Goal: Task Accomplishment & Management: Use online tool/utility

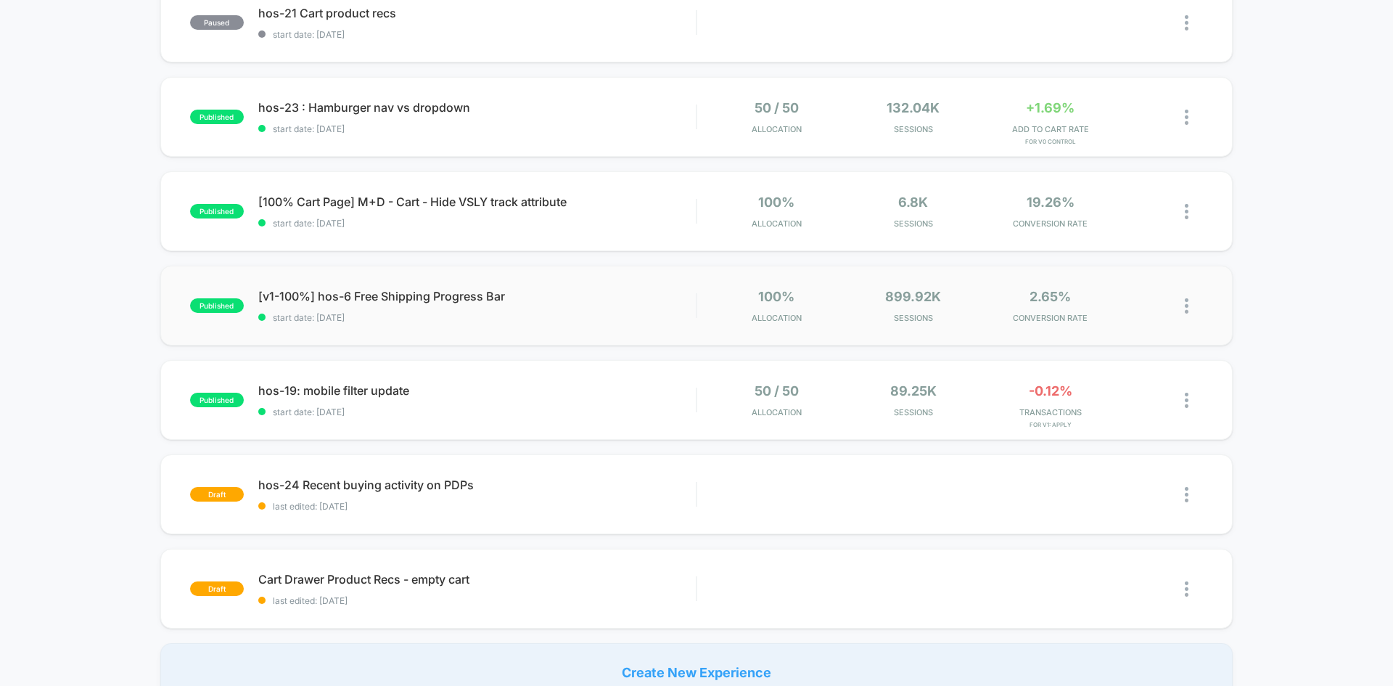
scroll to position [653, 0]
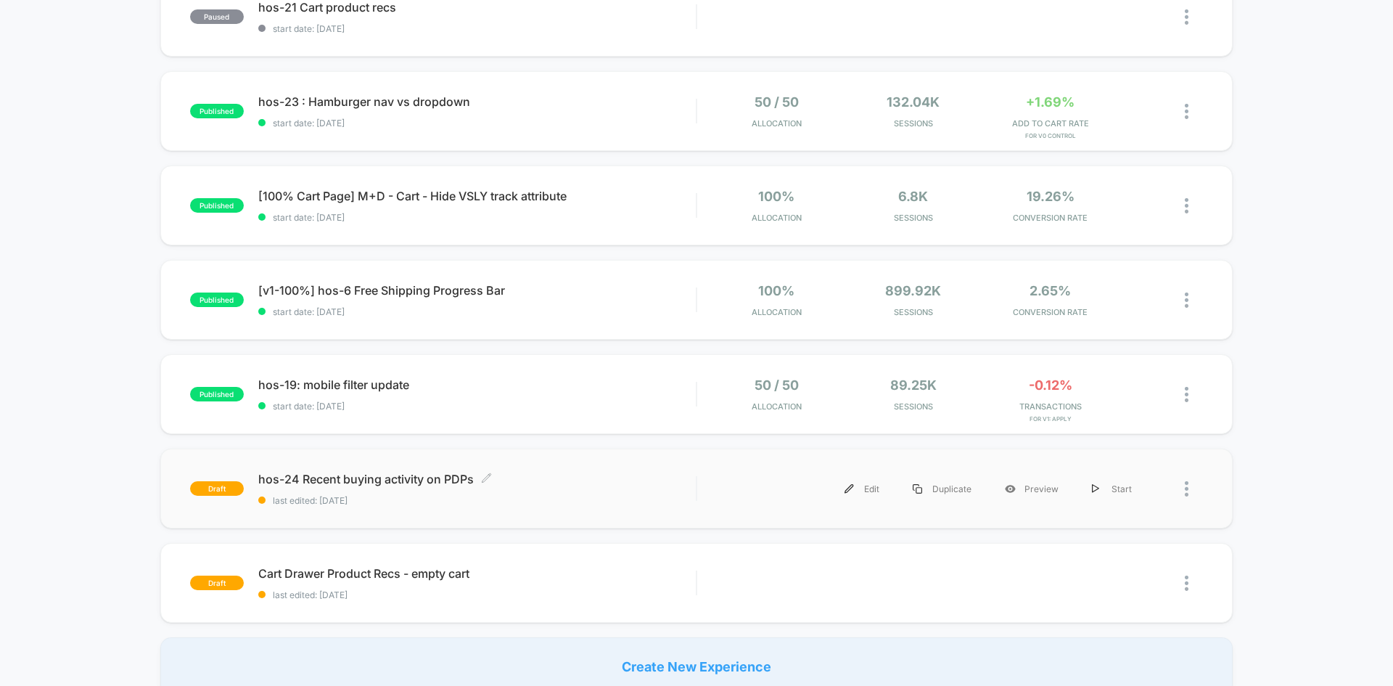
click at [380, 477] on span "hos-24 Recent buying activity on PDPs Click to edit experience details" at bounding box center [477, 479] width 438 height 15
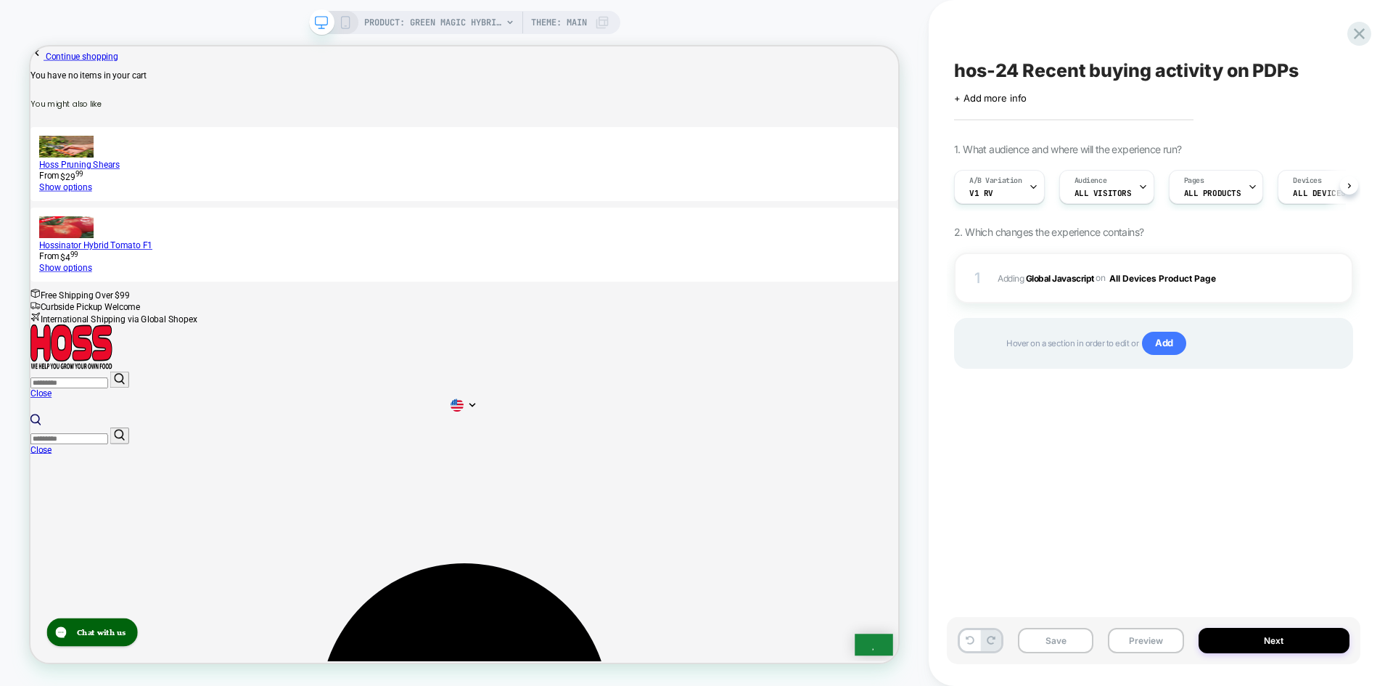
scroll to position [0, 1]
click at [1141, 644] on button "Preview" at bounding box center [1145, 640] width 75 height 25
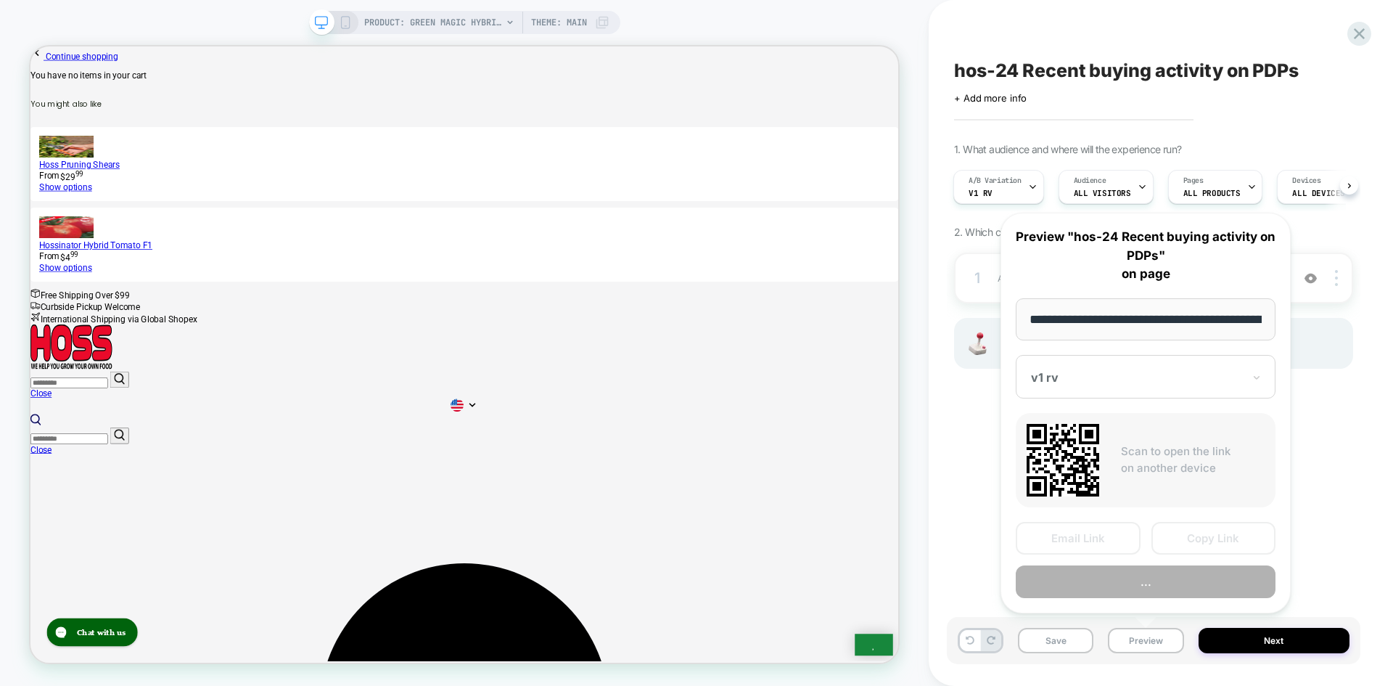
scroll to position [0, 192]
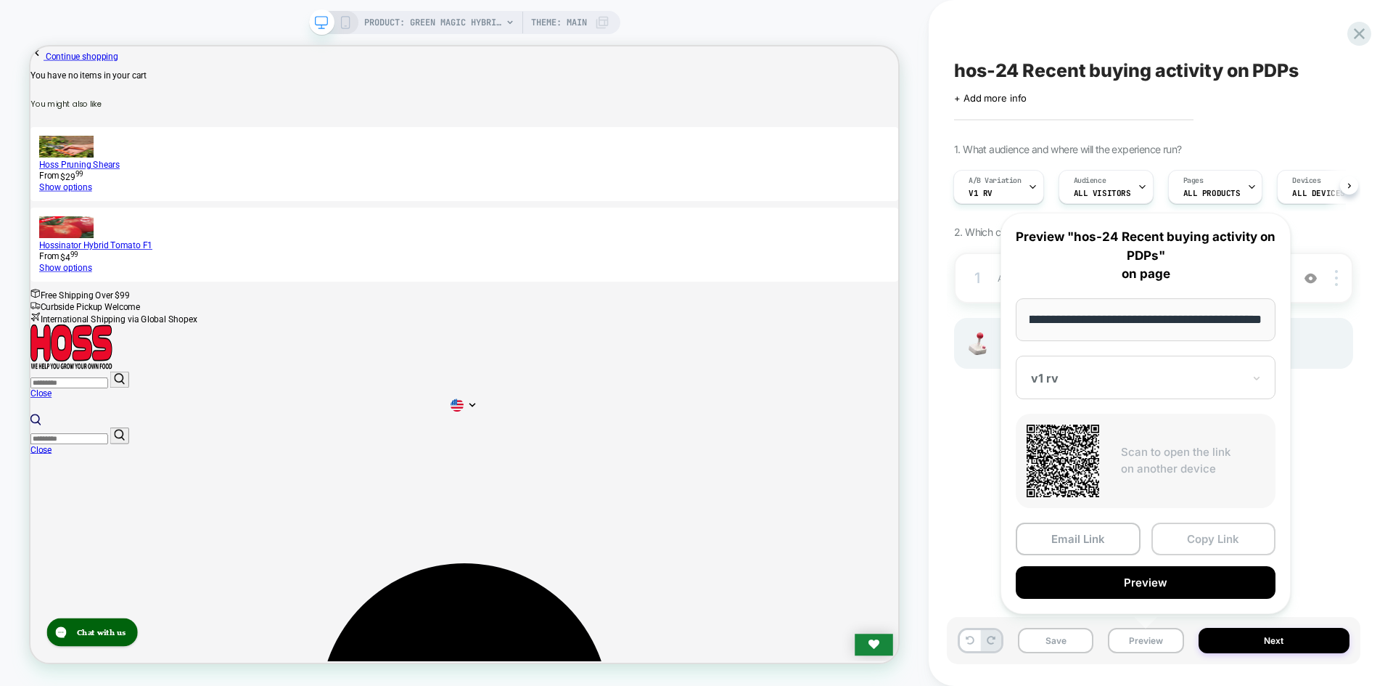
click at [1202, 541] on button "Copy Link" at bounding box center [1214, 538] width 125 height 33
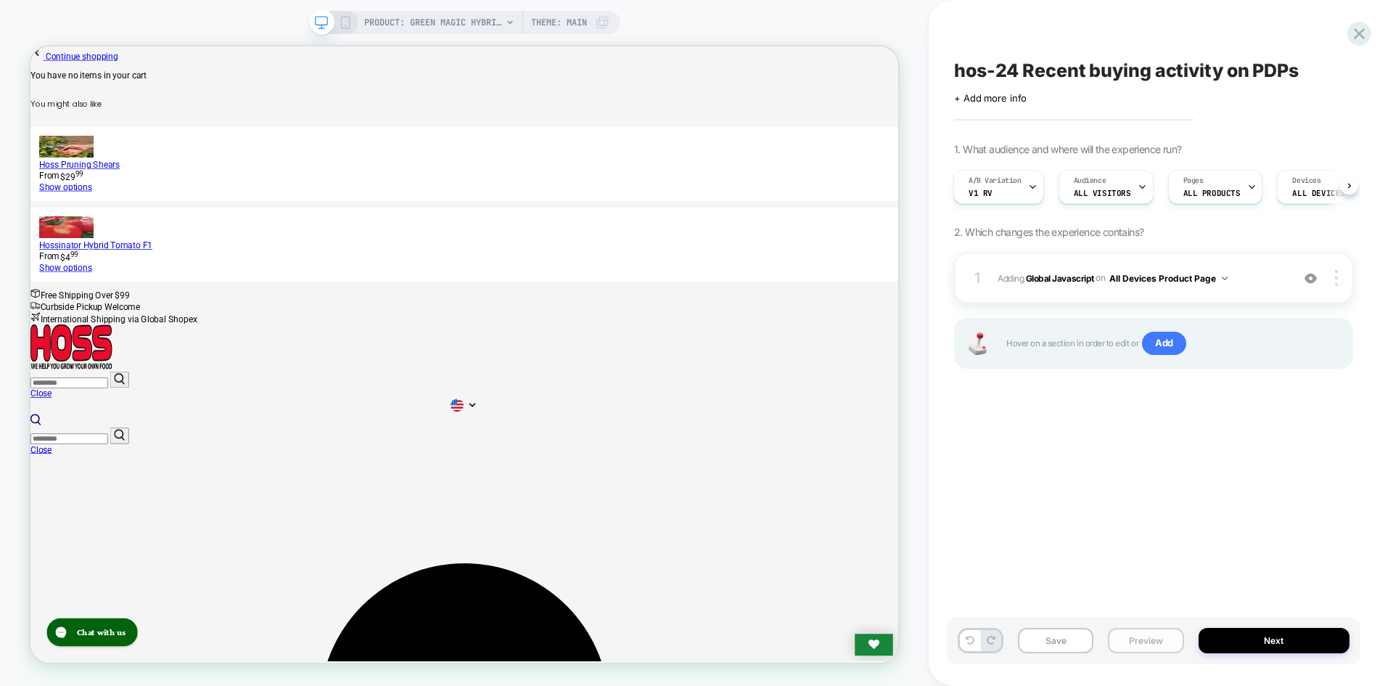
click at [1155, 642] on button "Preview" at bounding box center [1145, 640] width 75 height 25
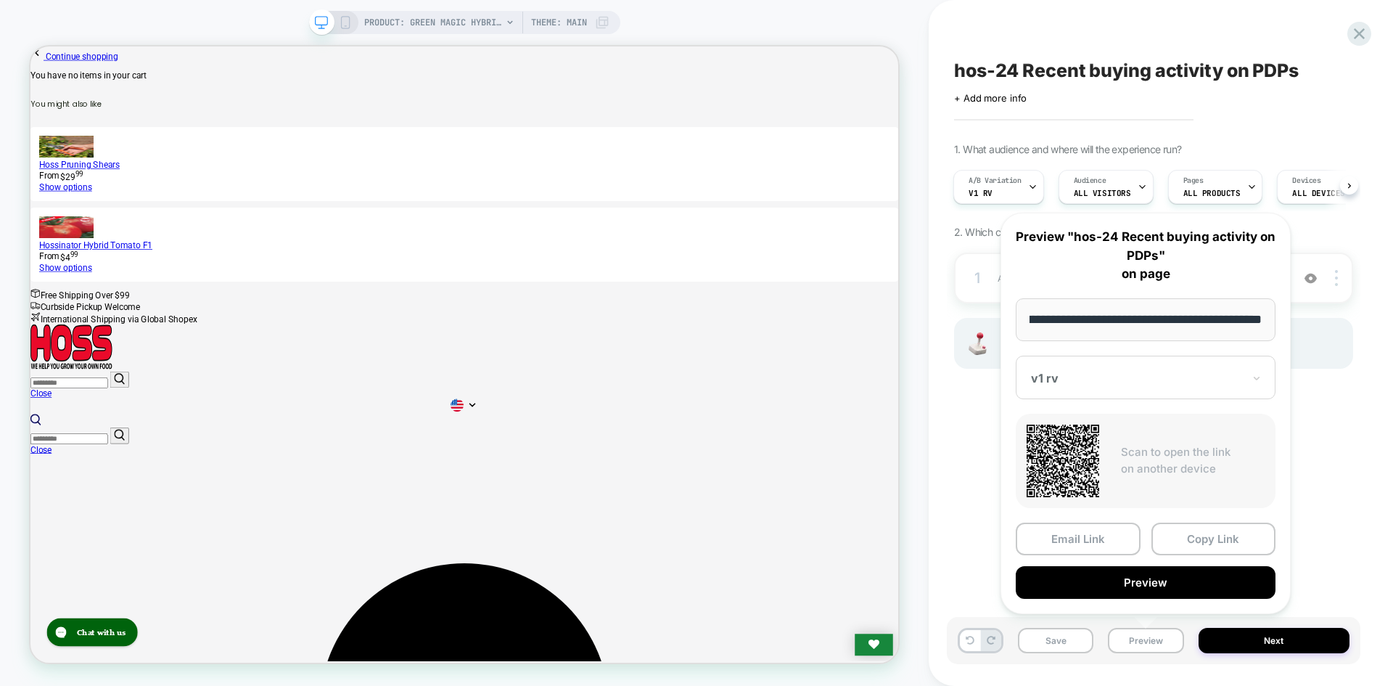
click at [1192, 372] on div at bounding box center [1137, 378] width 212 height 15
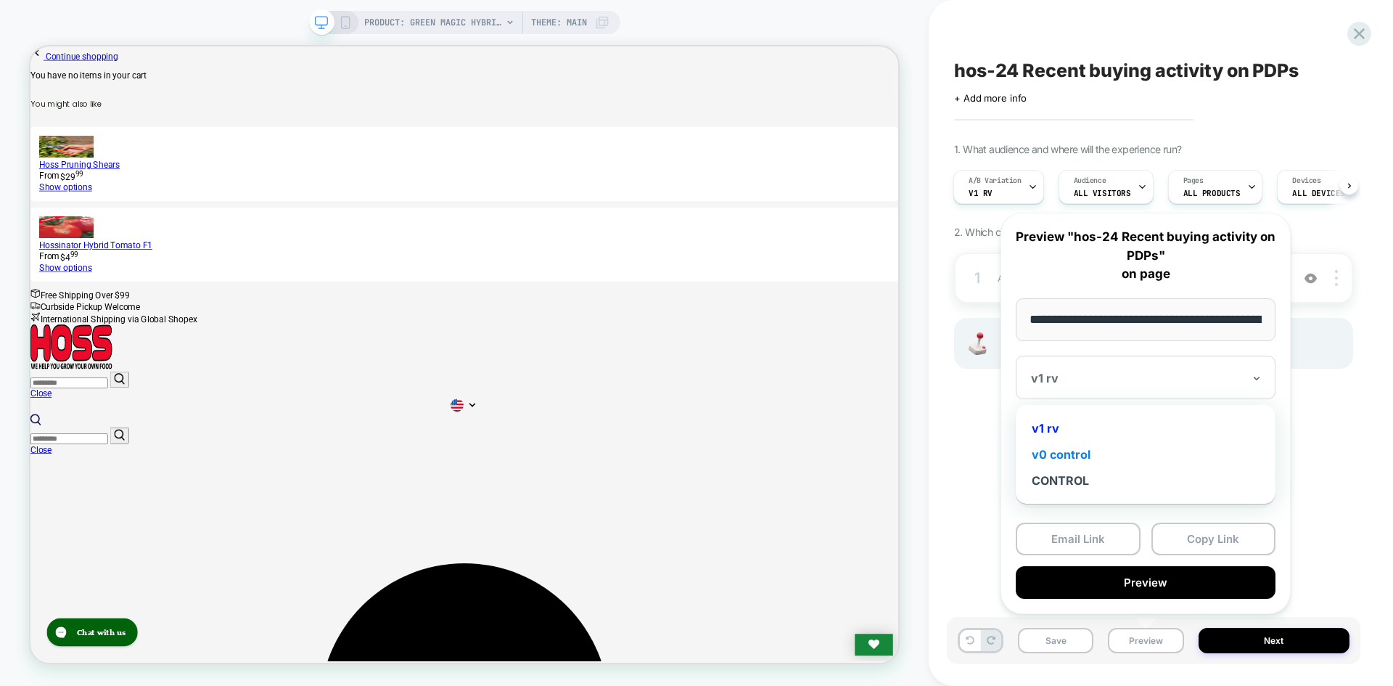
click at [1086, 461] on div "v0 control" at bounding box center [1145, 454] width 245 height 26
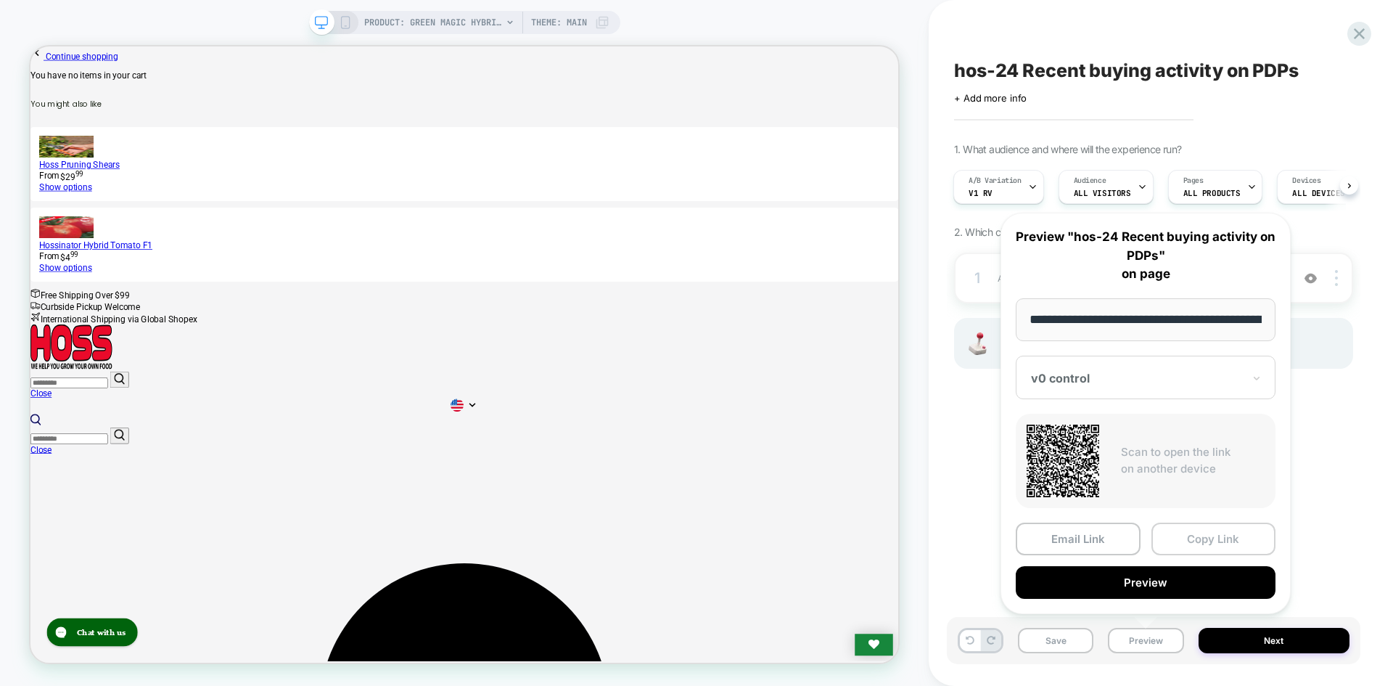
click at [1226, 546] on button "Copy Link" at bounding box center [1214, 538] width 125 height 33
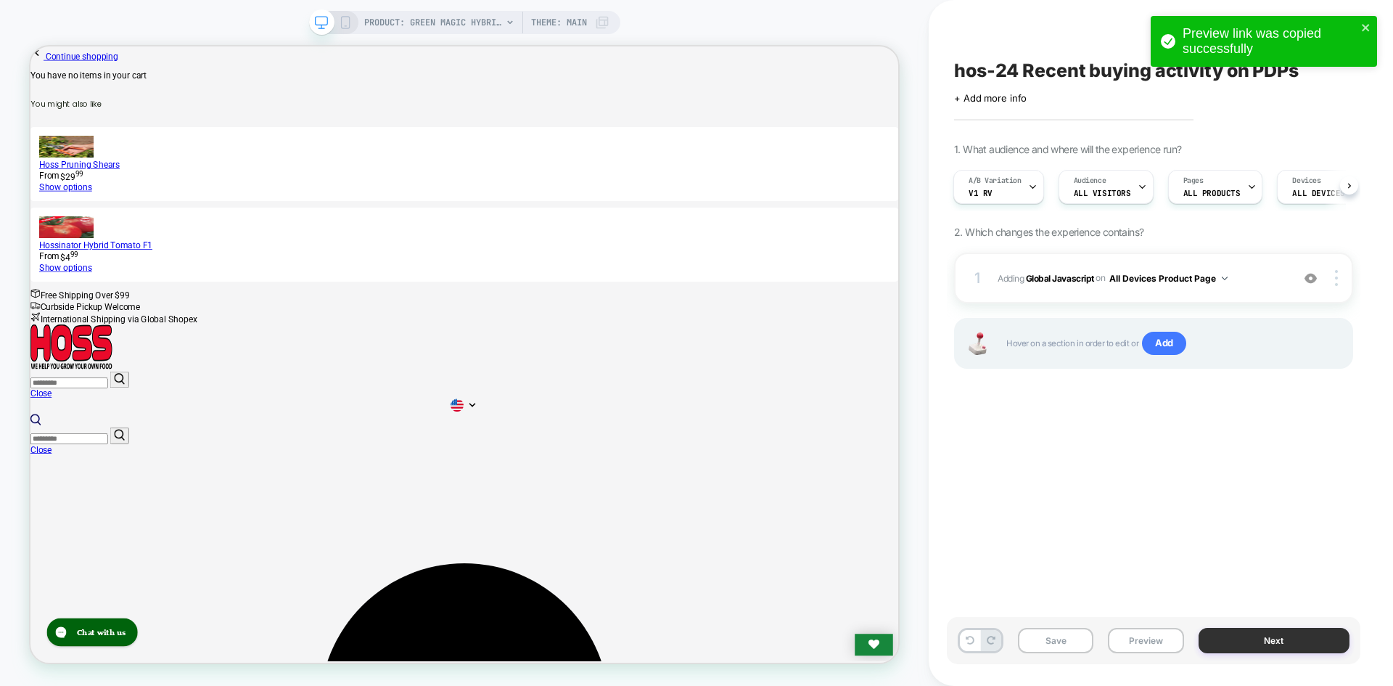
click at [1246, 647] on button "Next" at bounding box center [1275, 640] width 152 height 25
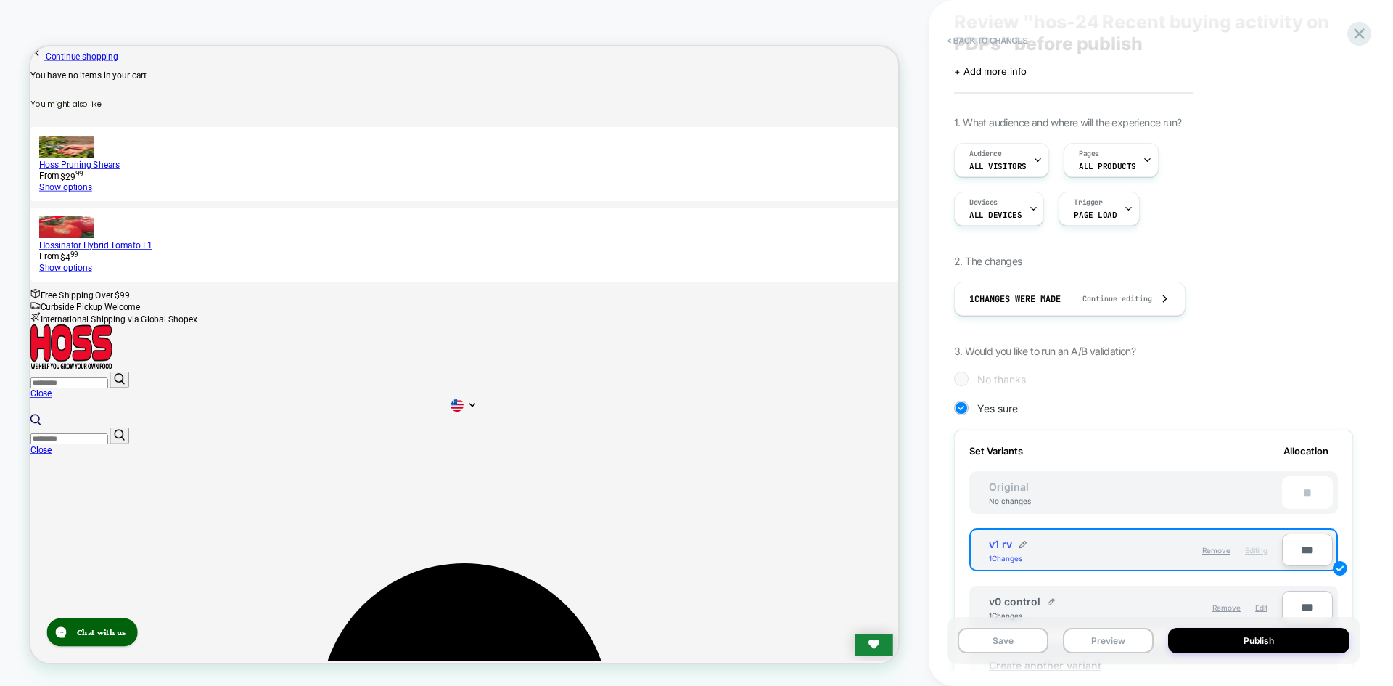
scroll to position [73, 0]
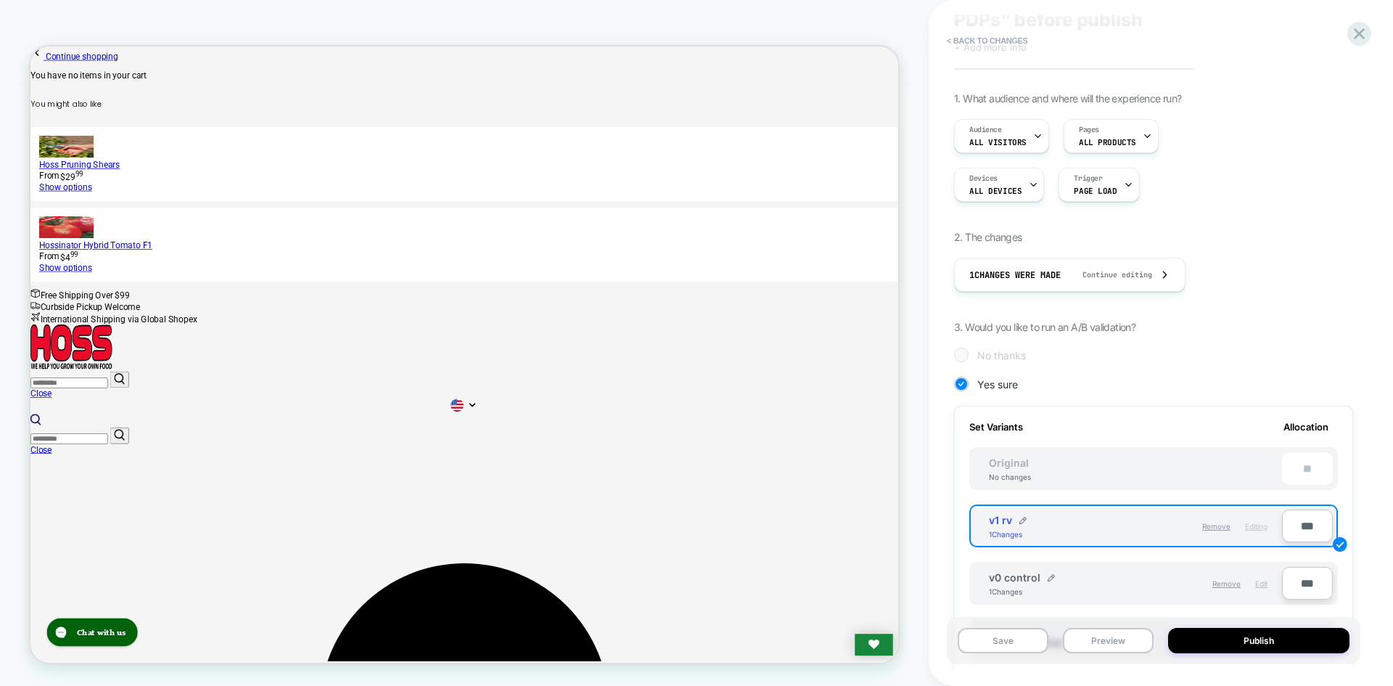
click at [1259, 584] on span "Edit" at bounding box center [1261, 583] width 12 height 9
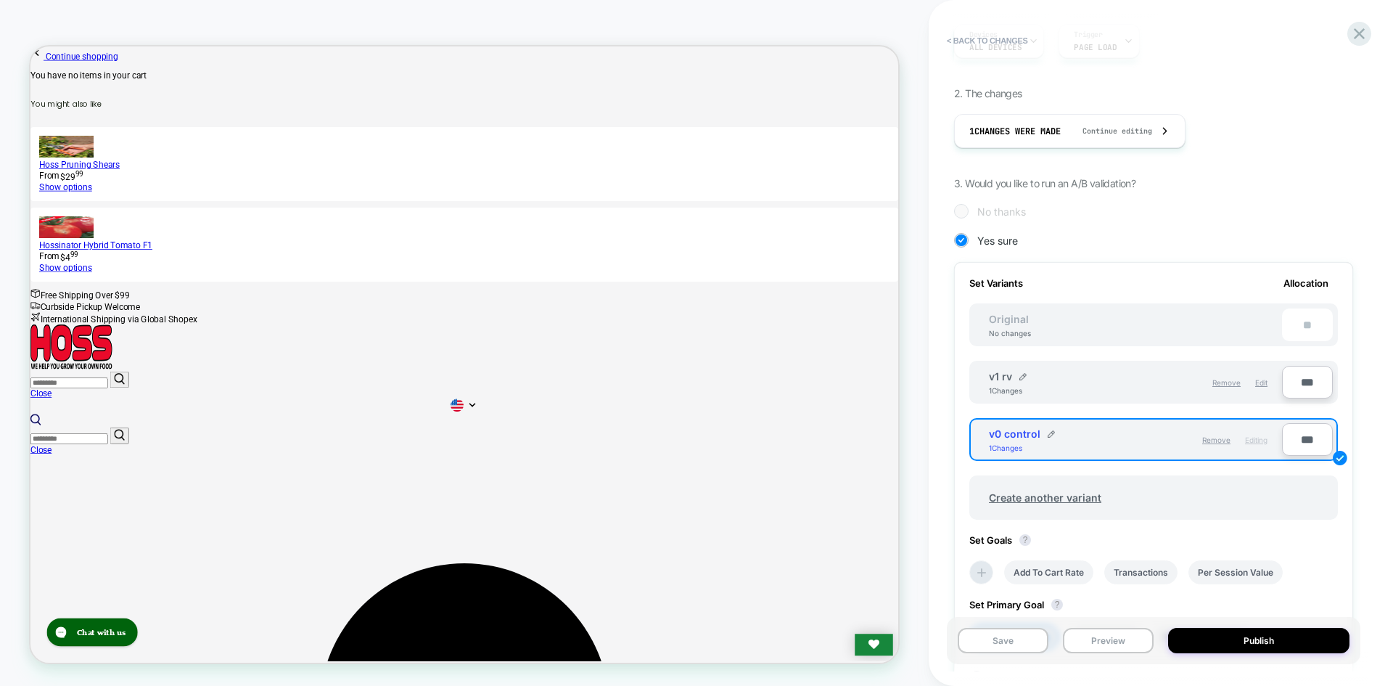
scroll to position [0, 0]
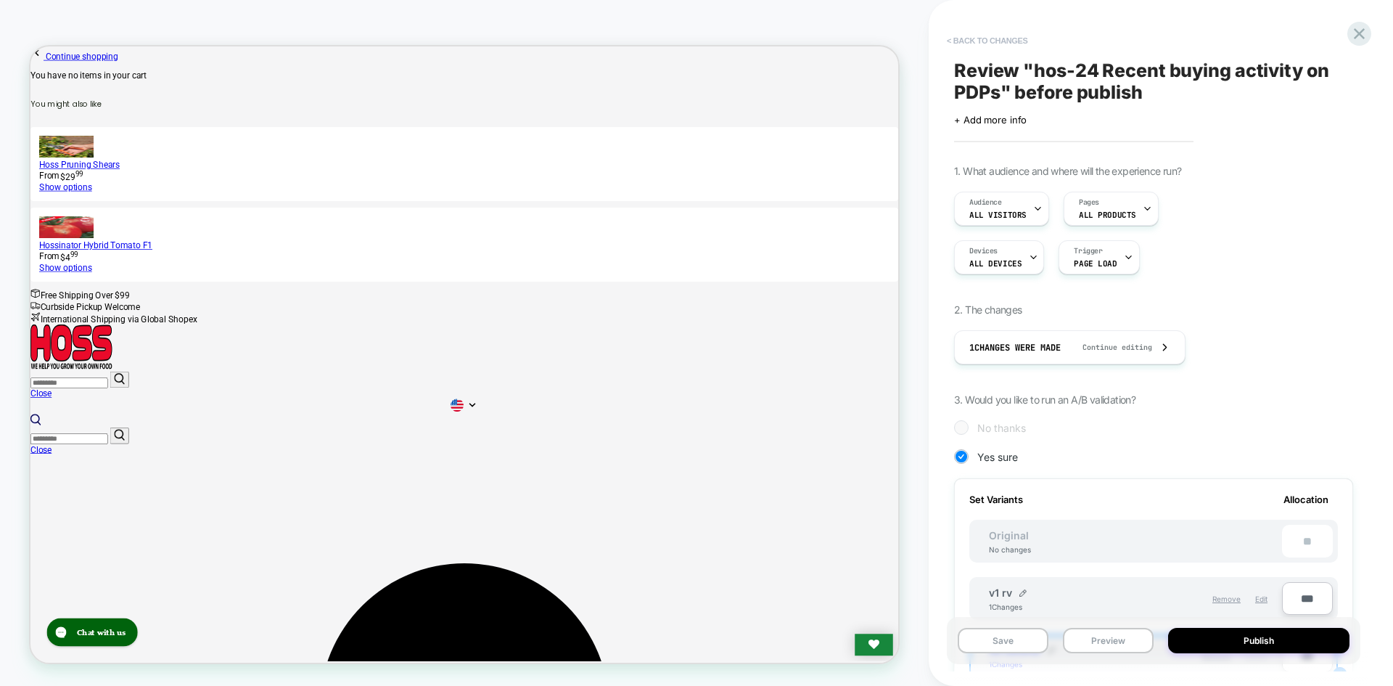
click at [949, 48] on button "< Back to changes" at bounding box center [988, 40] width 96 height 23
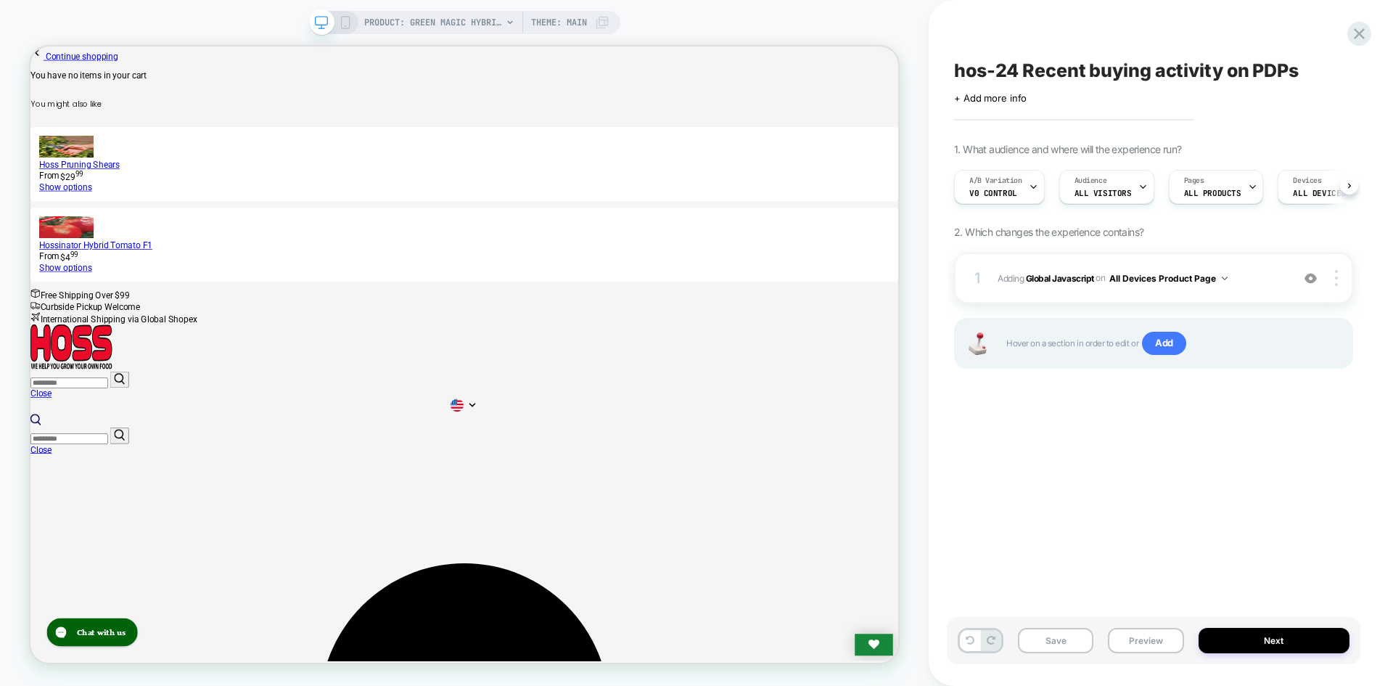
scroll to position [0, 1]
click at [1059, 282] on b "Global Javascript" at bounding box center [1060, 277] width 68 height 11
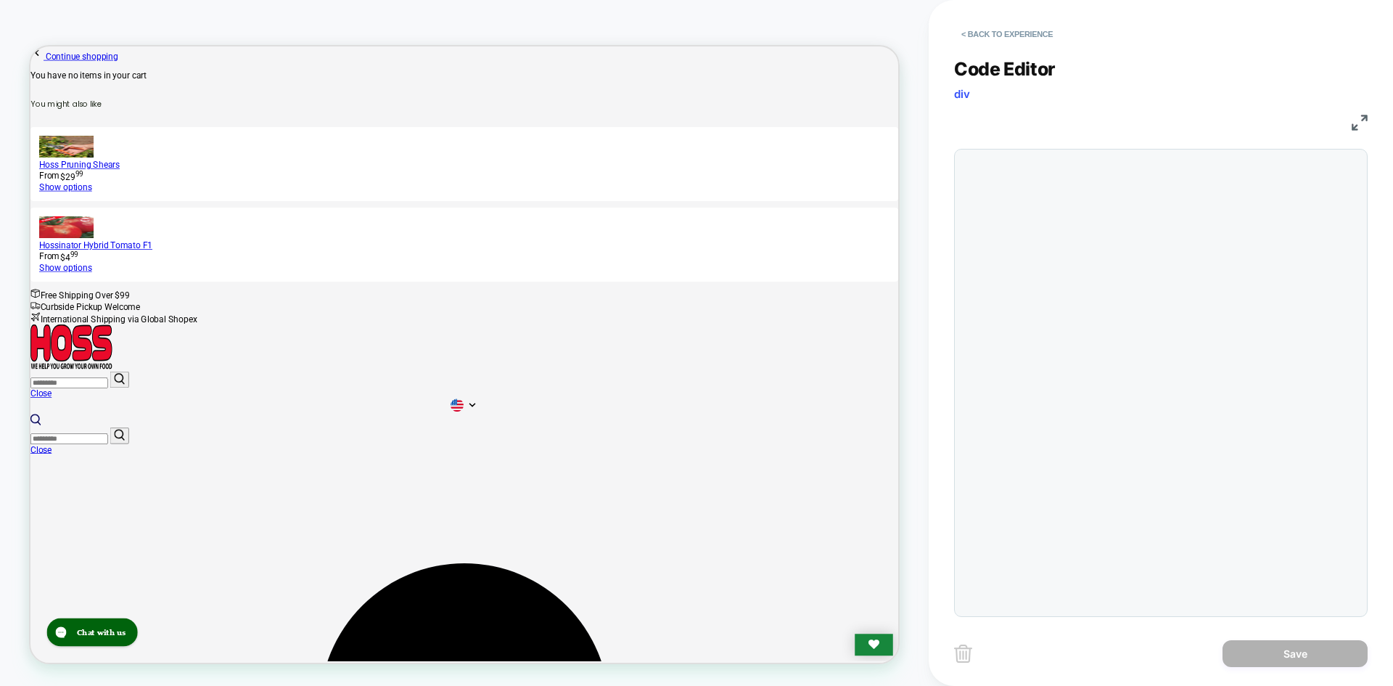
click at [1116, 244] on div at bounding box center [1161, 383] width 414 height 468
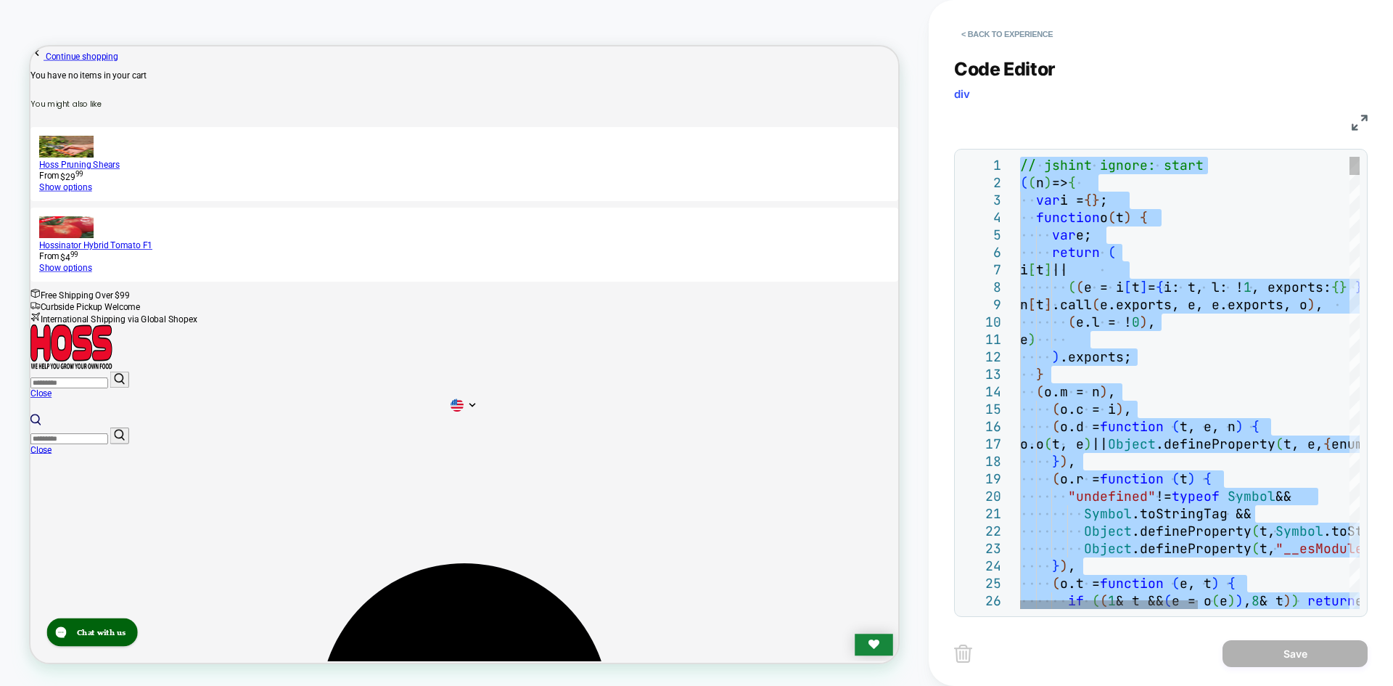
type textarea "**********"
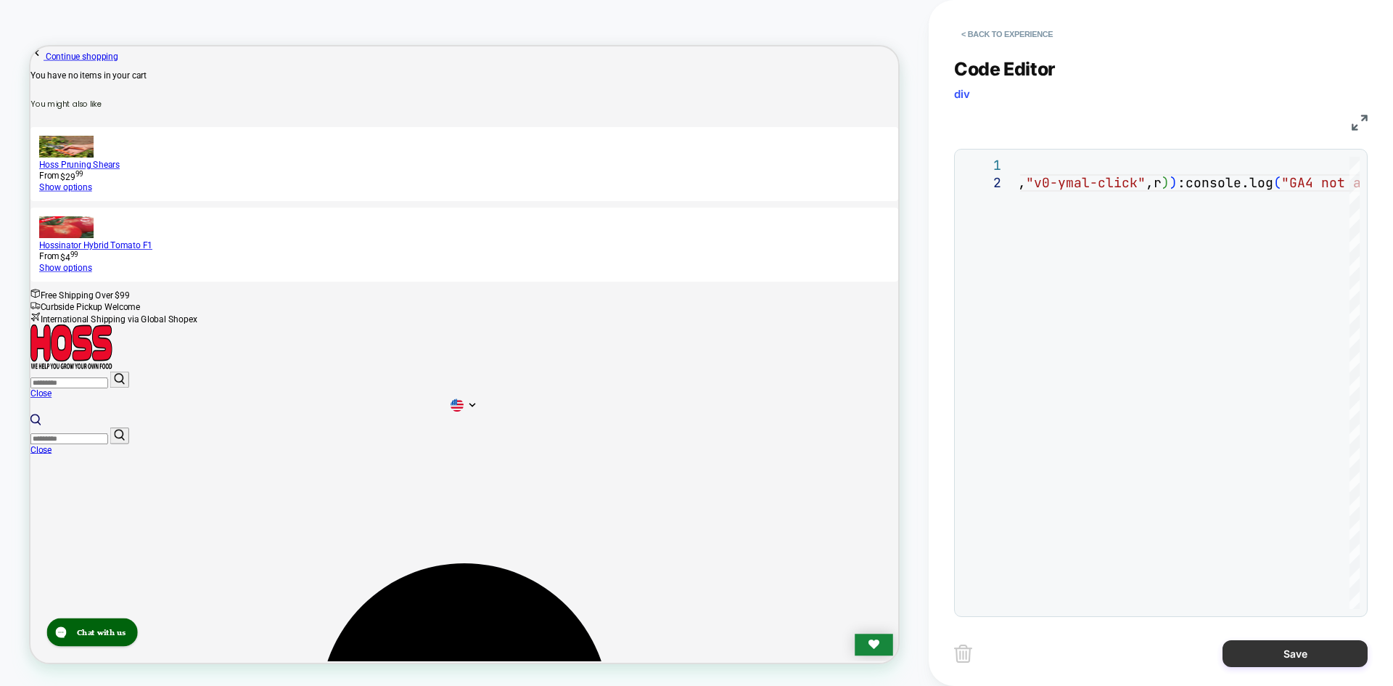
click at [1263, 645] on button "Save" at bounding box center [1295, 653] width 145 height 27
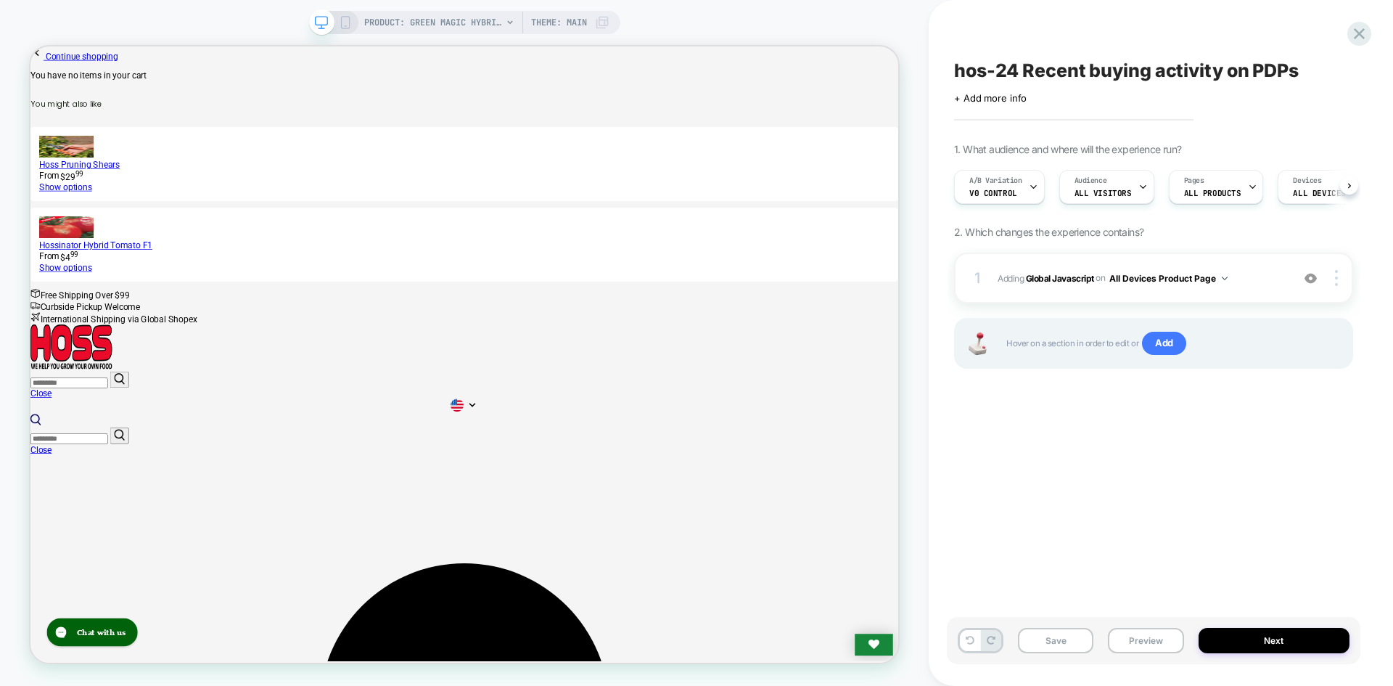
scroll to position [0, 1]
click at [1053, 652] on button "Save" at bounding box center [1055, 640] width 75 height 25
click at [1132, 642] on button "Preview" at bounding box center [1145, 640] width 75 height 25
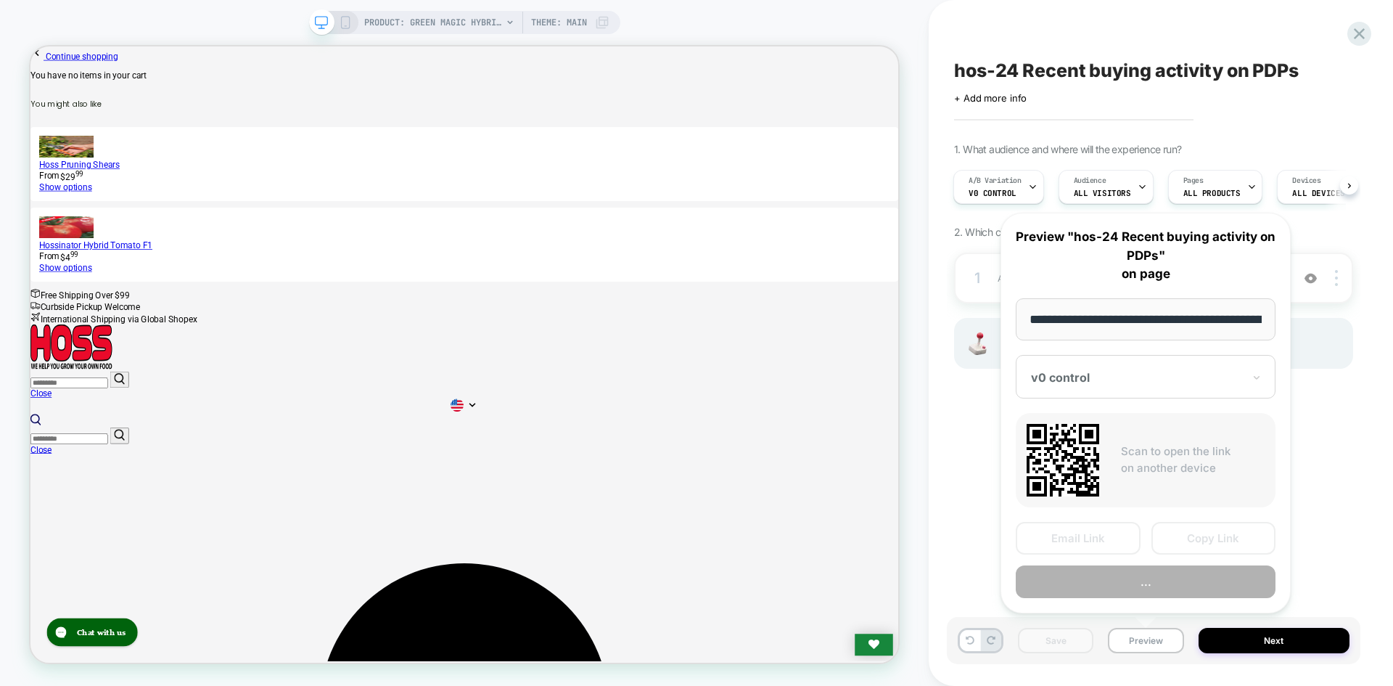
scroll to position [0, 192]
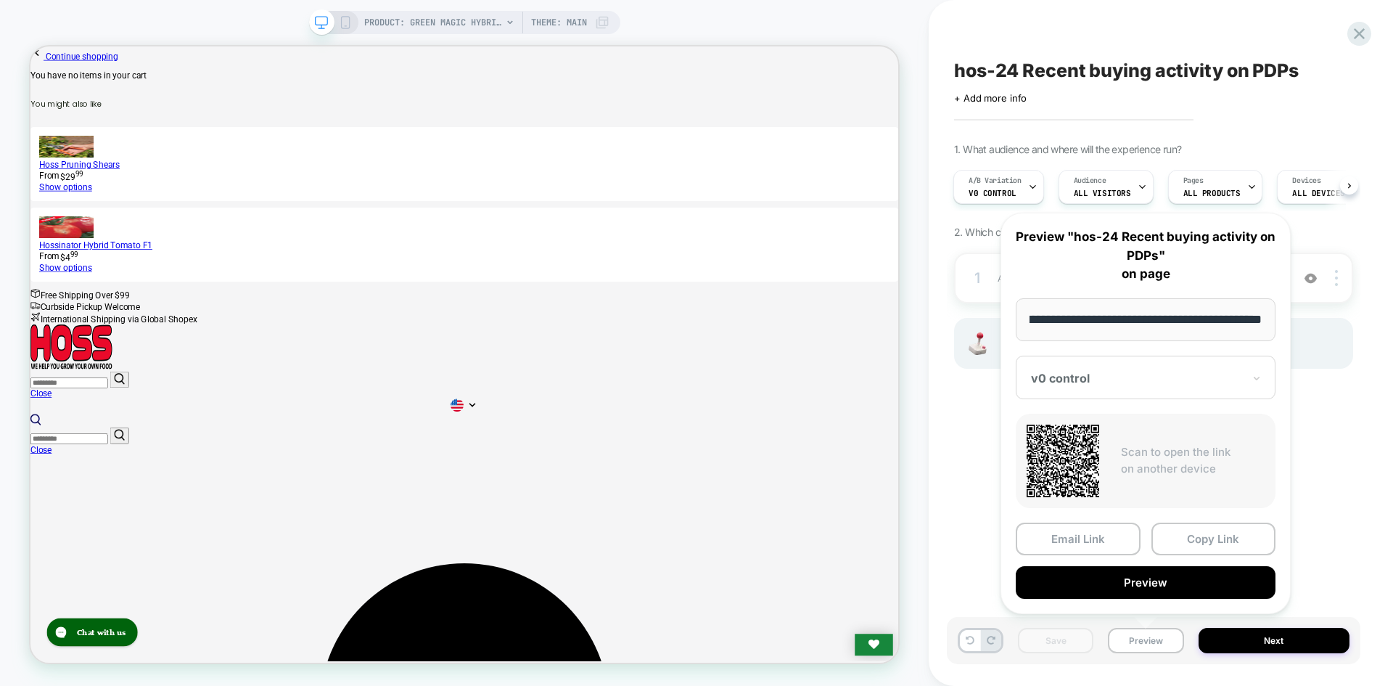
drag, startPoint x: 1191, startPoint y: 542, endPoint x: 1044, endPoint y: 493, distance: 155.3
click at [1191, 541] on button "Copy Link" at bounding box center [1214, 538] width 125 height 33
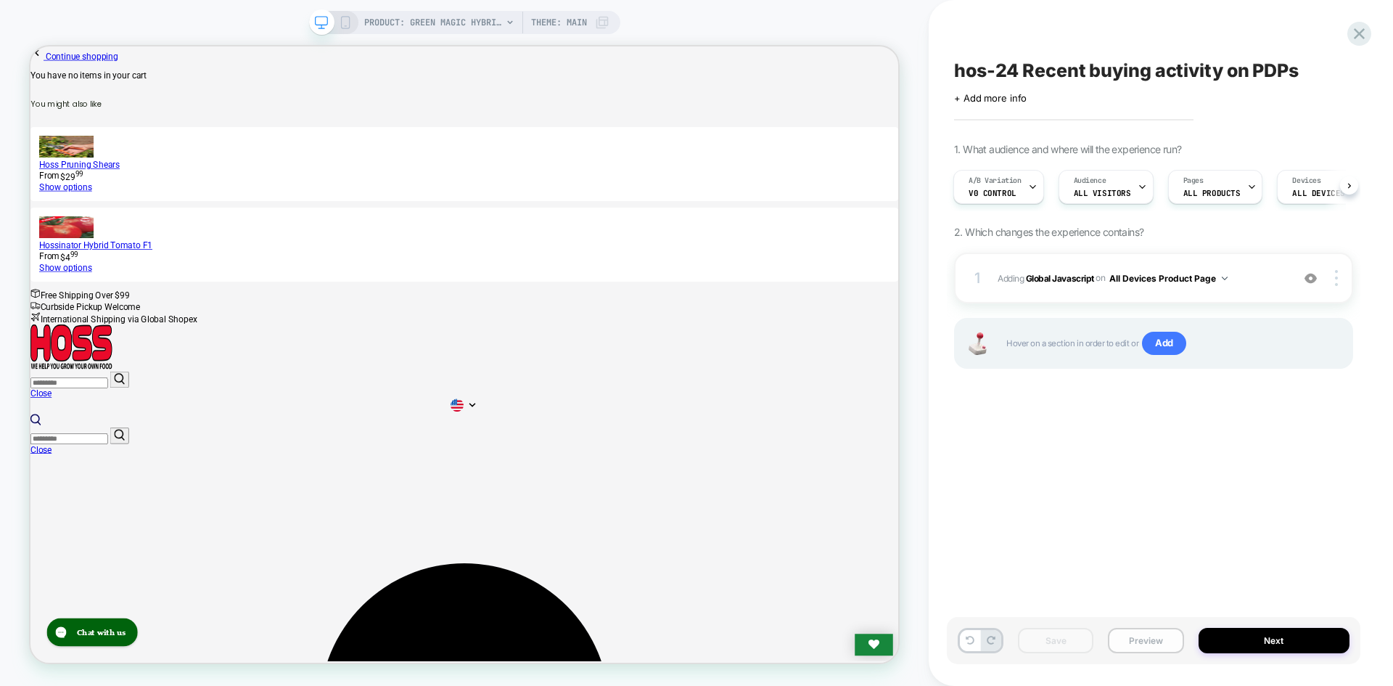
click at [1135, 636] on button "Preview" at bounding box center [1145, 640] width 75 height 25
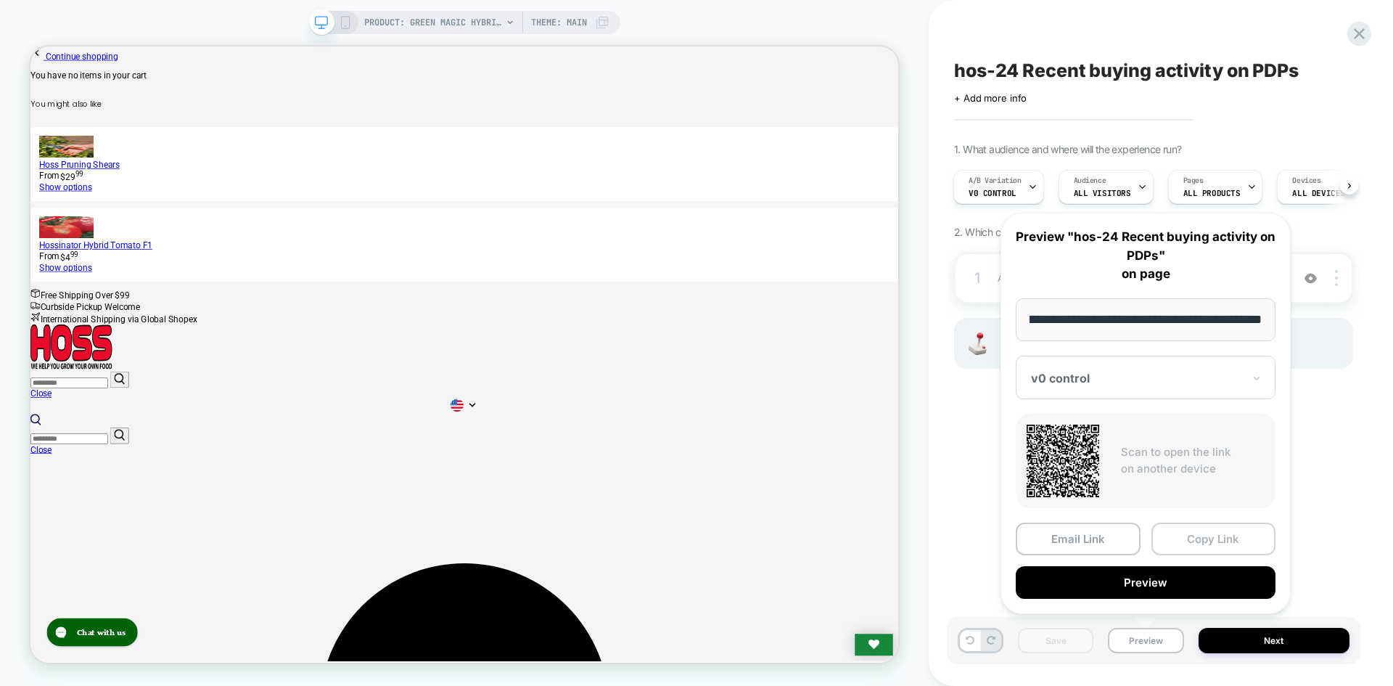
click at [1231, 526] on button "Copy Link" at bounding box center [1214, 538] width 125 height 33
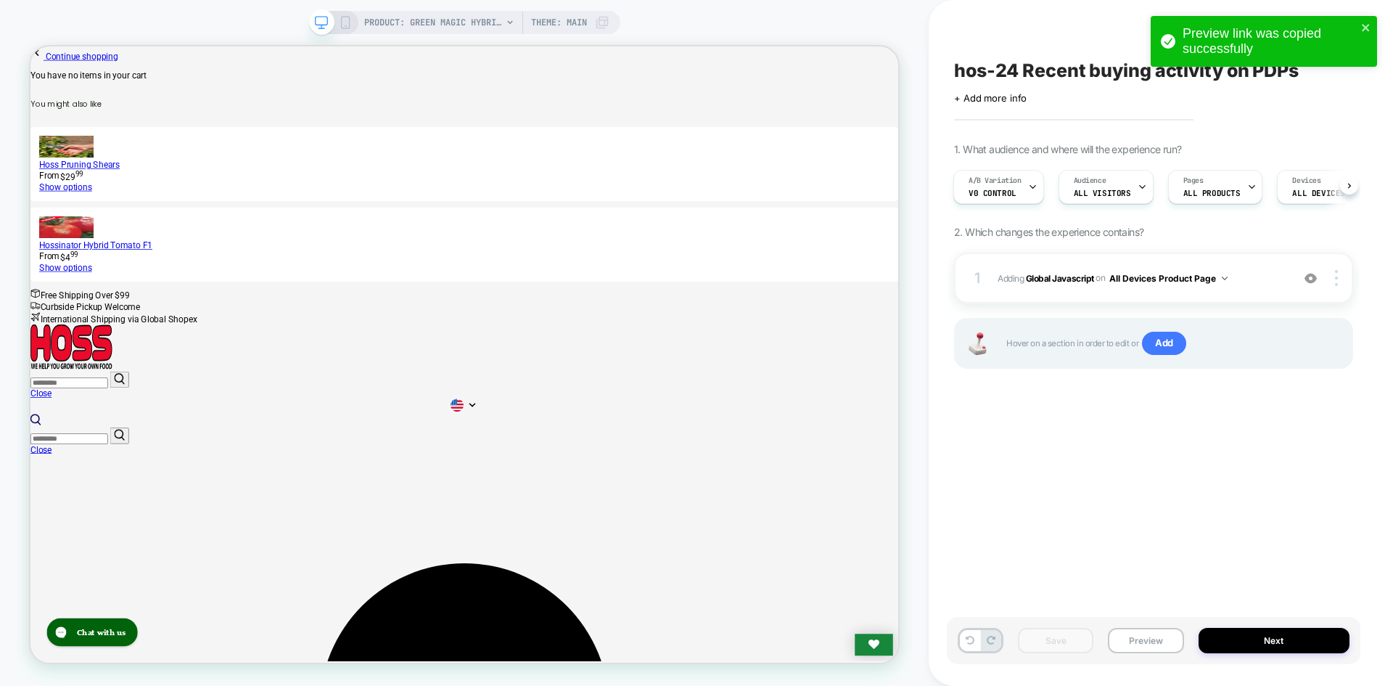
click at [1162, 625] on div "Save Preview Next" at bounding box center [1154, 640] width 414 height 47
click at [1153, 651] on button "Preview" at bounding box center [1145, 640] width 75 height 25
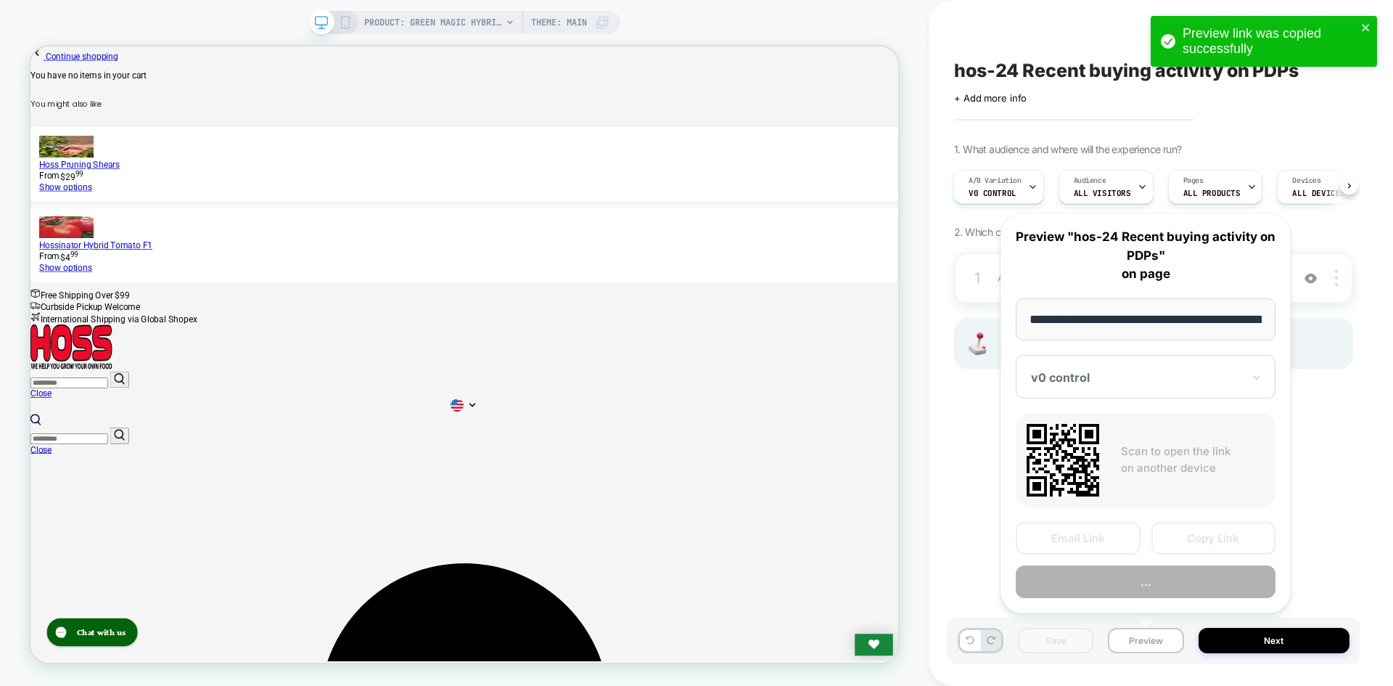
scroll to position [0, 192]
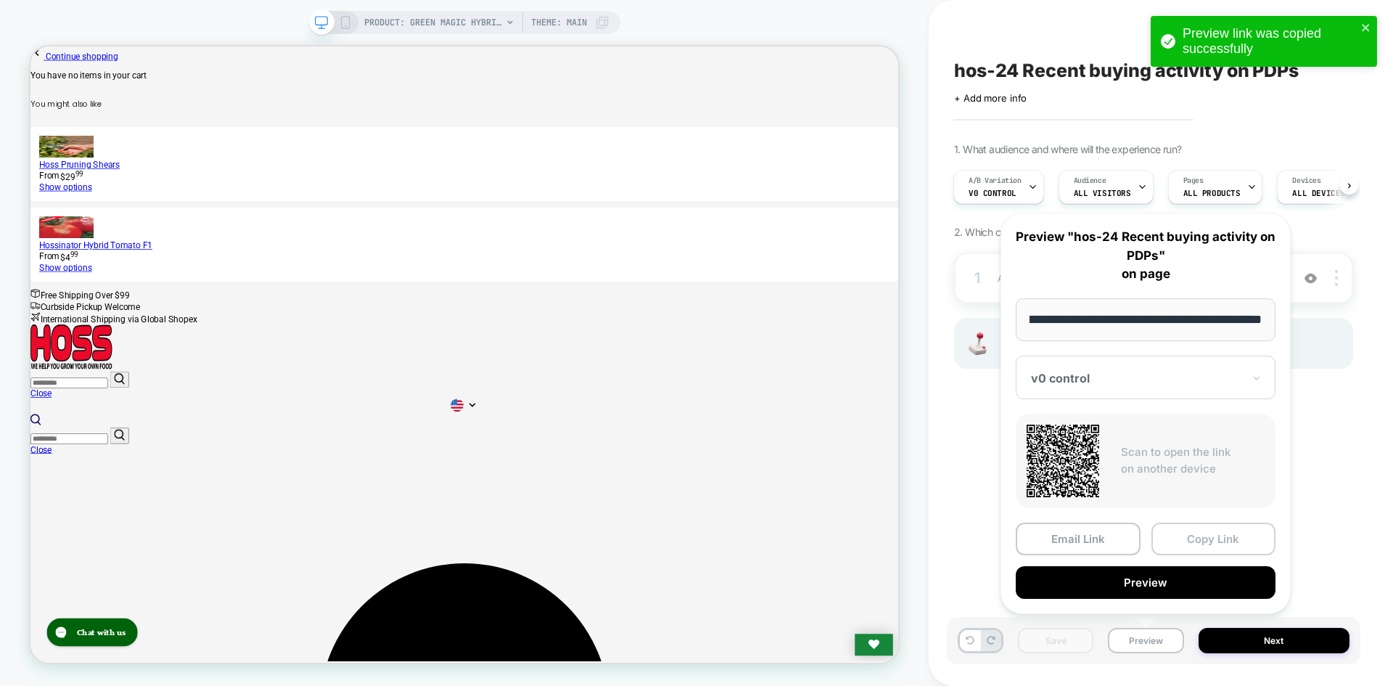
click at [1194, 539] on button "Copy Link" at bounding box center [1214, 538] width 125 height 33
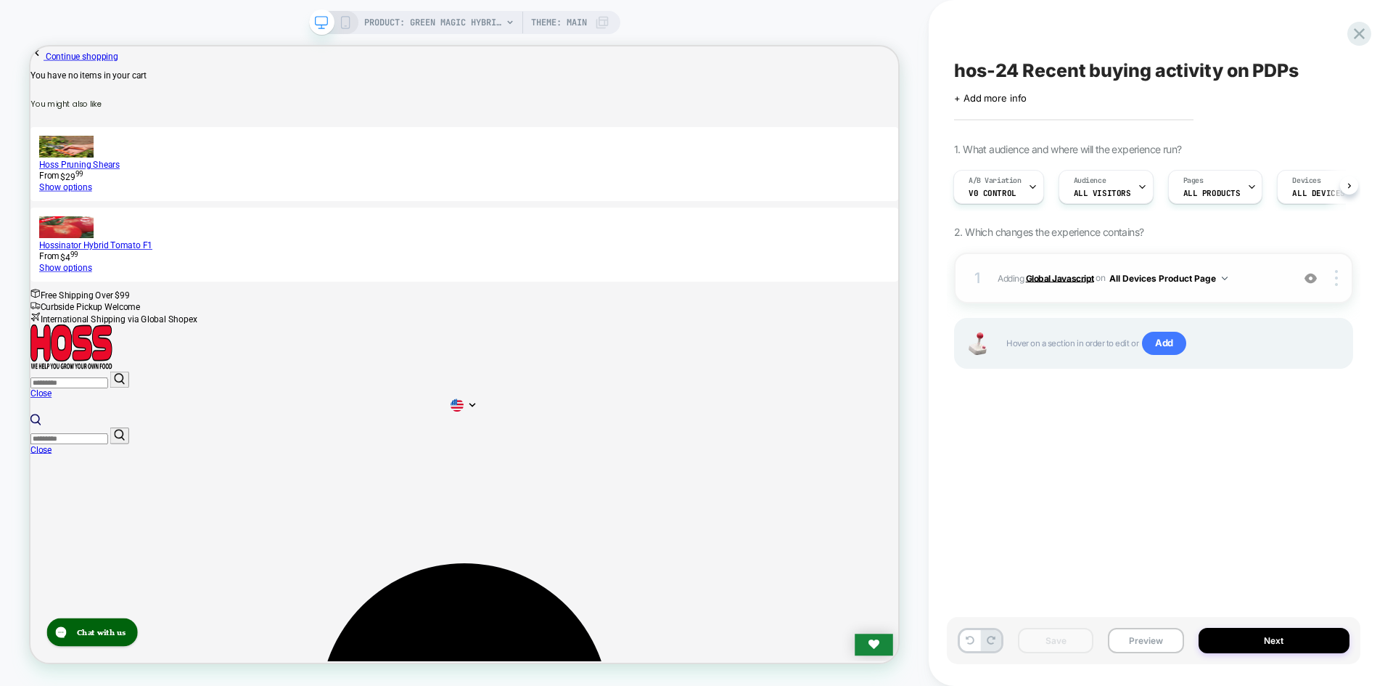
click at [1059, 279] on b "Global Javascript" at bounding box center [1060, 277] width 68 height 11
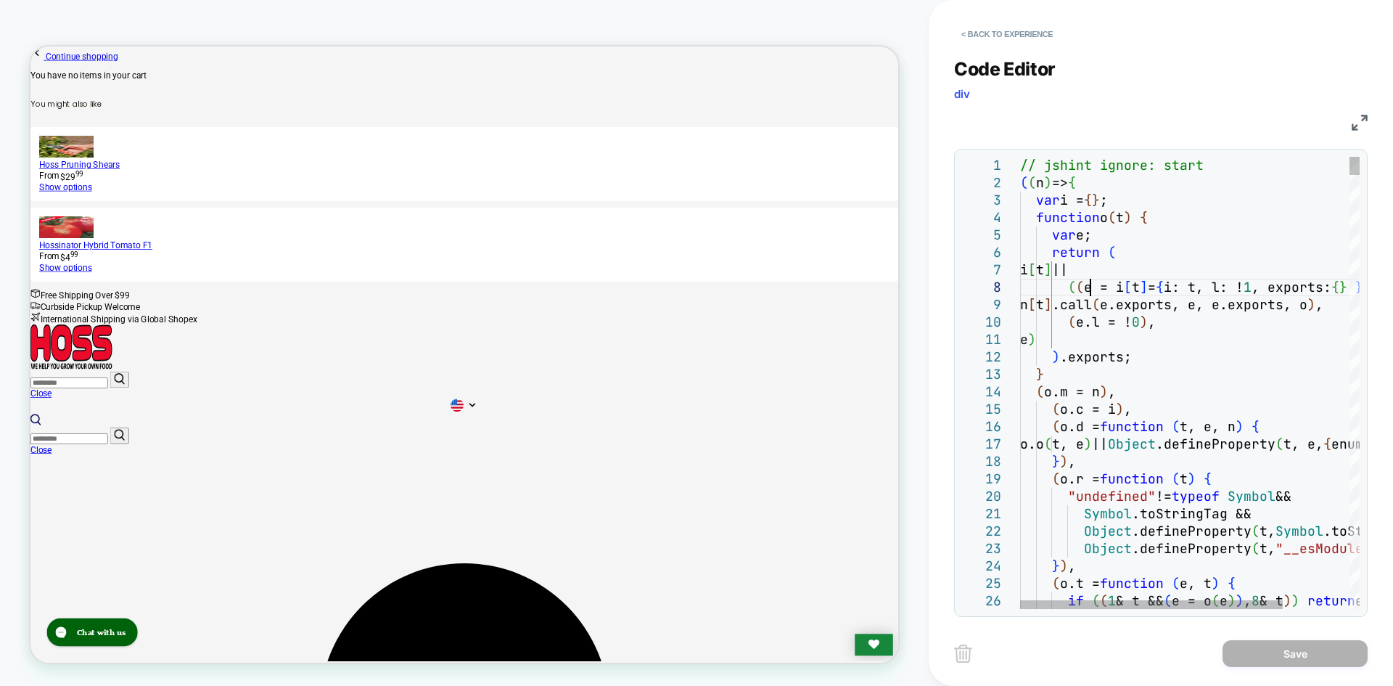
type textarea "**********"
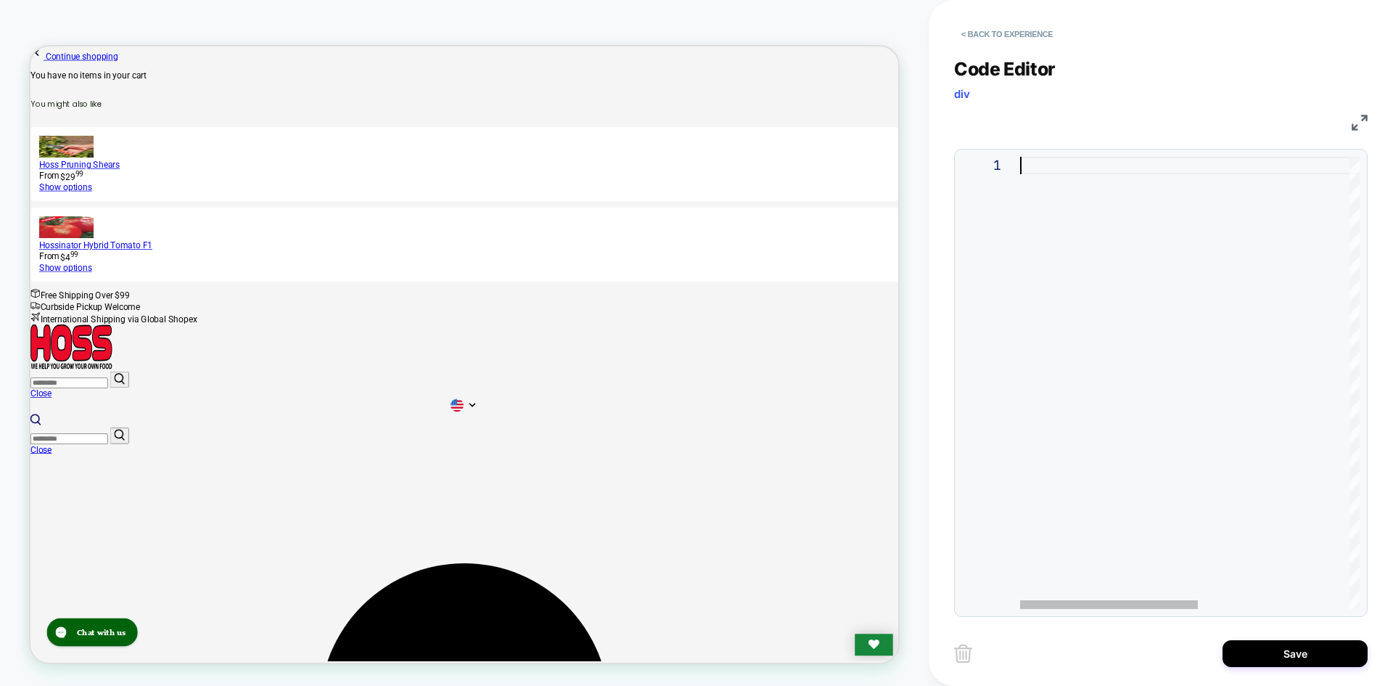
type textarea "**********"
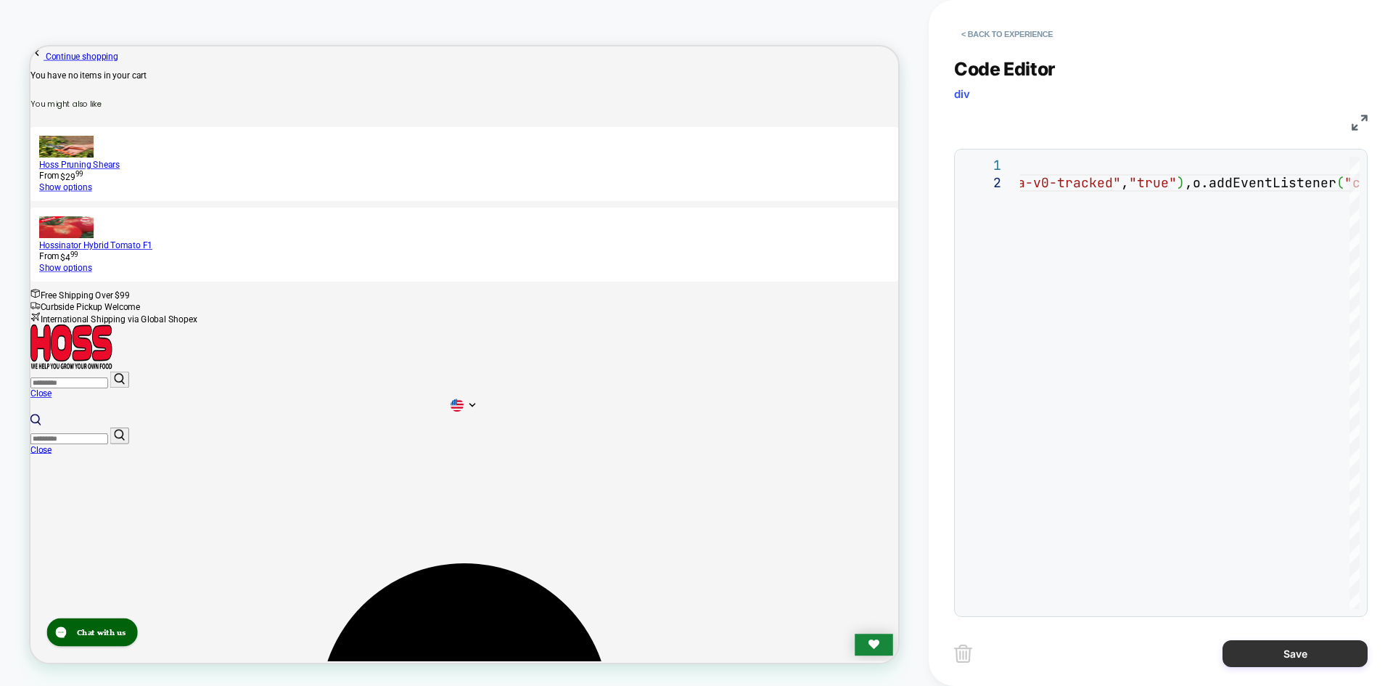
drag, startPoint x: 1273, startPoint y: 678, endPoint x: 1285, endPoint y: 661, distance: 21.3
click at [1278, 670] on div "< Back to experience Code Editor div JS 1 2 // jshint ignore: start ( o=> { var…" at bounding box center [1161, 343] width 414 height 686
click at [1286, 660] on button "Save" at bounding box center [1295, 653] width 145 height 27
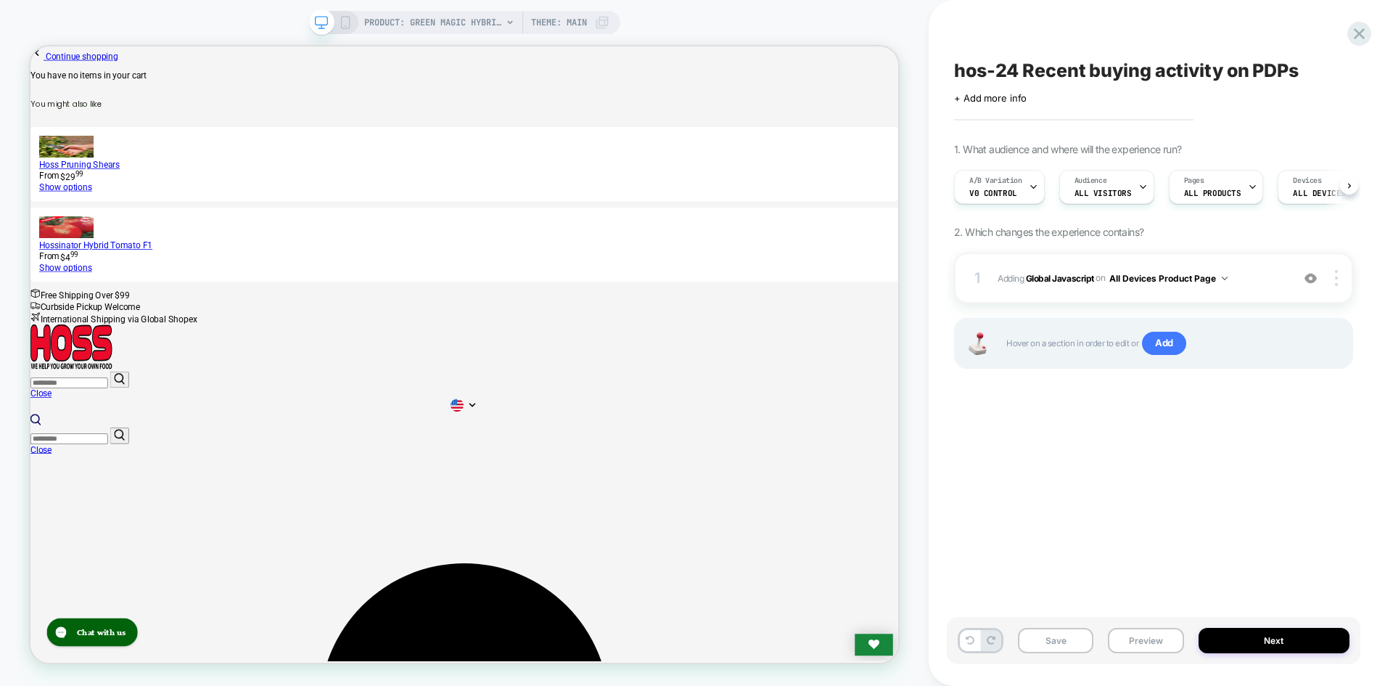
scroll to position [0, 1]
click at [1065, 638] on button "Save" at bounding box center [1055, 640] width 75 height 25
click at [1142, 645] on button "Preview" at bounding box center [1145, 640] width 75 height 25
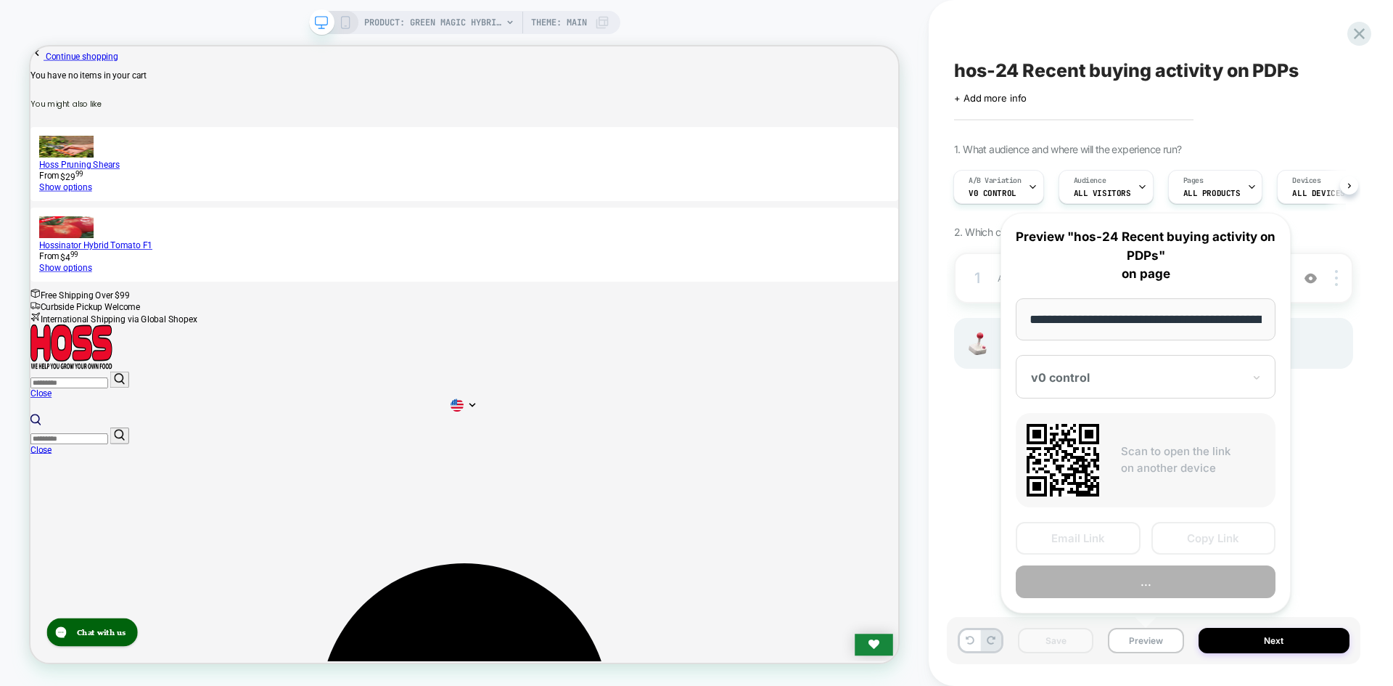
scroll to position [0, 192]
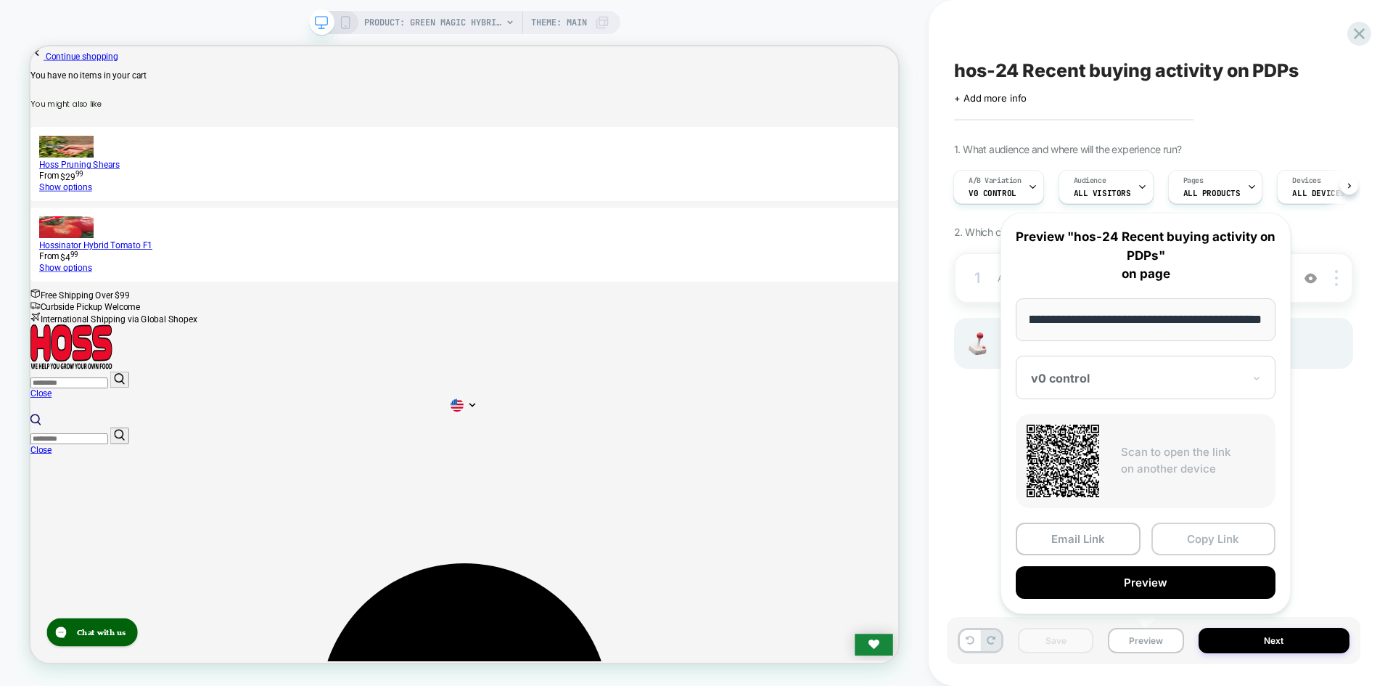
click at [1207, 536] on button "Copy Link" at bounding box center [1214, 538] width 125 height 33
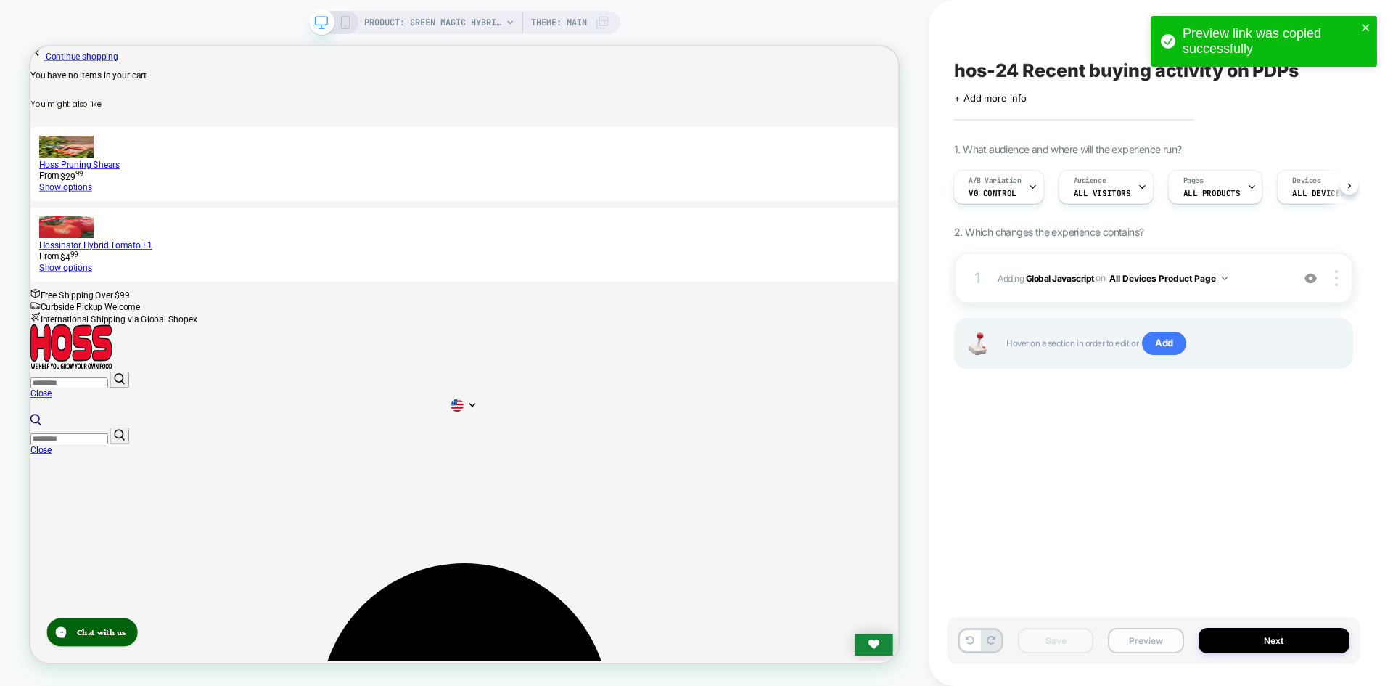
click at [1129, 649] on button "Preview" at bounding box center [1145, 640] width 75 height 25
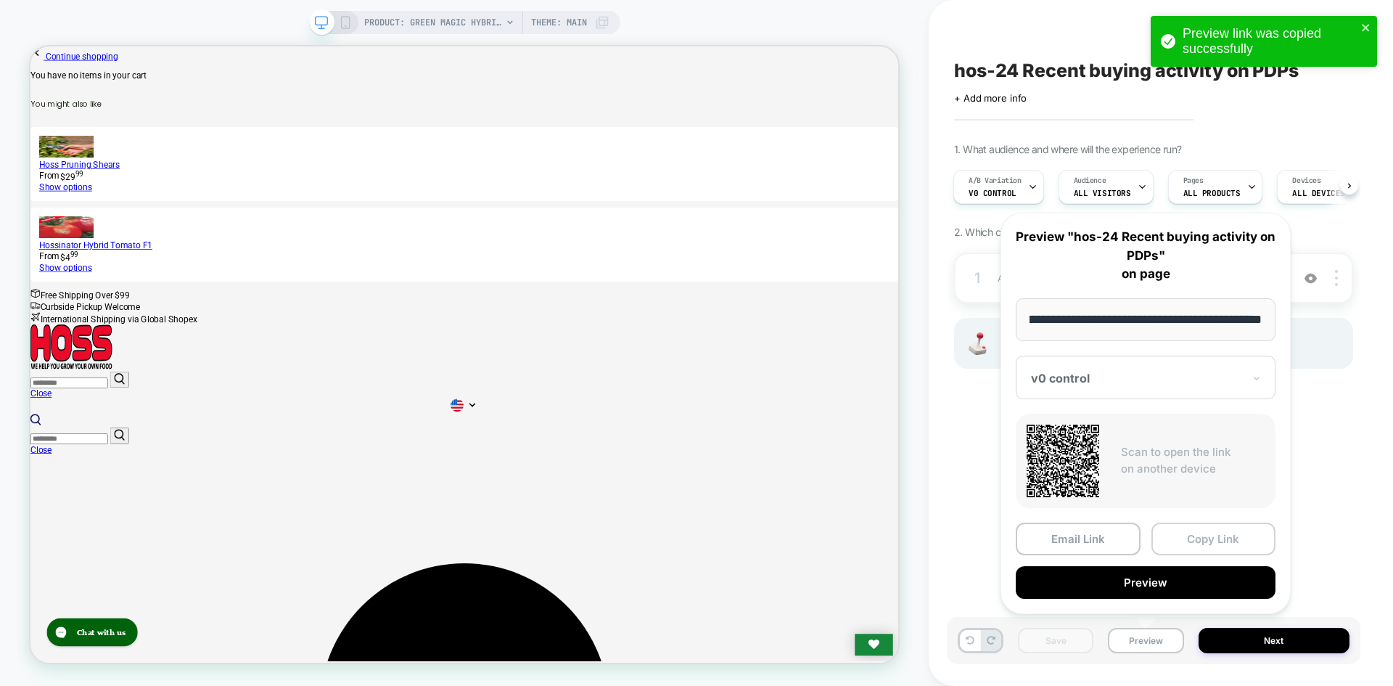
click at [1205, 540] on button "Copy Link" at bounding box center [1214, 538] width 125 height 33
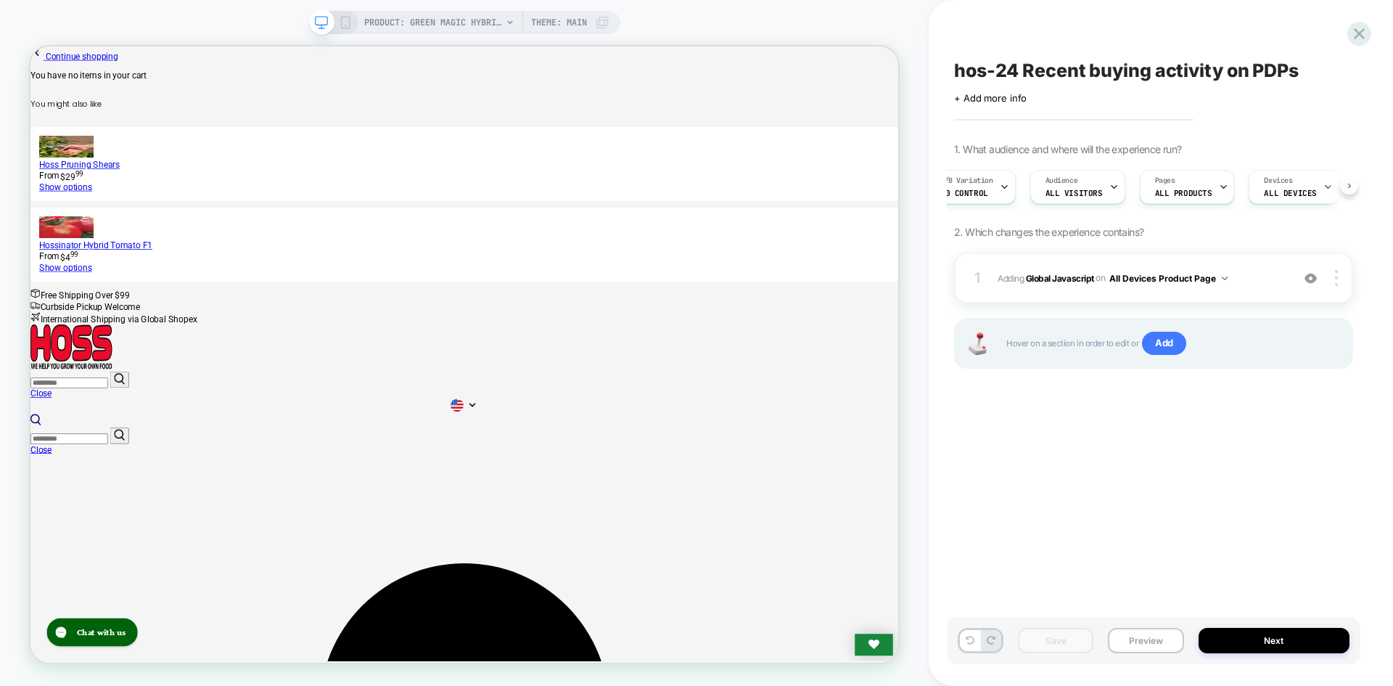
click at [1345, 189] on button at bounding box center [1349, 185] width 18 height 18
click at [1346, 189] on button at bounding box center [1349, 185] width 18 height 18
click at [1342, 188] on button at bounding box center [1349, 185] width 18 height 18
click at [1342, 189] on button at bounding box center [1349, 185] width 18 height 18
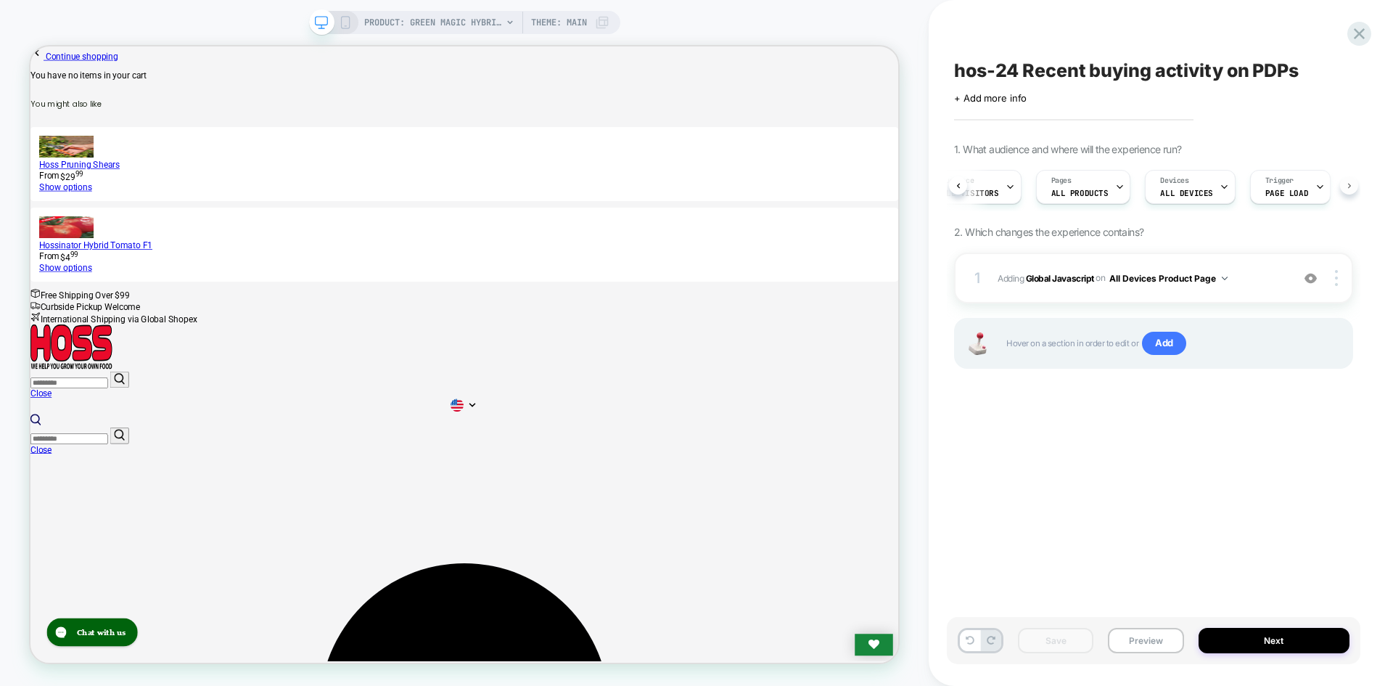
click at [1342, 189] on button at bounding box center [1349, 185] width 18 height 18
click at [1342, 189] on div "A/B Variation v0 control Audience All Visitors Pages ALL PRODUCTS Devices ALL D…" at bounding box center [1153, 187] width 399 height 49
click at [1342, 189] on div "A/B Variation v0 control Audience All Visitors Pages ALL PRODUCTS Devices ALL D…" at bounding box center [1146, 187] width 399 height 49
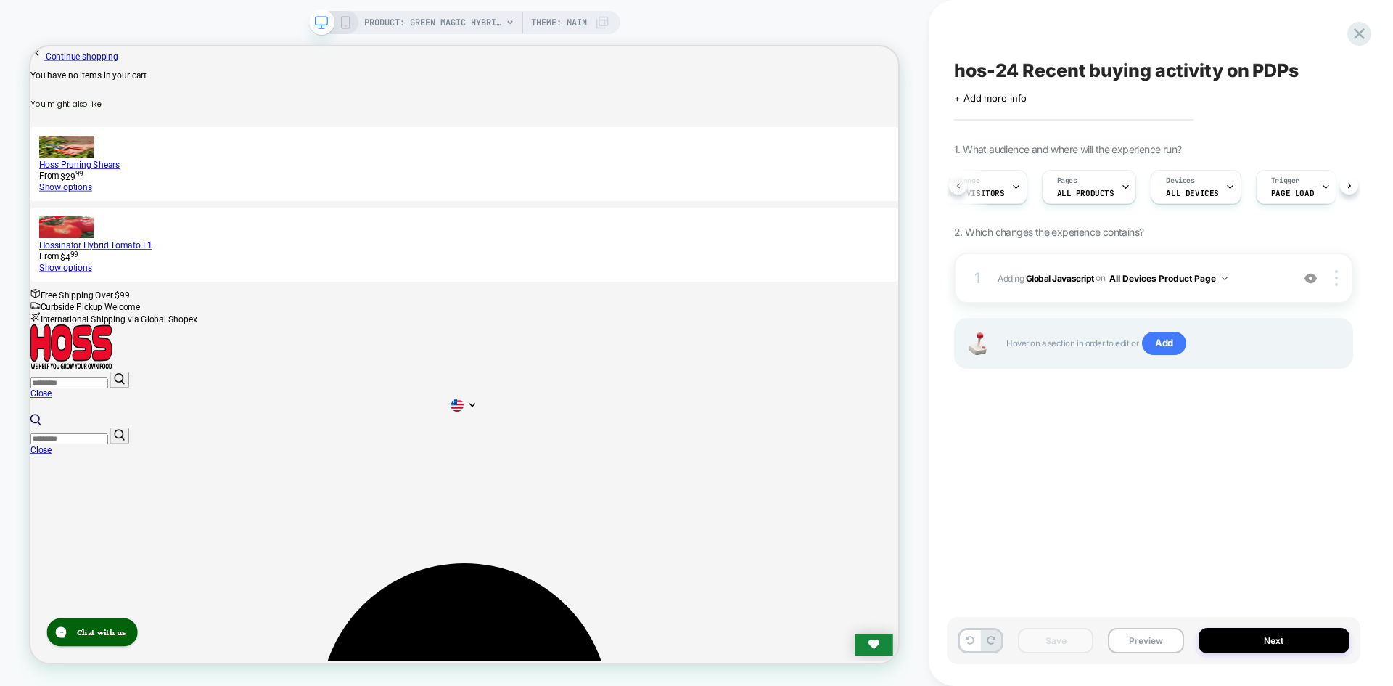
click at [964, 190] on button at bounding box center [958, 185] width 18 height 18
click at [962, 186] on button at bounding box center [958, 185] width 18 height 18
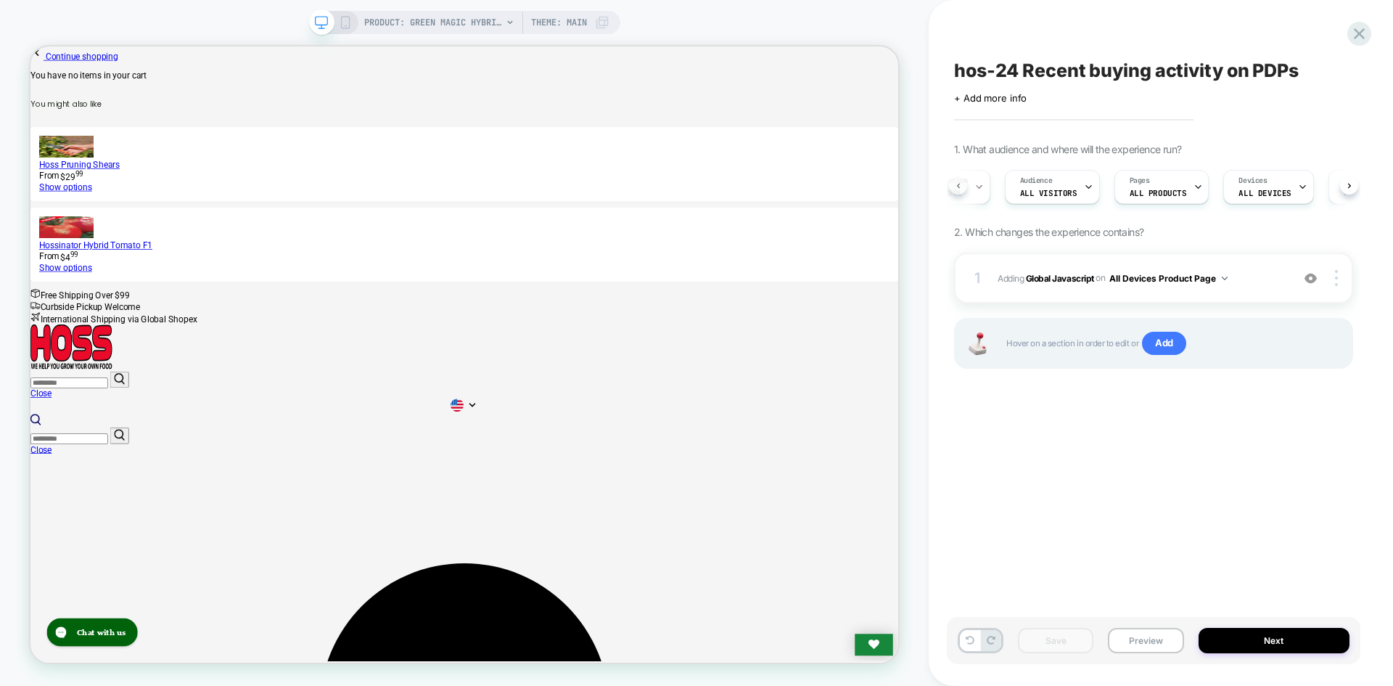
click at [962, 186] on button at bounding box center [958, 185] width 18 height 18
click at [962, 186] on div "A/B Variation v0 control" at bounding box center [984, 187] width 82 height 33
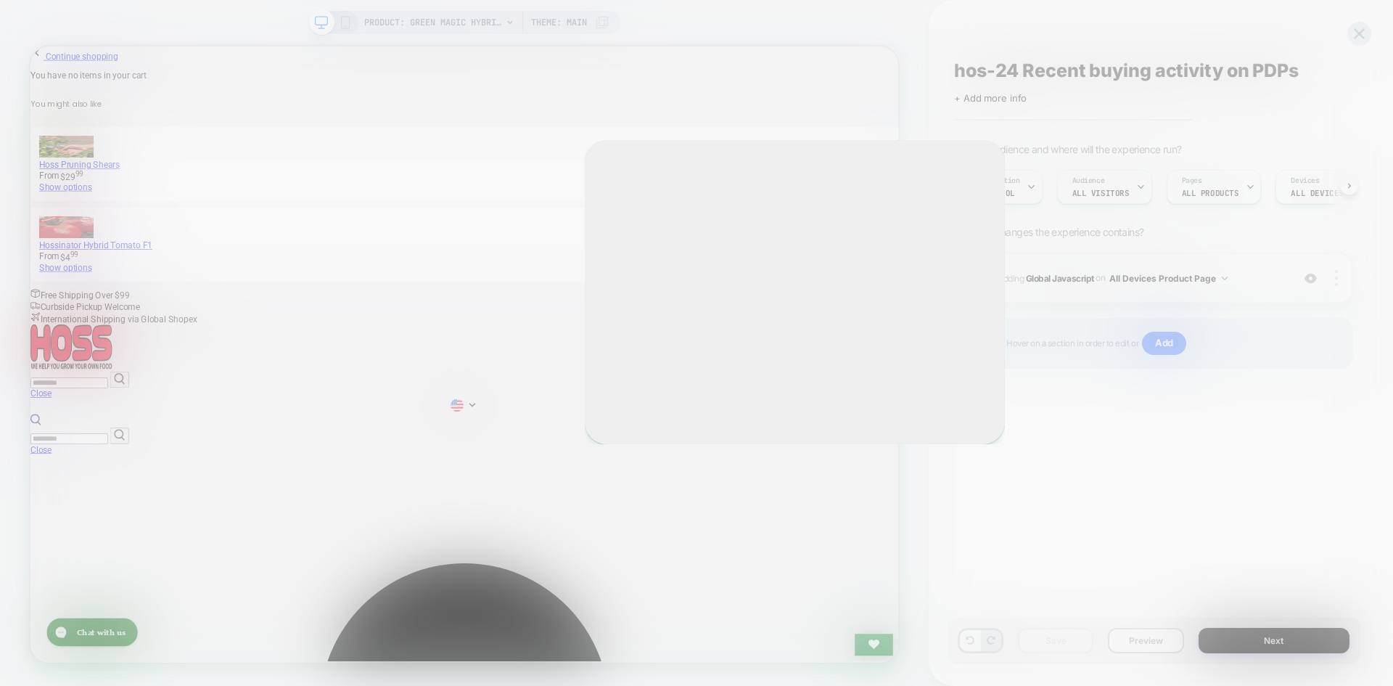
click at [962, 186] on div "Select A/B Variation Original No changes ** v1 rv 1 Changes Remove Edit *** v0 …" at bounding box center [795, 292] width 420 height 304
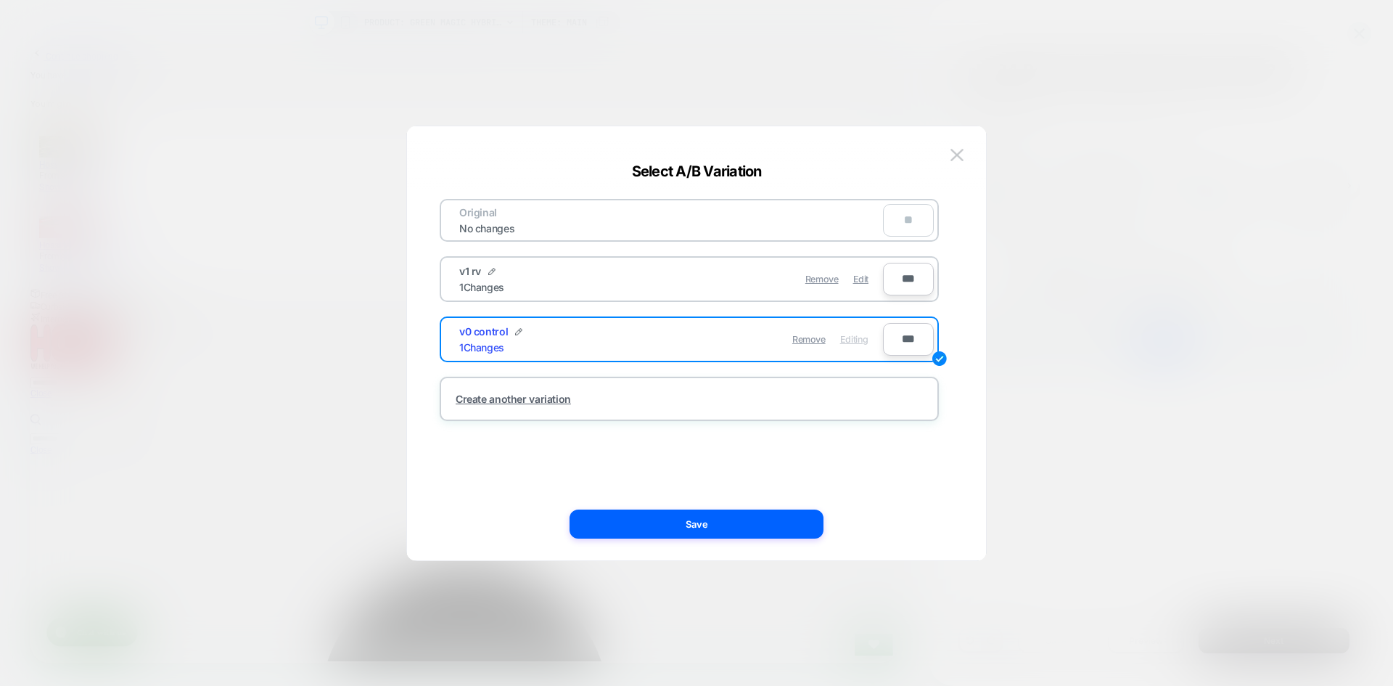
click at [1140, 200] on div at bounding box center [696, 343] width 1393 height 686
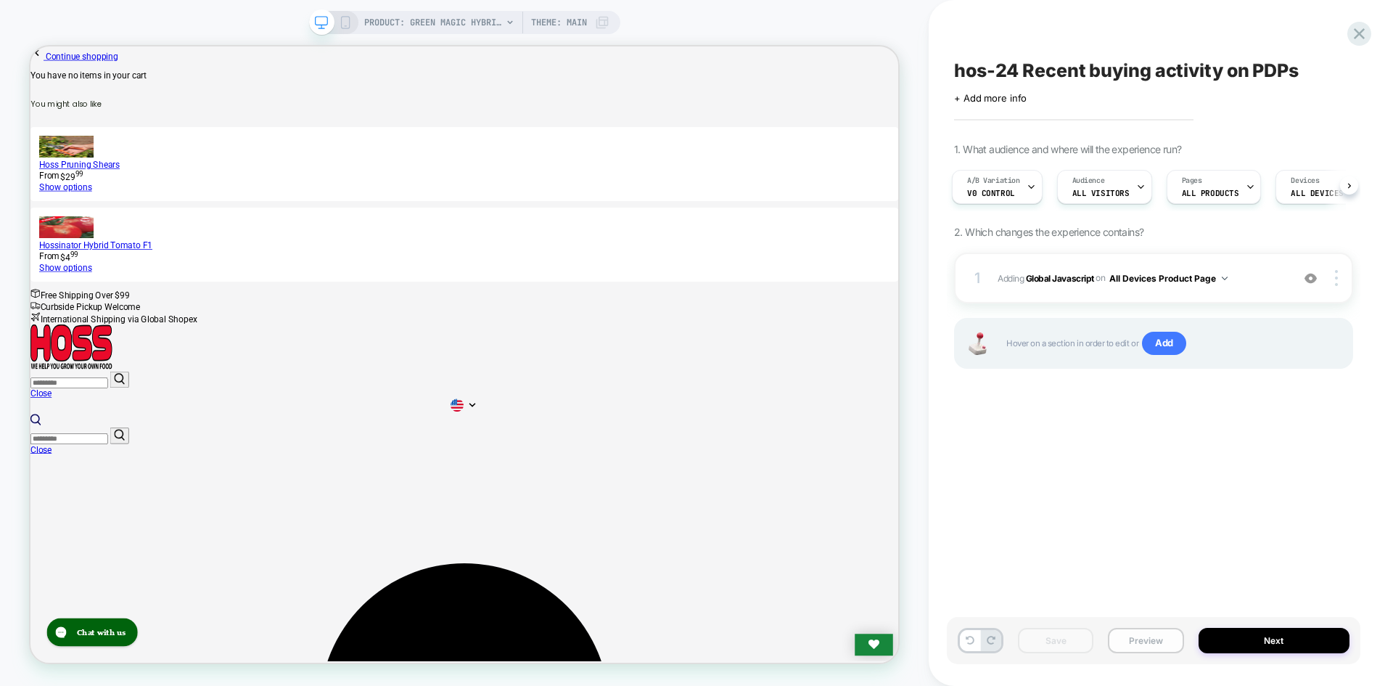
click at [1129, 649] on button "Preview" at bounding box center [1145, 640] width 75 height 25
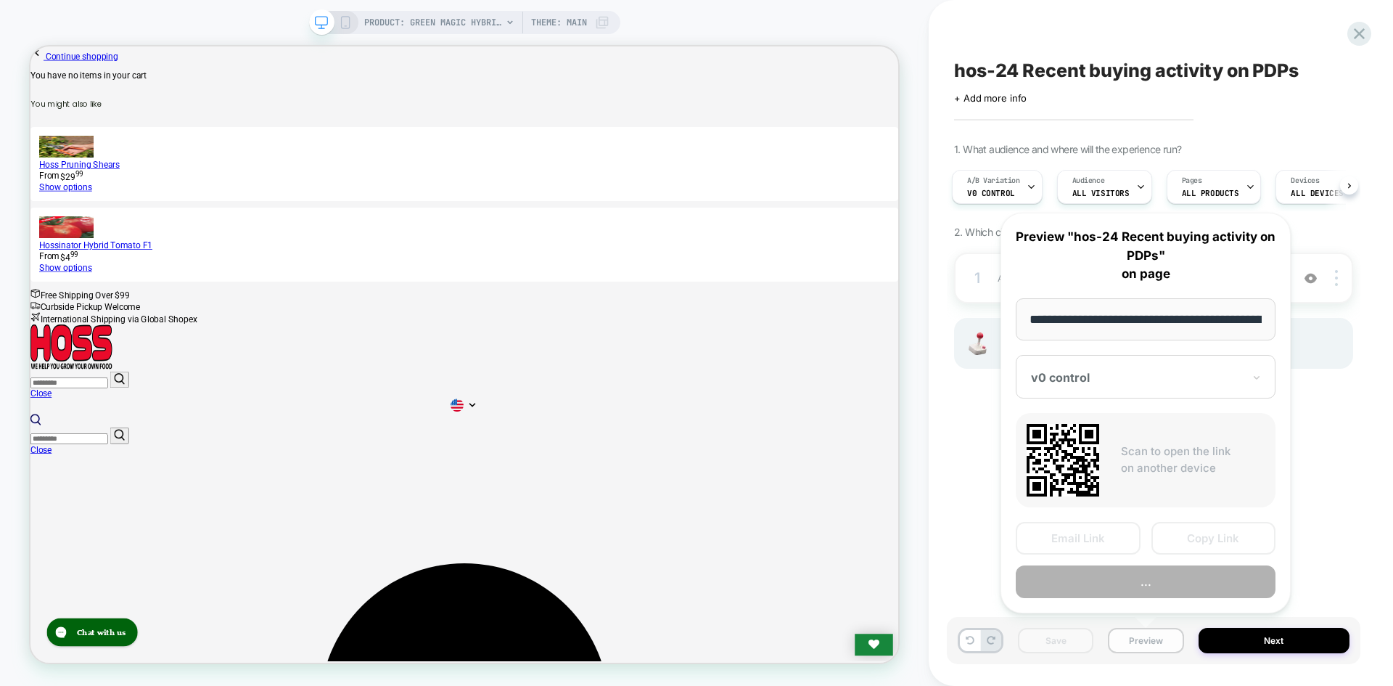
scroll to position [0, 192]
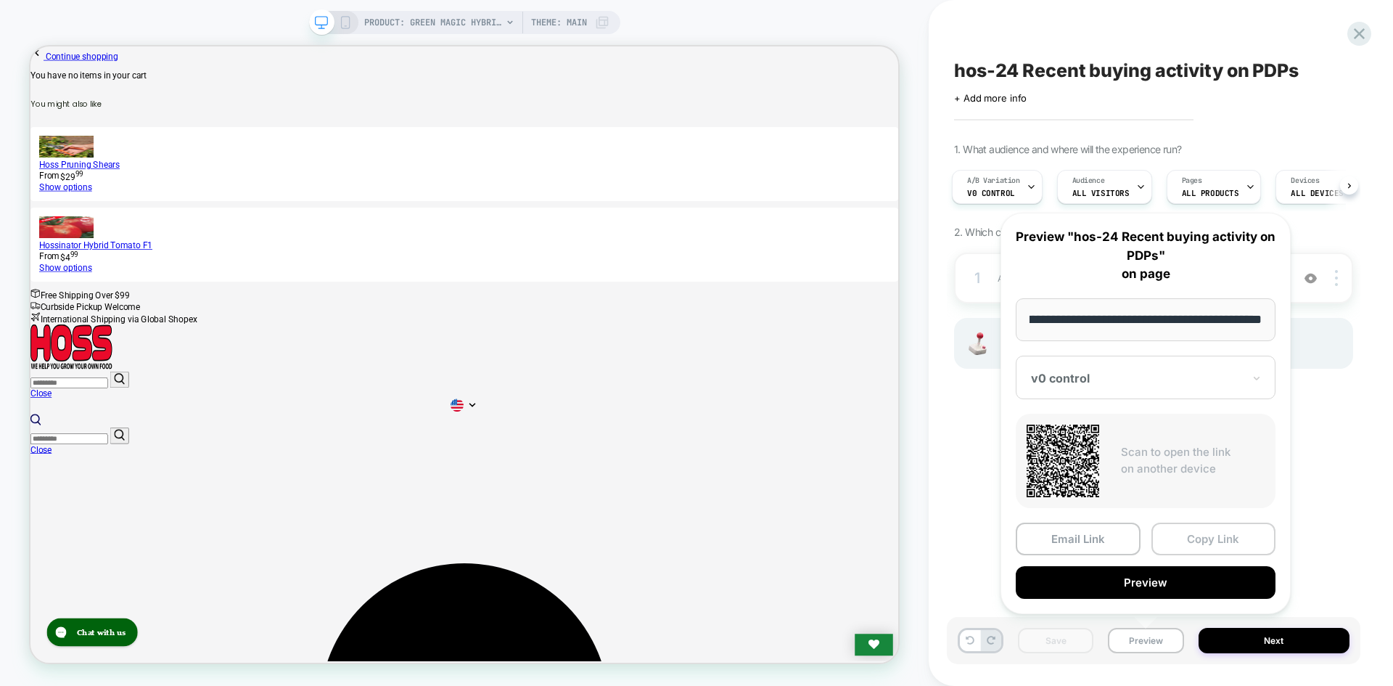
click at [1183, 544] on button "Copy Link" at bounding box center [1214, 538] width 125 height 33
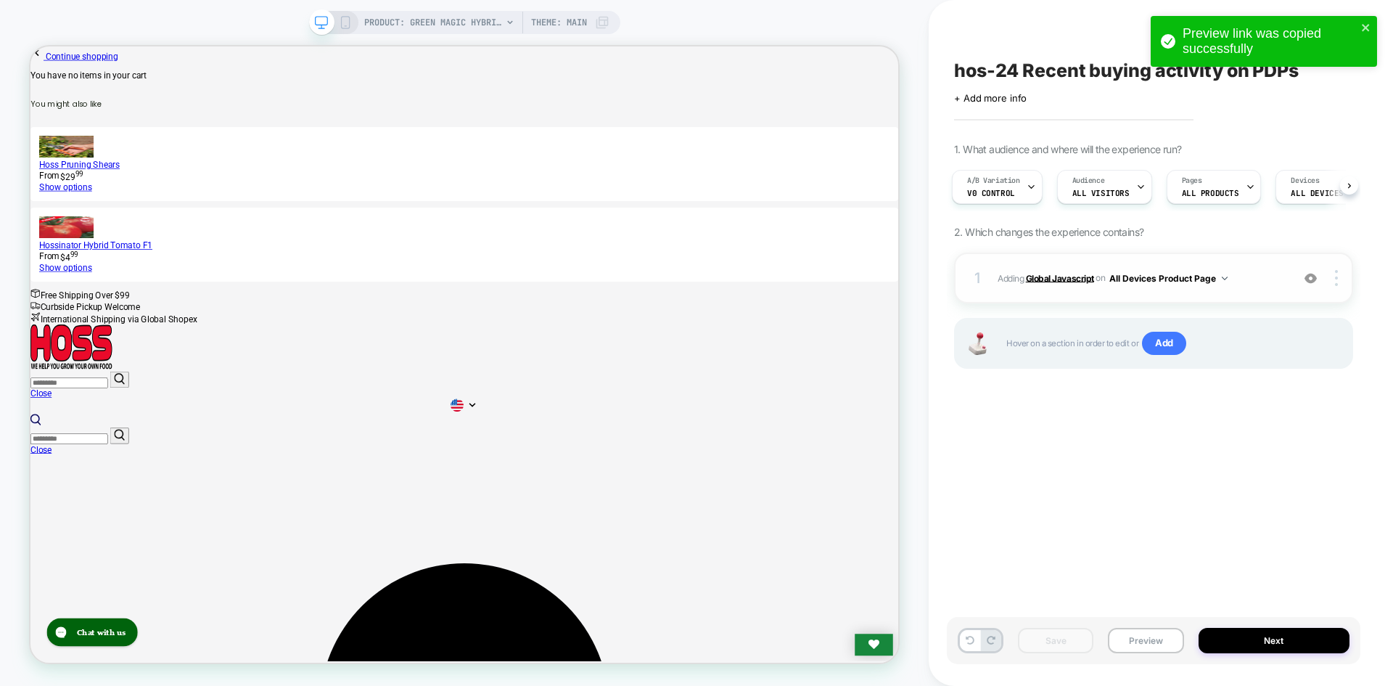
click at [1078, 276] on b "Global Javascript" at bounding box center [1060, 277] width 68 height 11
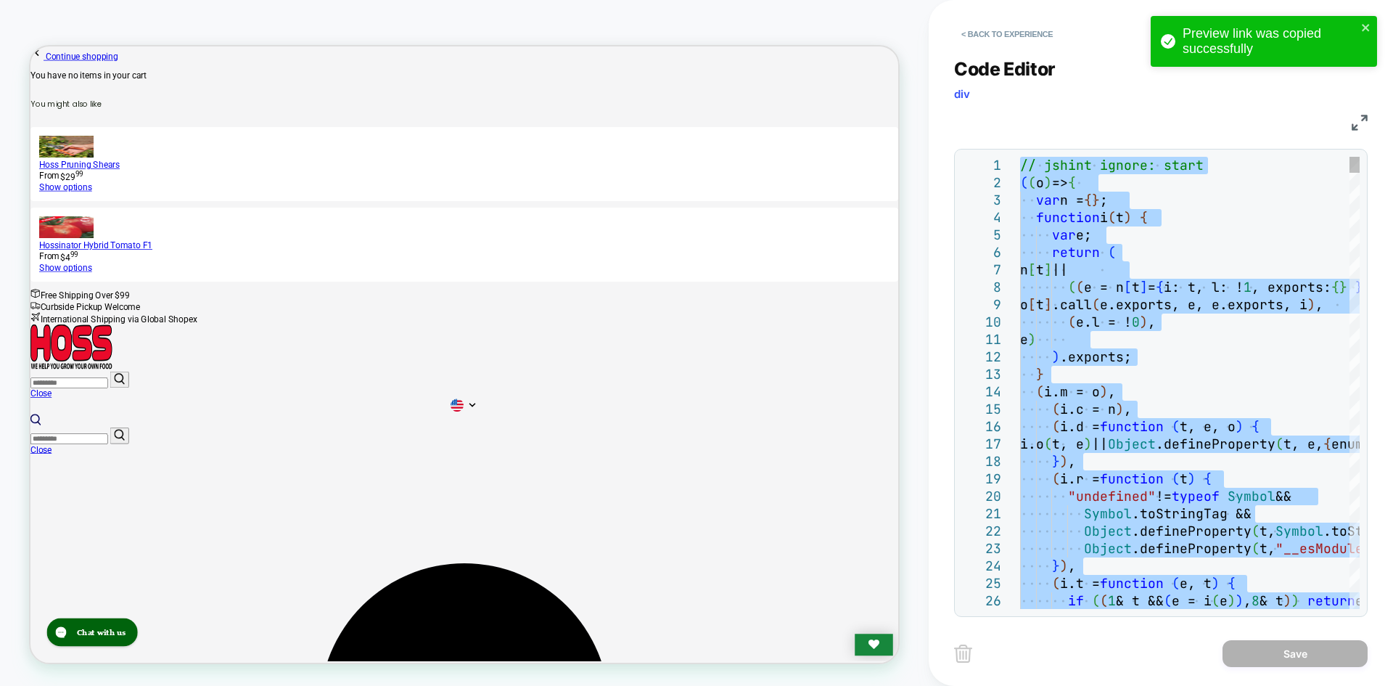
type textarea "**********"
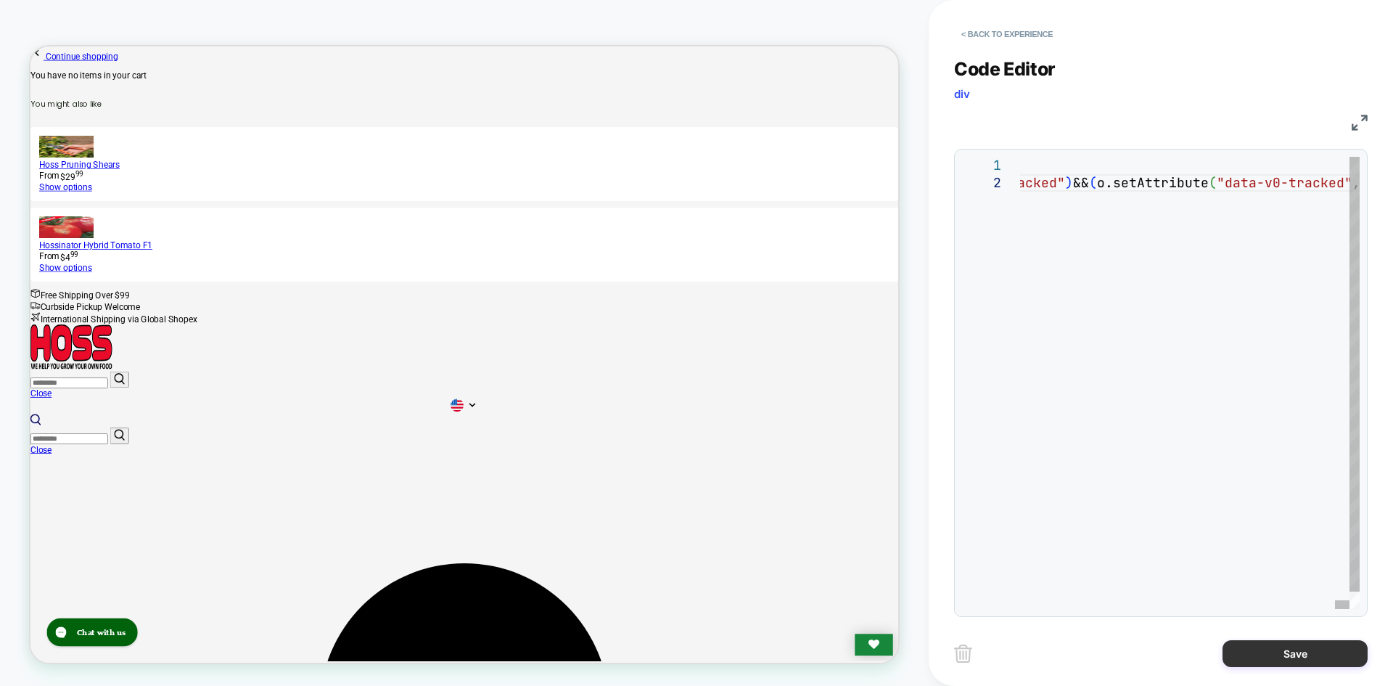
click at [1269, 641] on button "Save" at bounding box center [1295, 653] width 145 height 27
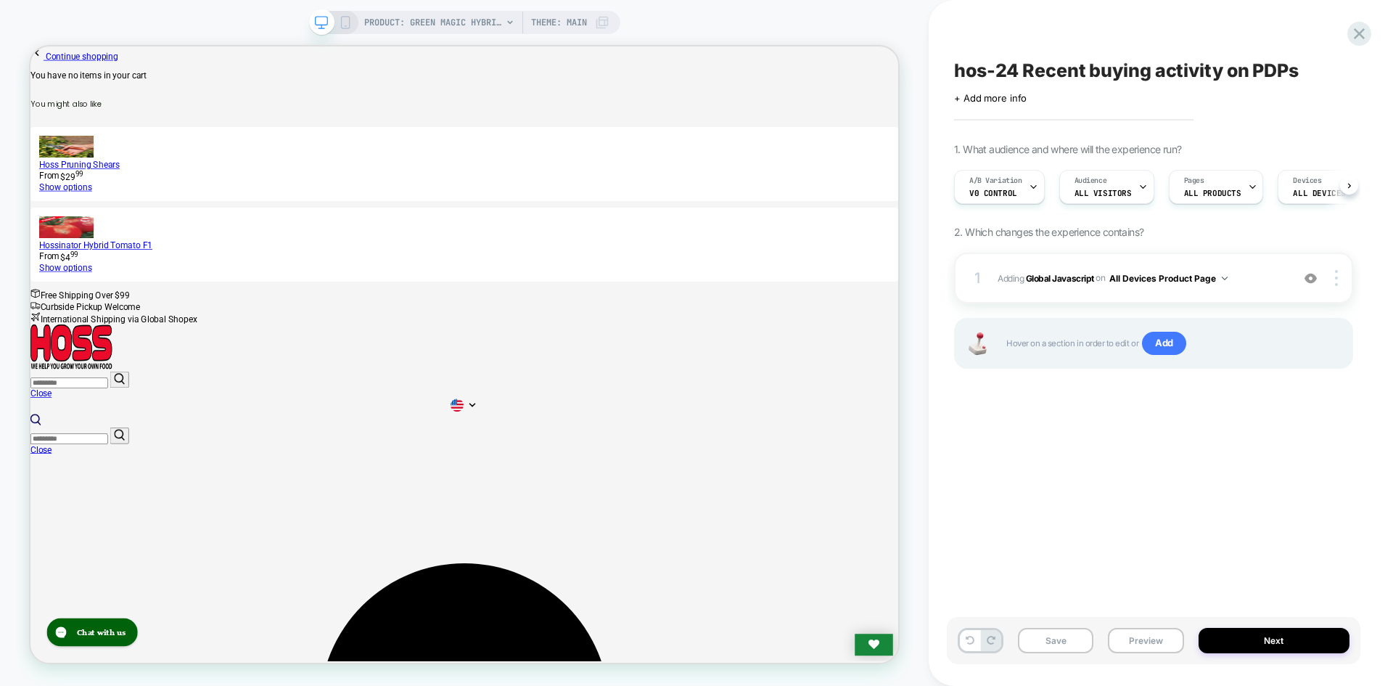
scroll to position [0, 1]
click at [1013, 639] on div "Save Preview Next" at bounding box center [1154, 640] width 414 height 47
click at [1055, 641] on button "Save" at bounding box center [1055, 640] width 75 height 25
click at [1144, 640] on button "Preview" at bounding box center [1145, 640] width 75 height 25
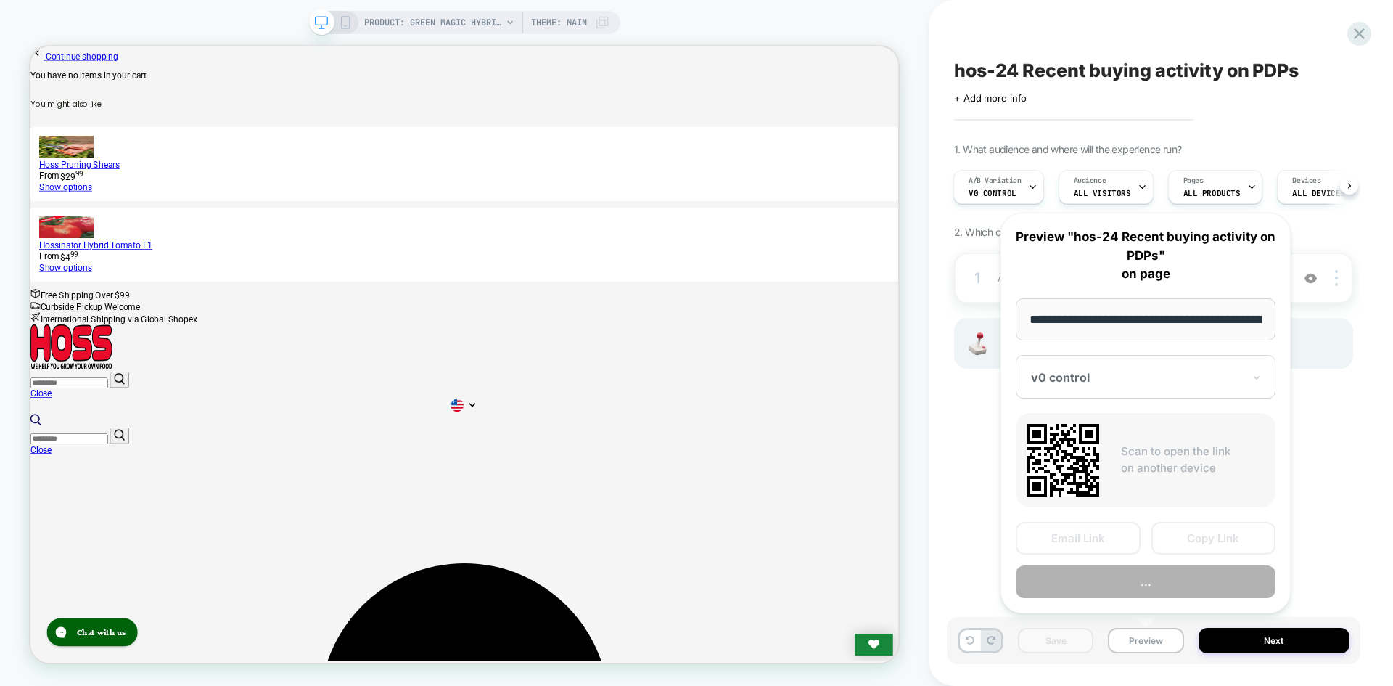
scroll to position [0, 192]
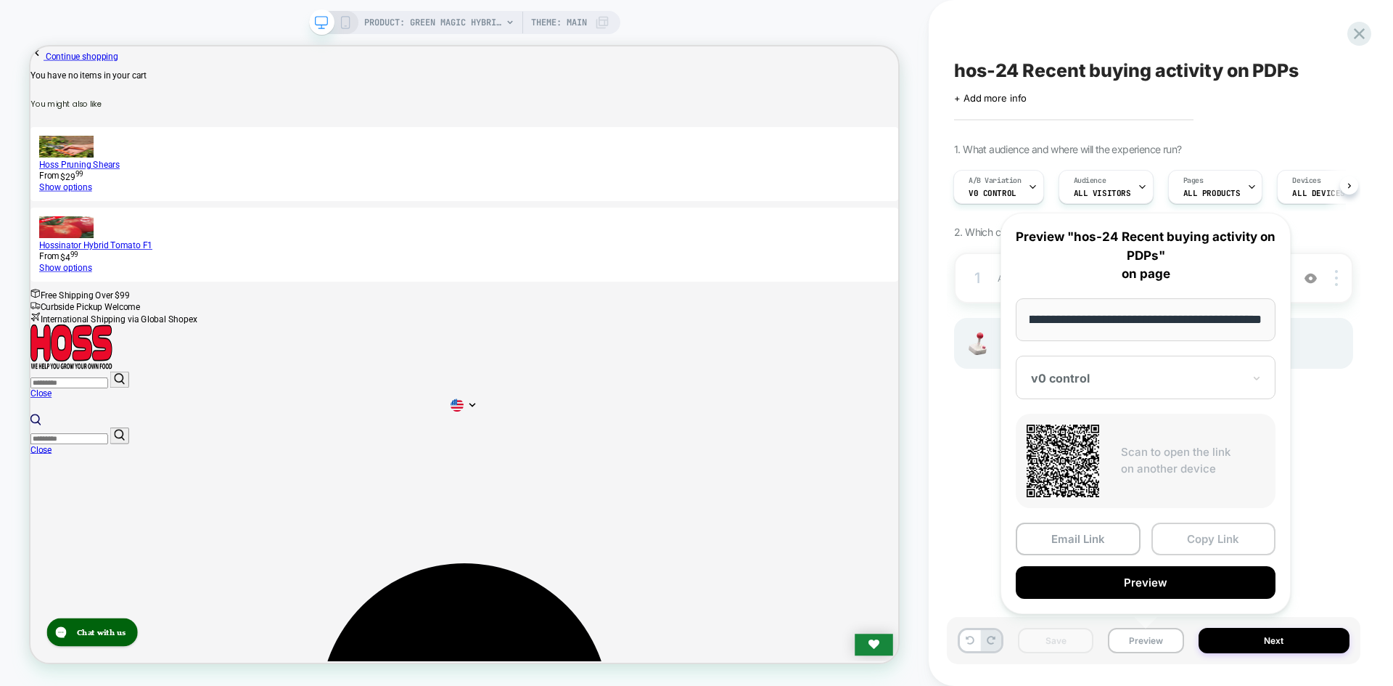
click at [1207, 533] on button "Copy Link" at bounding box center [1214, 538] width 125 height 33
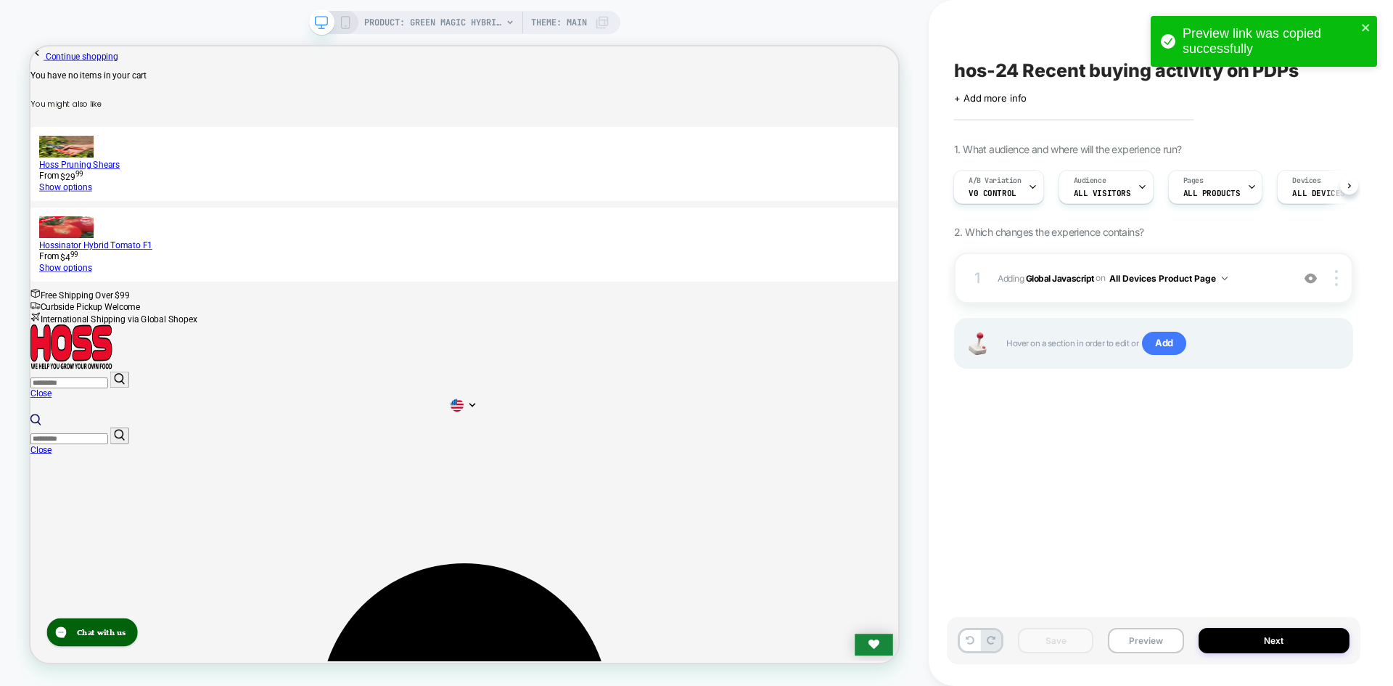
drag, startPoint x: 1387, startPoint y: 0, endPoint x: 1046, endPoint y: 574, distance: 668.0
click at [1022, 537] on div "hos-24 Recent buying activity on PDPs Click to edit experience details + Add mo…" at bounding box center [1154, 343] width 414 height 657
click at [1135, 636] on button "Preview" at bounding box center [1145, 640] width 75 height 25
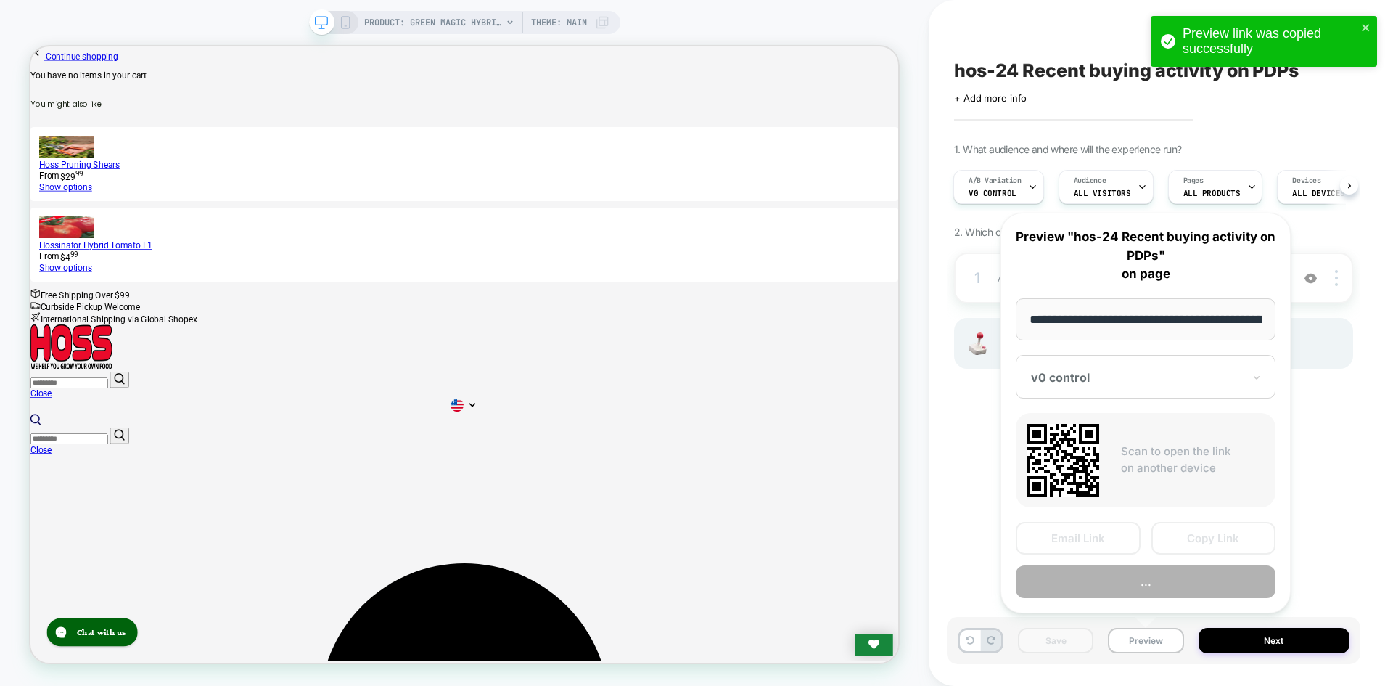
scroll to position [0, 192]
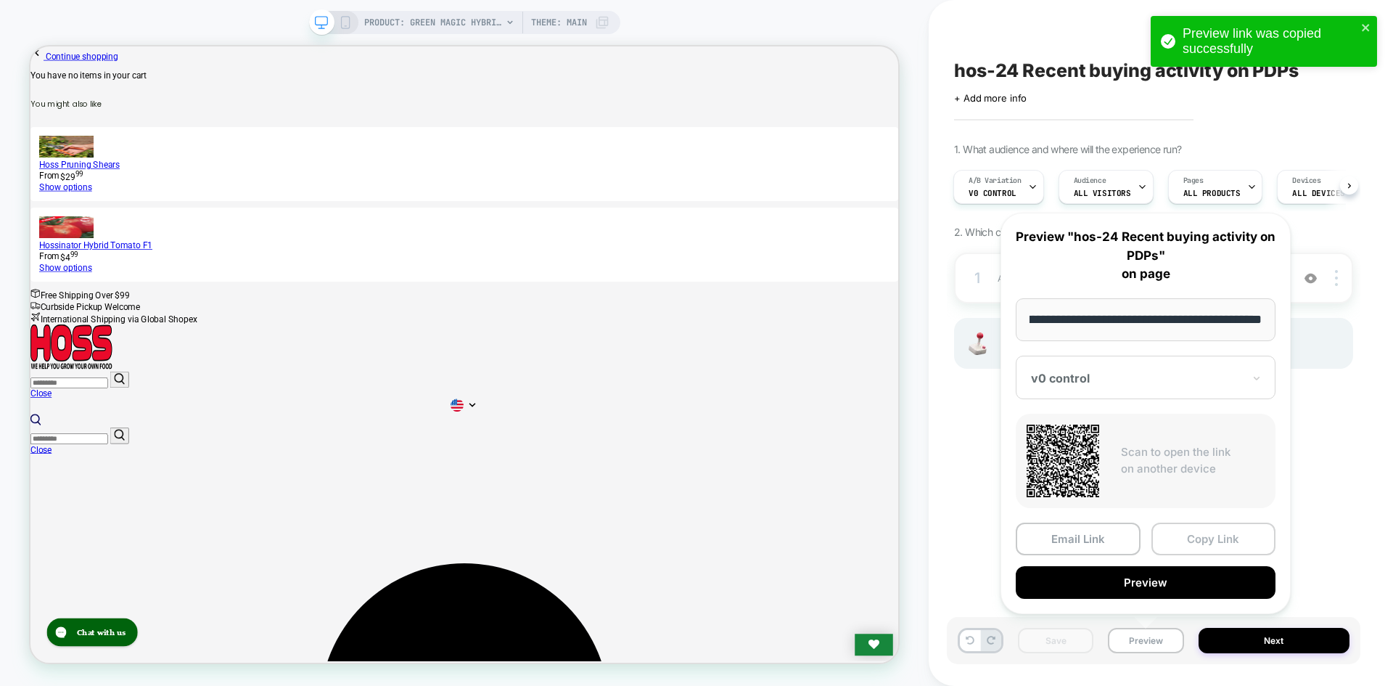
click at [1192, 530] on button "Copy Link" at bounding box center [1214, 538] width 125 height 33
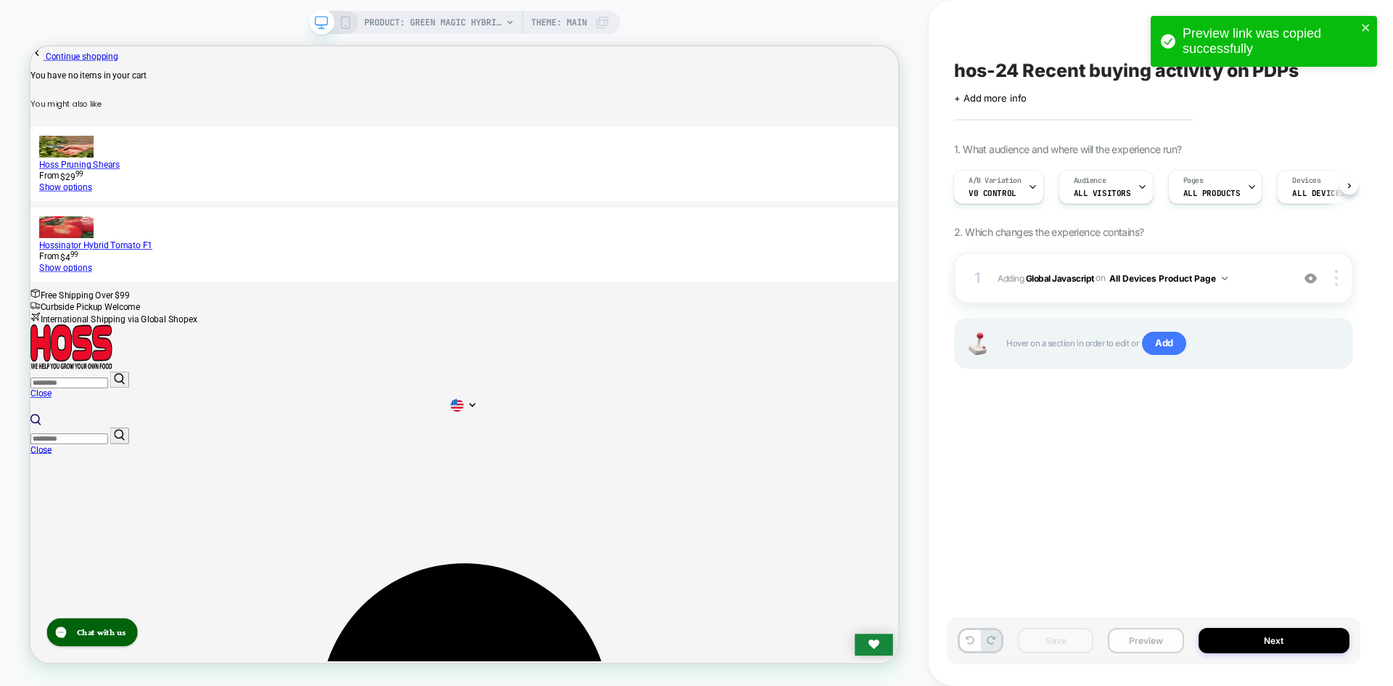
drag, startPoint x: 1123, startPoint y: 649, endPoint x: 1123, endPoint y: 638, distance: 10.9
click at [1123, 646] on button "Preview" at bounding box center [1145, 640] width 75 height 25
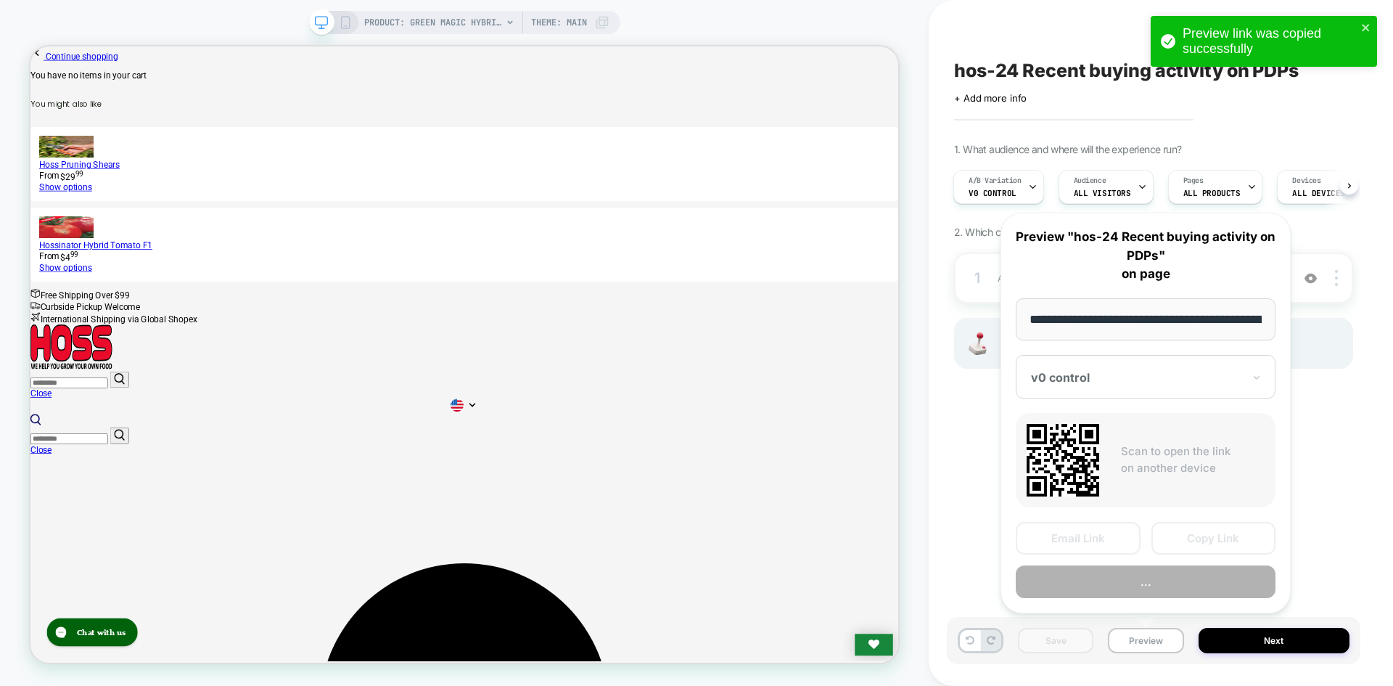
scroll to position [0, 192]
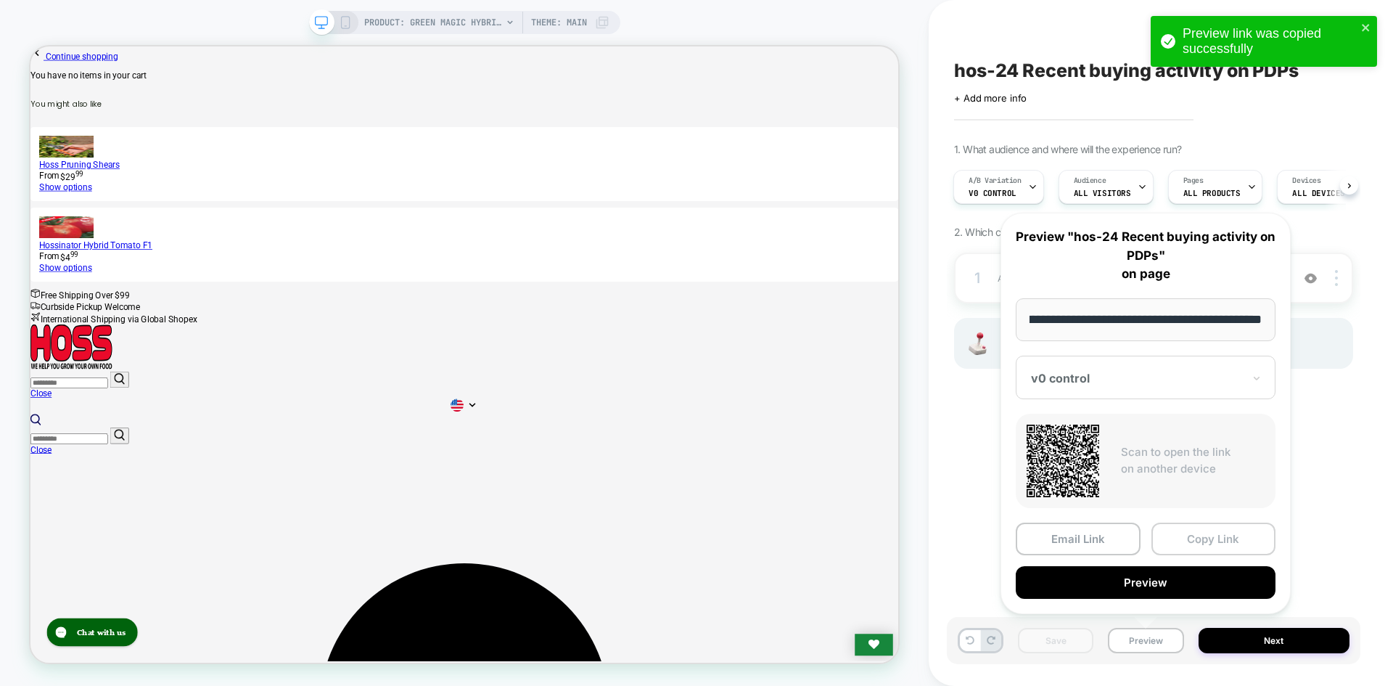
click at [1190, 533] on button "Copy Link" at bounding box center [1214, 538] width 125 height 33
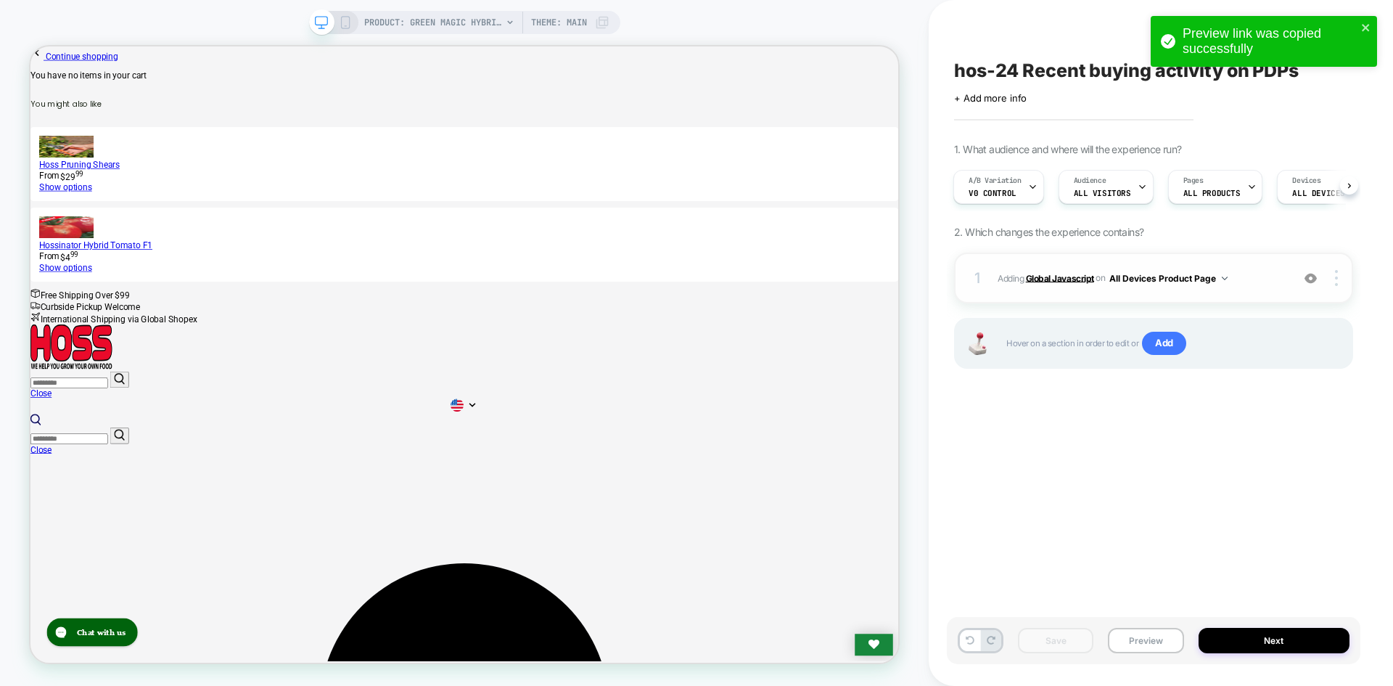
click at [1061, 280] on b "Global Javascript" at bounding box center [1060, 277] width 68 height 11
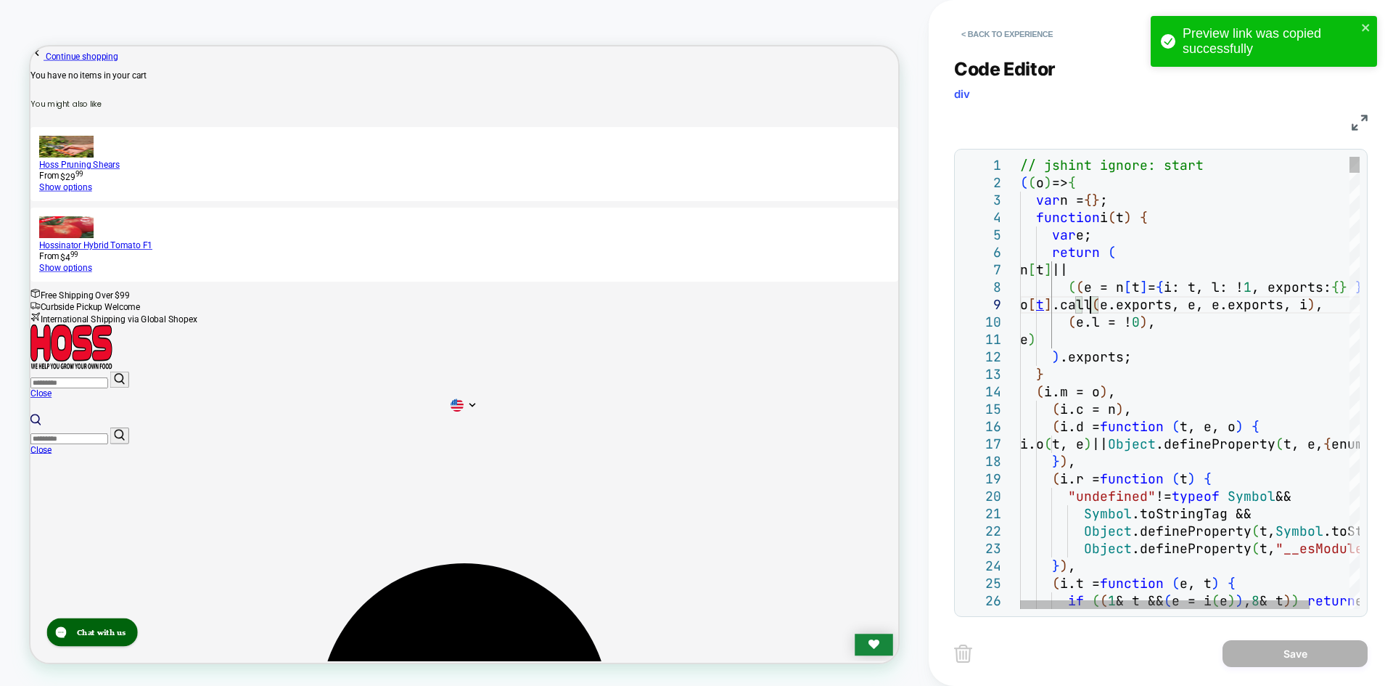
scroll to position [0, 0]
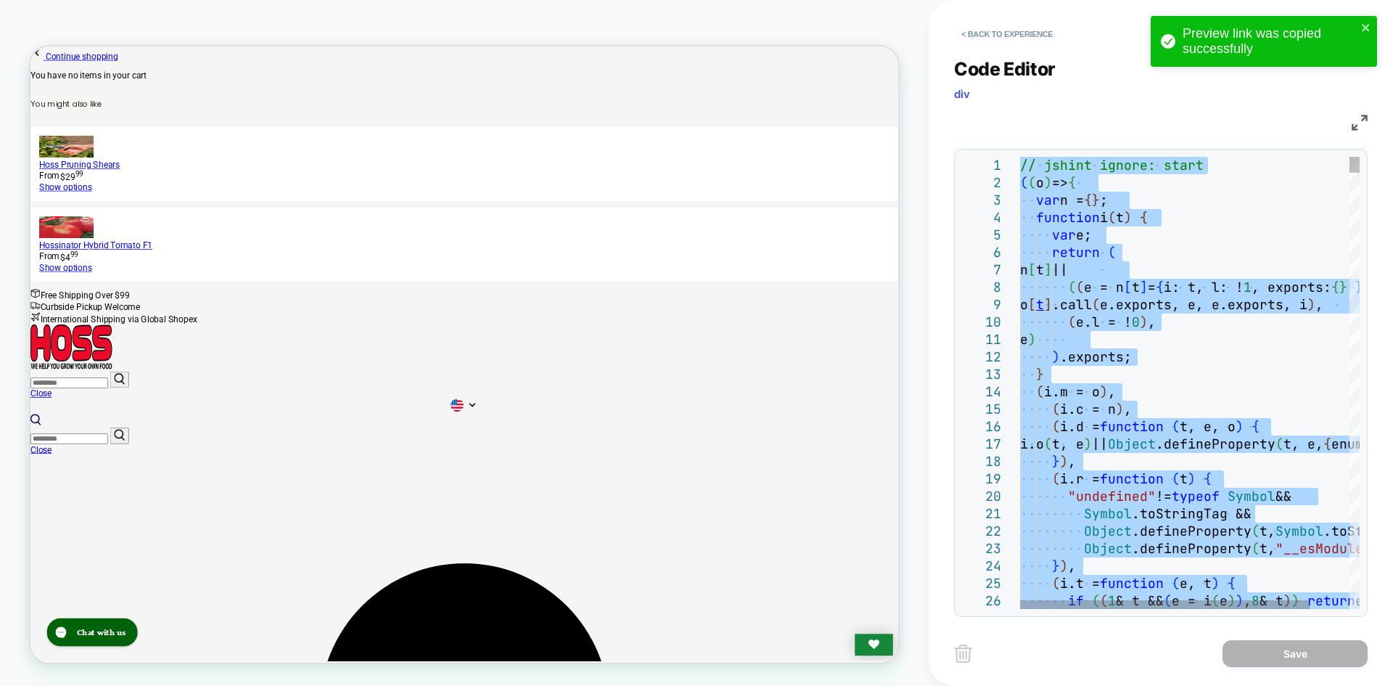
type textarea "**********"
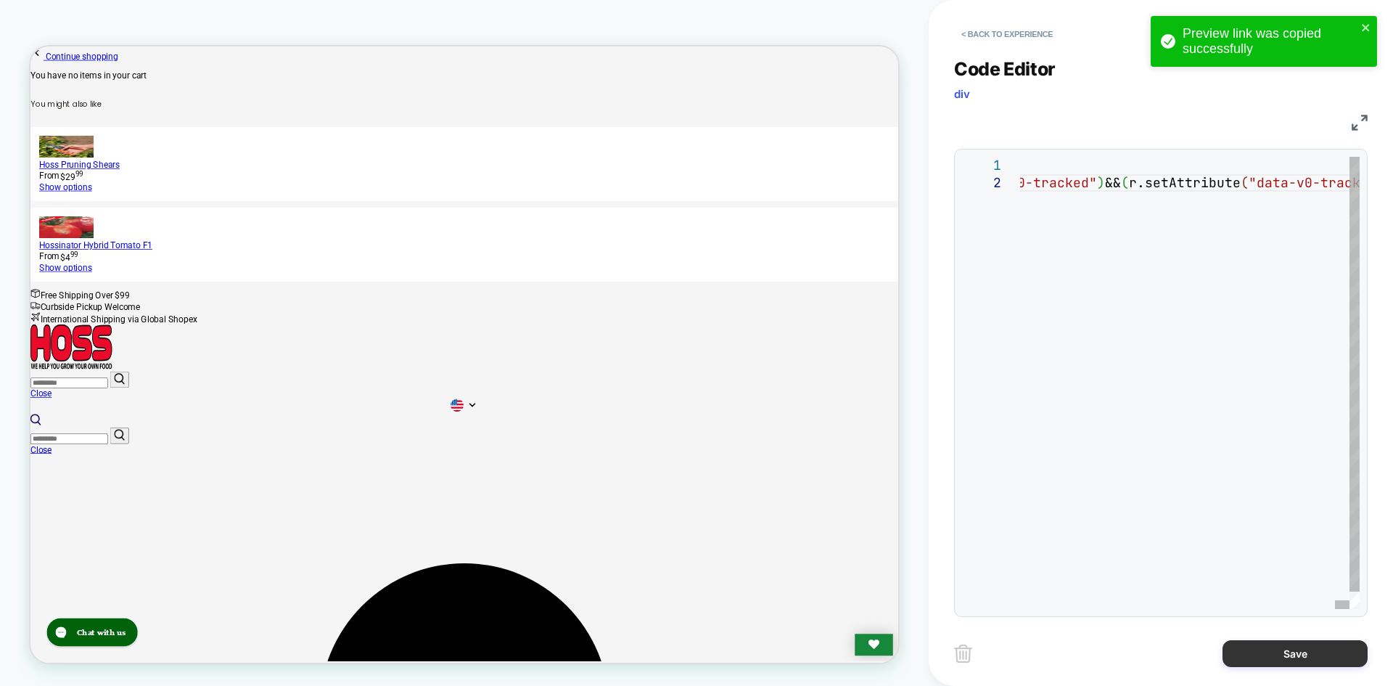
click at [1265, 658] on button "Save" at bounding box center [1295, 653] width 145 height 27
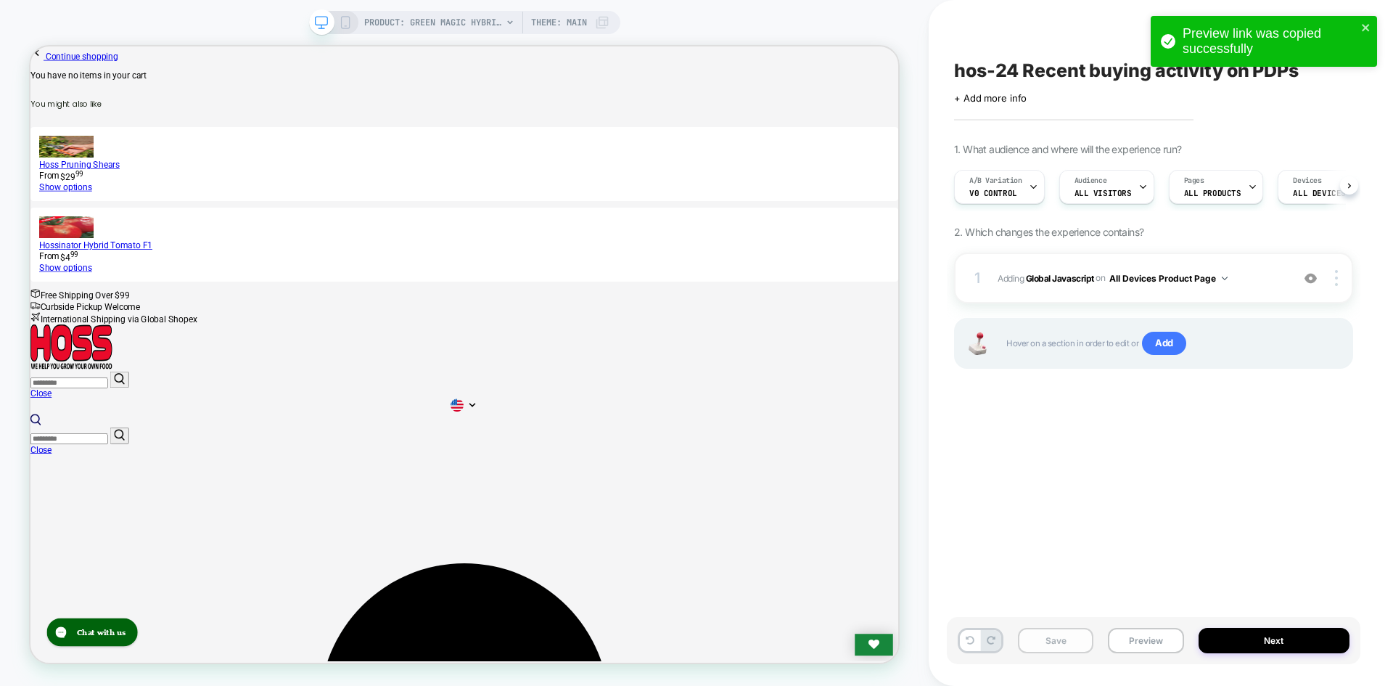
scroll to position [0, 1]
click at [1075, 643] on button "Save" at bounding box center [1055, 640] width 75 height 25
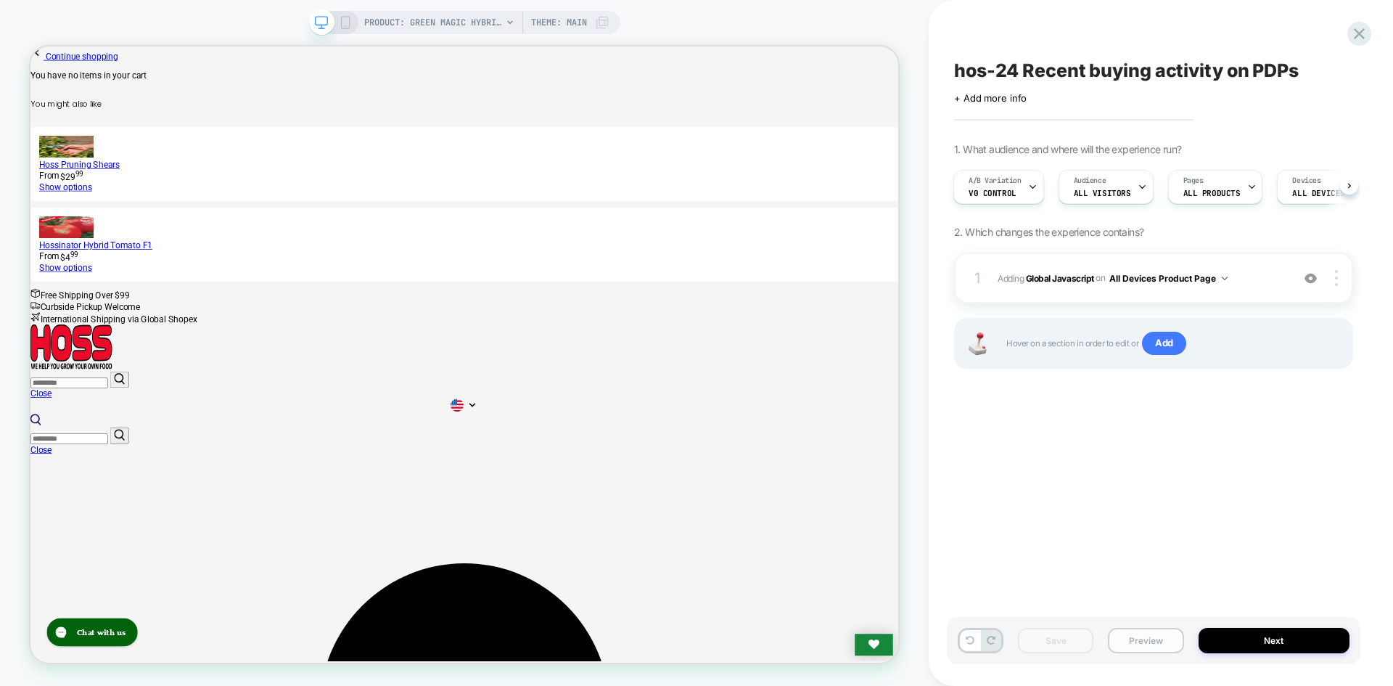
click at [1136, 646] on button "Preview" at bounding box center [1145, 640] width 75 height 25
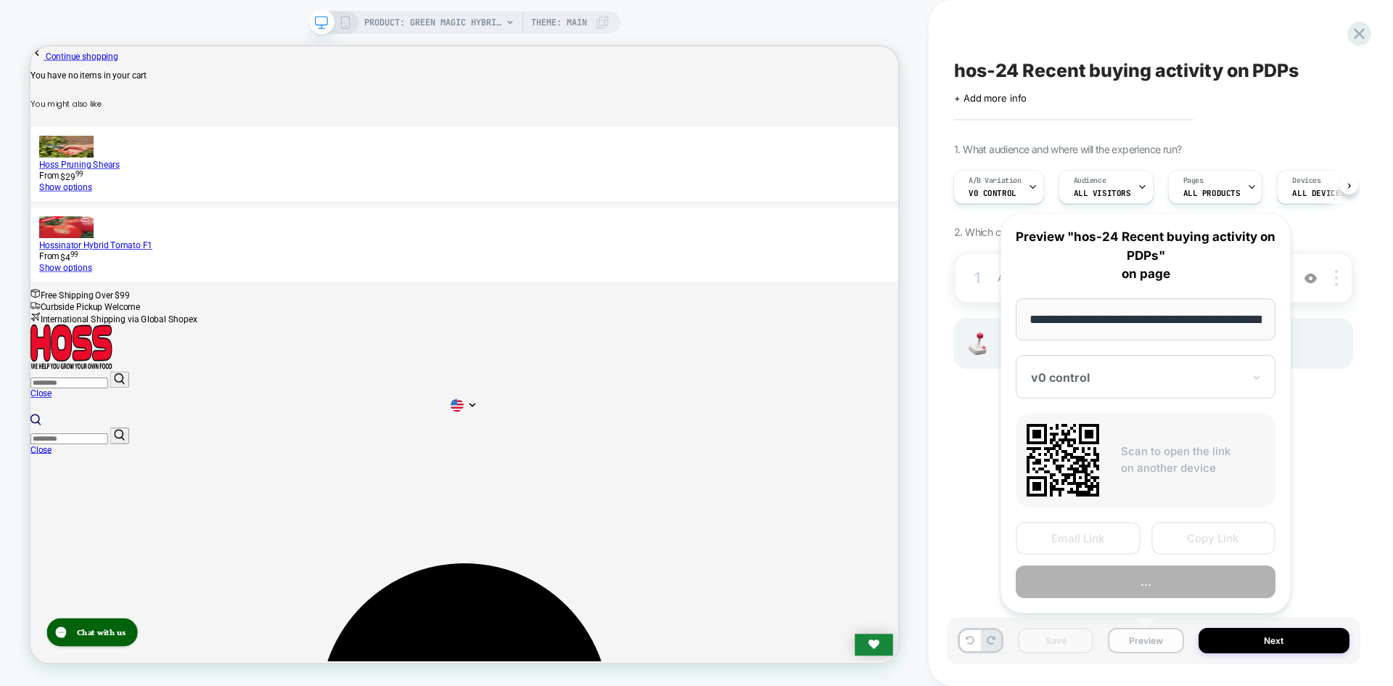
scroll to position [0, 192]
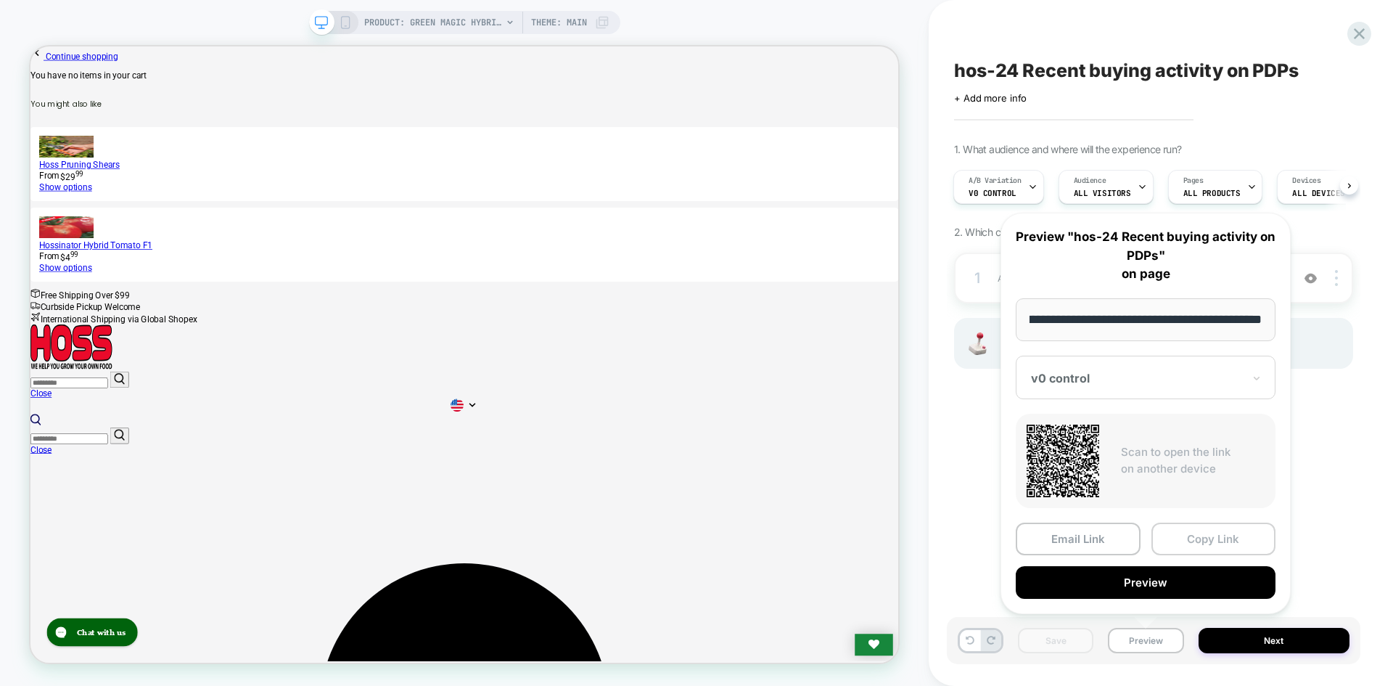
click at [1210, 539] on button "Copy Link" at bounding box center [1214, 538] width 125 height 33
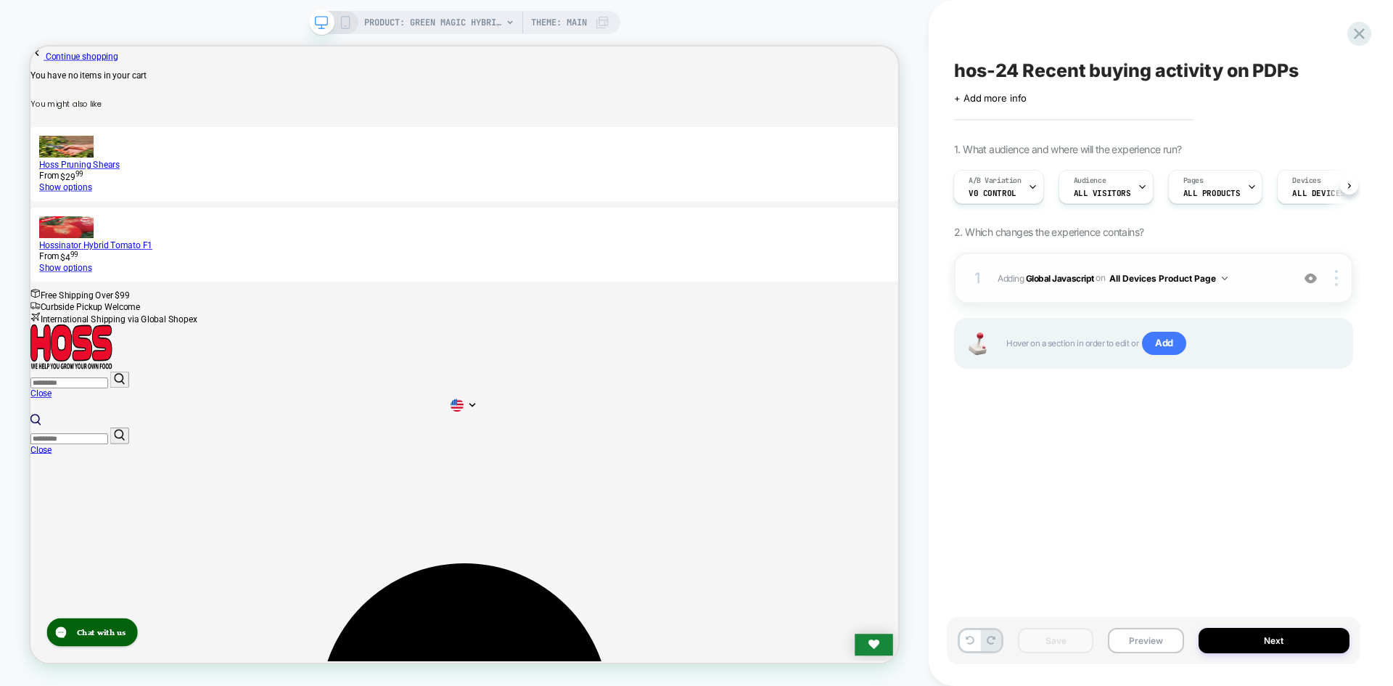
click at [1080, 284] on span "Adding Global Javascript on All Devices Product Page" at bounding box center [1141, 278] width 287 height 18
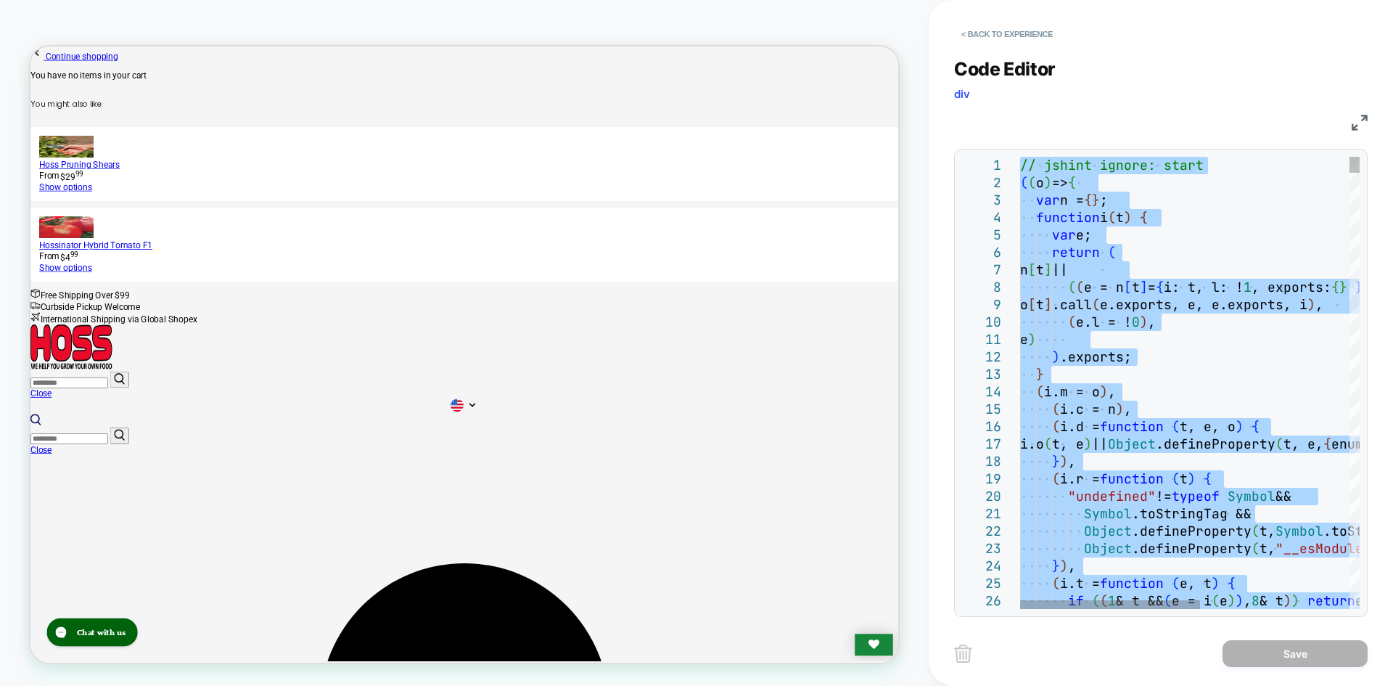
type textarea "**********"
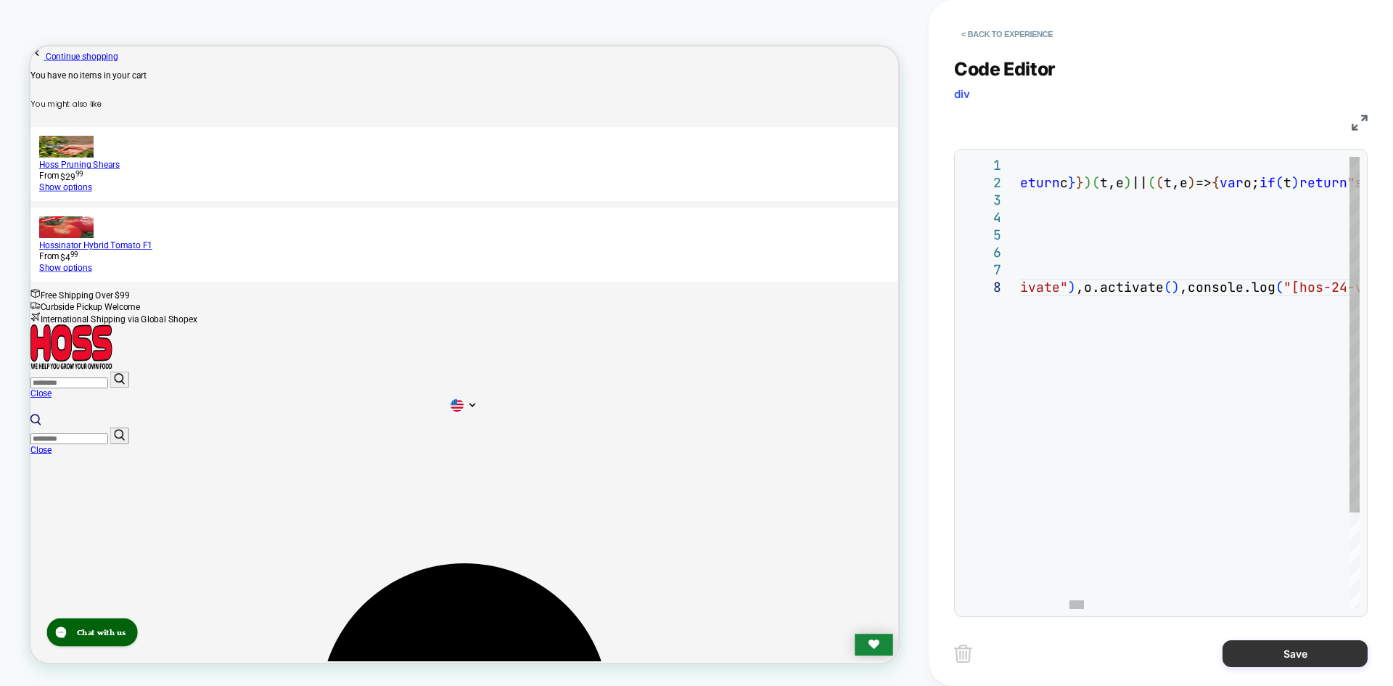
click at [1255, 656] on button "Save" at bounding box center [1295, 653] width 145 height 27
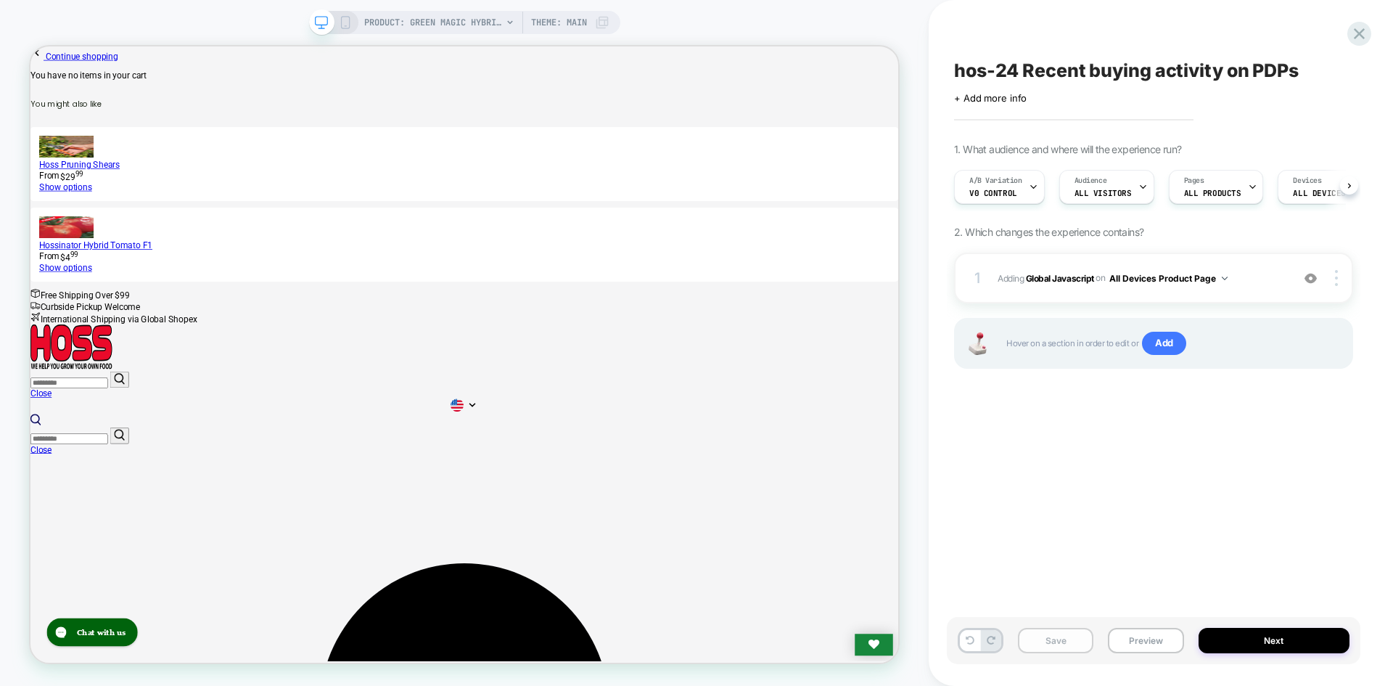
scroll to position [0, 1]
click at [1047, 631] on button "Save" at bounding box center [1055, 640] width 75 height 25
click at [1149, 642] on button "Preview" at bounding box center [1145, 640] width 75 height 25
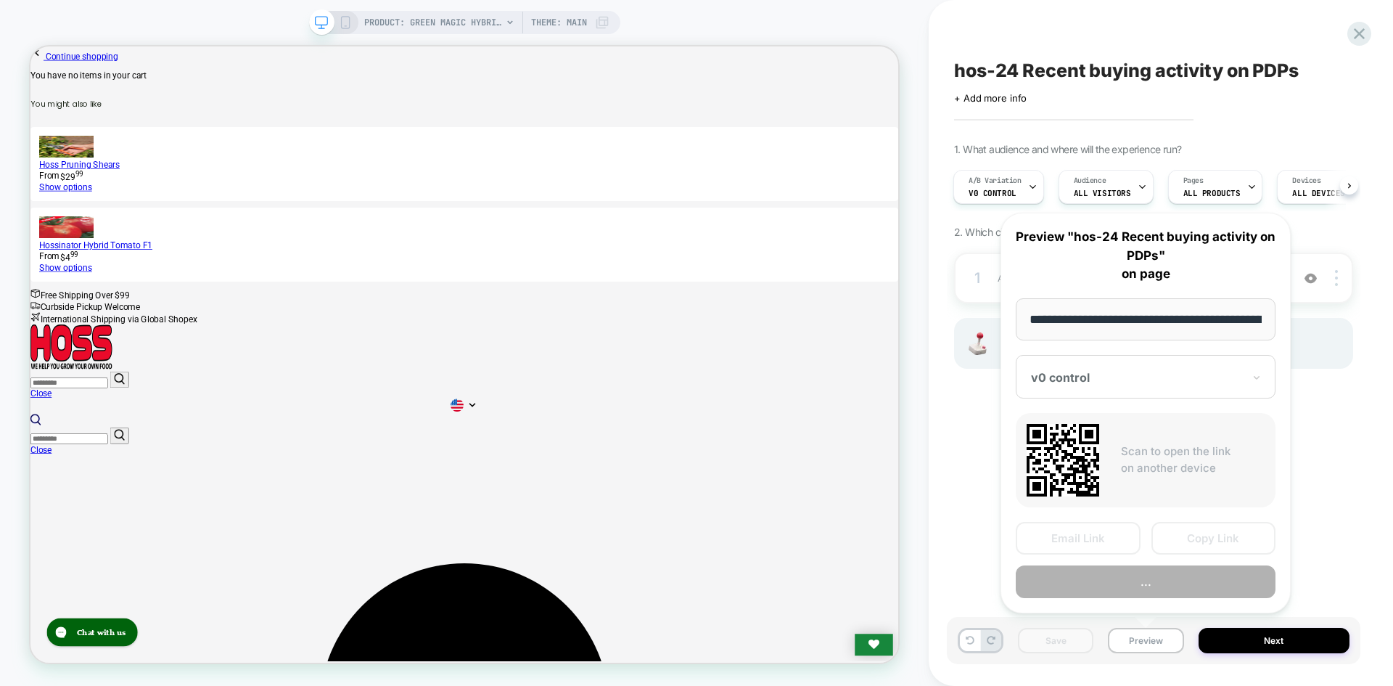
scroll to position [0, 192]
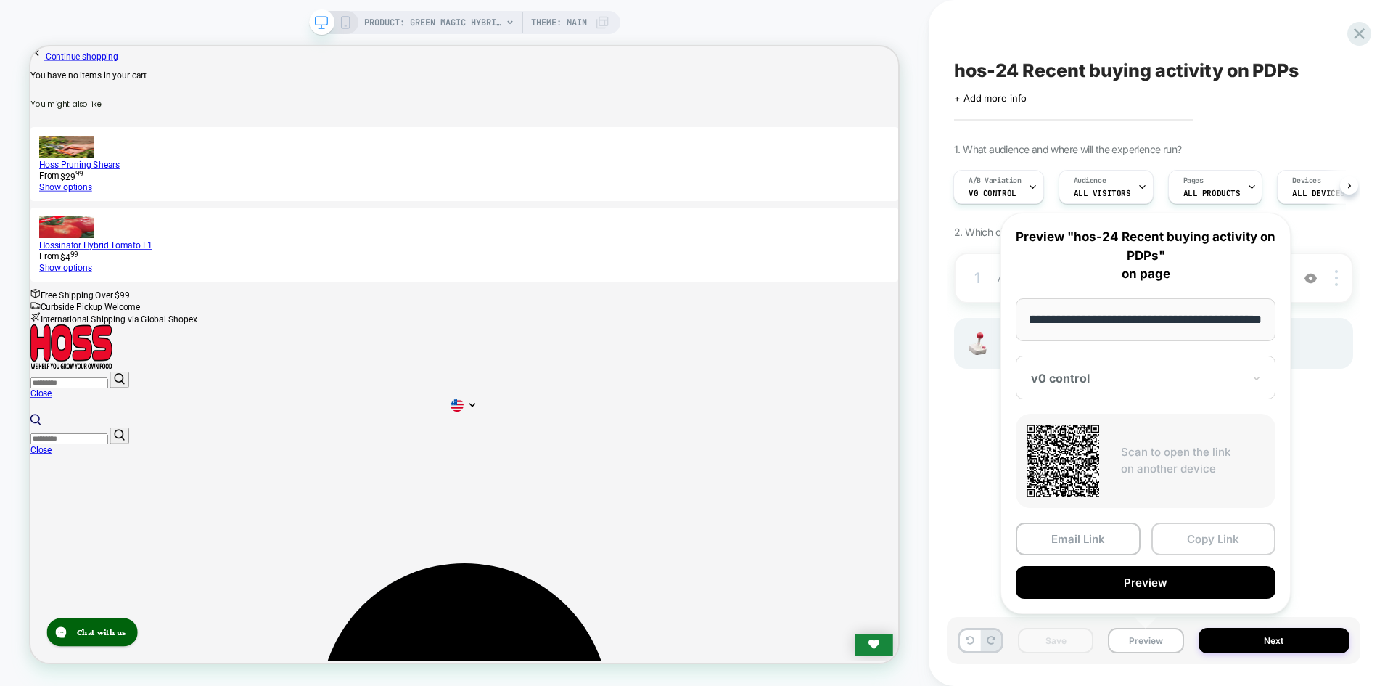
click at [1194, 532] on button "Copy Link" at bounding box center [1214, 538] width 125 height 33
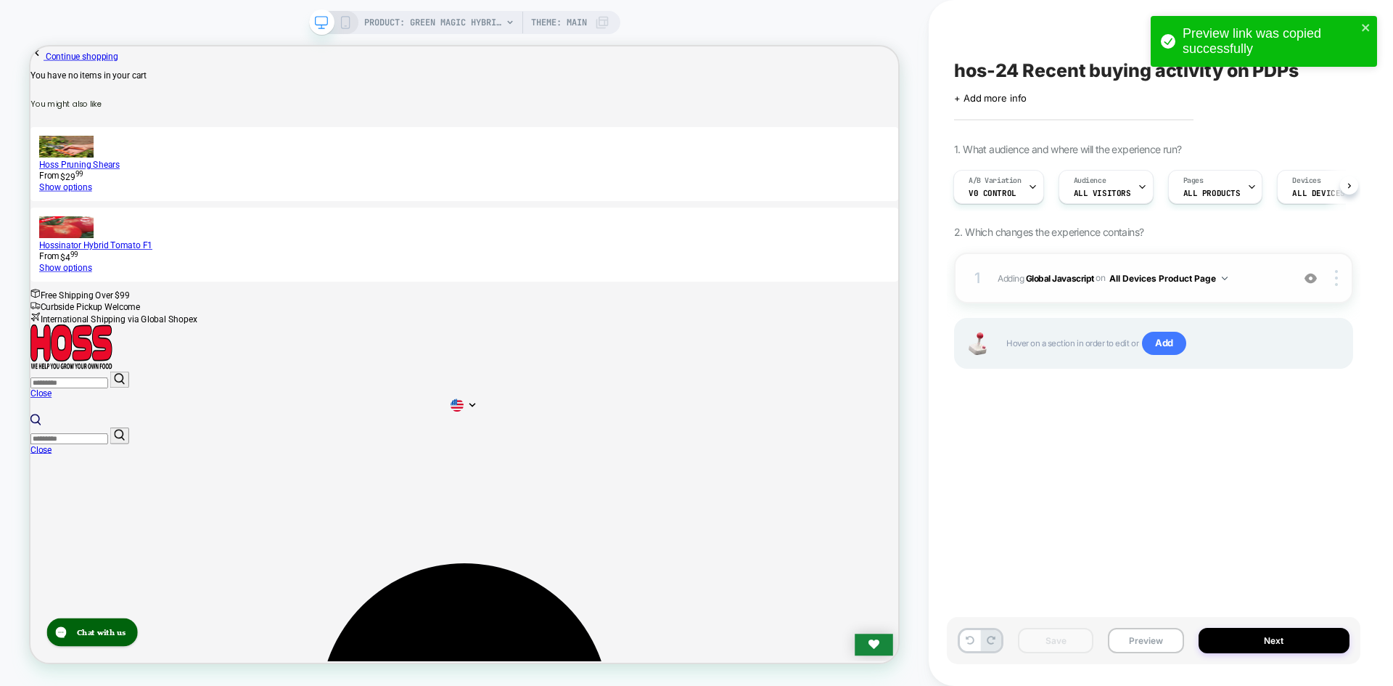
click at [1058, 284] on span "Adding Global Javascript on All Devices Product Page" at bounding box center [1141, 278] width 287 height 18
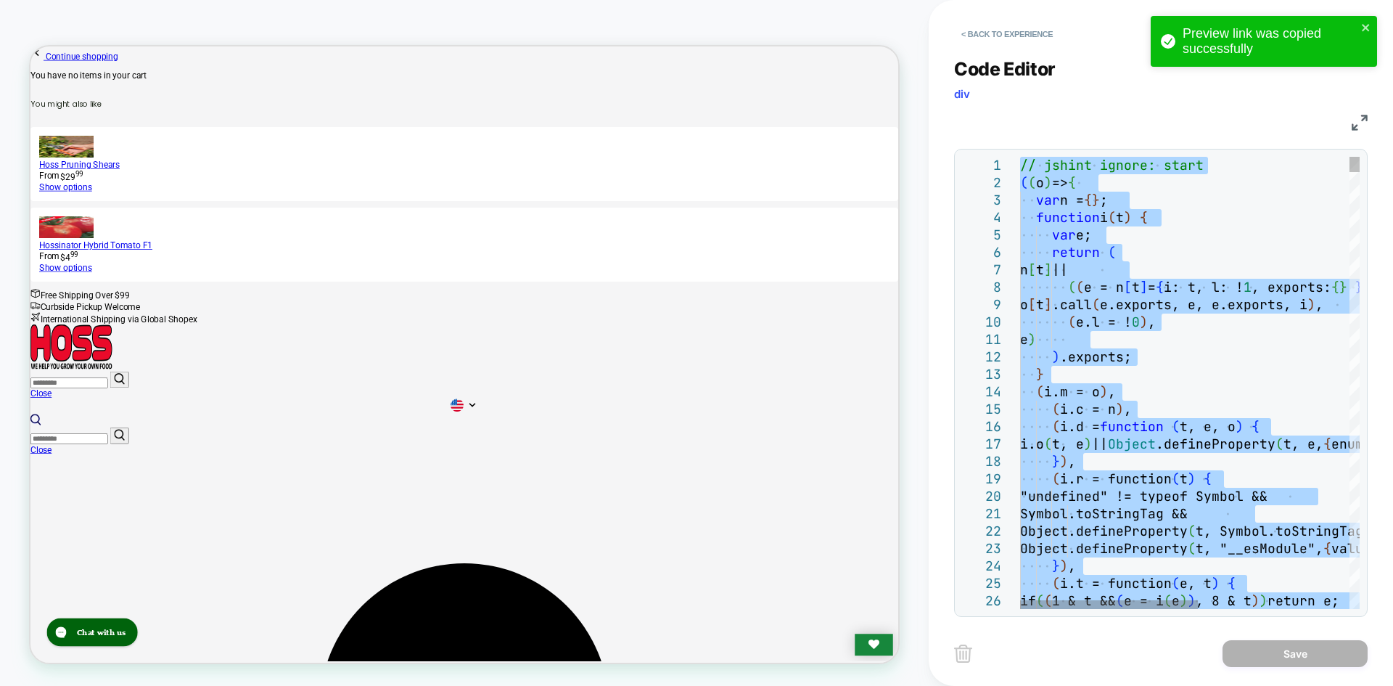
type textarea "**********"
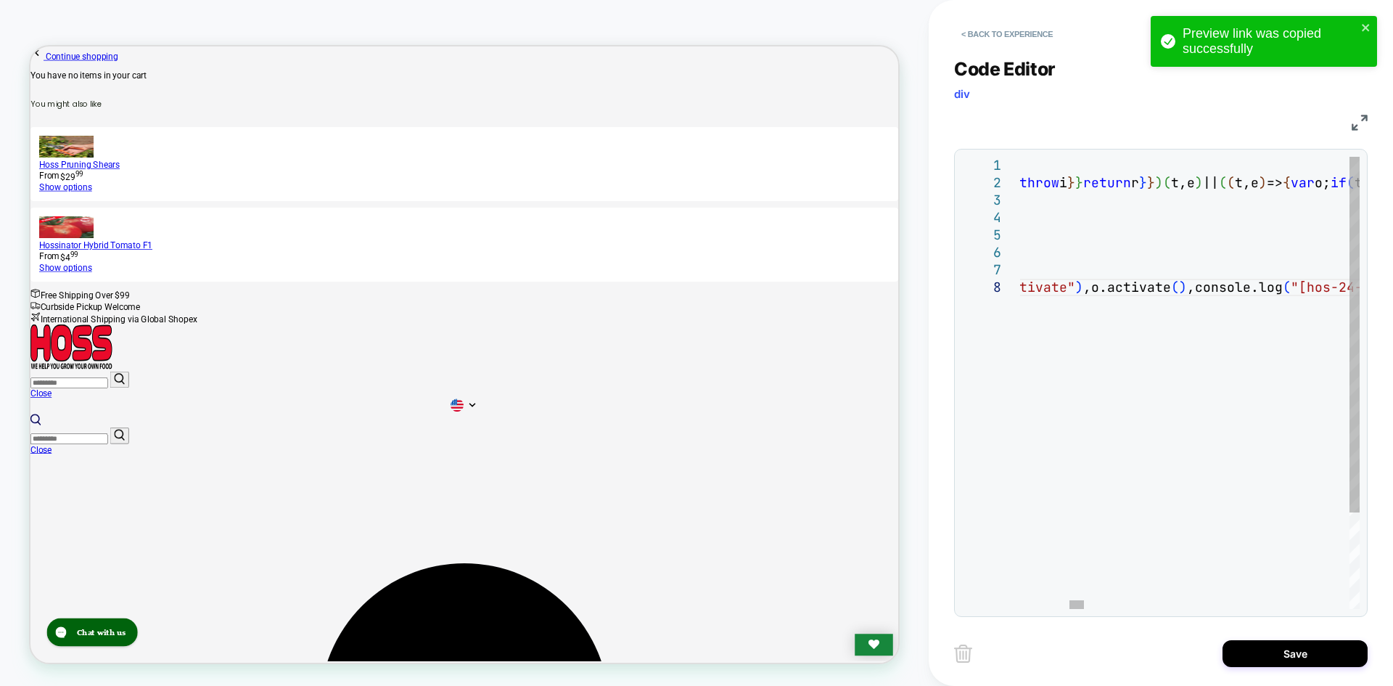
click at [1263, 649] on button "Save" at bounding box center [1295, 653] width 145 height 27
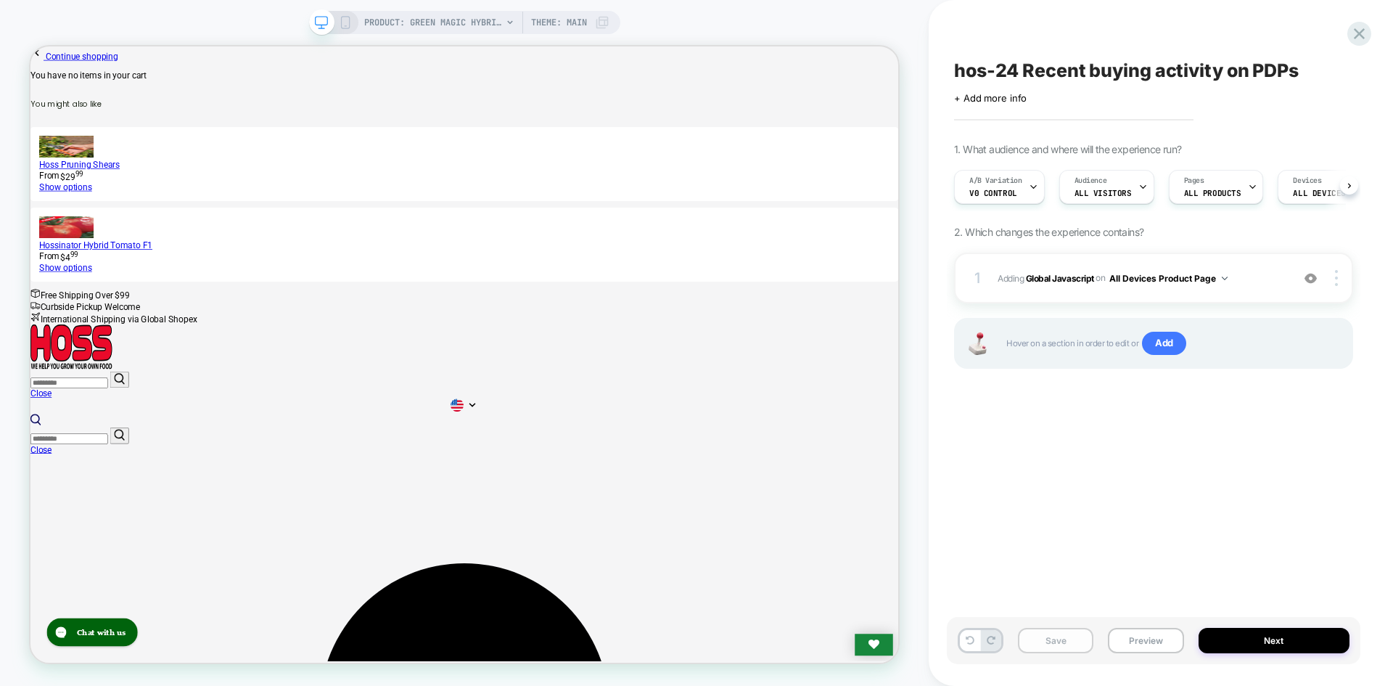
scroll to position [0, 1]
click at [1047, 628] on button "Save" at bounding box center [1055, 640] width 75 height 25
click at [1156, 638] on button "Preview" at bounding box center [1145, 640] width 75 height 25
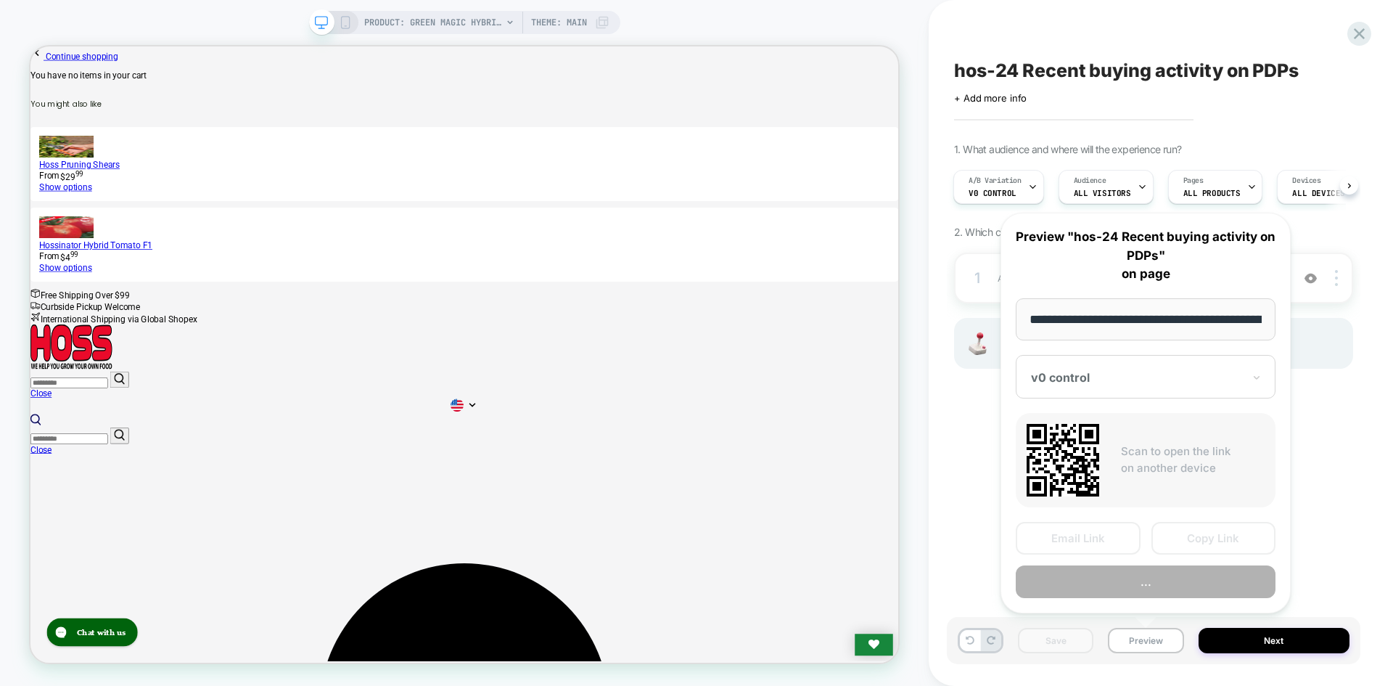
scroll to position [0, 192]
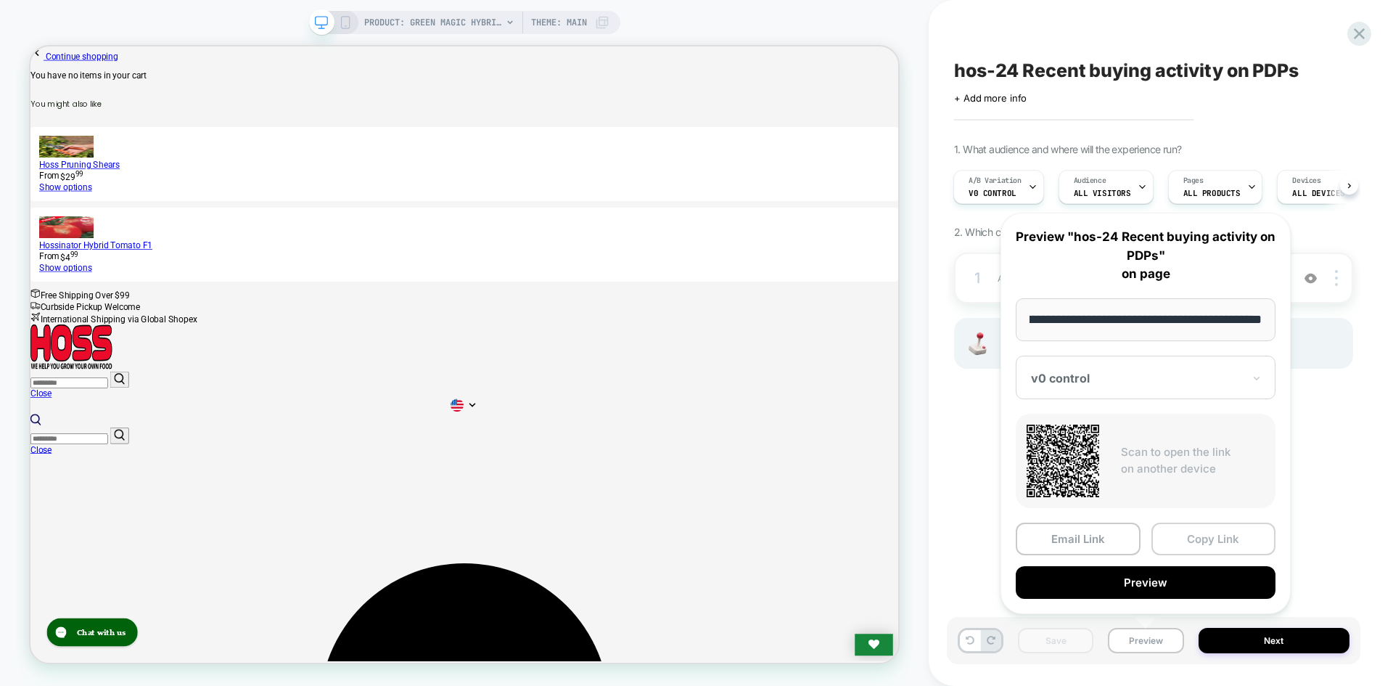
click at [1208, 537] on button "Copy Link" at bounding box center [1214, 538] width 125 height 33
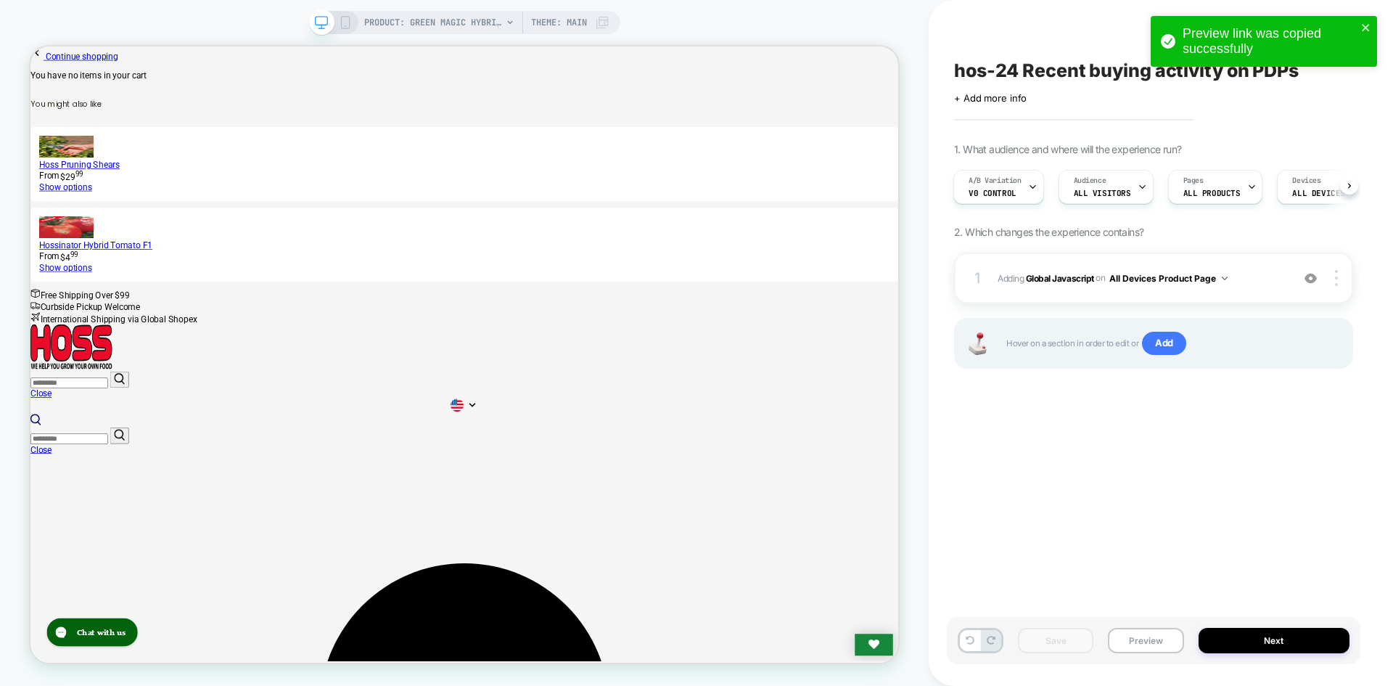
drag, startPoint x: 1051, startPoint y: 282, endPoint x: 931, endPoint y: 392, distance: 162.8
click at [1051, 282] on b "Global Javascript" at bounding box center [1060, 277] width 68 height 11
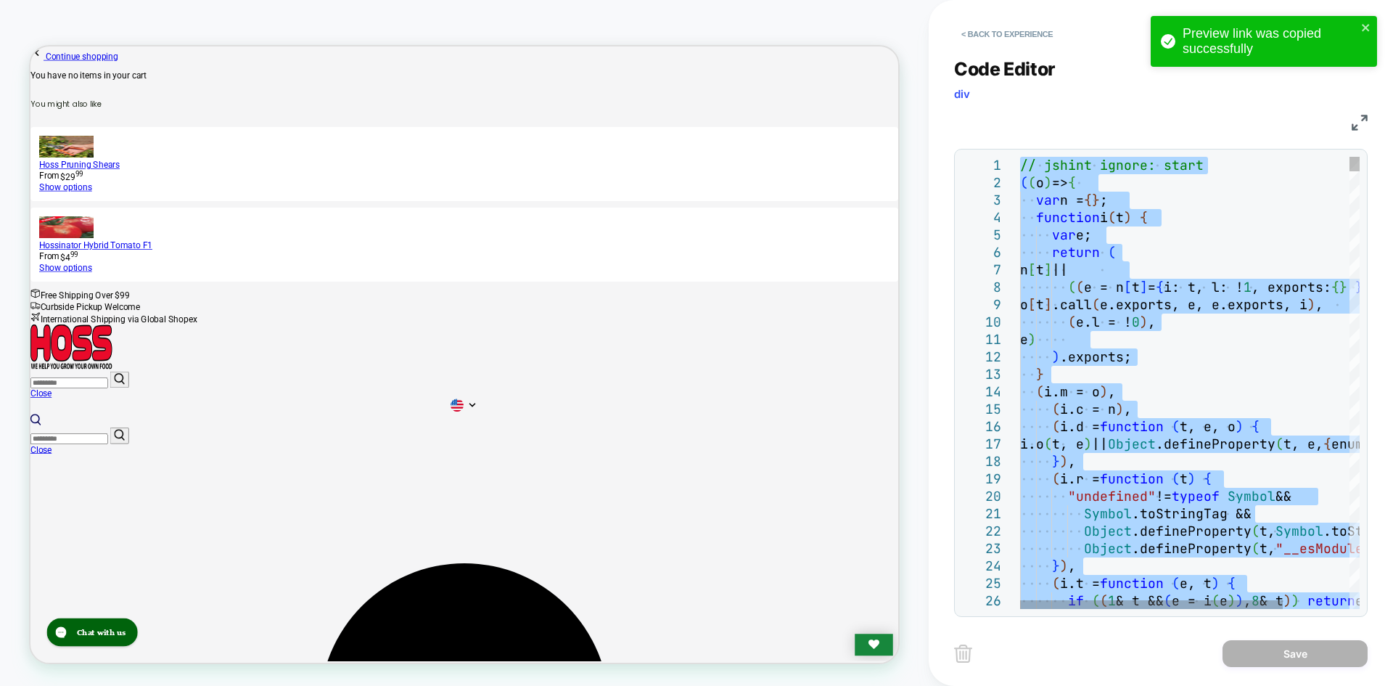
type textarea "**********"
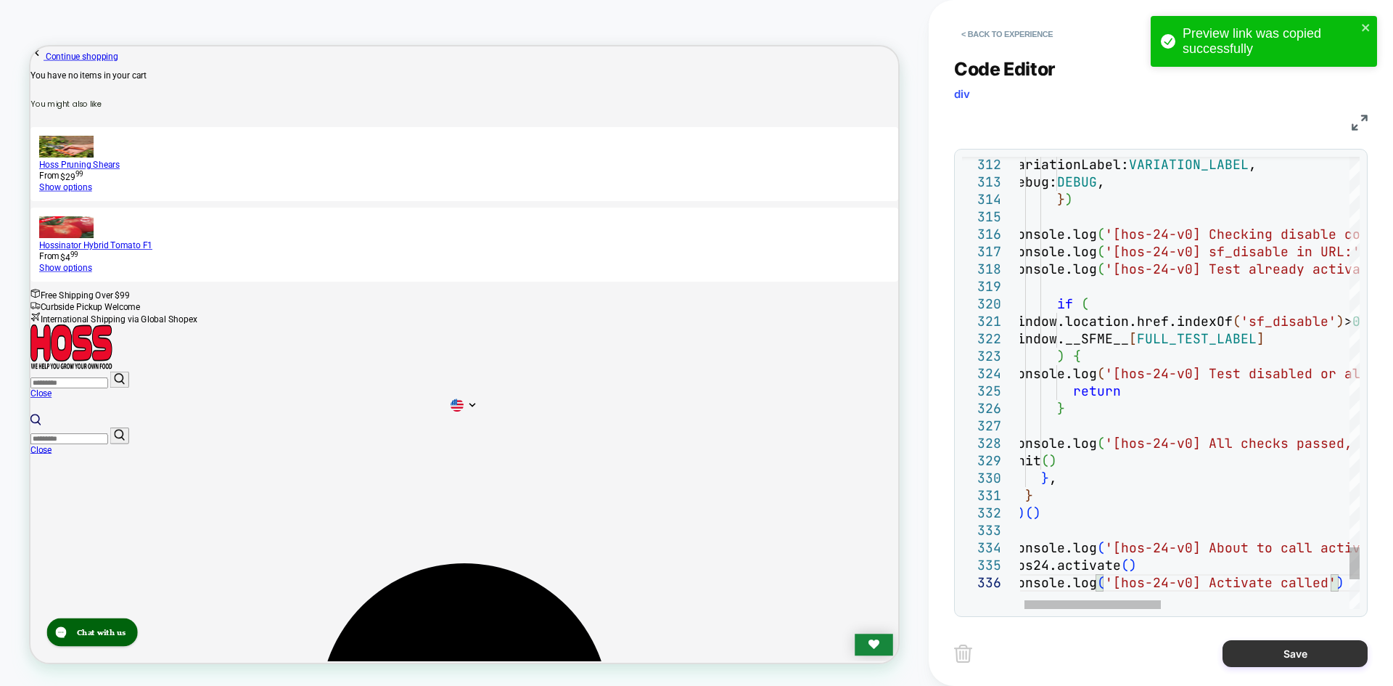
click at [1279, 659] on button "Save" at bounding box center [1295, 653] width 145 height 27
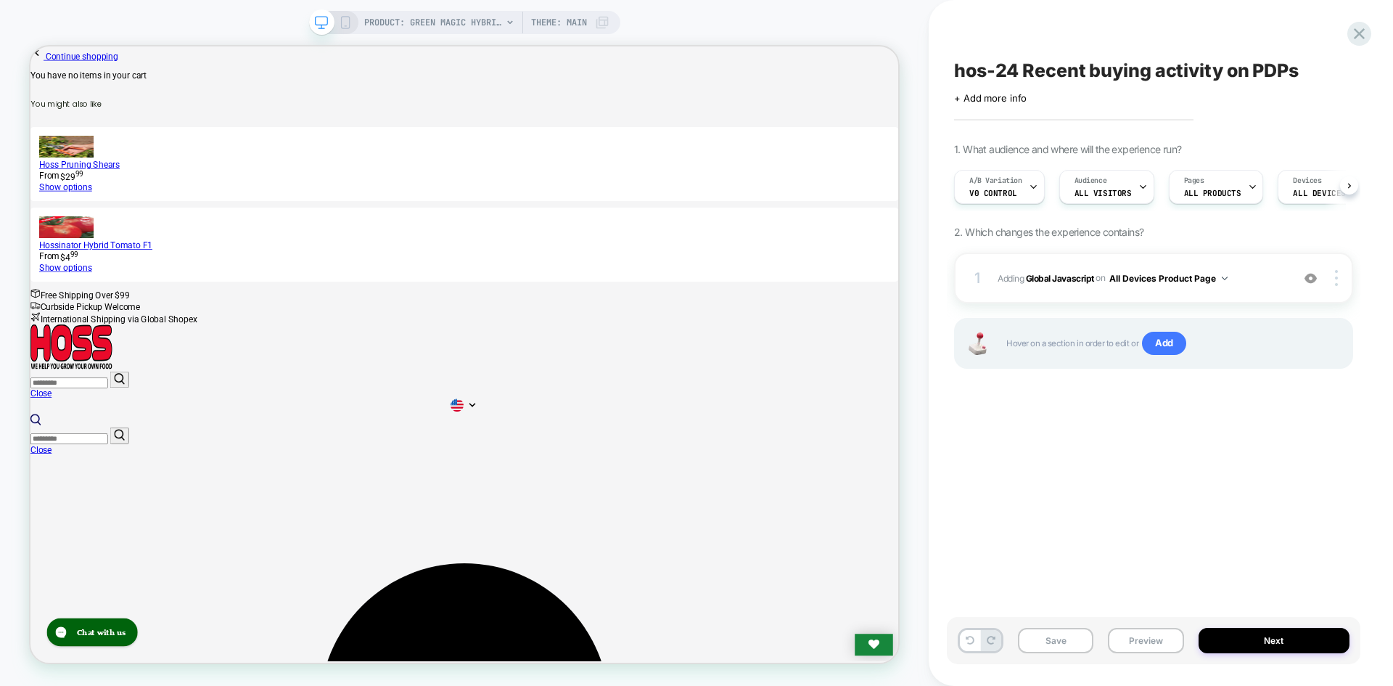
scroll to position [0, 1]
click at [1065, 639] on button "Save" at bounding box center [1055, 640] width 75 height 25
click at [1153, 636] on button "Preview" at bounding box center [1145, 640] width 75 height 25
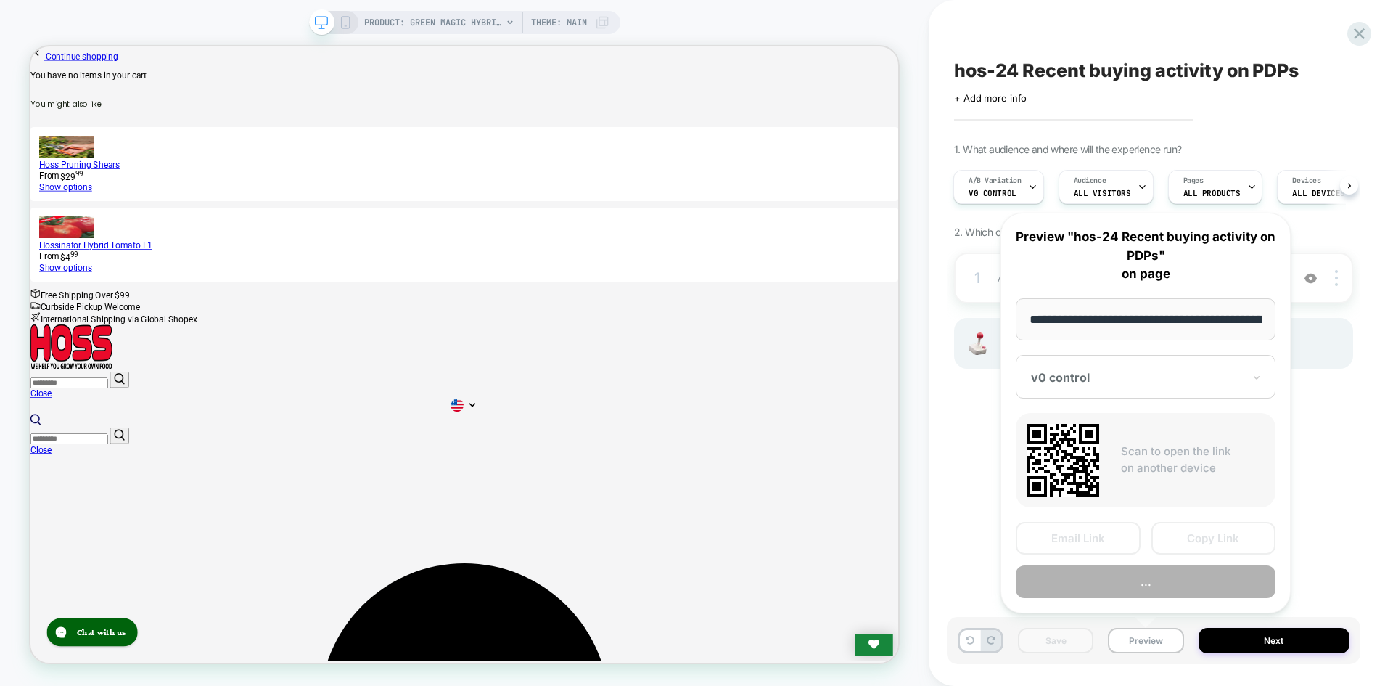
scroll to position [0, 192]
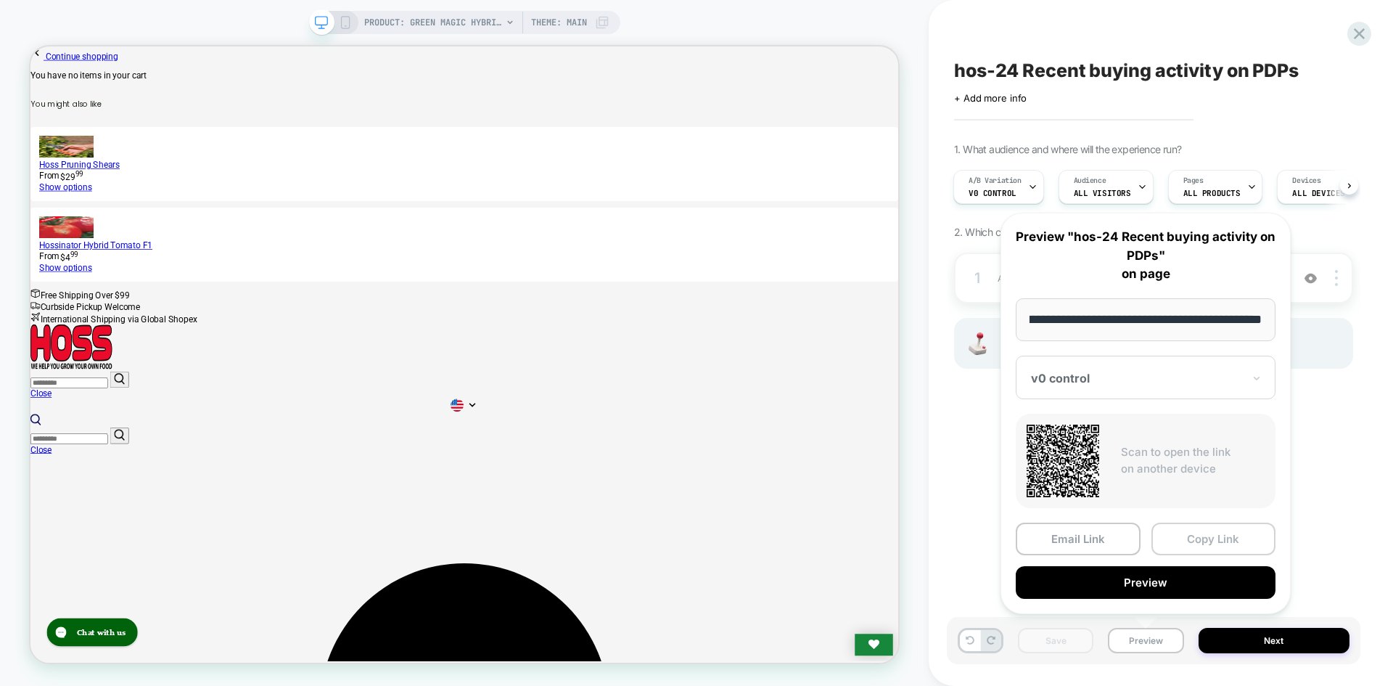
click at [1195, 540] on button "Copy Link" at bounding box center [1214, 538] width 125 height 33
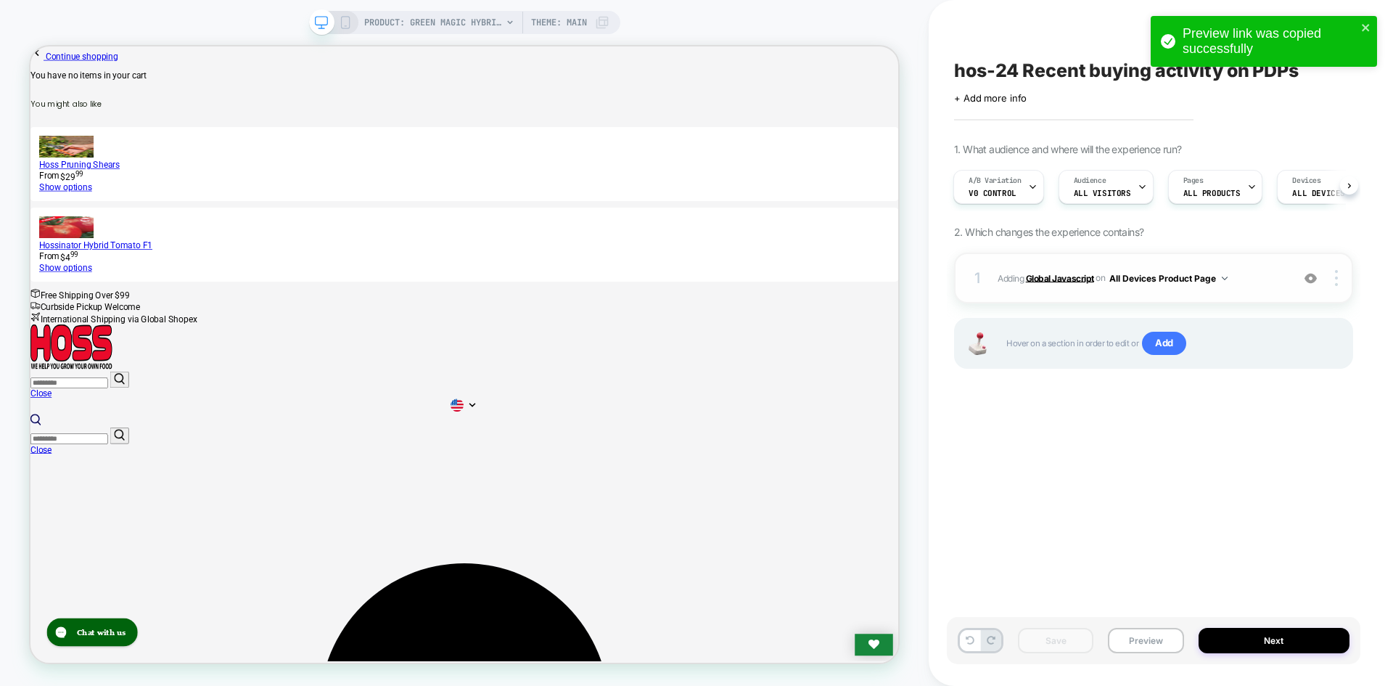
click at [1041, 275] on b "Global Javascript" at bounding box center [1060, 277] width 68 height 11
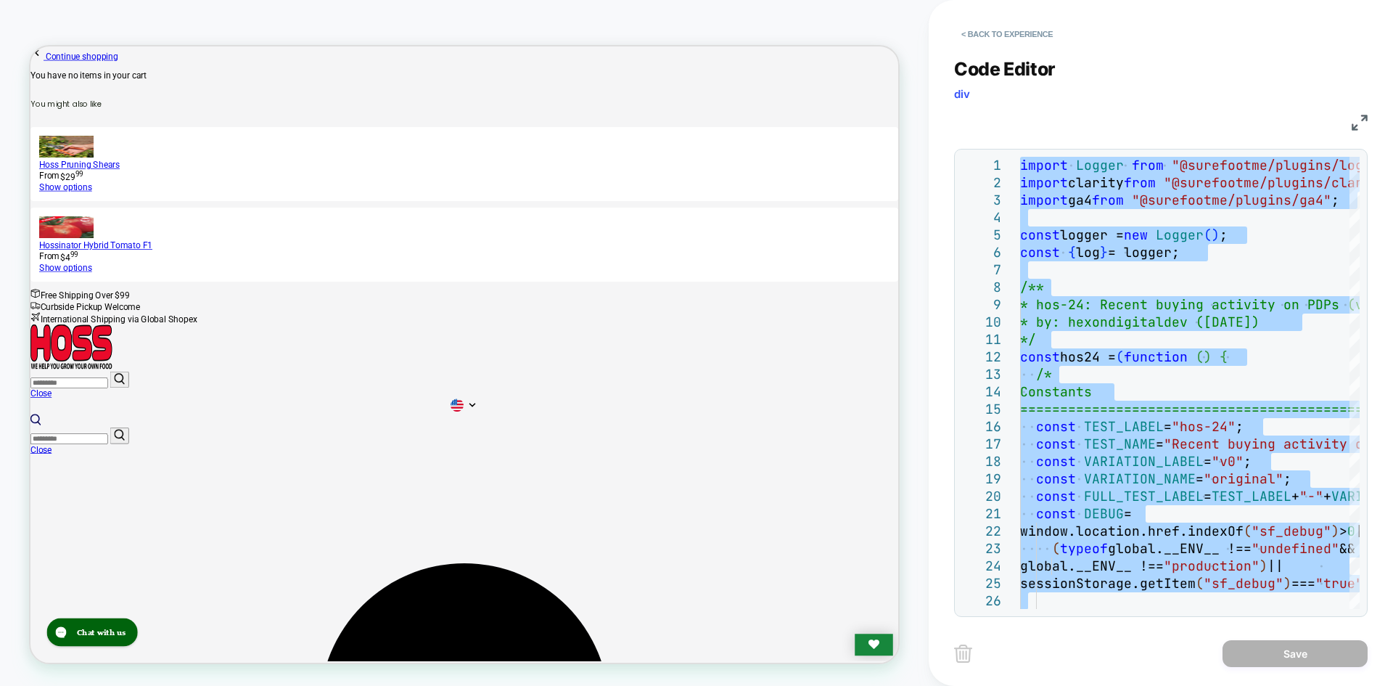
type textarea "**********"
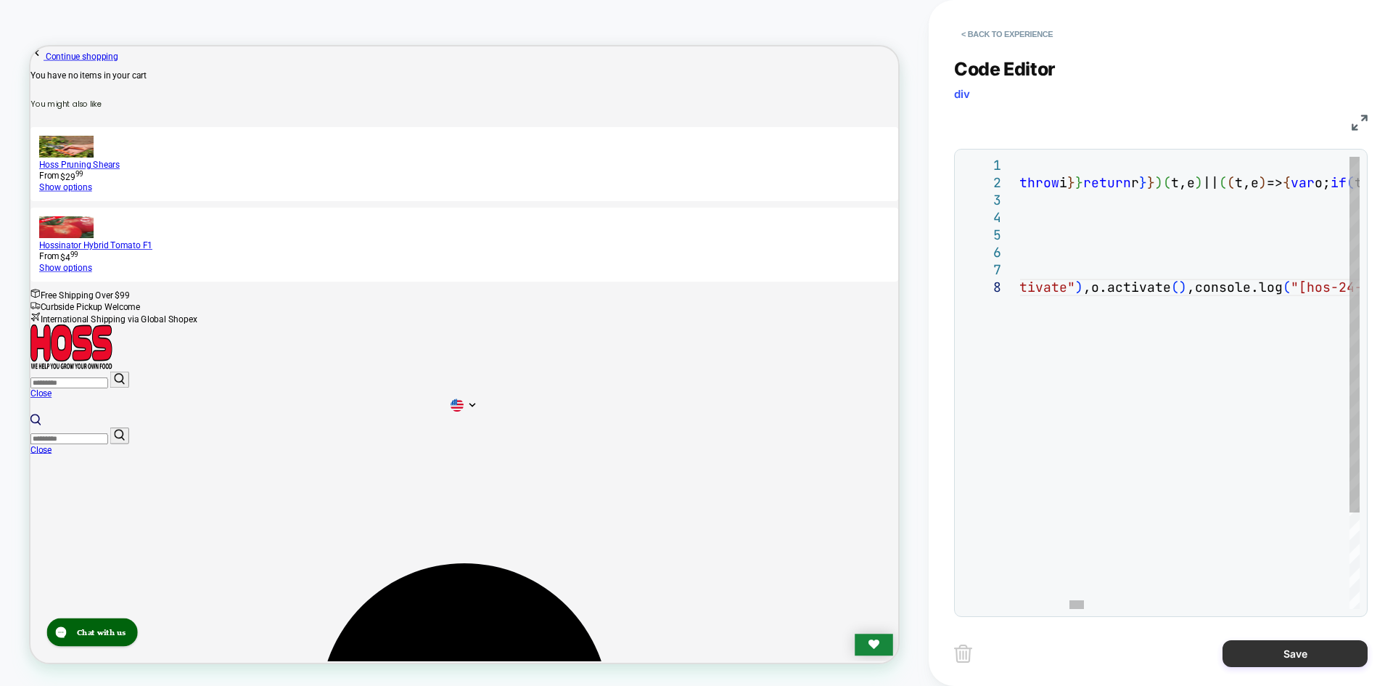
click at [1326, 660] on button "Save" at bounding box center [1295, 653] width 145 height 27
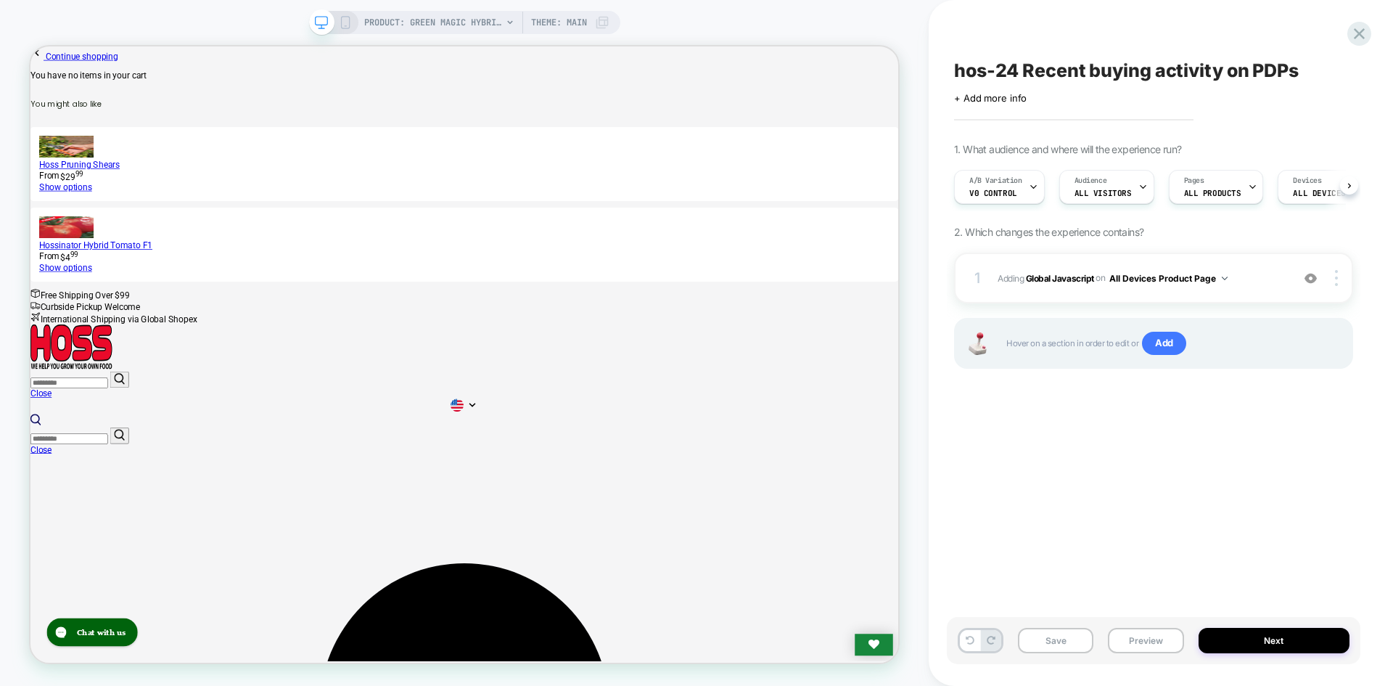
scroll to position [0, 1]
click at [1086, 643] on button "Save" at bounding box center [1055, 640] width 75 height 25
click at [1130, 641] on button "Preview" at bounding box center [1145, 640] width 75 height 25
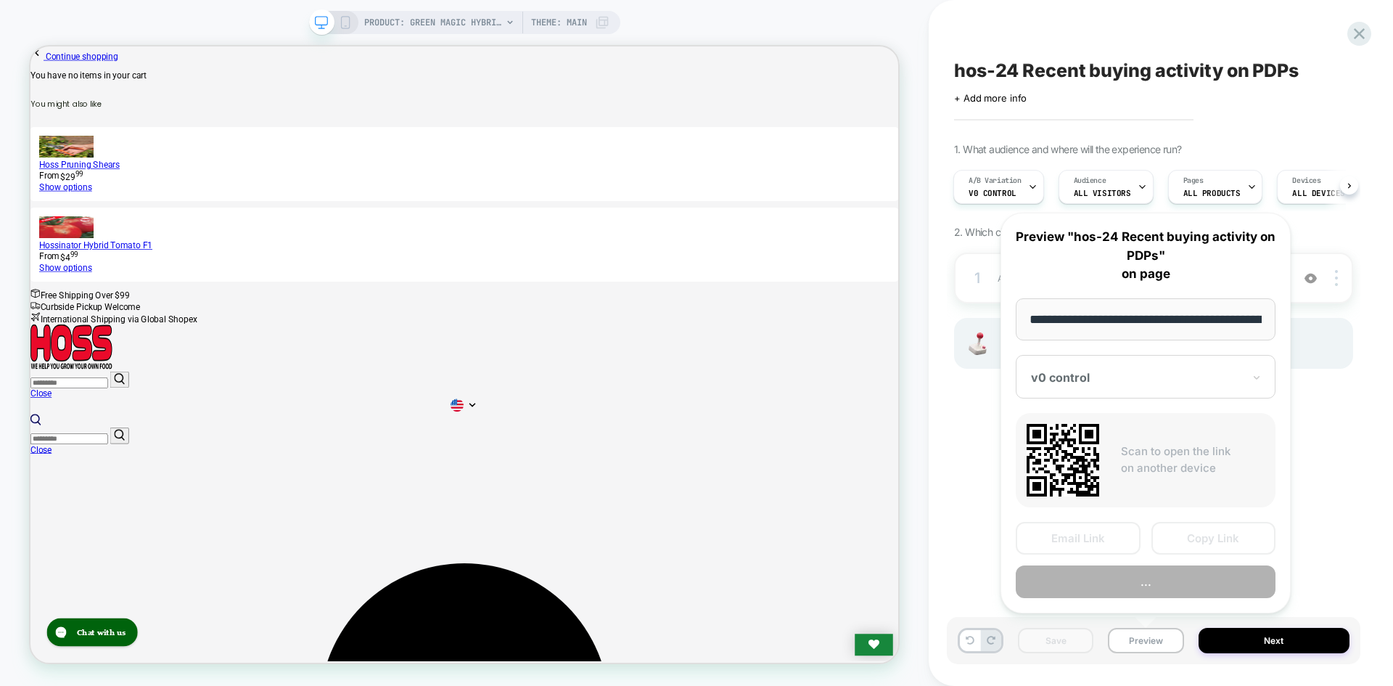
scroll to position [0, 192]
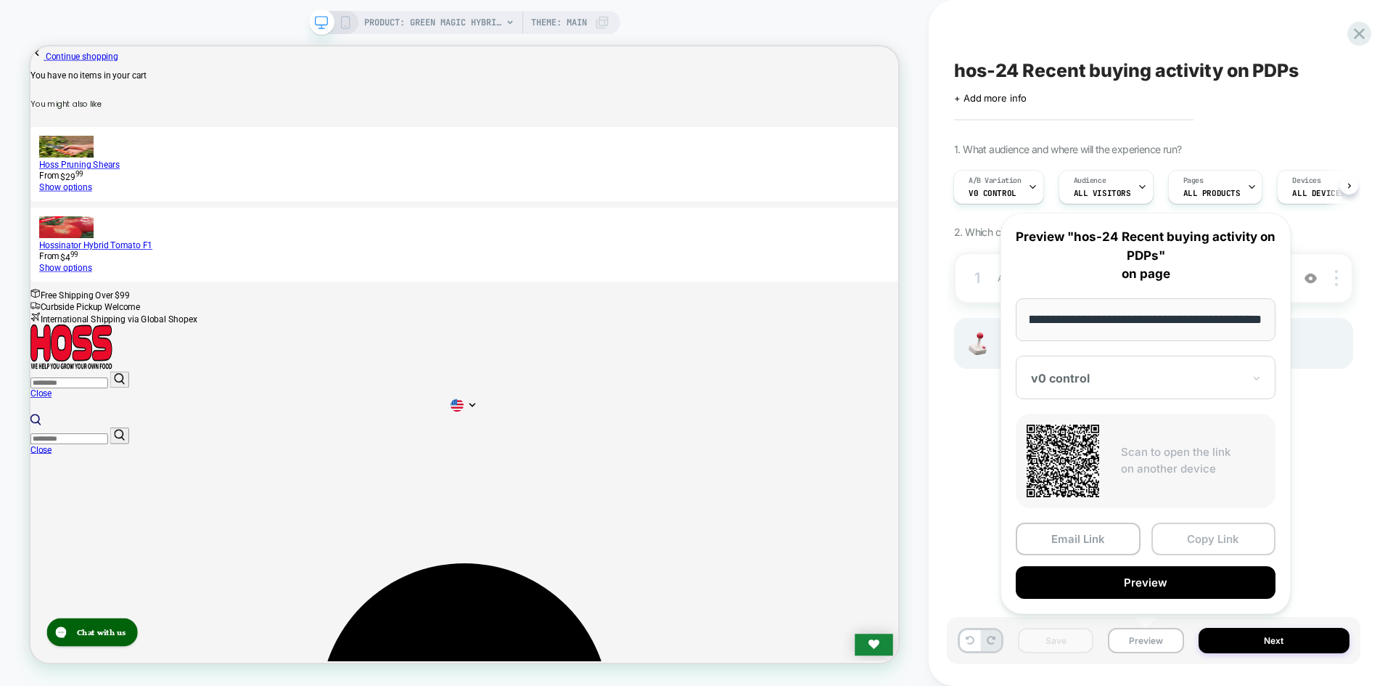
click at [1215, 532] on button "Copy Link" at bounding box center [1214, 538] width 125 height 33
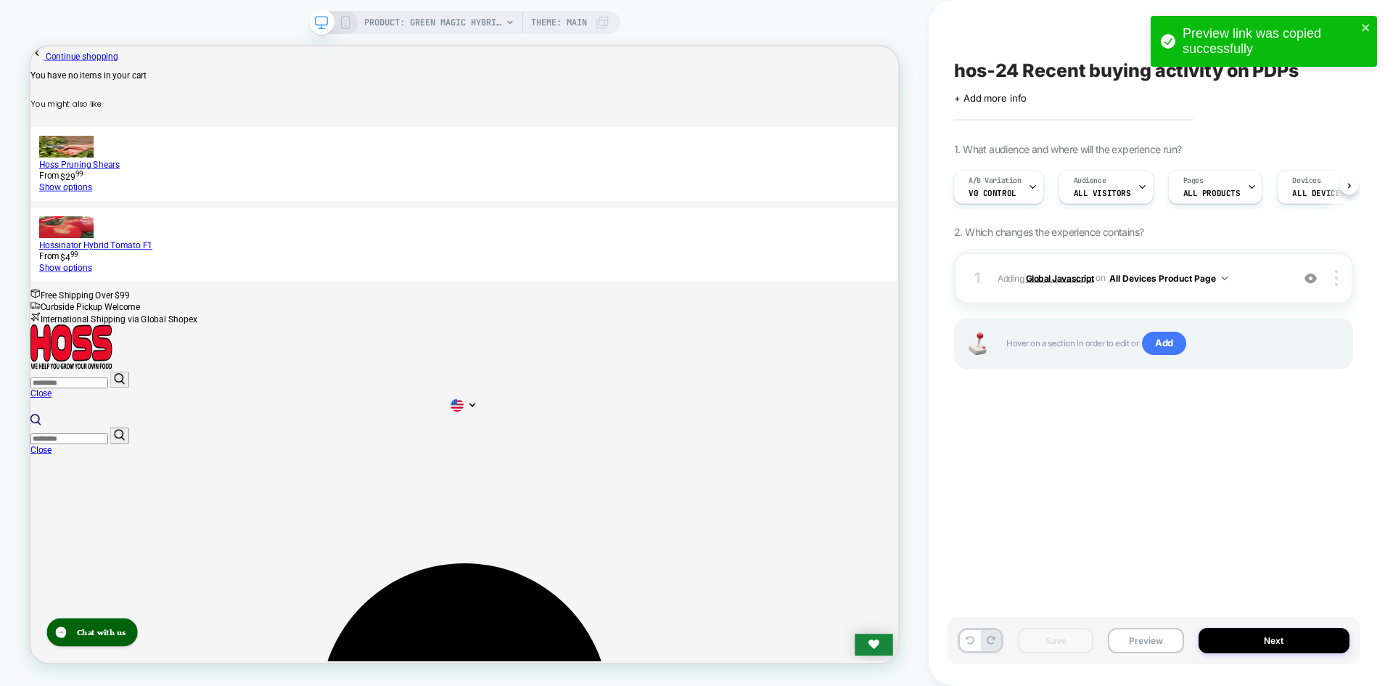
click at [1067, 279] on b "Global Javascript" at bounding box center [1060, 277] width 68 height 11
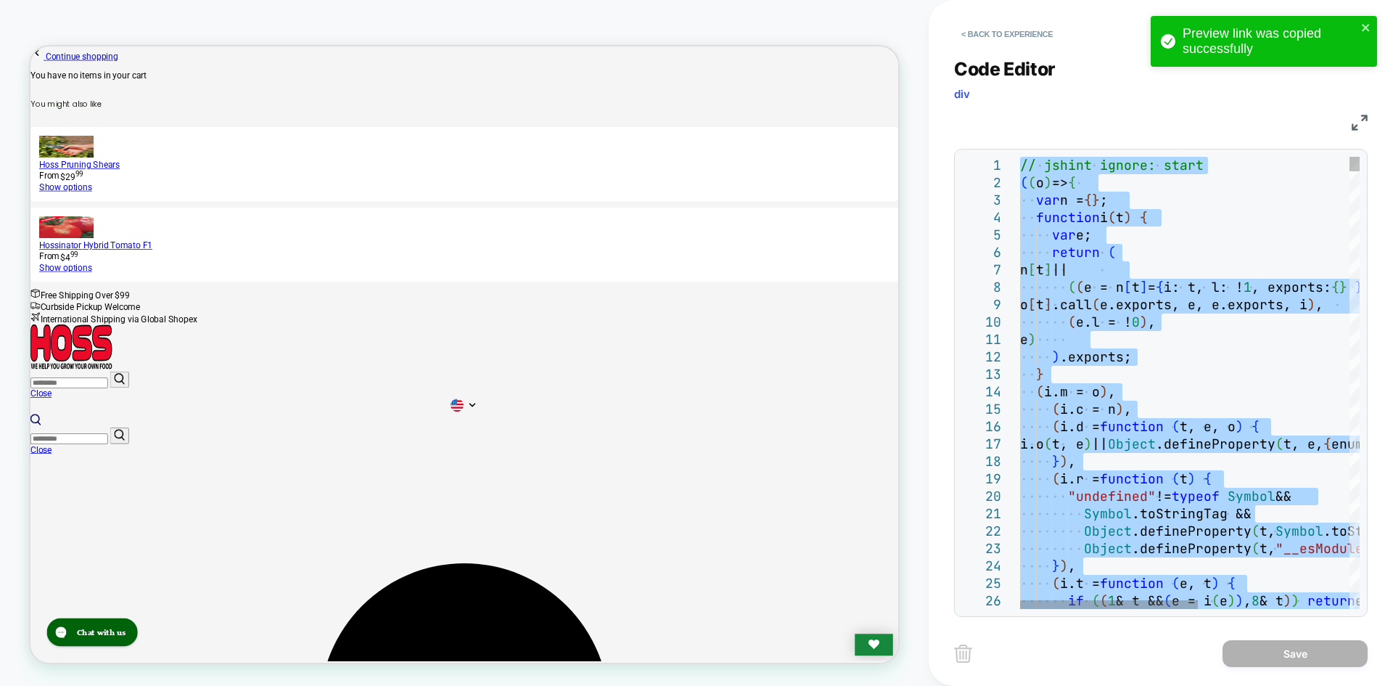
type textarea "**********"
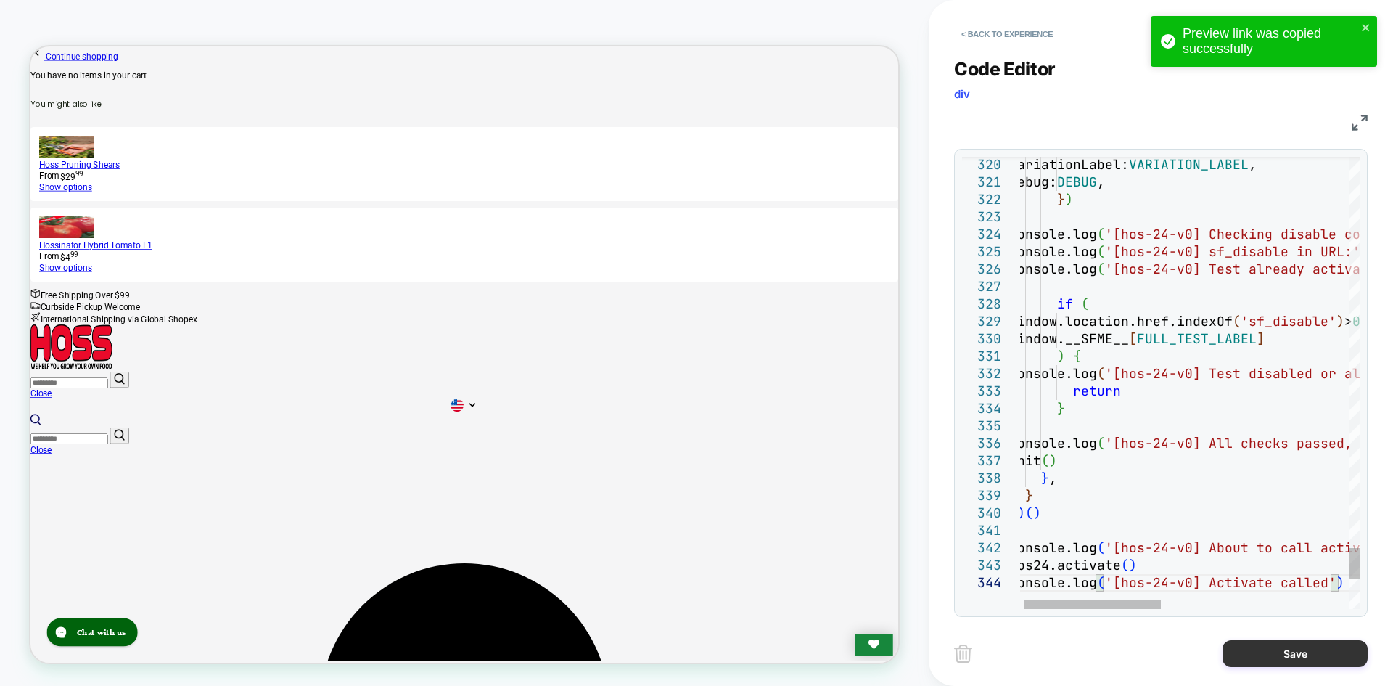
click at [1284, 665] on button "Save" at bounding box center [1295, 653] width 145 height 27
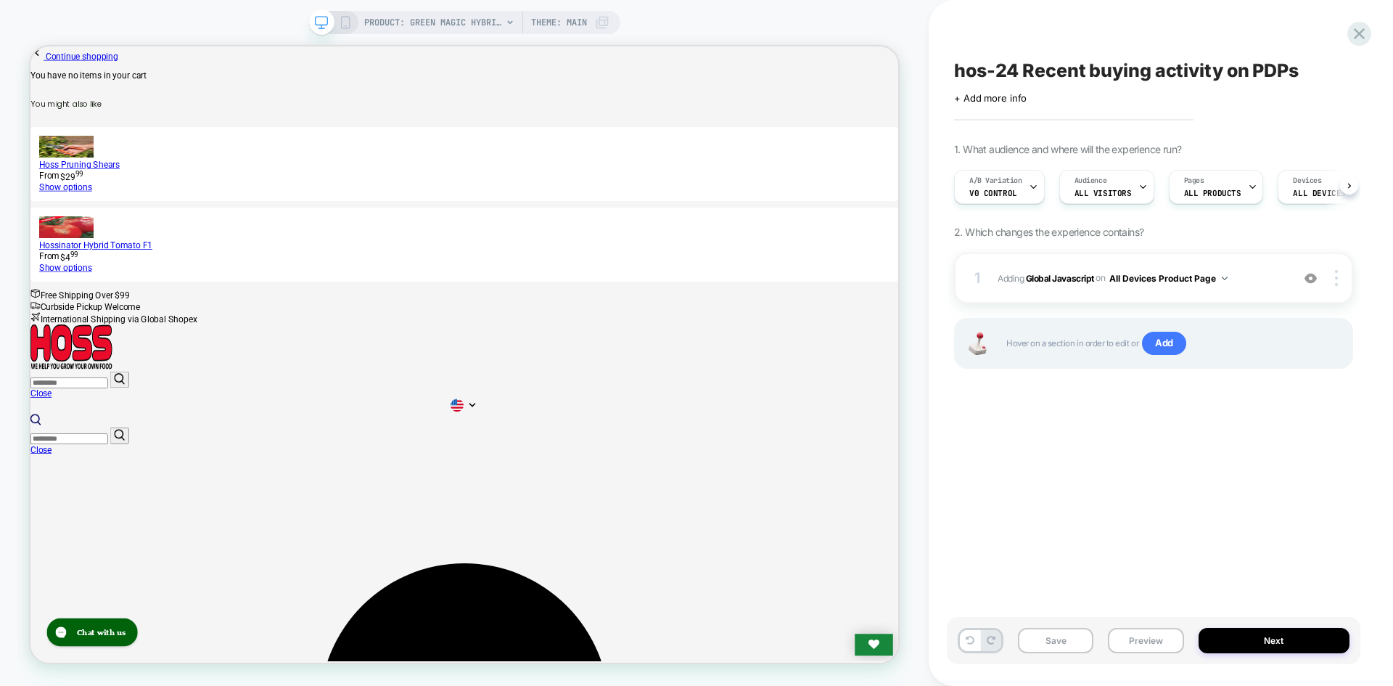
scroll to position [0, 1]
click at [1048, 633] on button "Save" at bounding box center [1055, 640] width 75 height 25
click at [1128, 644] on button "Preview" at bounding box center [1145, 640] width 75 height 25
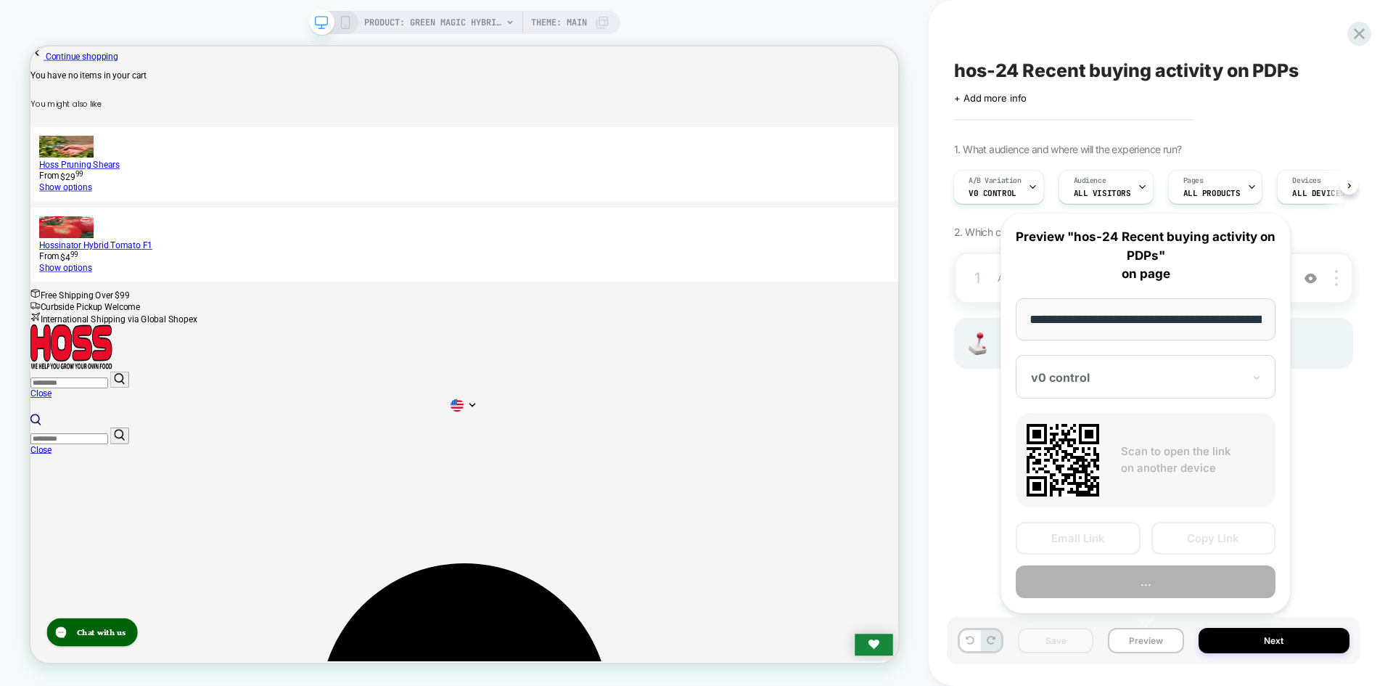
scroll to position [0, 192]
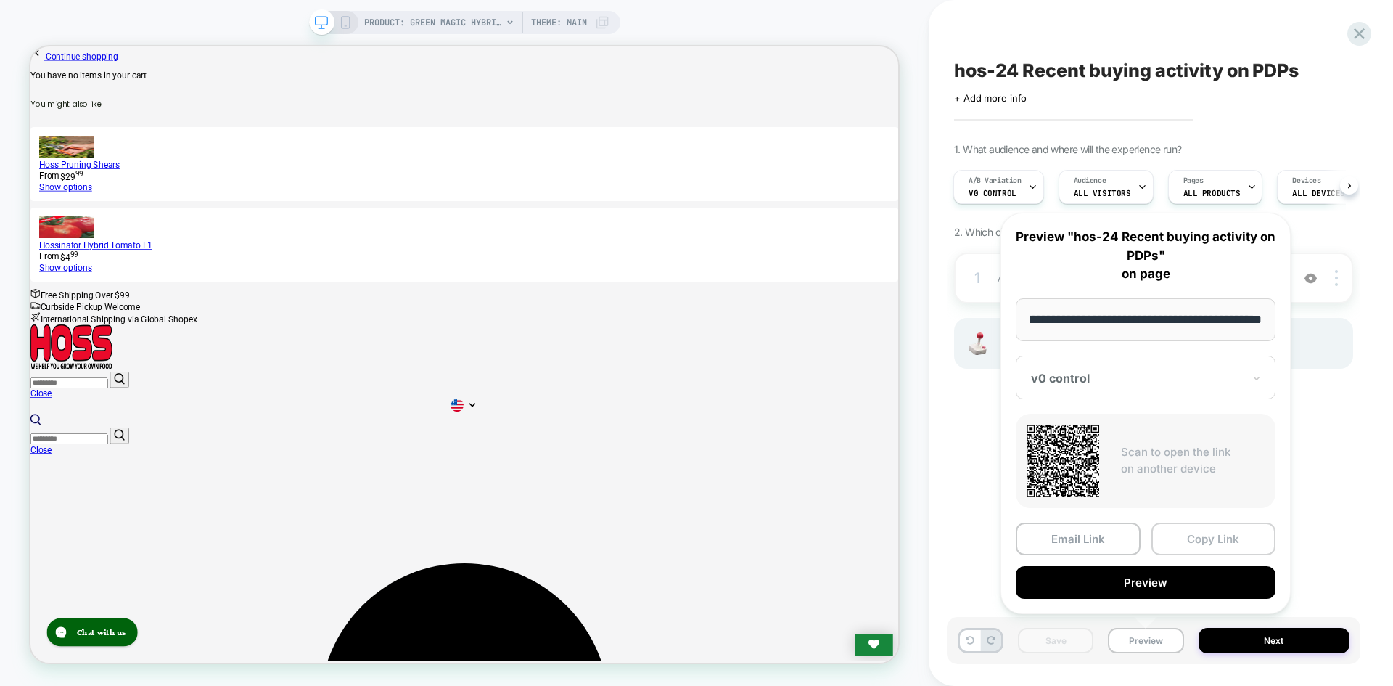
click at [1207, 536] on button "Copy Link" at bounding box center [1214, 538] width 125 height 33
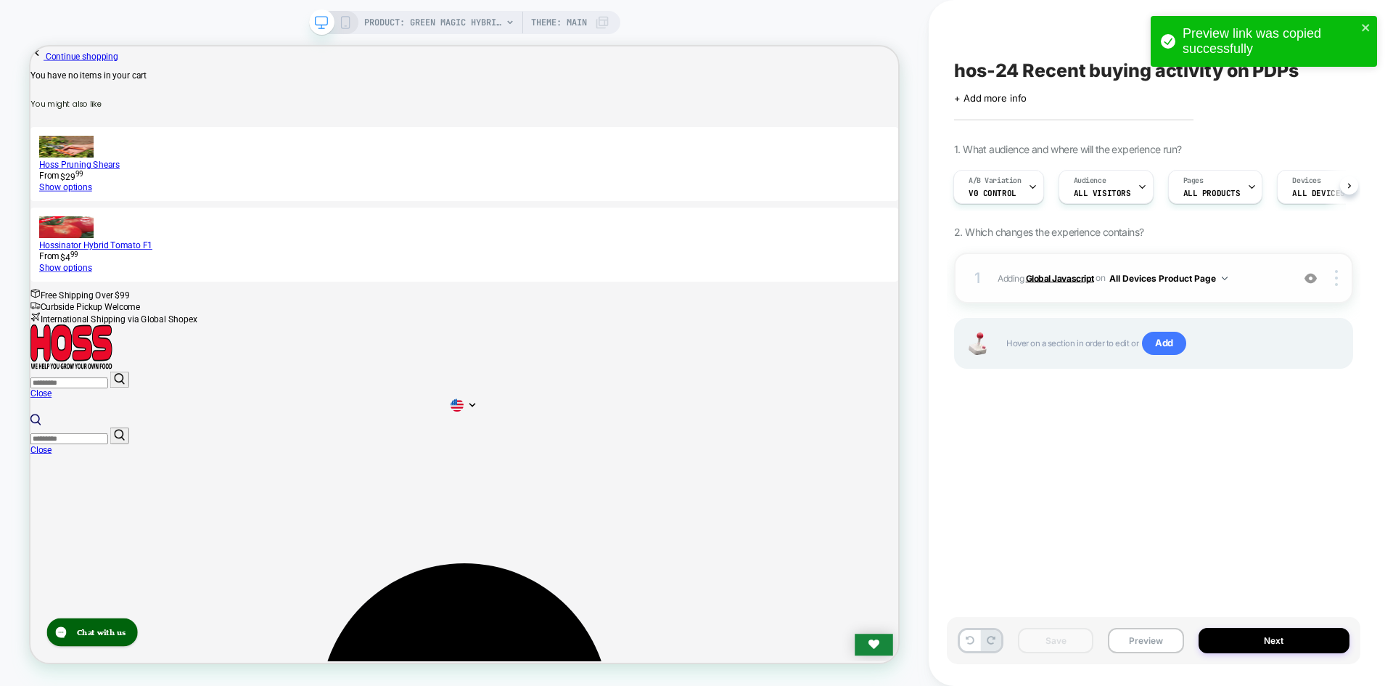
click at [1076, 272] on b "Global Javascript" at bounding box center [1060, 277] width 68 height 11
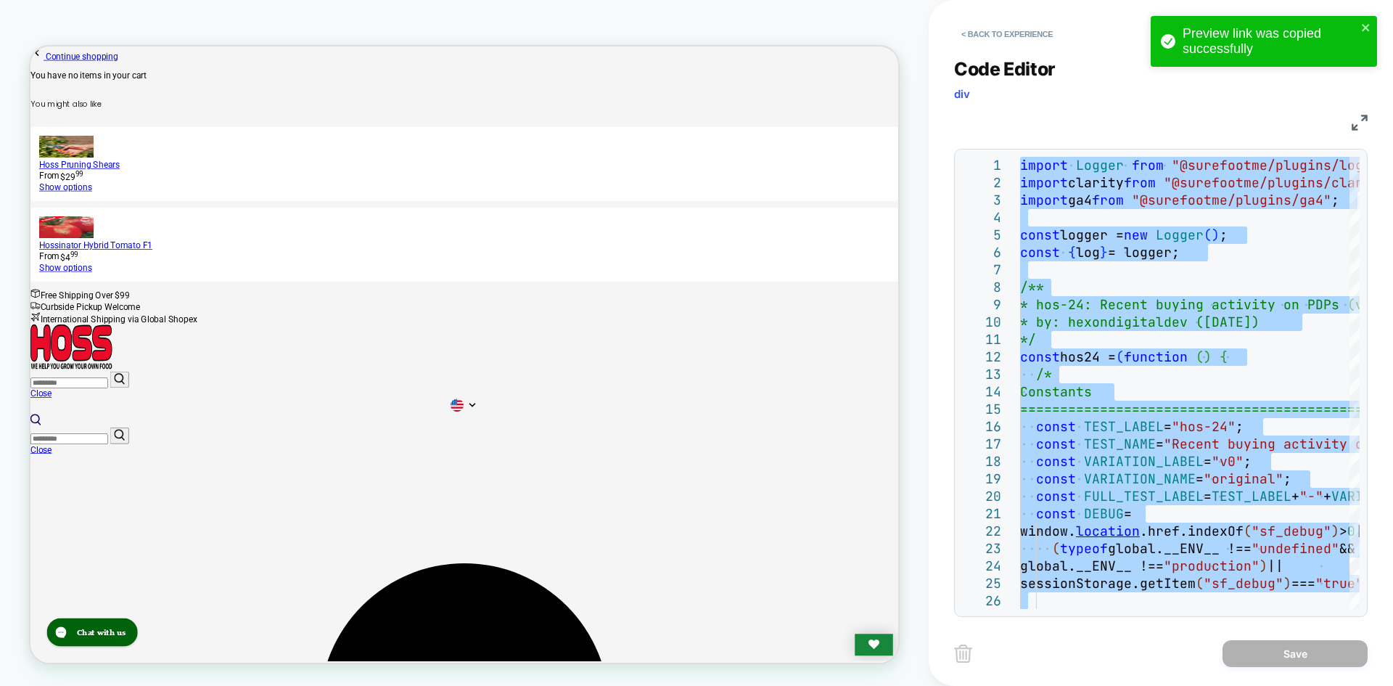
type textarea "**********"
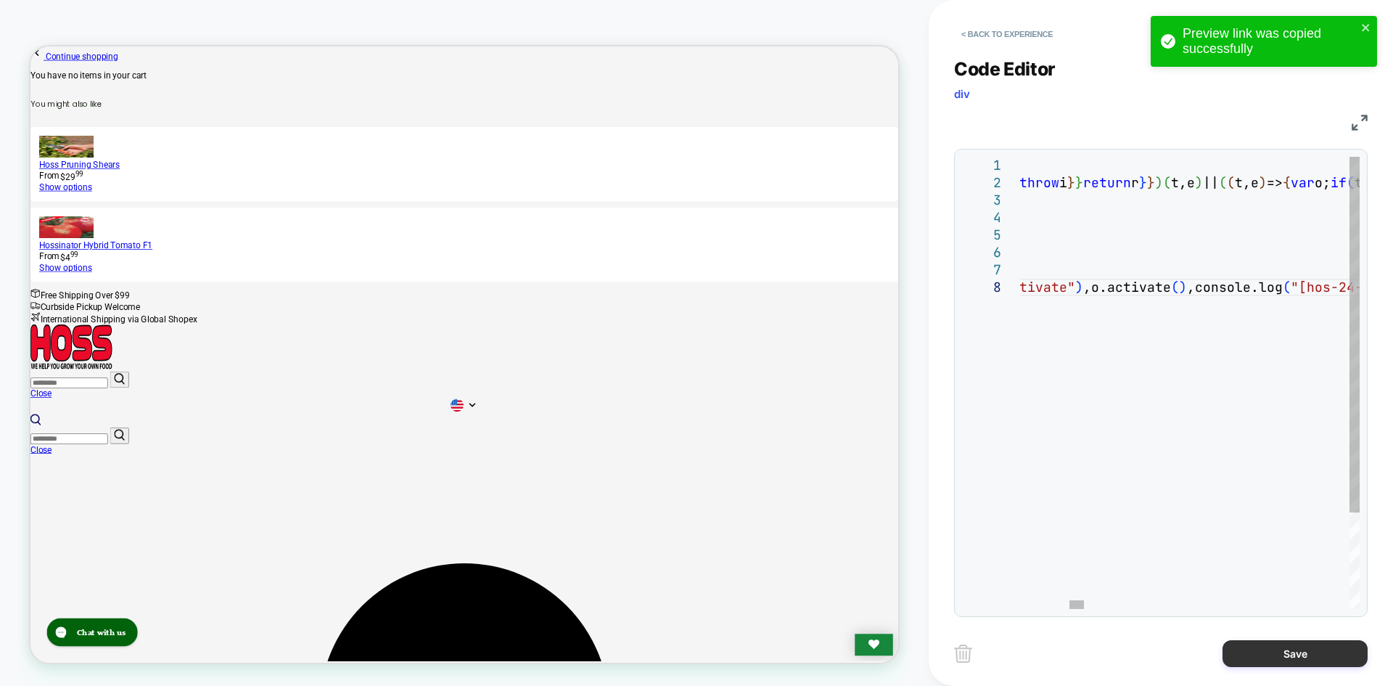
click at [1271, 649] on button "Save" at bounding box center [1295, 653] width 145 height 27
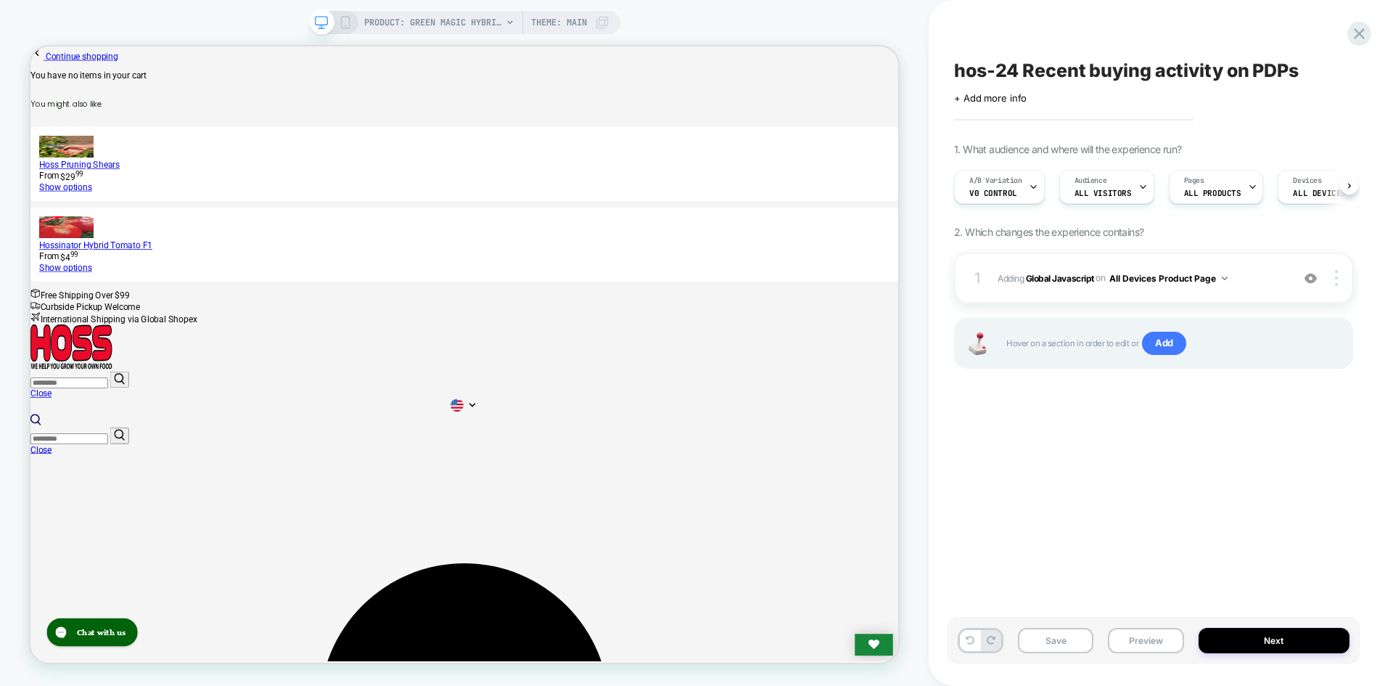
scroll to position [0, 1]
click at [1081, 644] on button "Save" at bounding box center [1055, 640] width 75 height 25
click at [1149, 641] on button "Preview" at bounding box center [1145, 640] width 75 height 25
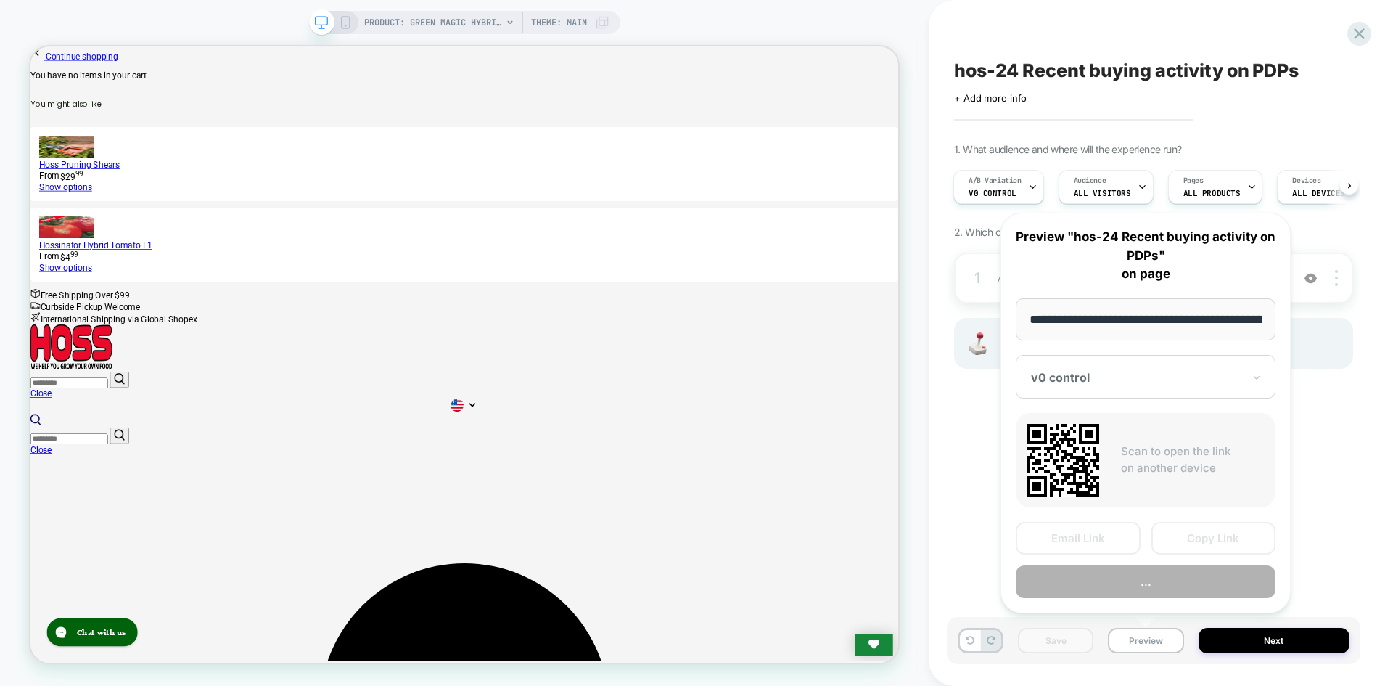
scroll to position [0, 192]
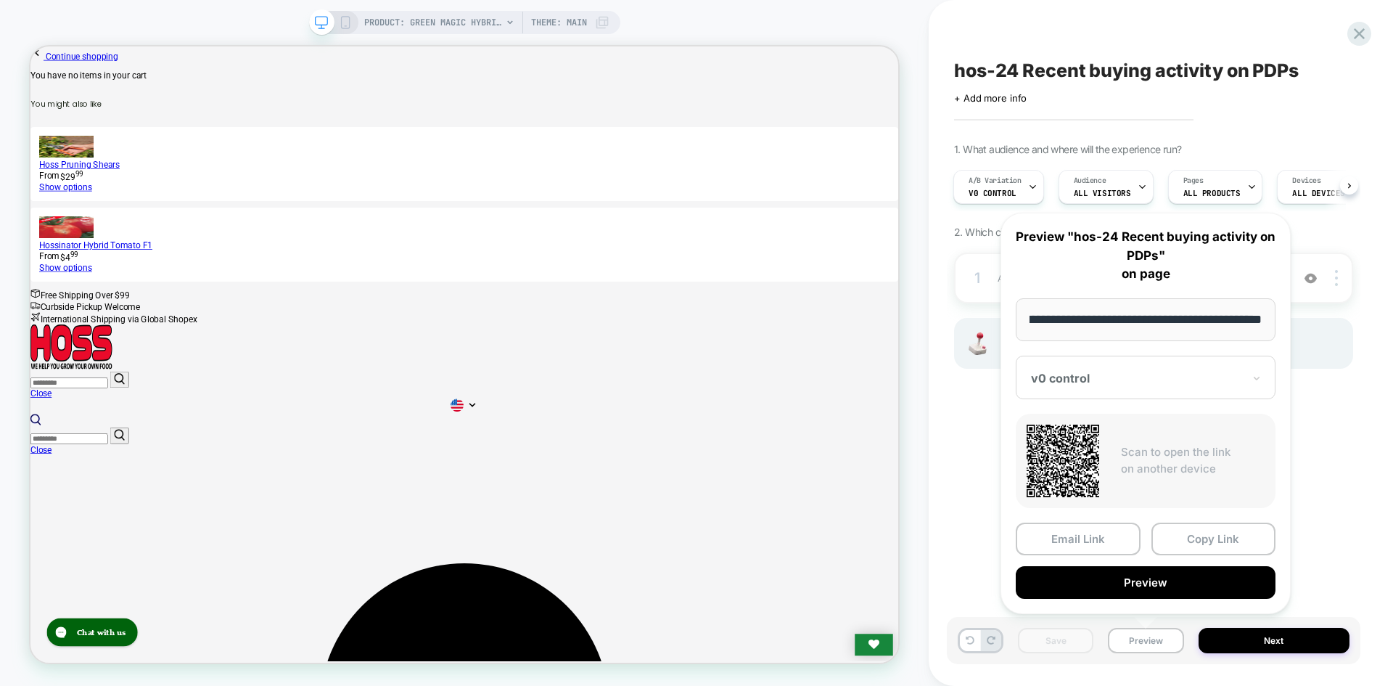
click at [1200, 528] on button "Copy Link" at bounding box center [1214, 538] width 125 height 33
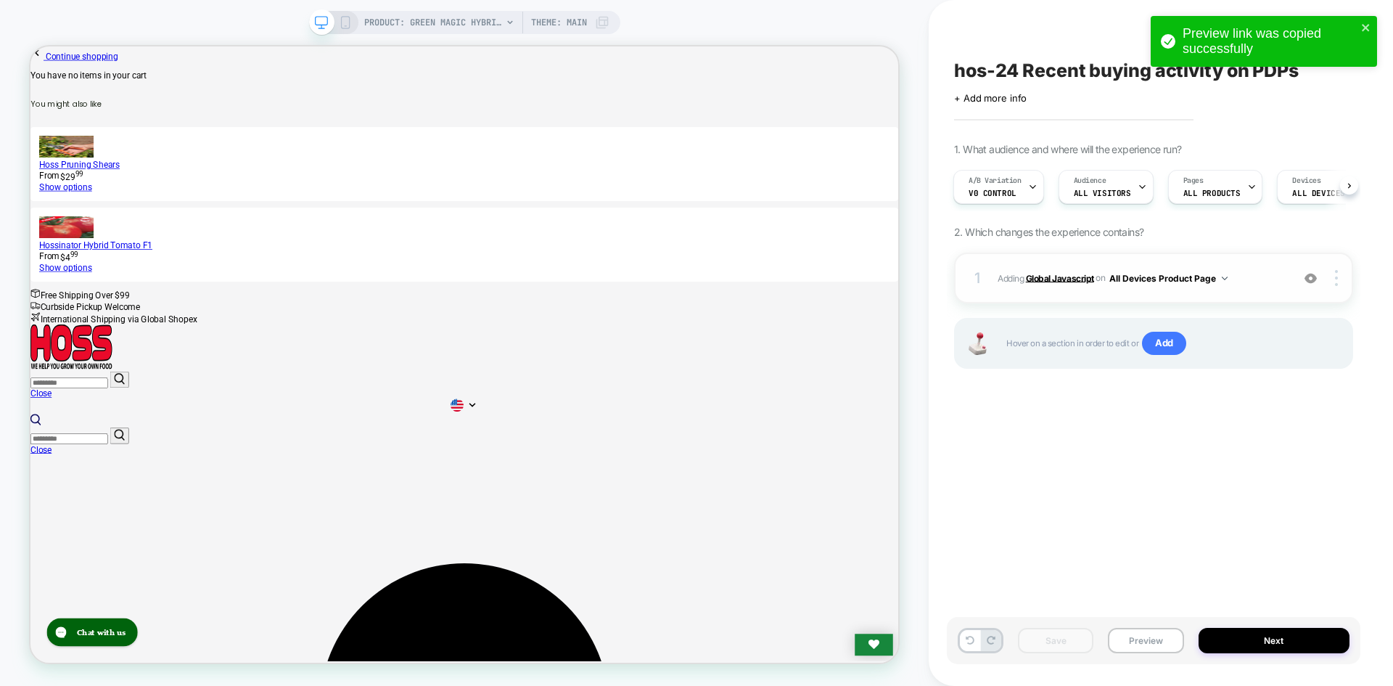
click at [1054, 276] on b "Global Javascript" at bounding box center [1060, 277] width 68 height 11
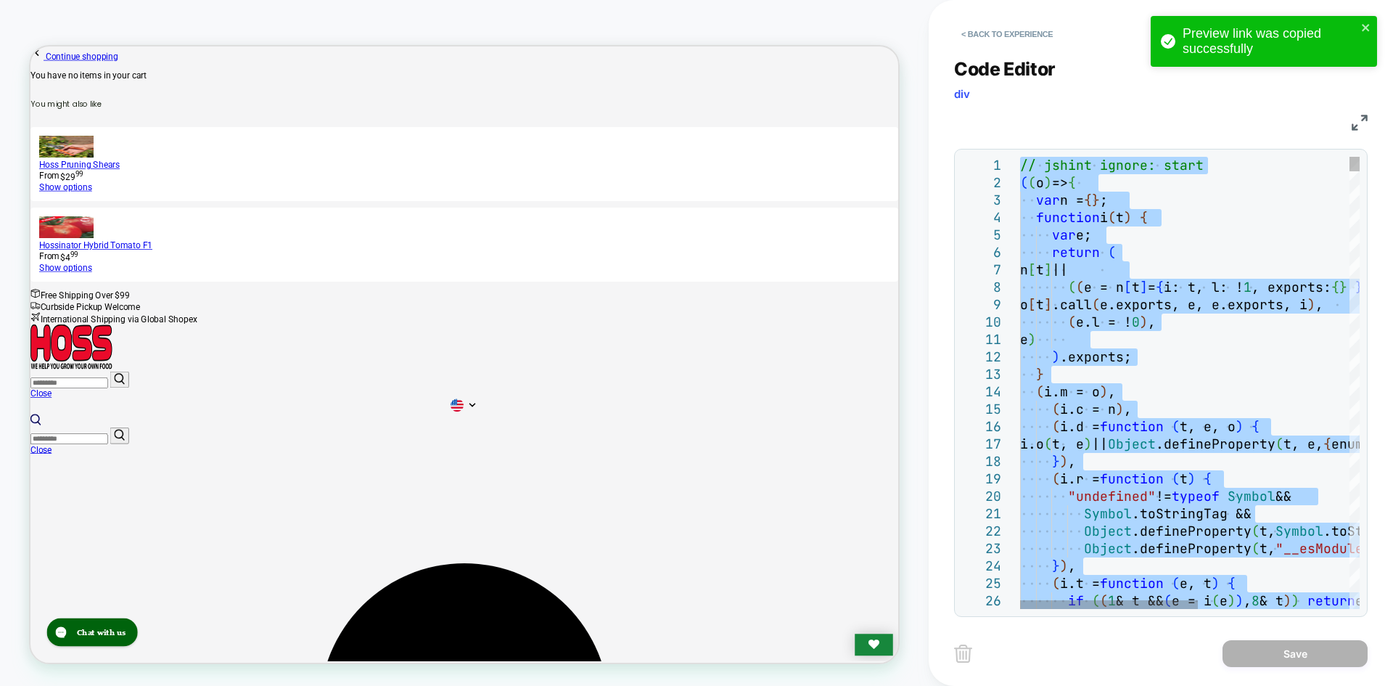
type textarea "**********"
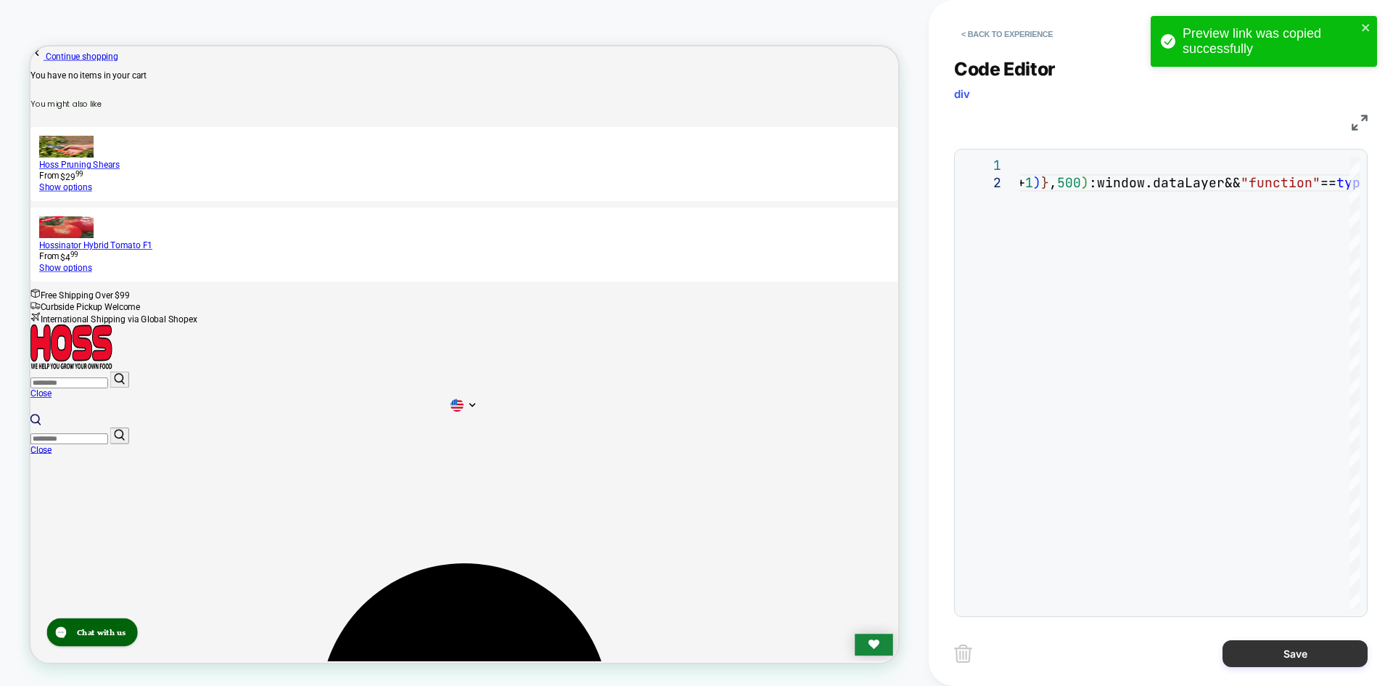
click at [1265, 666] on button "Save" at bounding box center [1295, 653] width 145 height 27
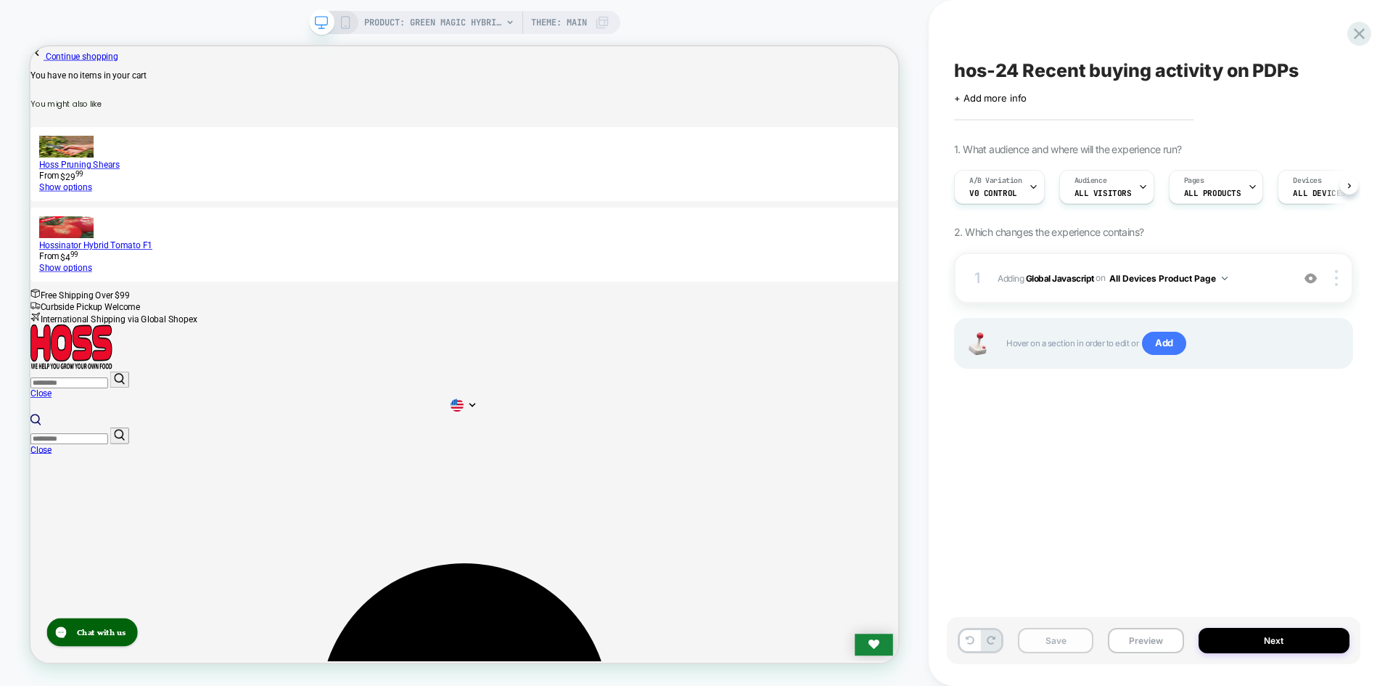
scroll to position [0, 1]
click at [1041, 640] on button "Save" at bounding box center [1055, 640] width 75 height 25
click at [1138, 640] on button "Preview" at bounding box center [1145, 640] width 75 height 25
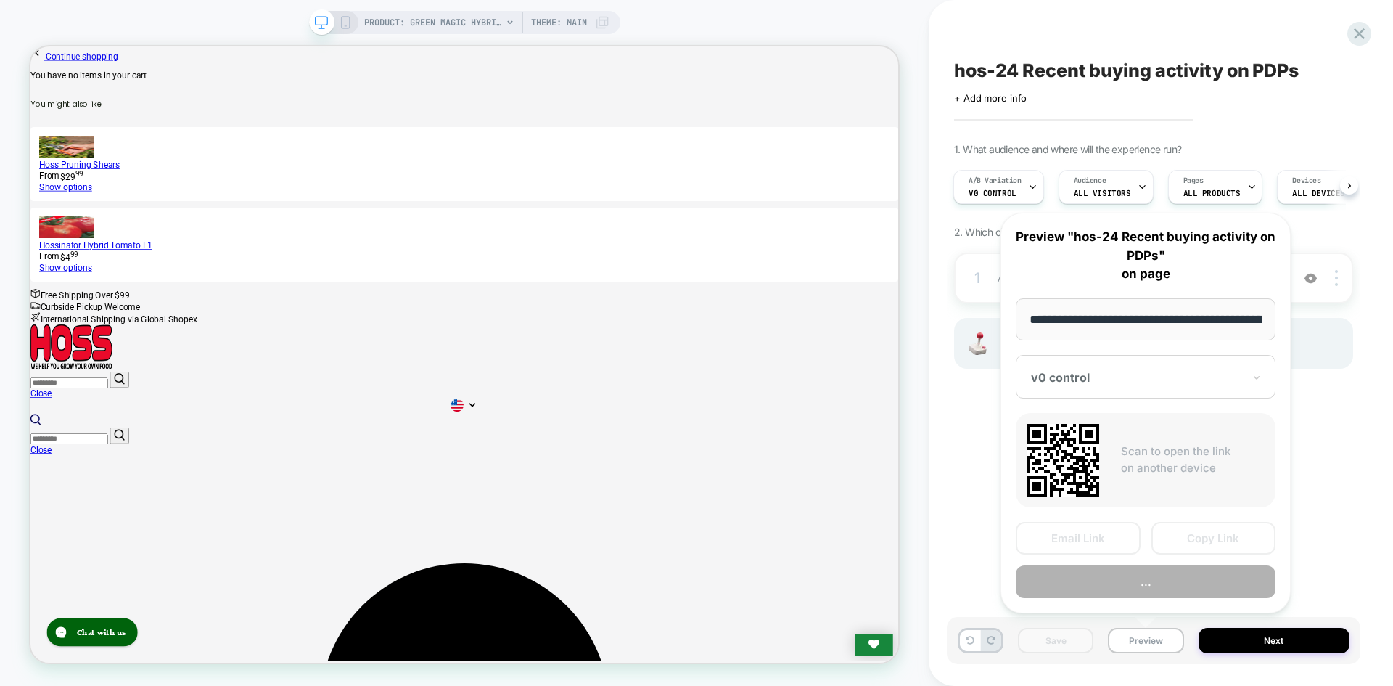
scroll to position [0, 192]
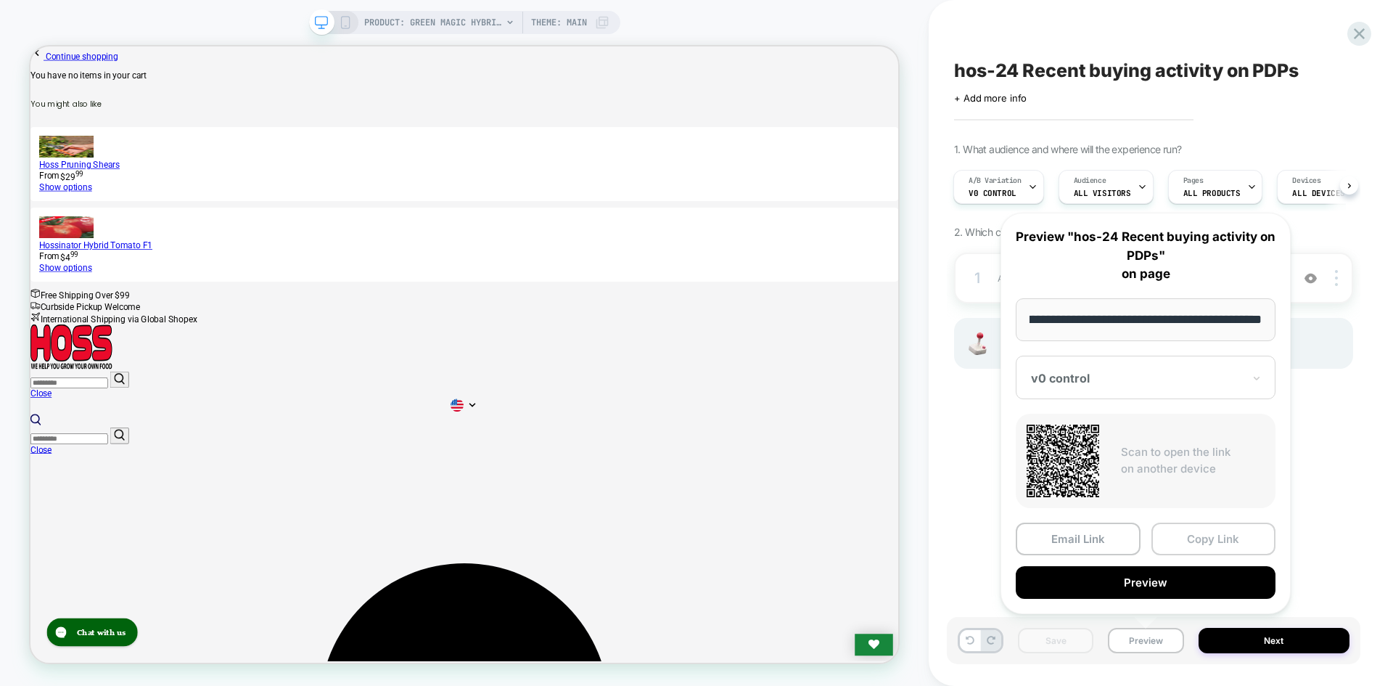
click at [1207, 530] on button "Copy Link" at bounding box center [1214, 538] width 125 height 33
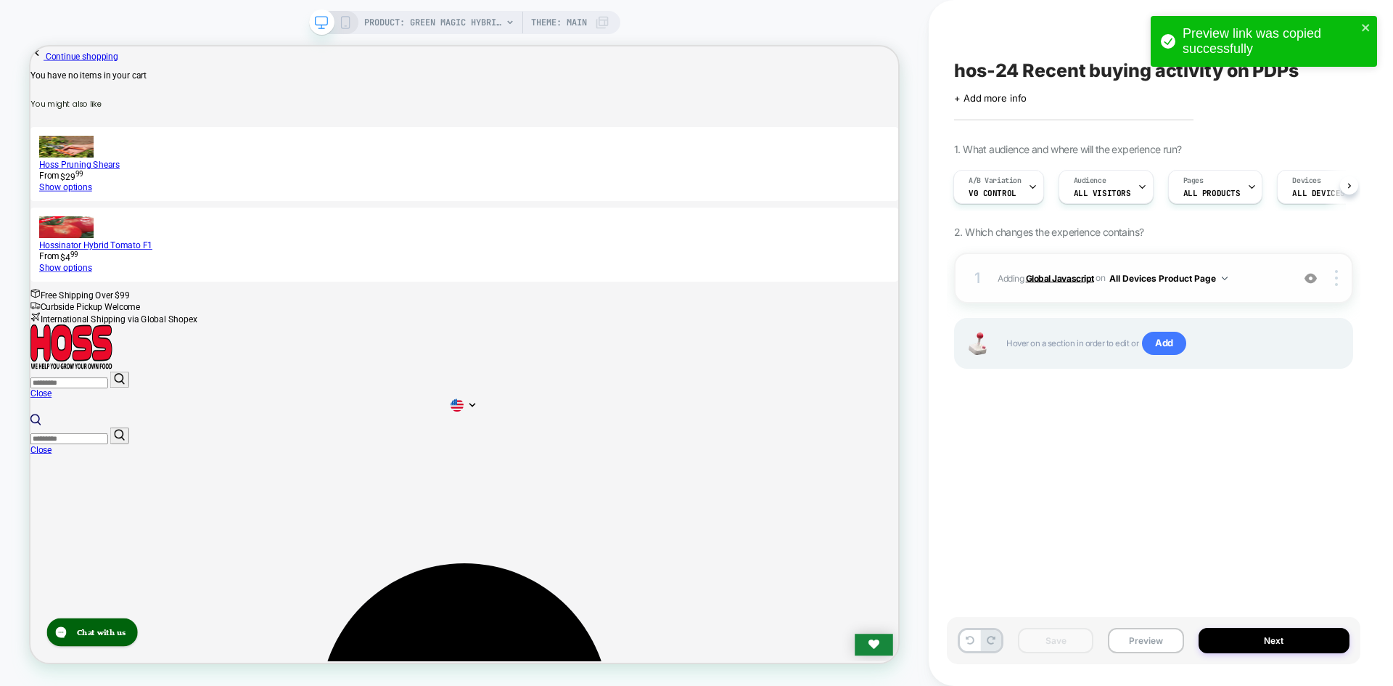
click at [1070, 282] on b "Global Javascript" at bounding box center [1060, 277] width 68 height 11
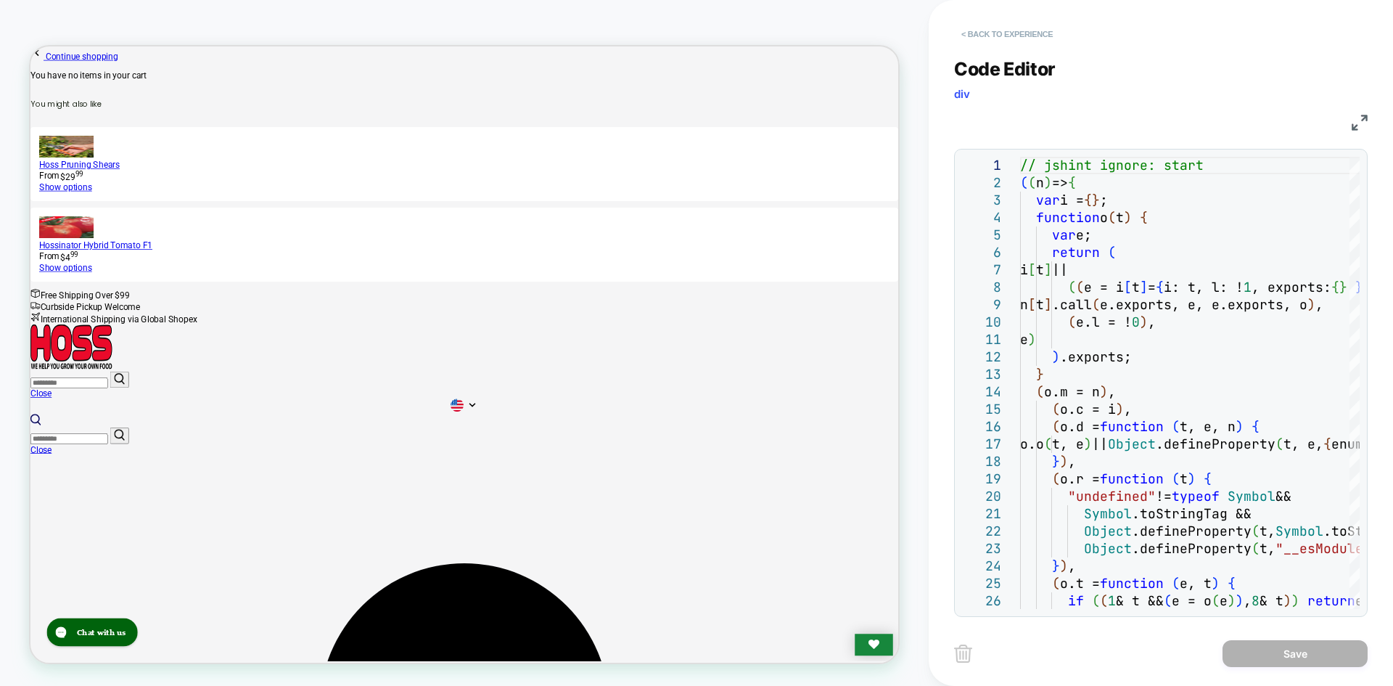
click at [1011, 34] on button "< Back to experience" at bounding box center [1007, 33] width 106 height 23
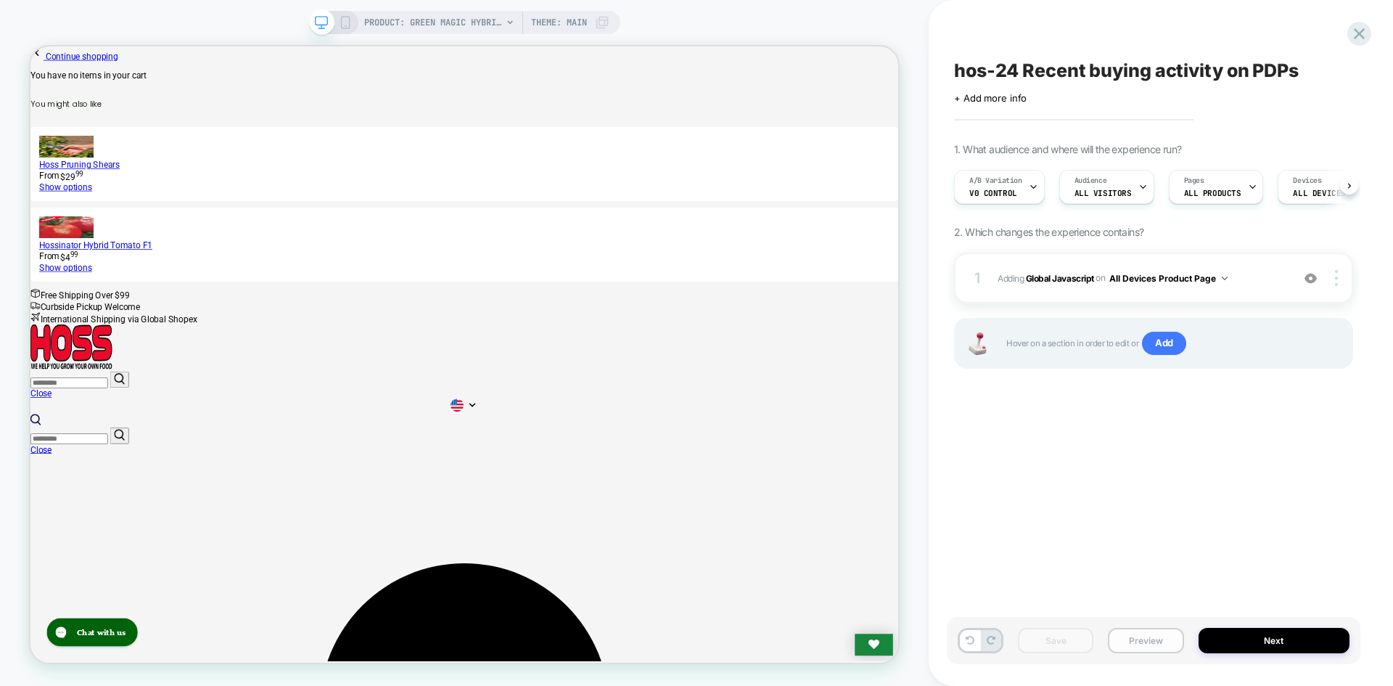
click at [1161, 643] on button "Preview" at bounding box center [1145, 640] width 75 height 25
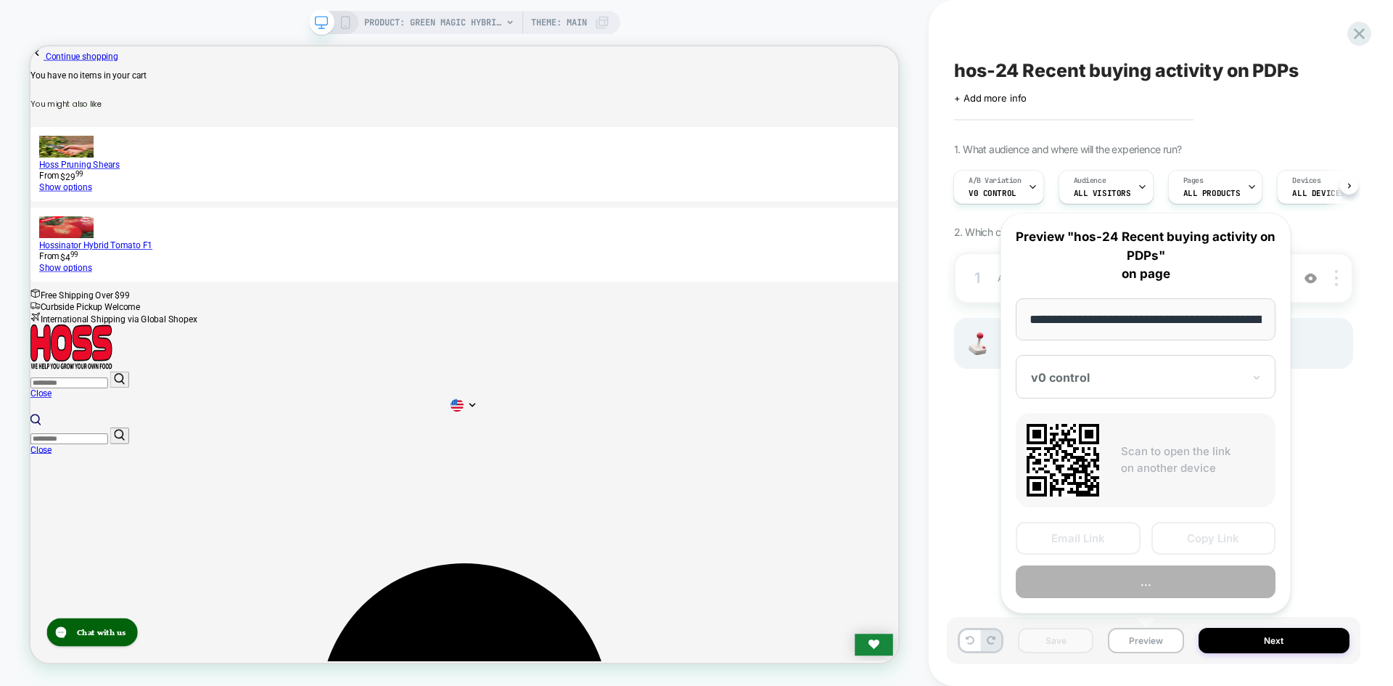
scroll to position [0, 192]
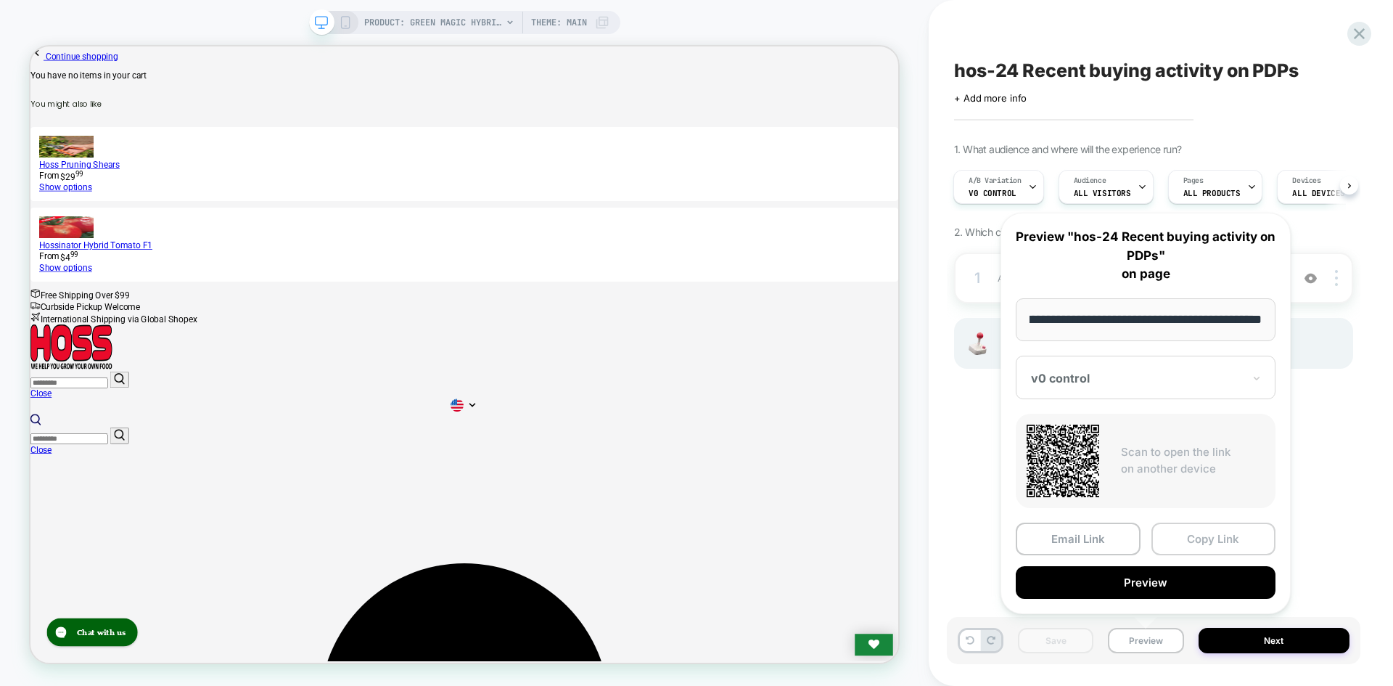
click at [1182, 549] on button "Copy Link" at bounding box center [1214, 538] width 125 height 33
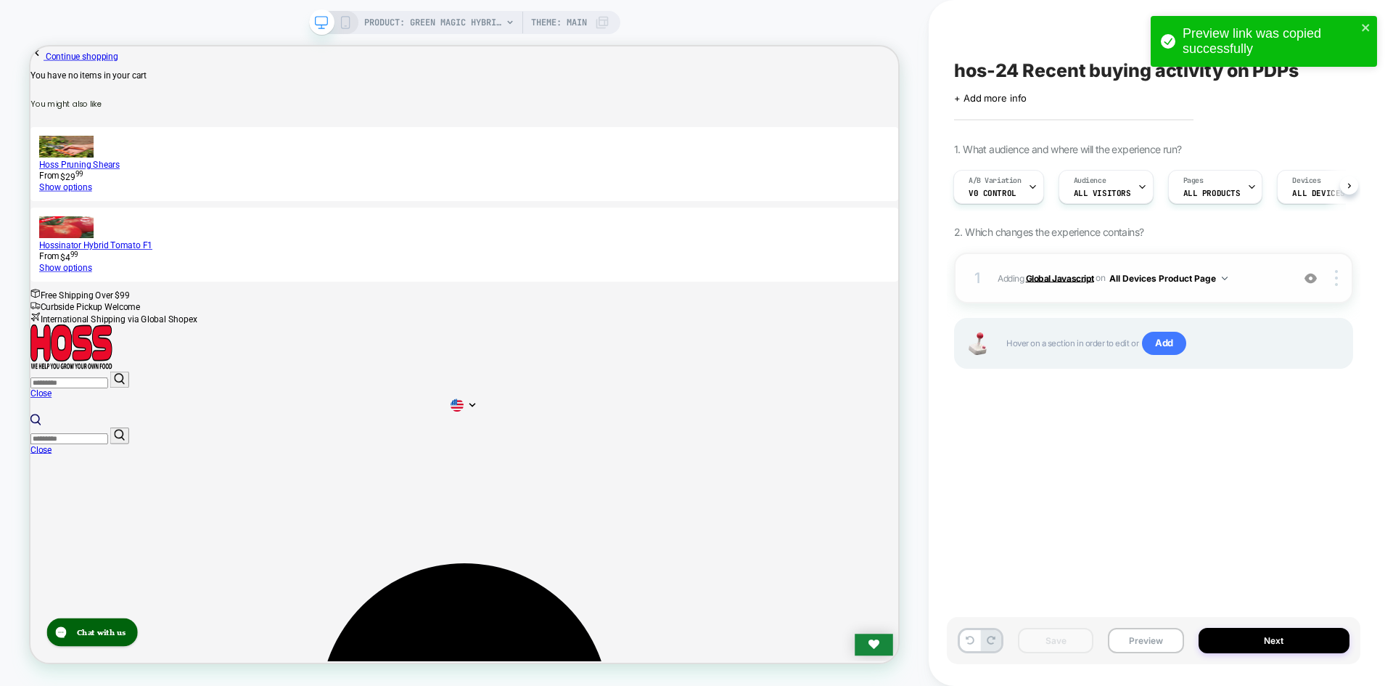
click at [1056, 278] on b "Global Javascript" at bounding box center [1060, 277] width 68 height 11
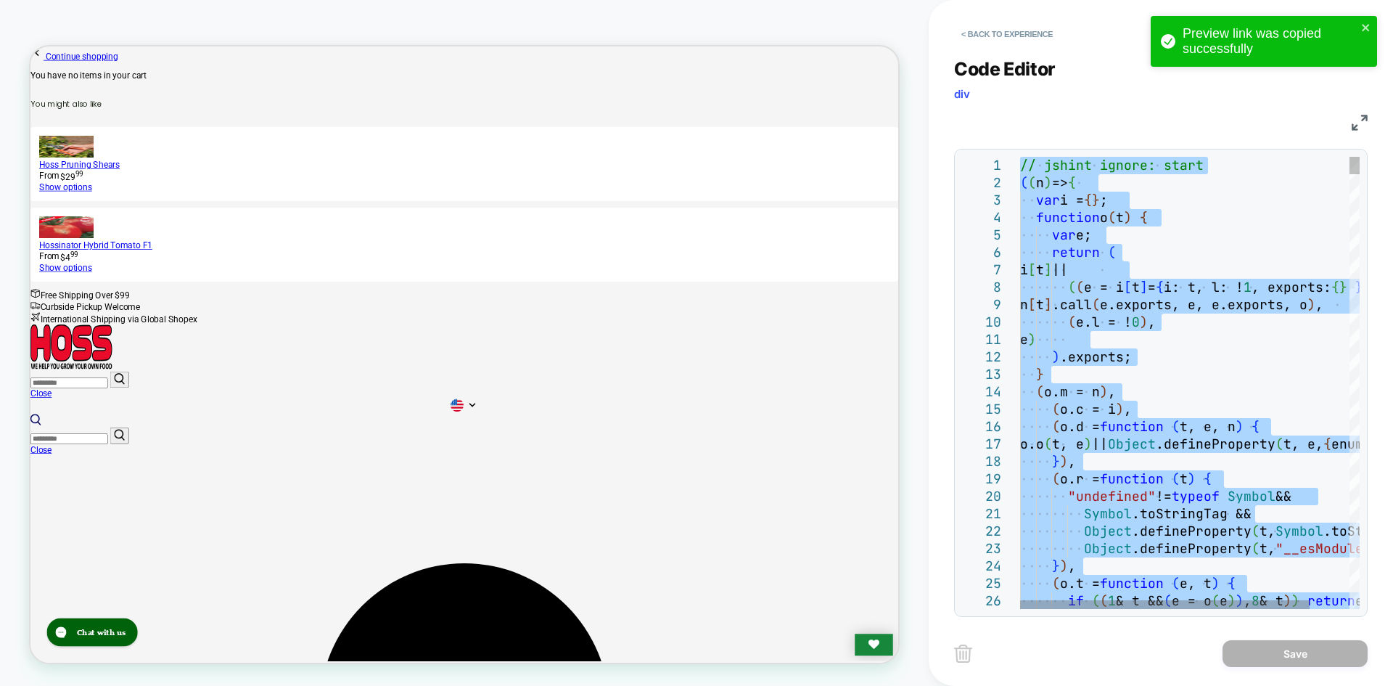
type textarea "**********"
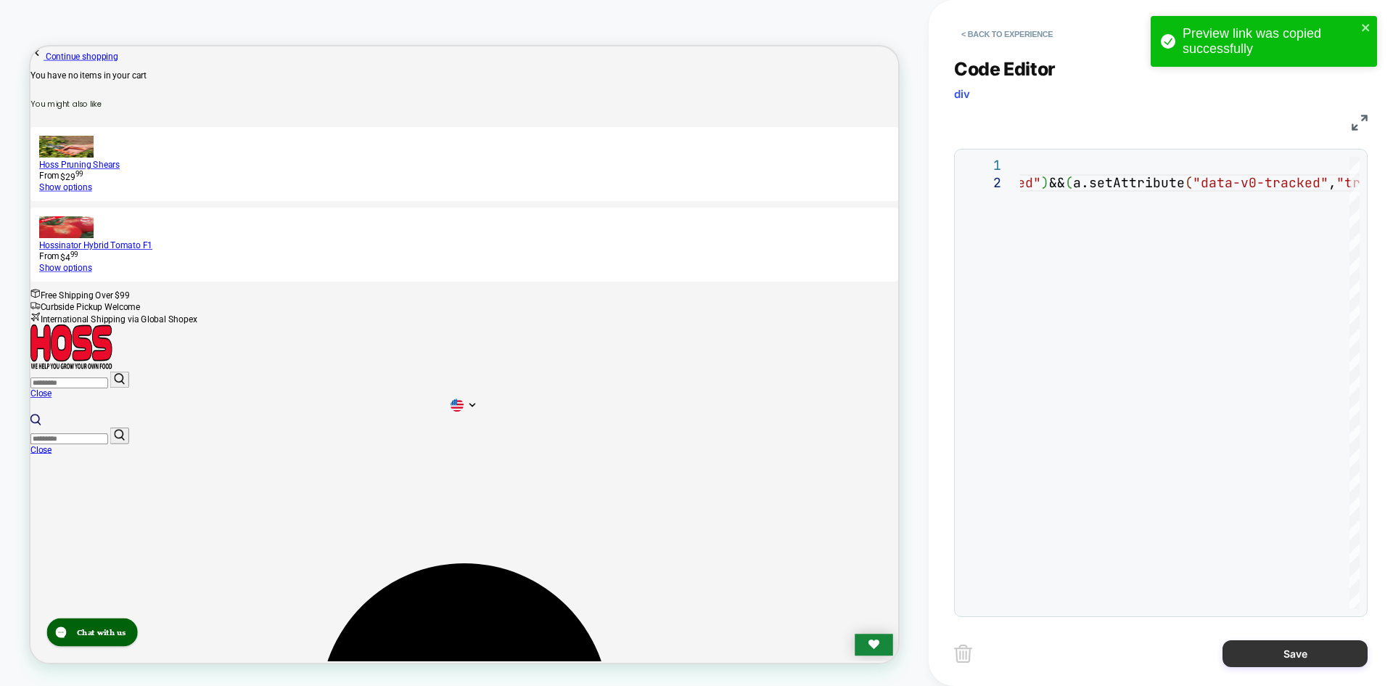
click at [1292, 644] on button "Save" at bounding box center [1295, 653] width 145 height 27
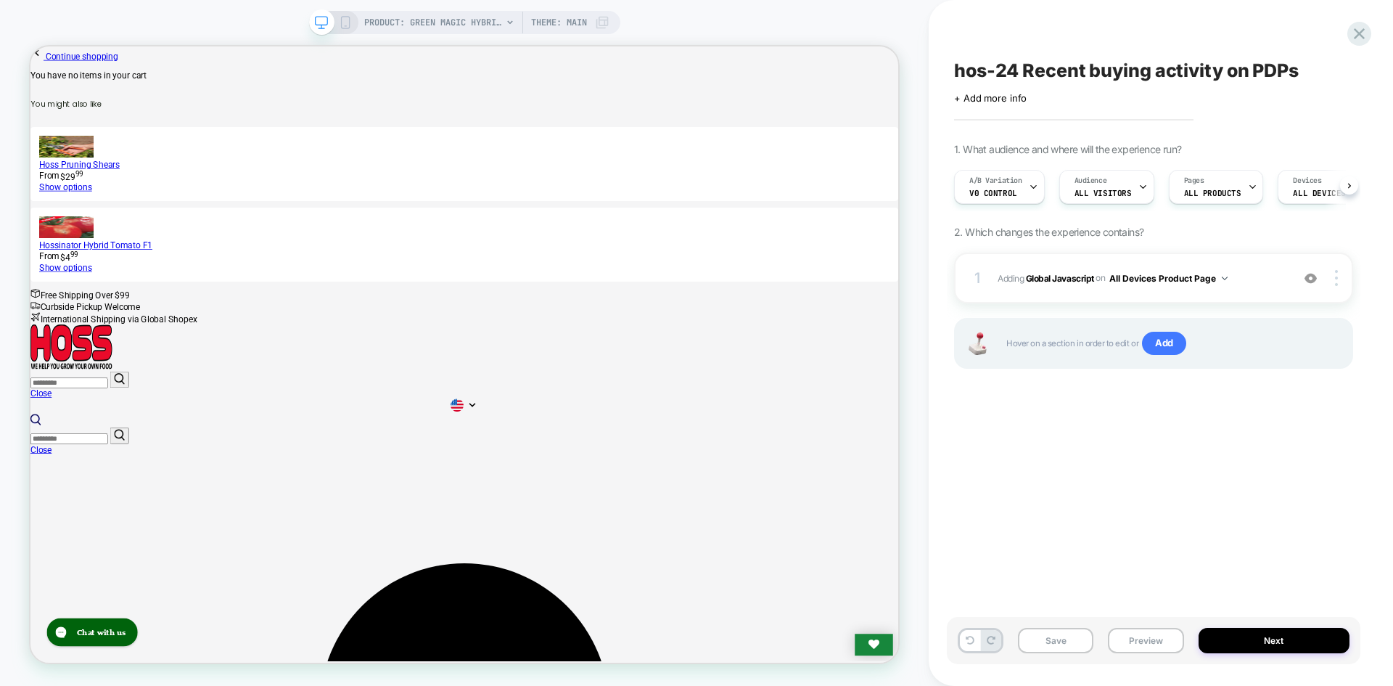
scroll to position [0, 1]
click at [1058, 642] on button "Save" at bounding box center [1055, 640] width 75 height 25
click at [1146, 645] on button "Preview" at bounding box center [1145, 640] width 75 height 25
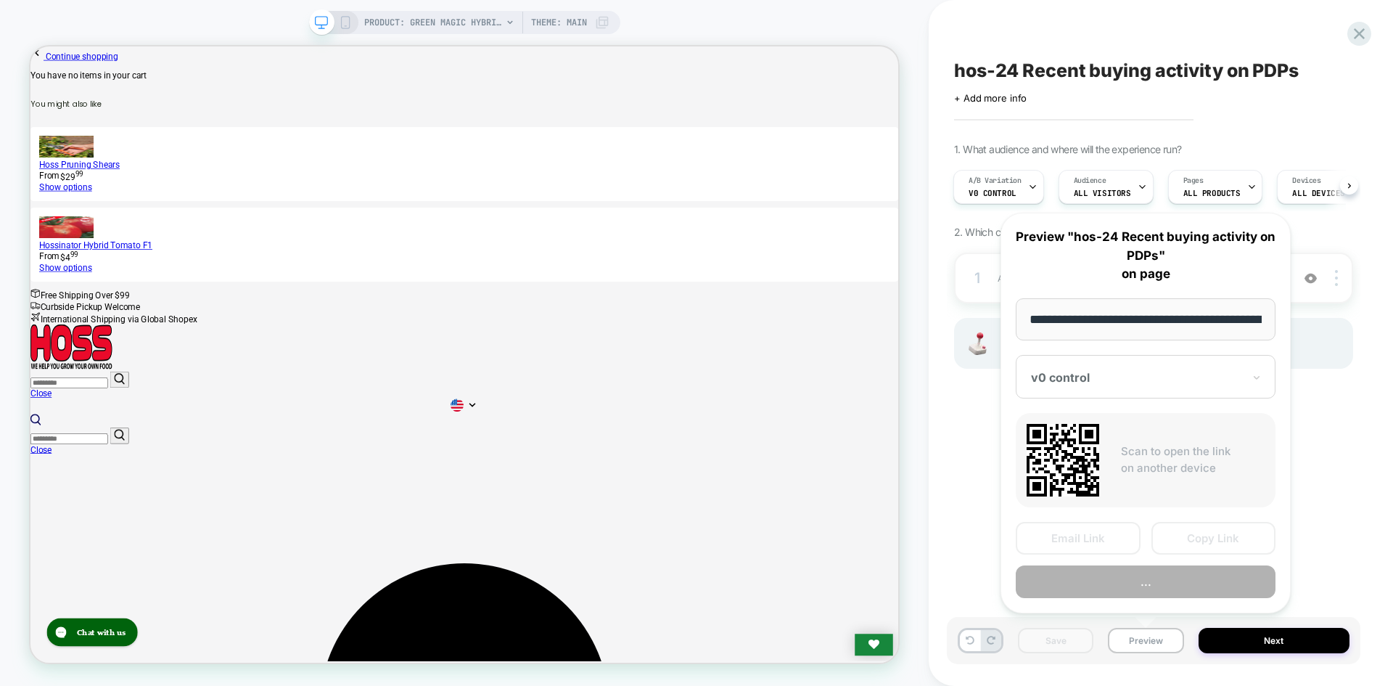
scroll to position [0, 192]
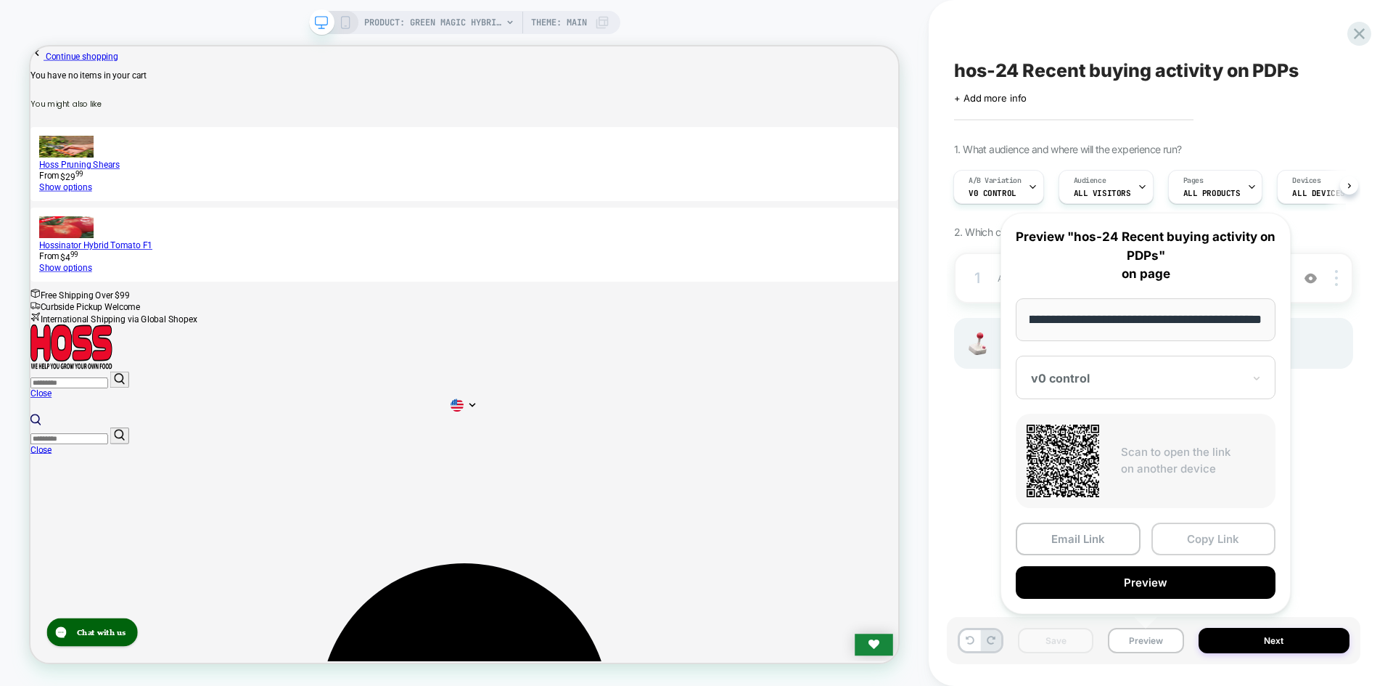
click at [1192, 530] on button "Copy Link" at bounding box center [1214, 538] width 125 height 33
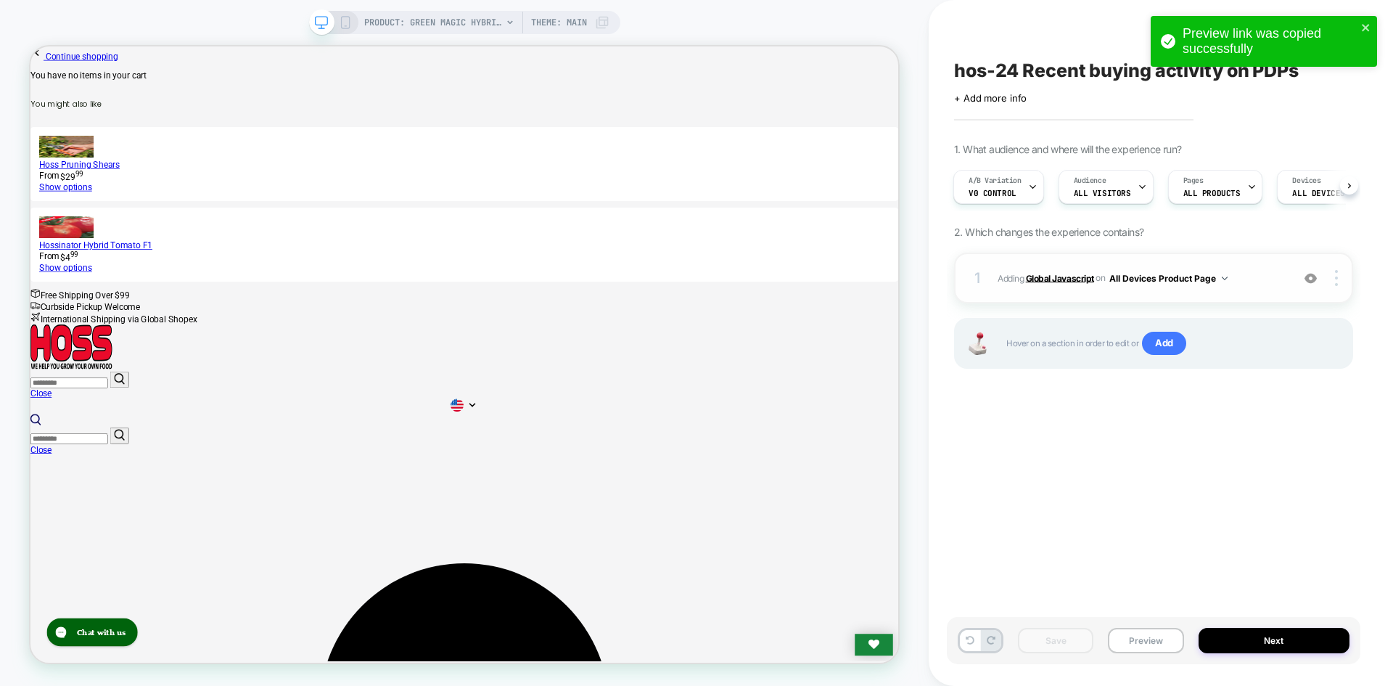
click at [1047, 282] on b "Global Javascript" at bounding box center [1060, 277] width 68 height 11
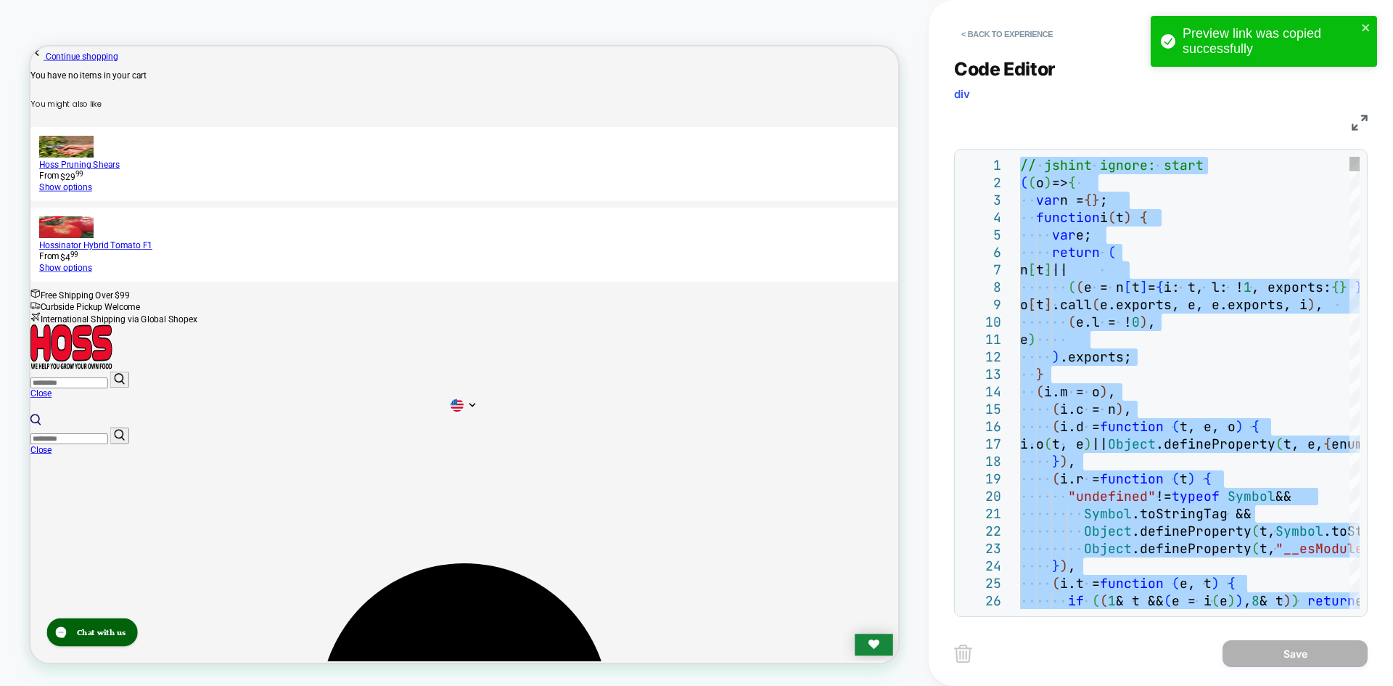
type textarea "**********"
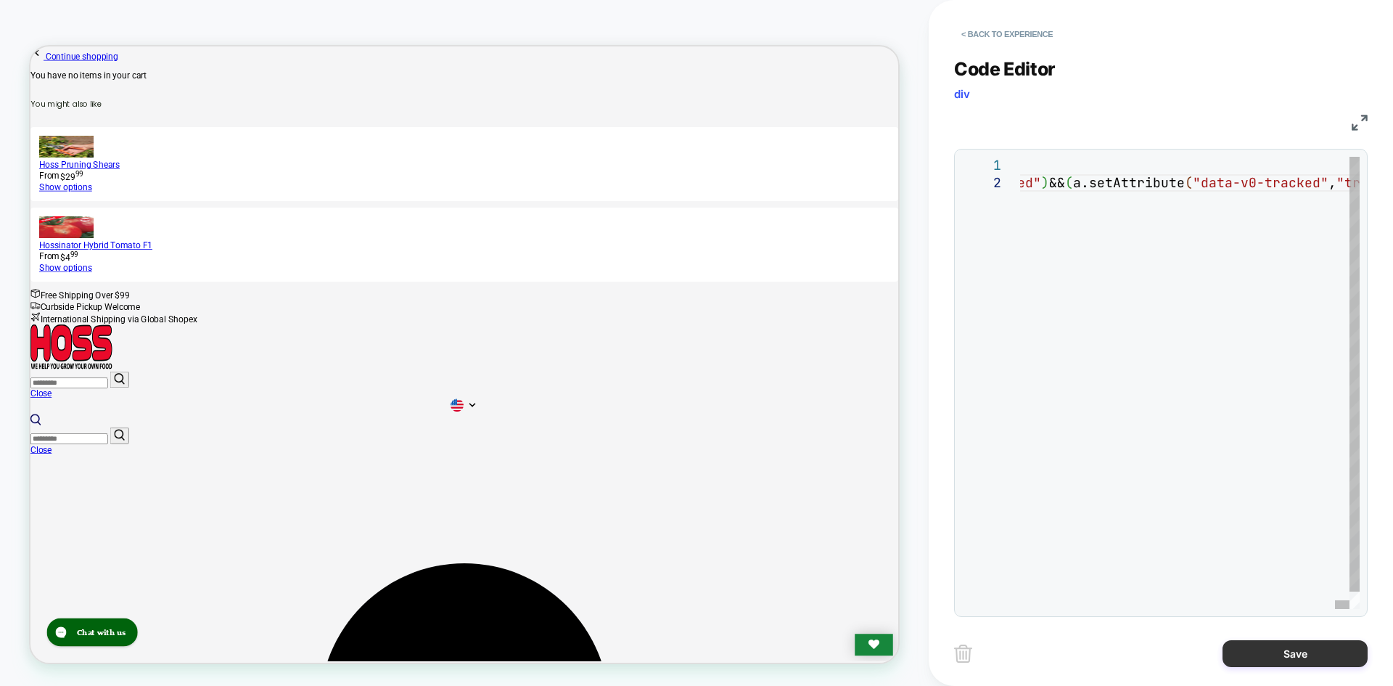
click at [1261, 647] on button "Save" at bounding box center [1295, 653] width 145 height 27
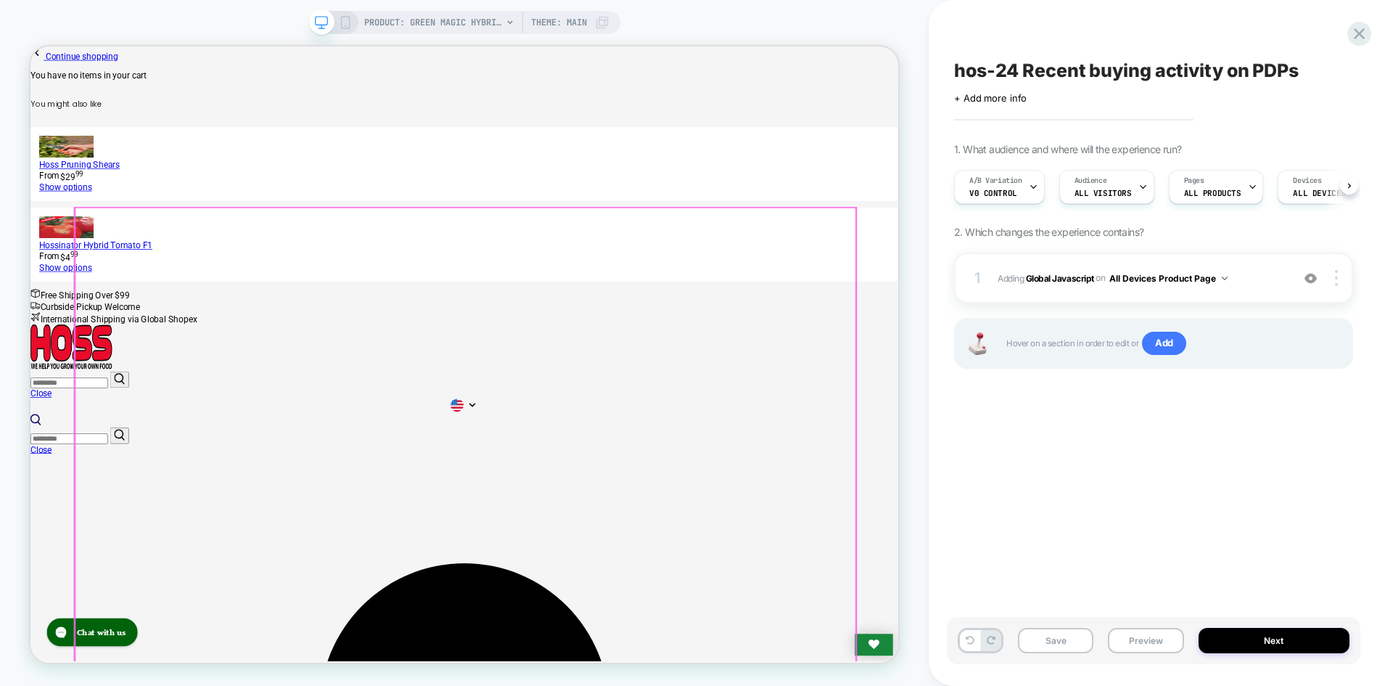
scroll to position [0, 1]
click at [1043, 631] on button "Save" at bounding box center [1055, 640] width 75 height 25
click at [1157, 635] on button "Preview" at bounding box center [1145, 640] width 75 height 25
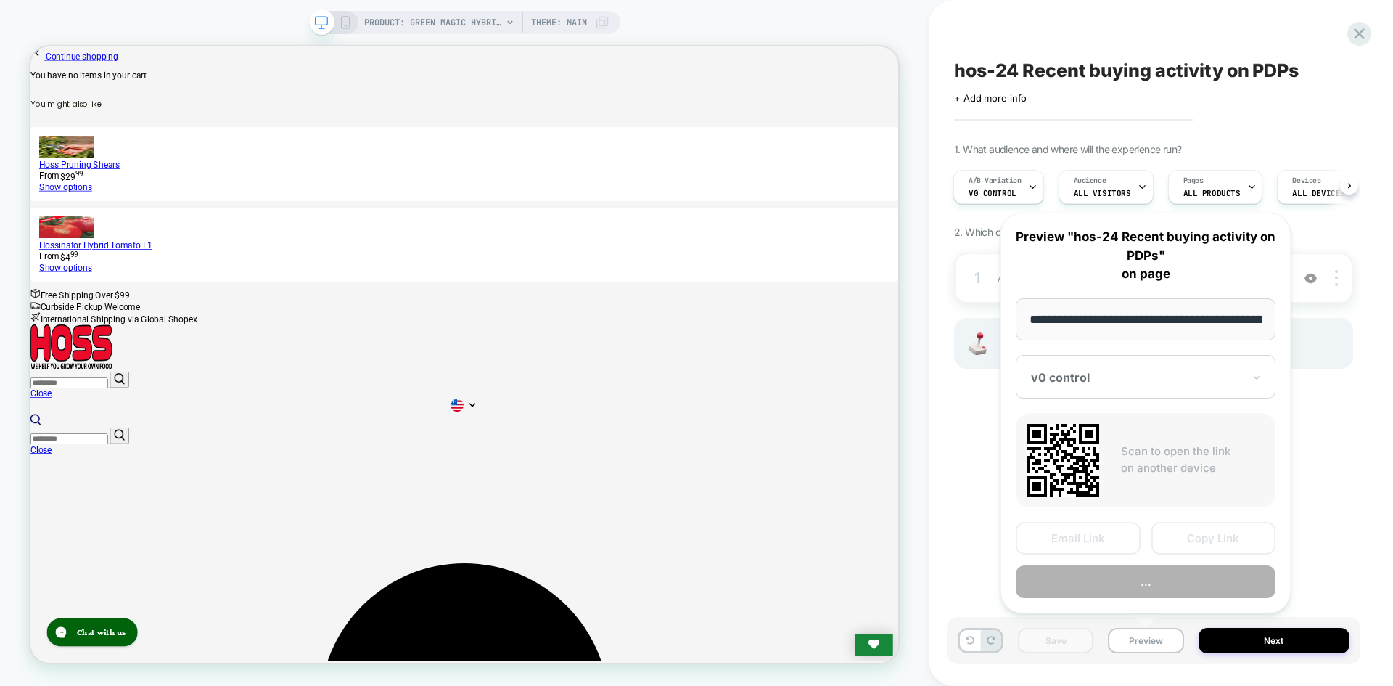
scroll to position [0, 192]
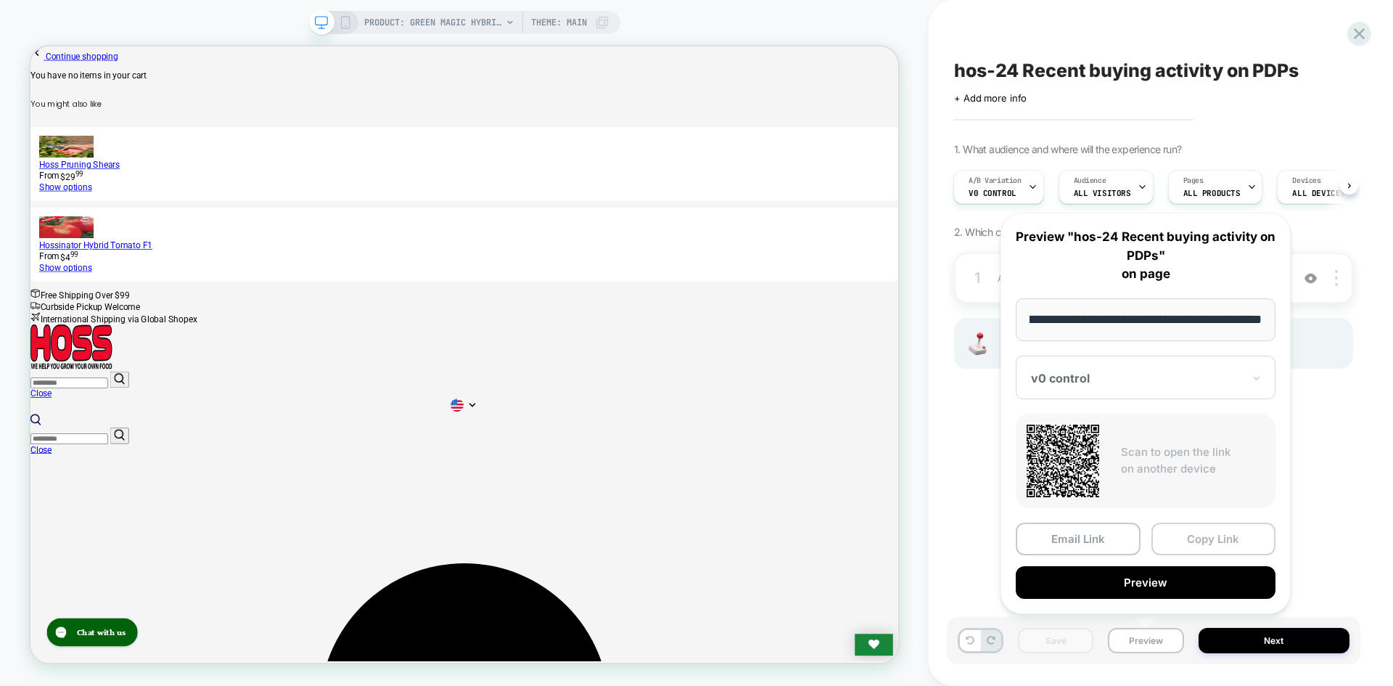
click at [1199, 550] on button "Copy Link" at bounding box center [1214, 538] width 125 height 33
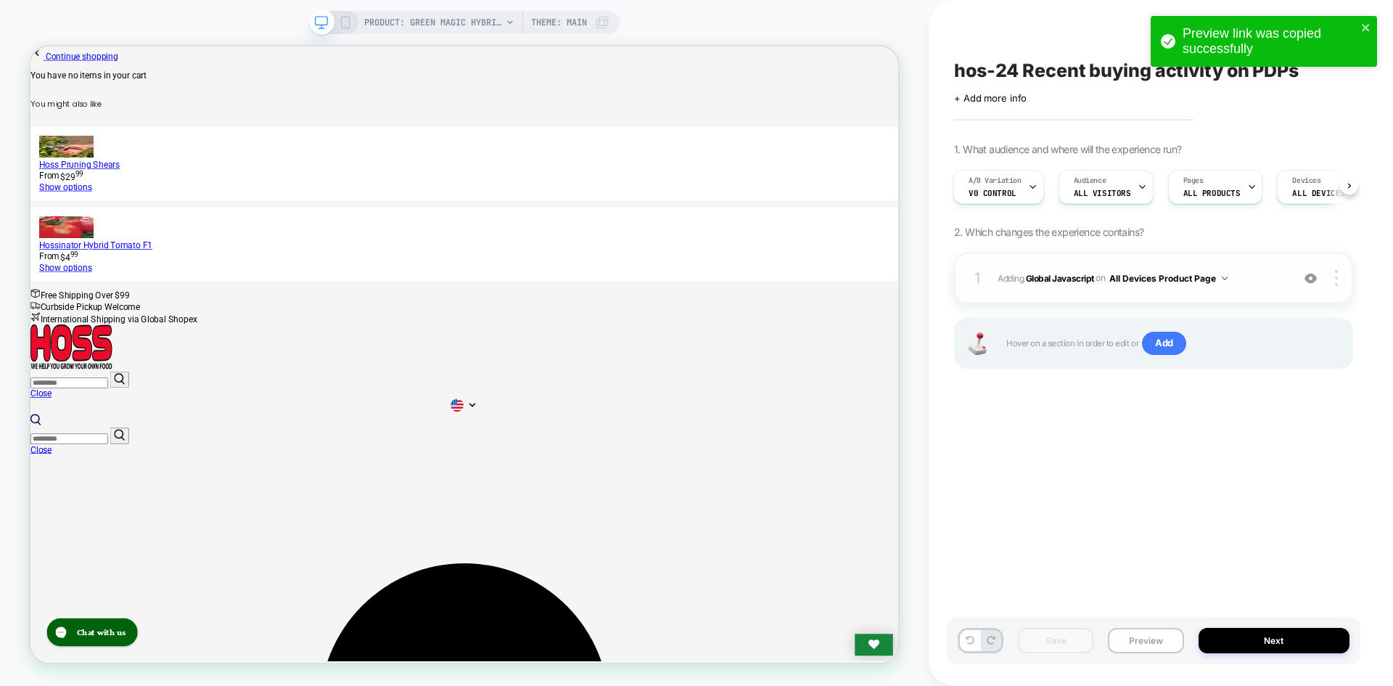
click at [1056, 260] on div "1 Adding Global Javascript on All Devices Product Page Add Before Add After Tar…" at bounding box center [1153, 278] width 399 height 51
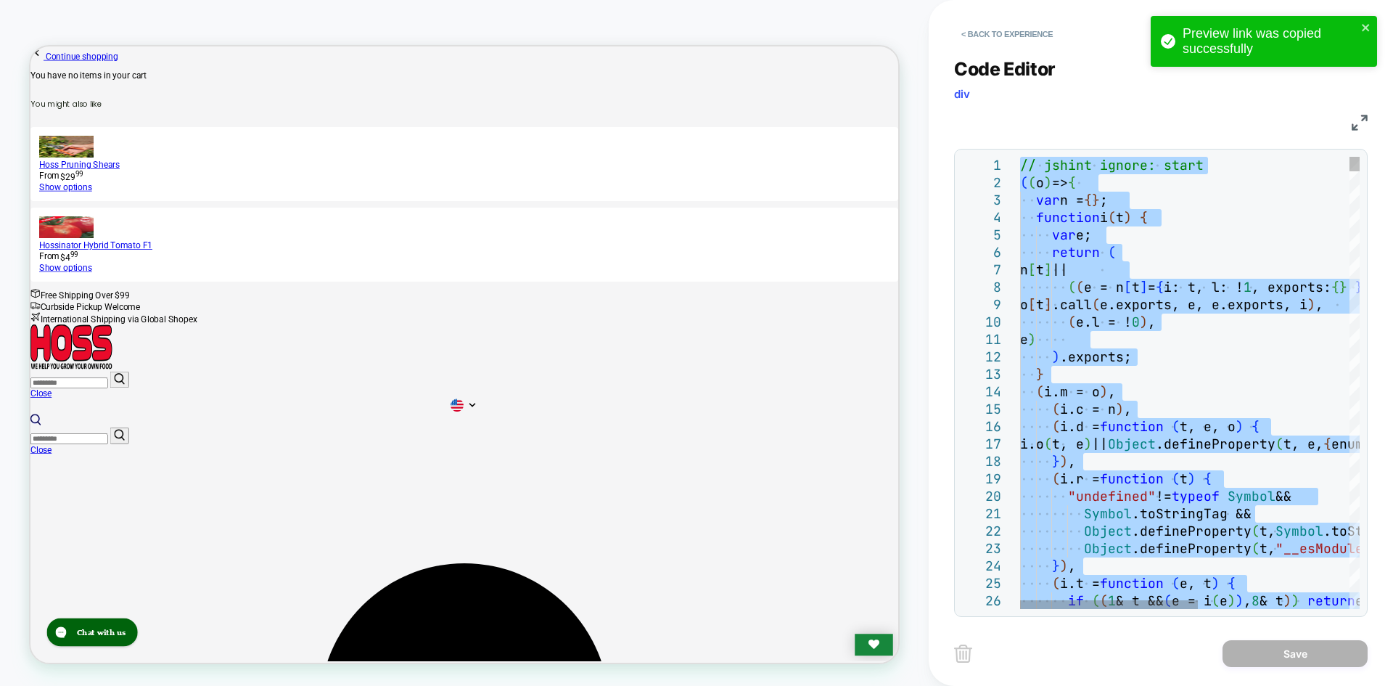
type textarea "**********"
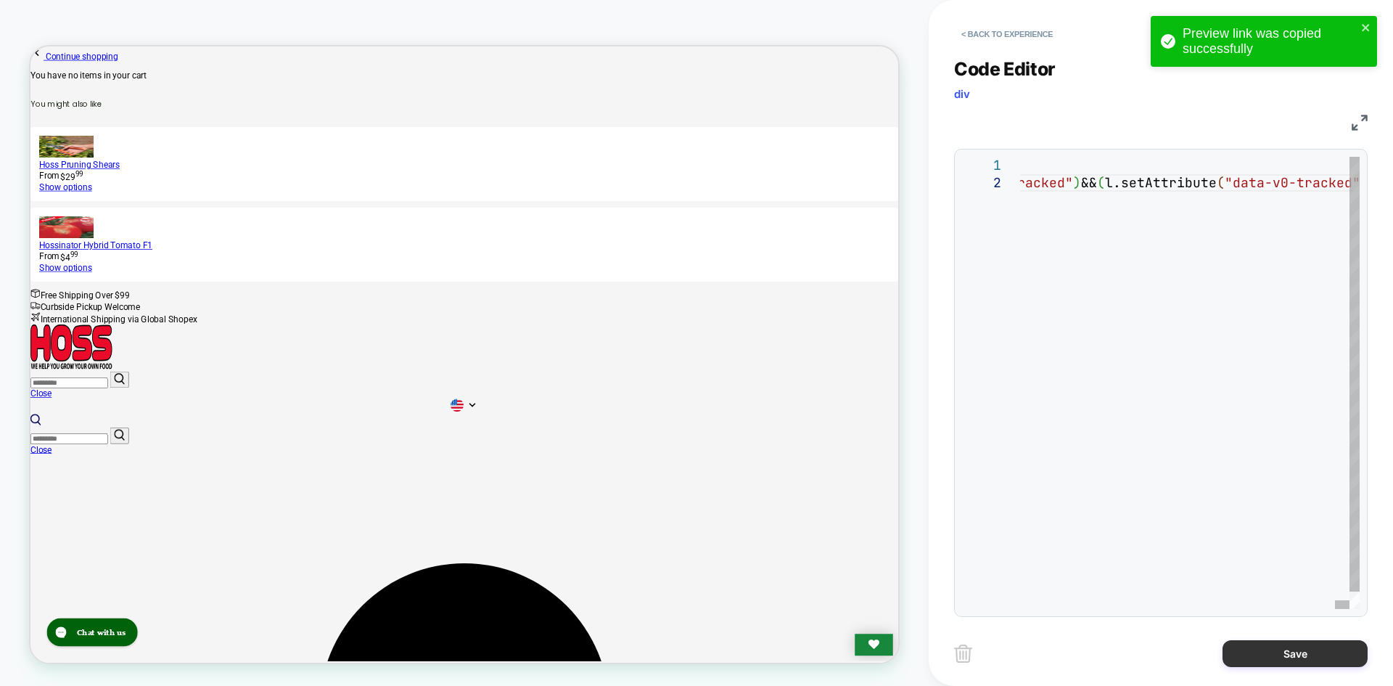
click at [1309, 658] on button "Save" at bounding box center [1295, 653] width 145 height 27
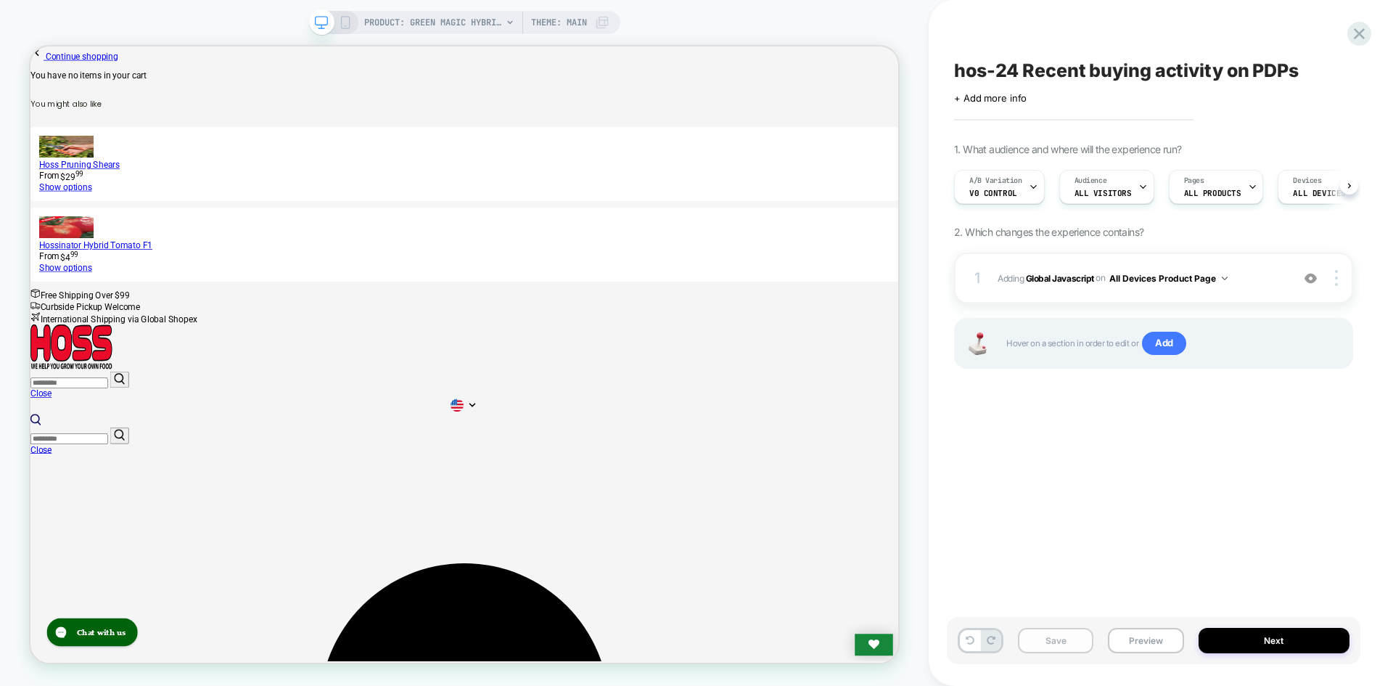
click at [1068, 642] on button "Save" at bounding box center [1055, 640] width 75 height 25
click at [1154, 641] on button "Preview" at bounding box center [1145, 640] width 75 height 25
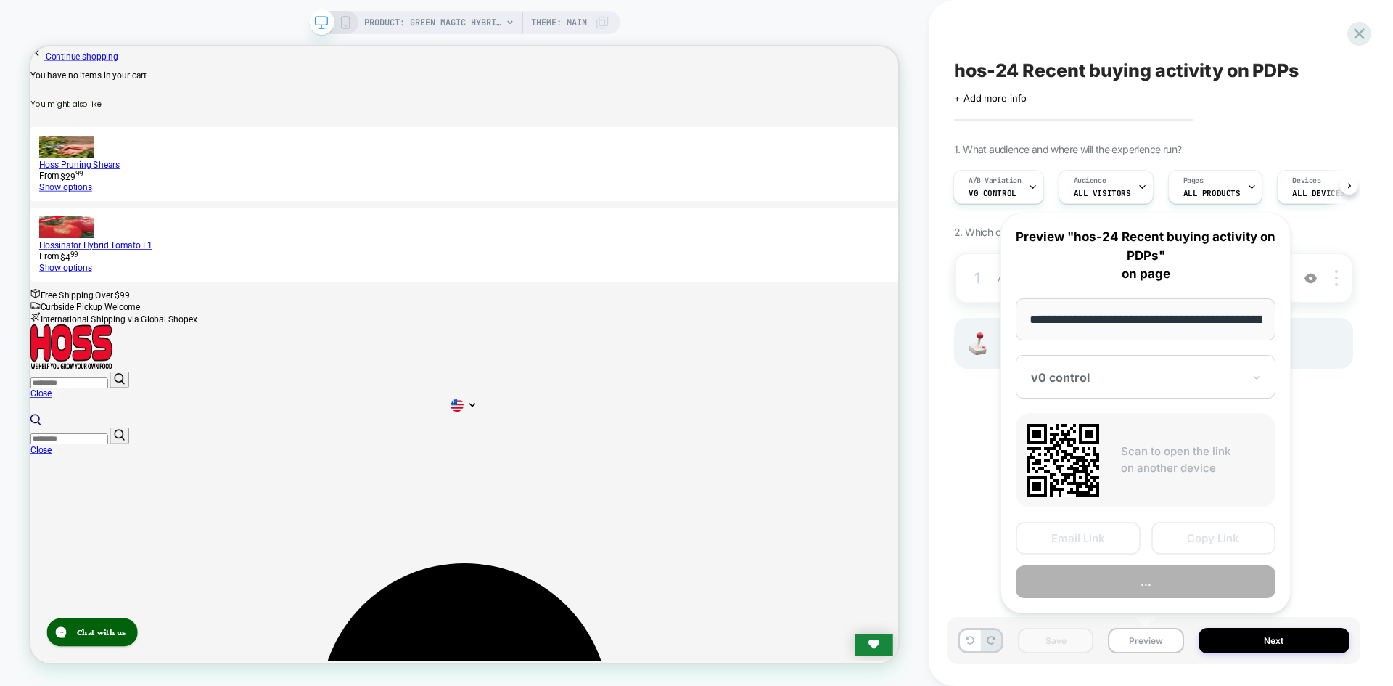
scroll to position [0, 192]
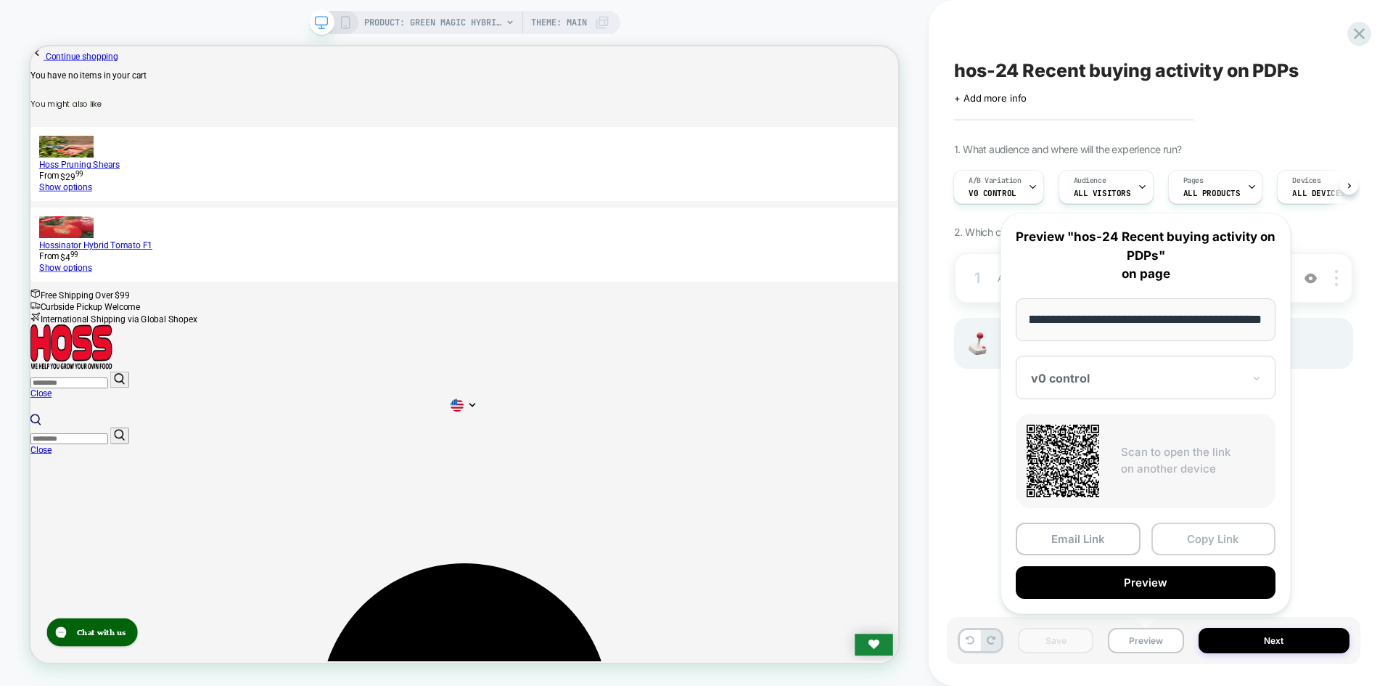
click at [1192, 536] on button "Copy Link" at bounding box center [1214, 538] width 125 height 33
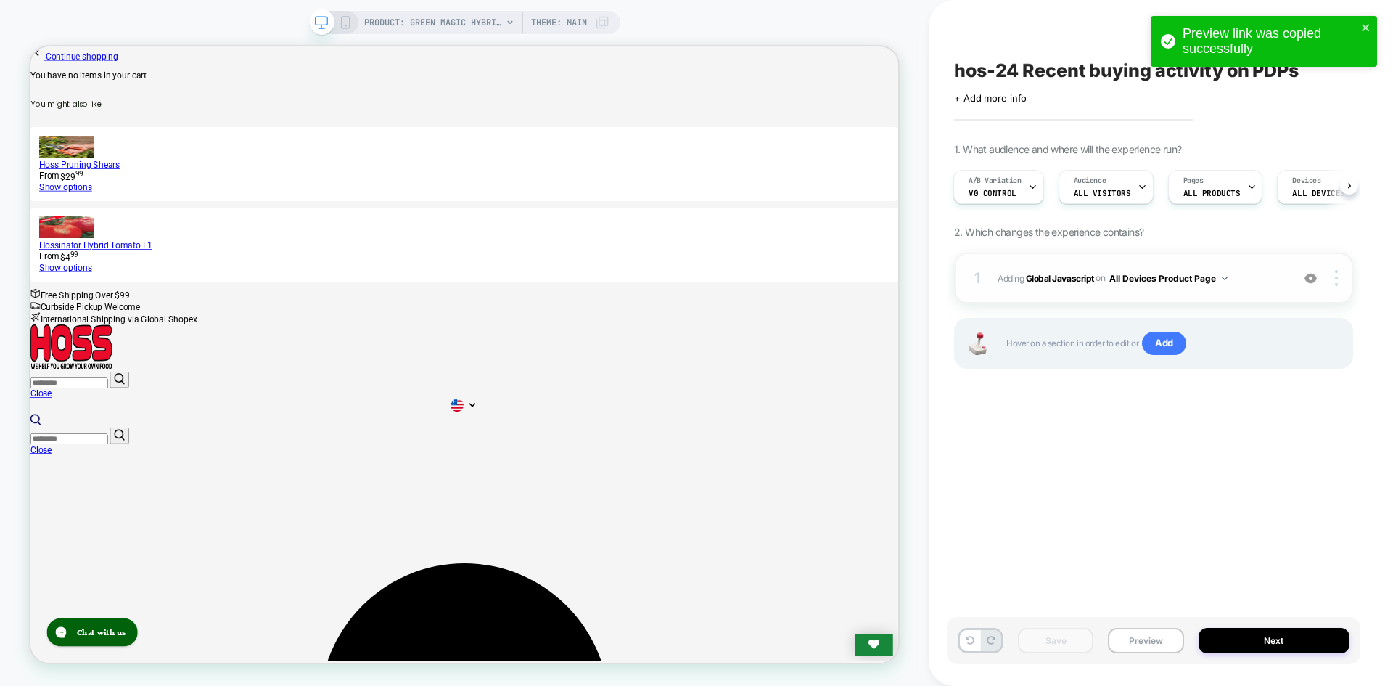
click at [1080, 266] on div "1 Adding Global Javascript on All Devices Product Page Add Before Add After Tar…" at bounding box center [1153, 278] width 399 height 51
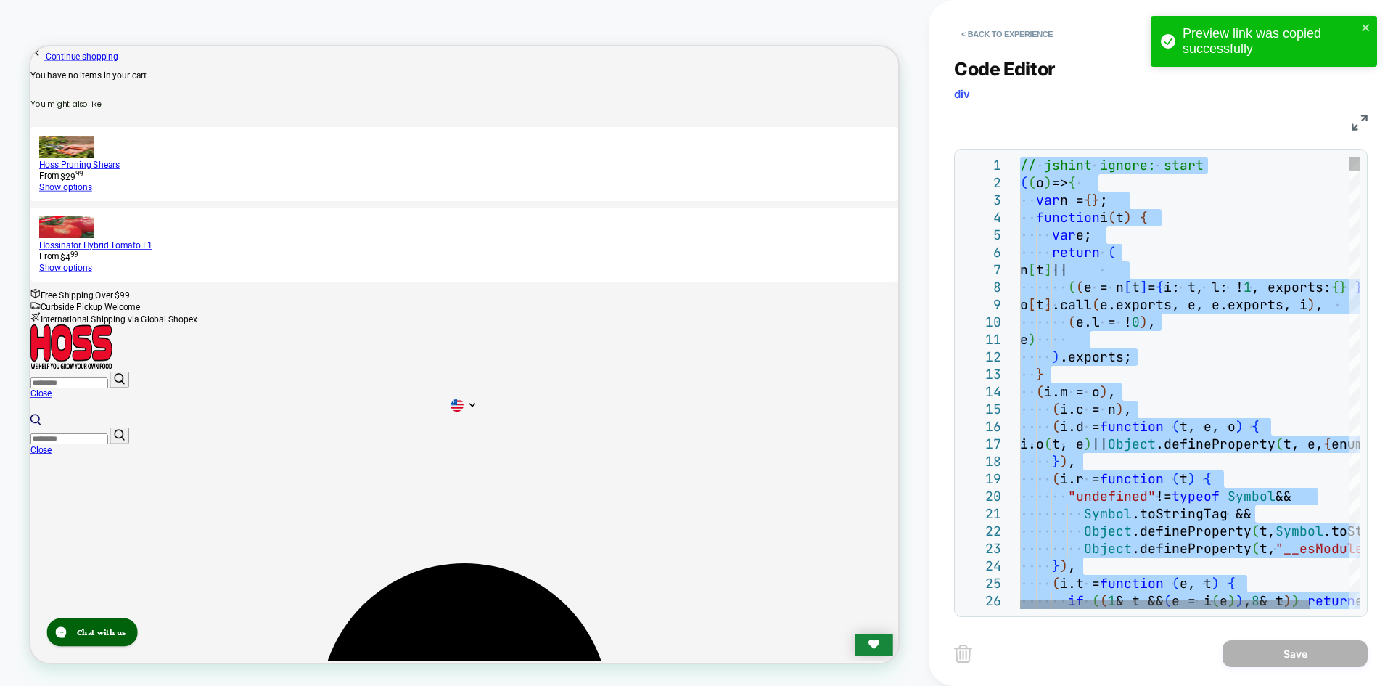
type textarea "**********"
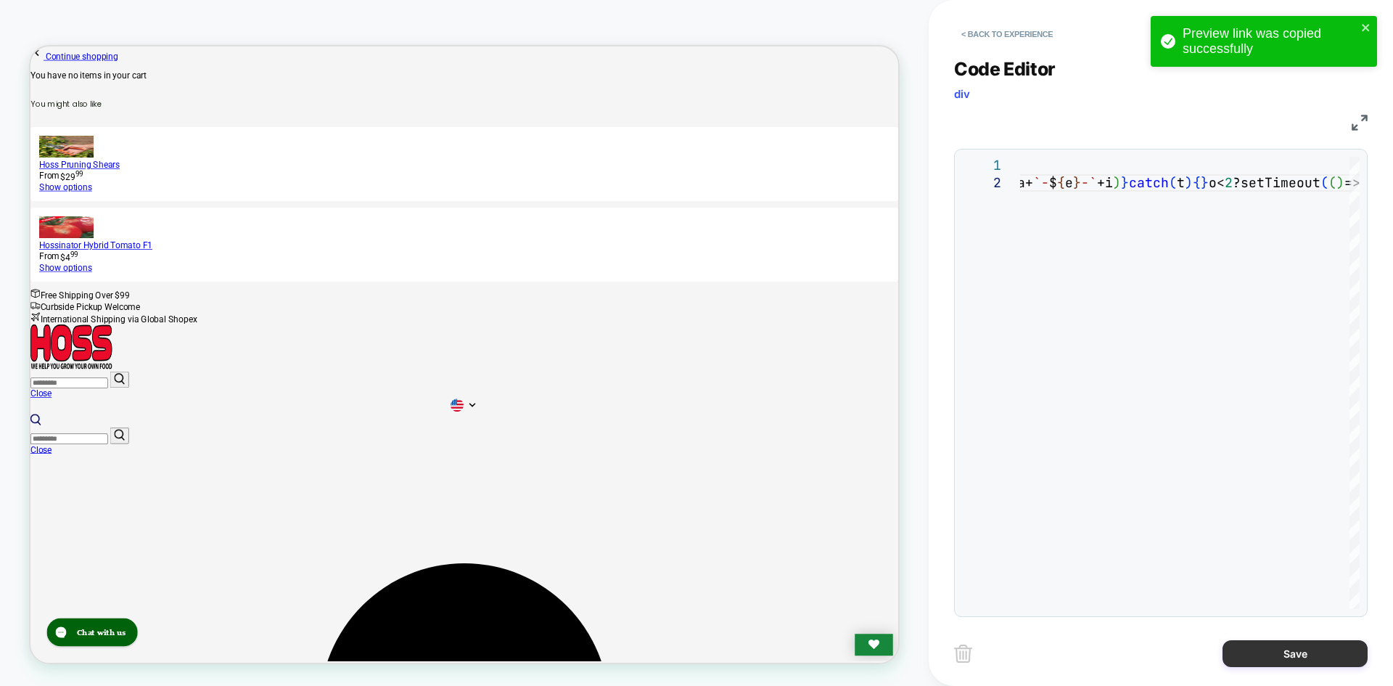
click at [1249, 652] on button "Save" at bounding box center [1295, 653] width 145 height 27
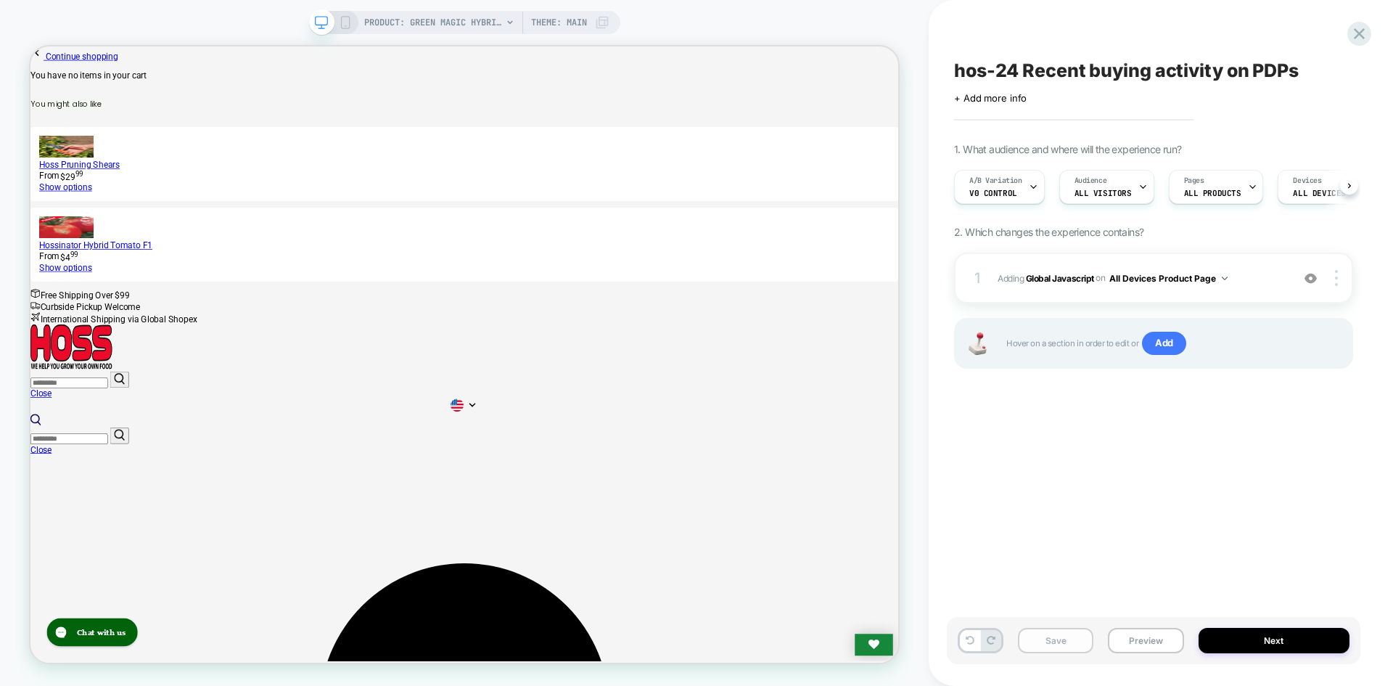
scroll to position [0, 1]
click at [1061, 645] on button "Save" at bounding box center [1055, 640] width 75 height 25
click at [1142, 641] on button "Preview" at bounding box center [1145, 640] width 75 height 25
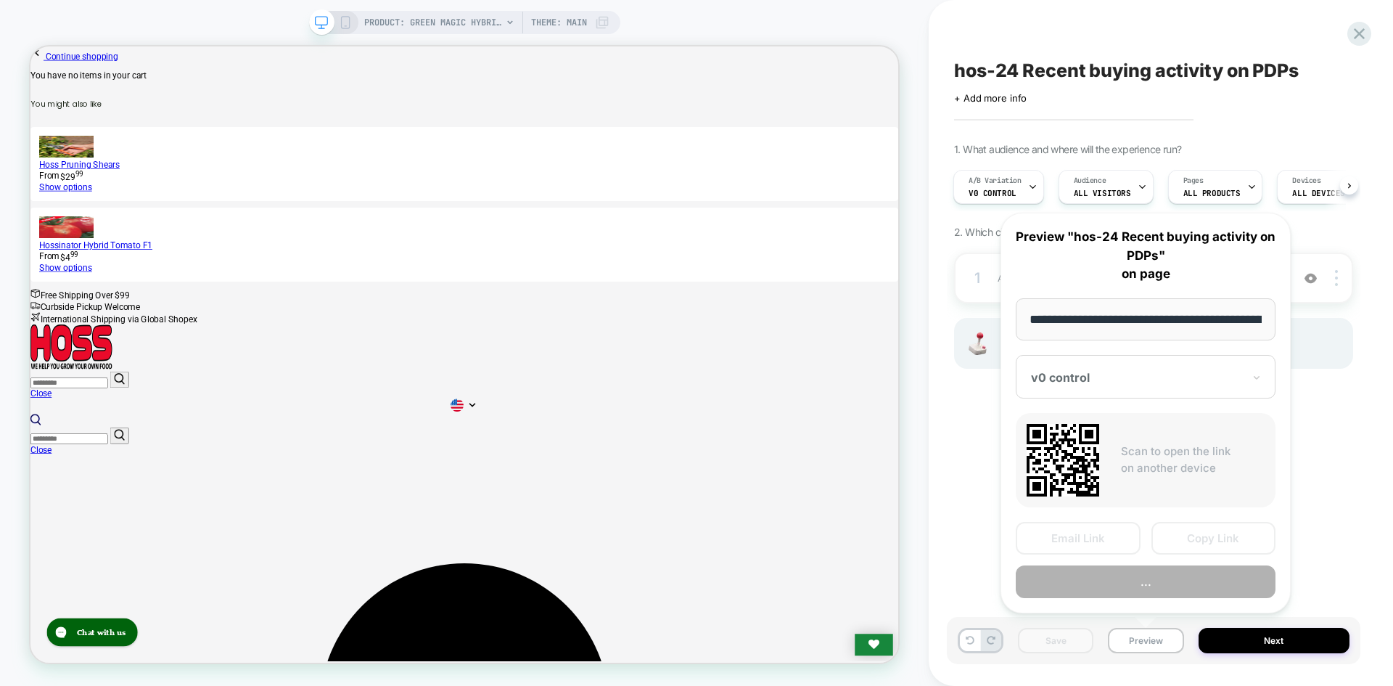
scroll to position [0, 192]
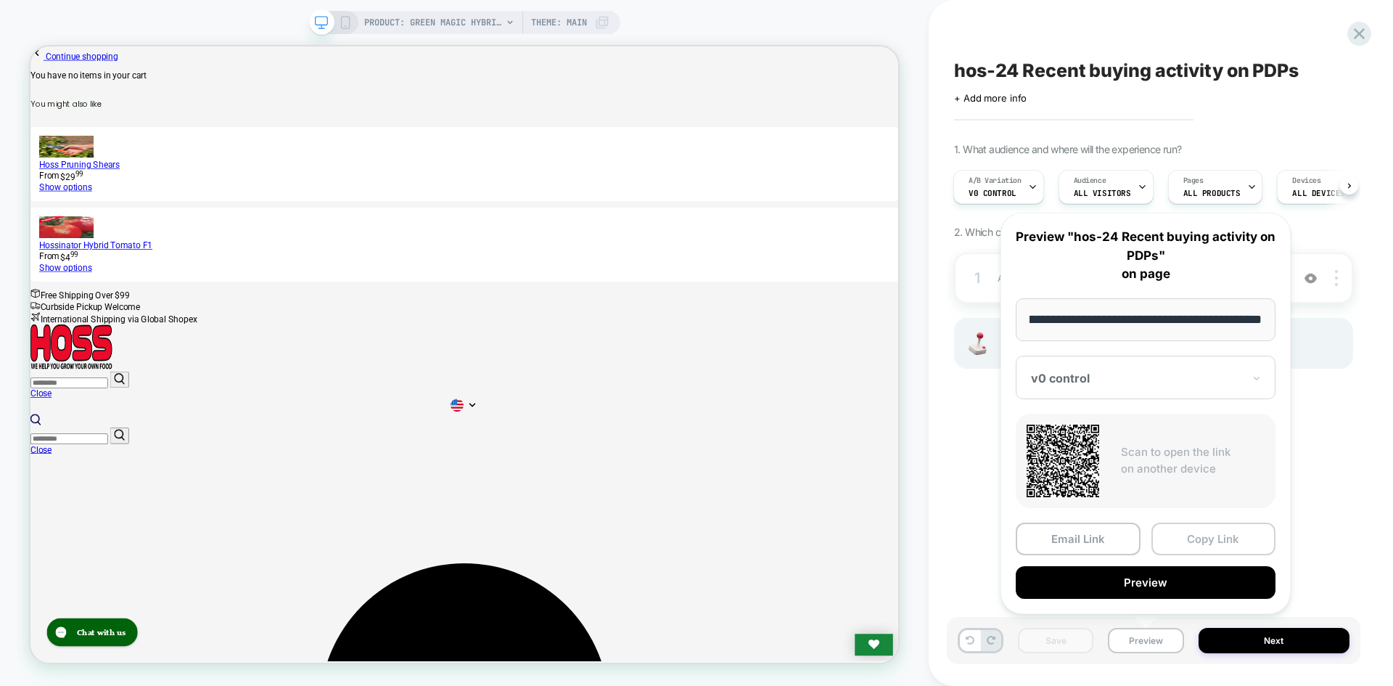
click at [1217, 544] on button "Copy Link" at bounding box center [1214, 538] width 125 height 33
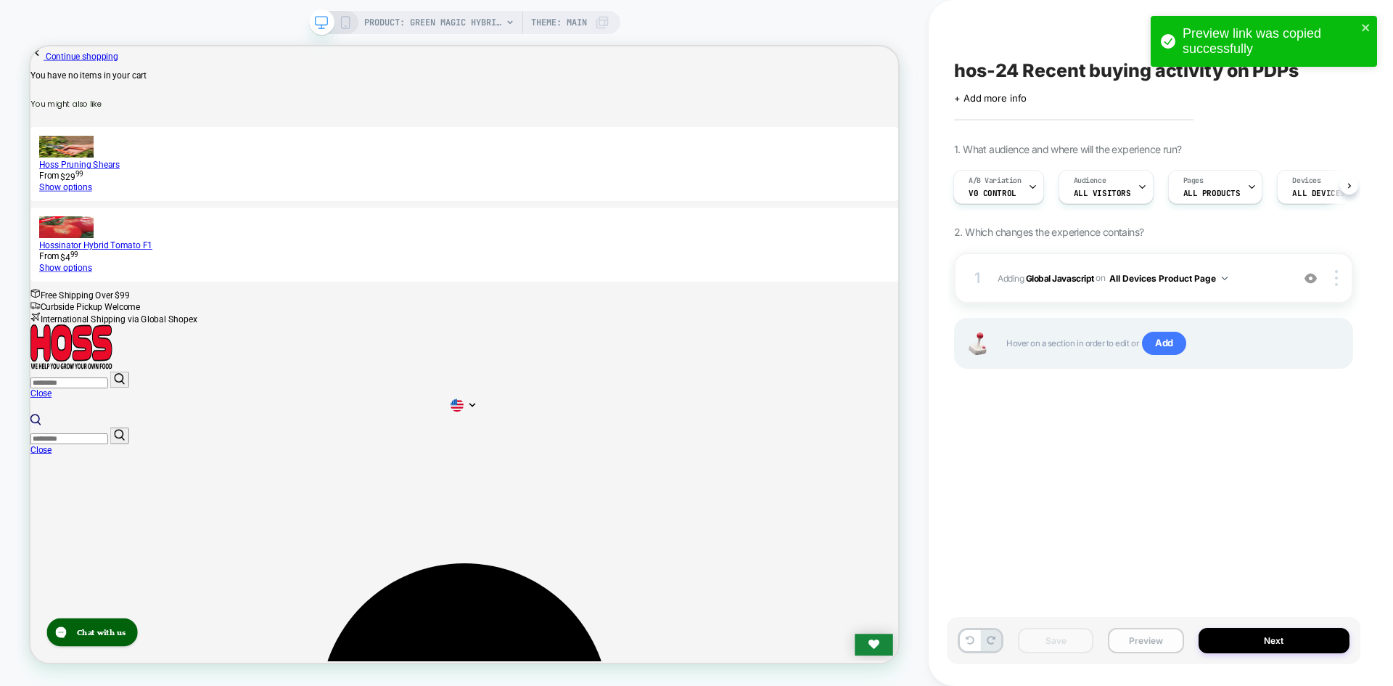
click at [1154, 646] on button "Preview" at bounding box center [1145, 640] width 75 height 25
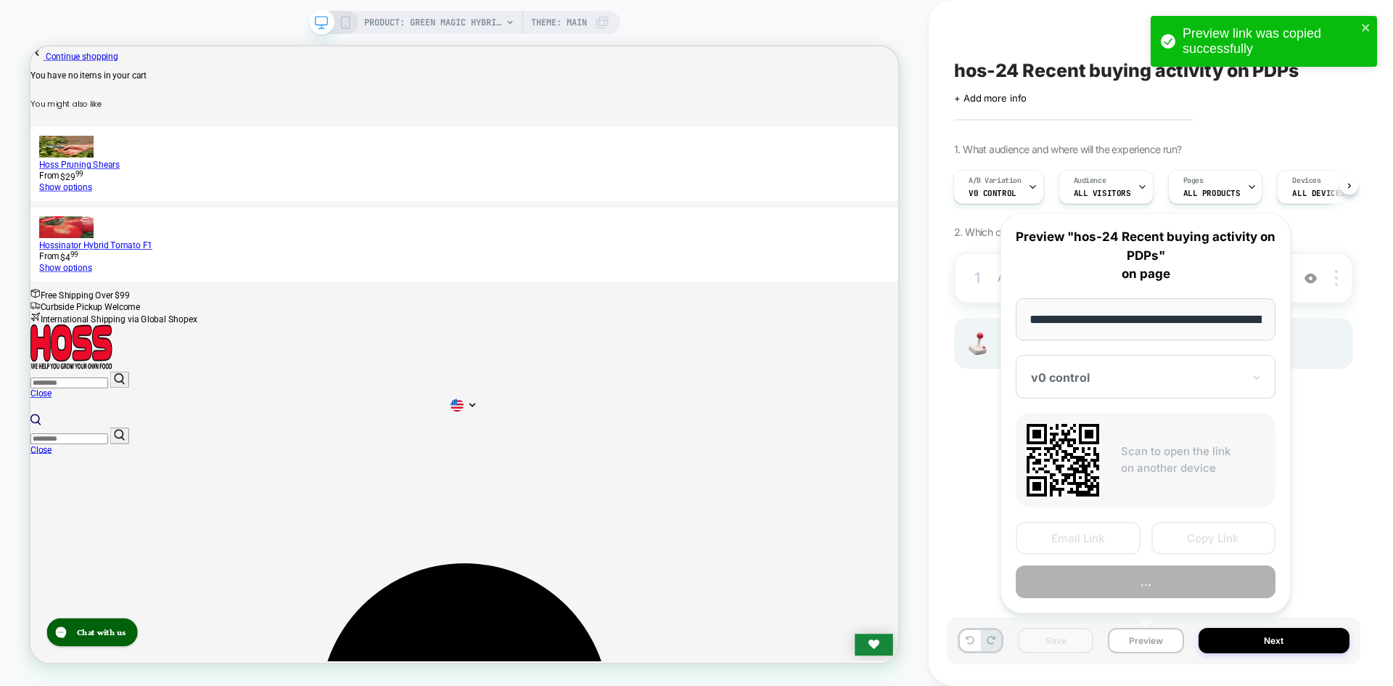
scroll to position [0, 192]
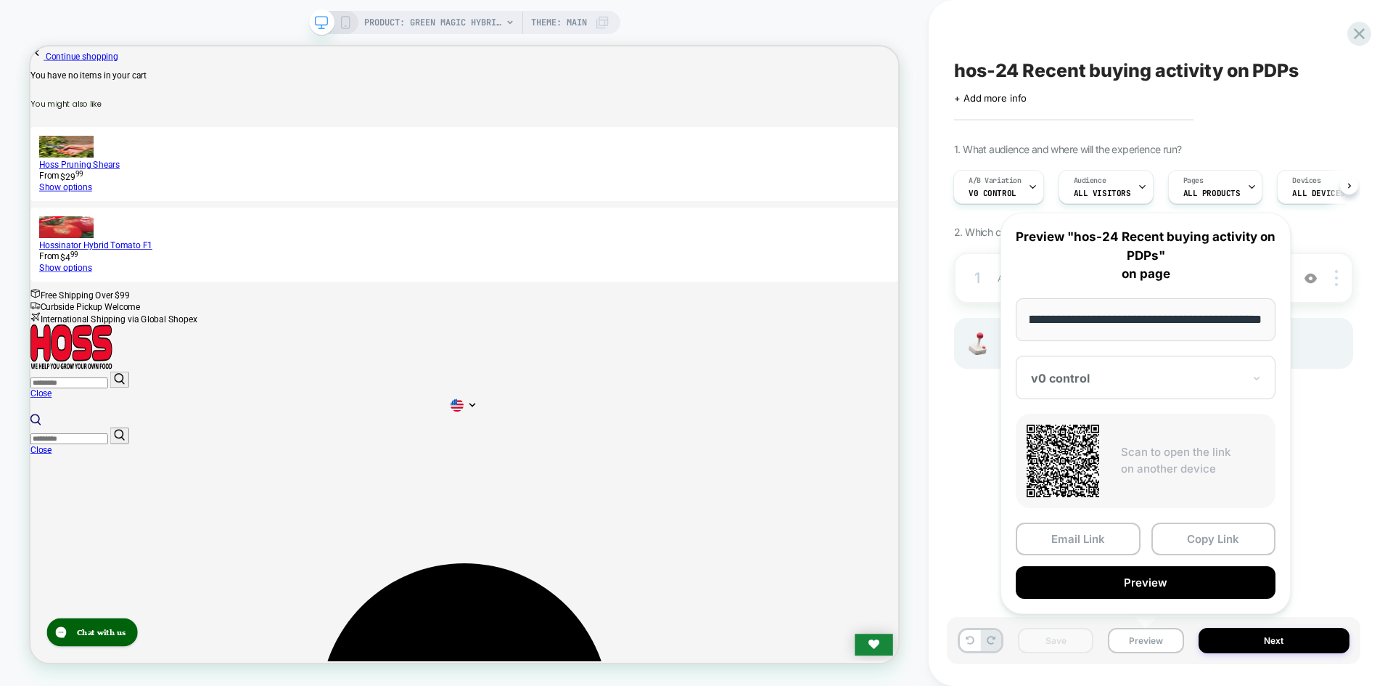
click at [1132, 379] on div at bounding box center [1137, 378] width 212 height 15
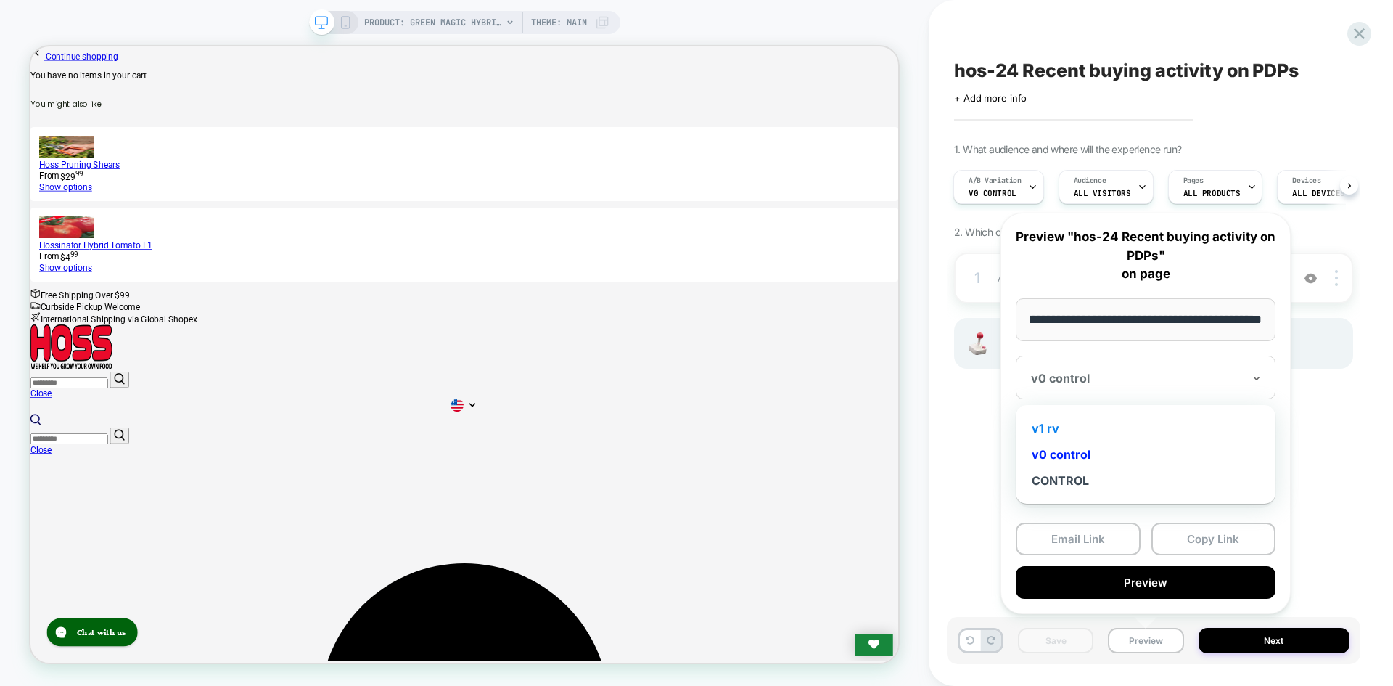
scroll to position [0, 0]
click at [1089, 430] on div "v1 rv" at bounding box center [1145, 428] width 245 height 26
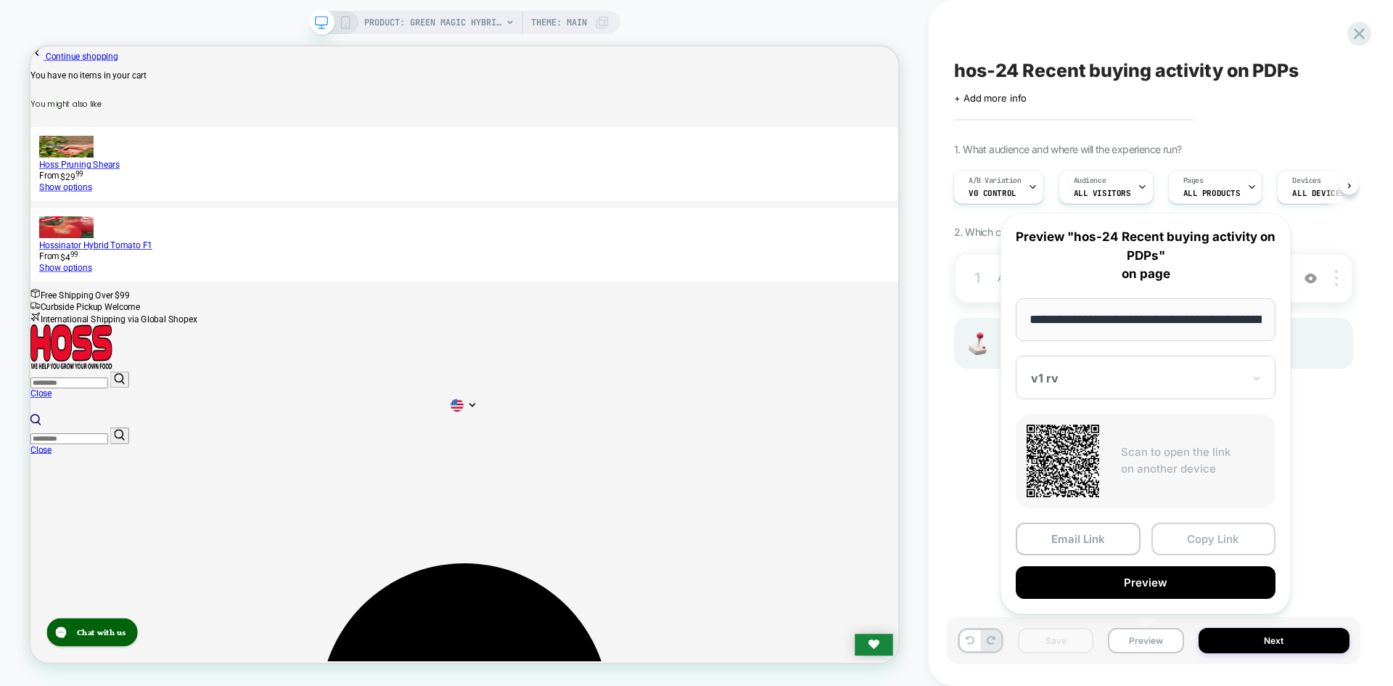
click at [1215, 543] on button "Copy Link" at bounding box center [1214, 538] width 125 height 33
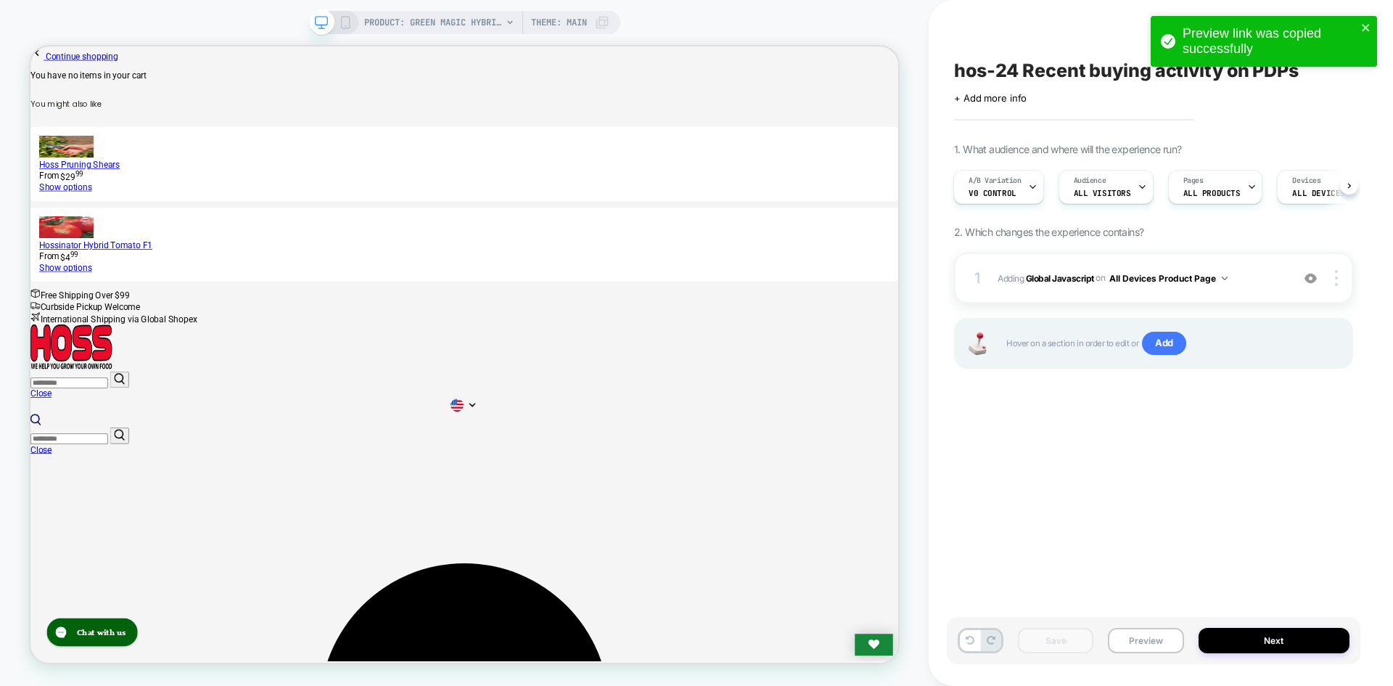
click at [1243, 620] on div "Save Preview Next" at bounding box center [1154, 640] width 414 height 47
click at [1242, 649] on button "Next" at bounding box center [1275, 640] width 152 height 25
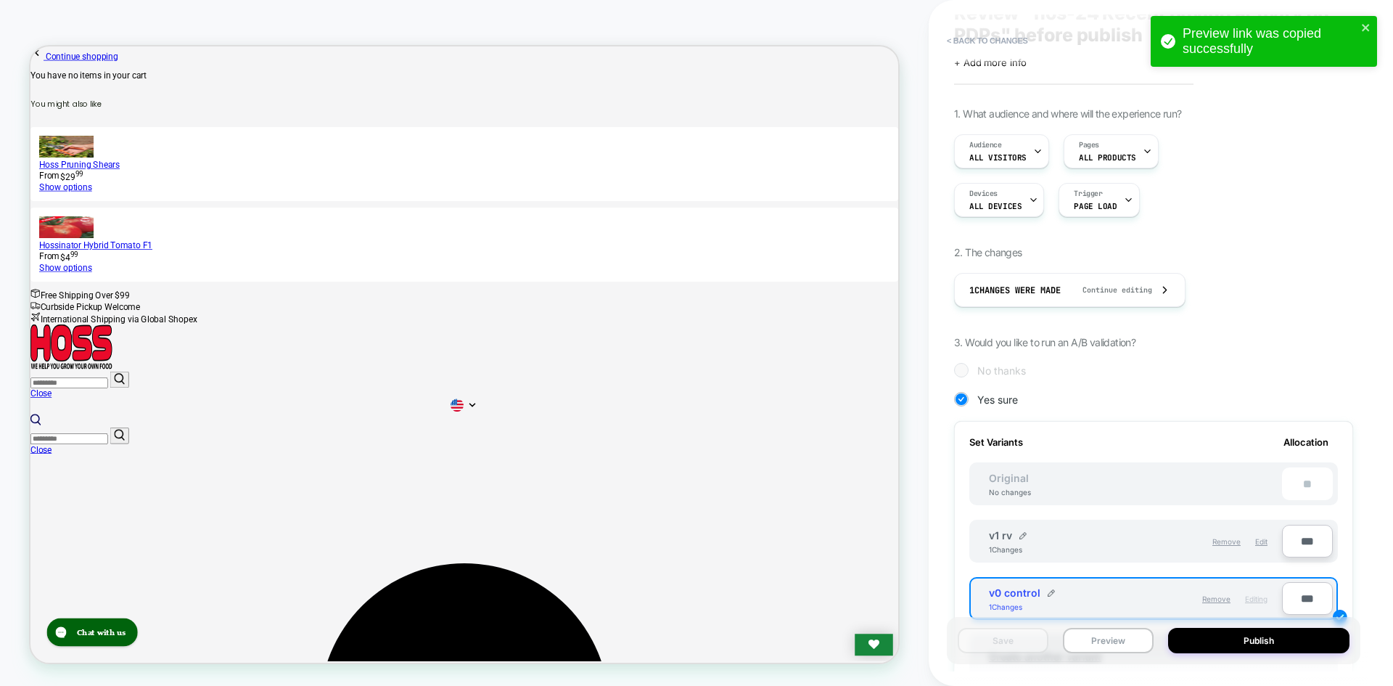
scroll to position [145, 0]
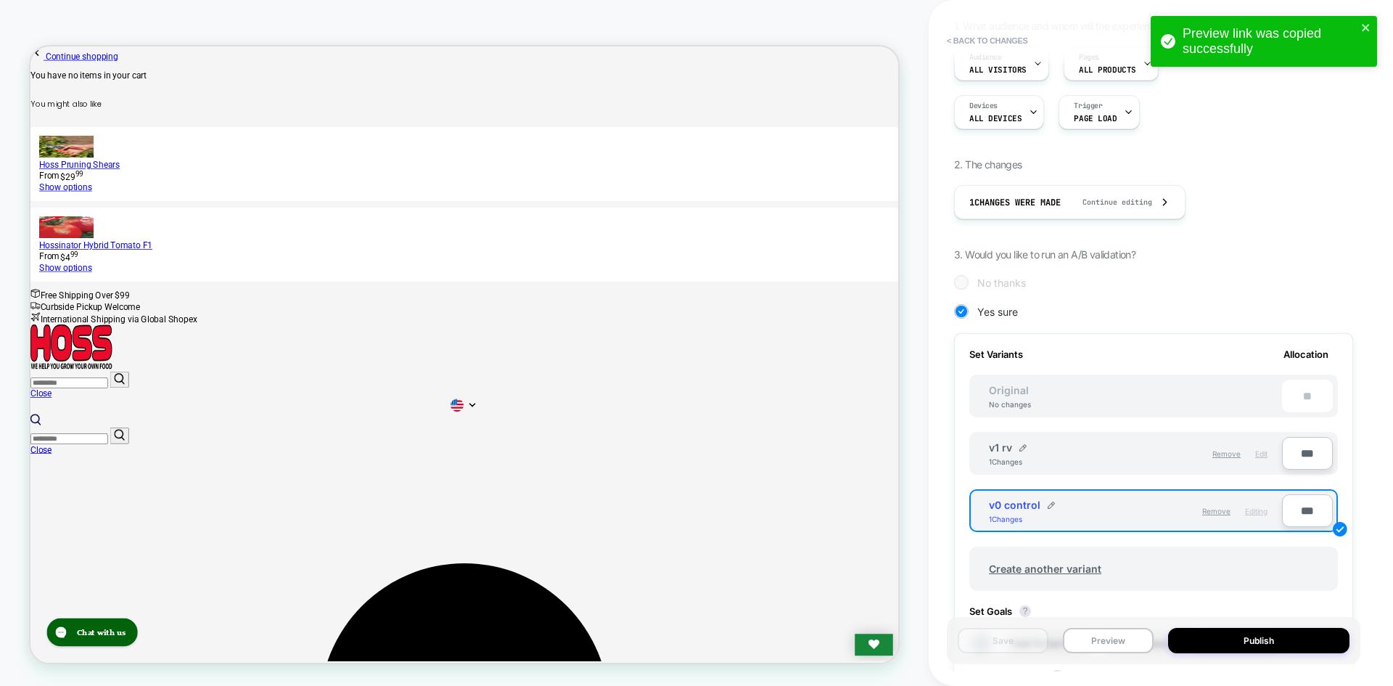
click at [1258, 455] on span "Edit" at bounding box center [1261, 453] width 12 height 9
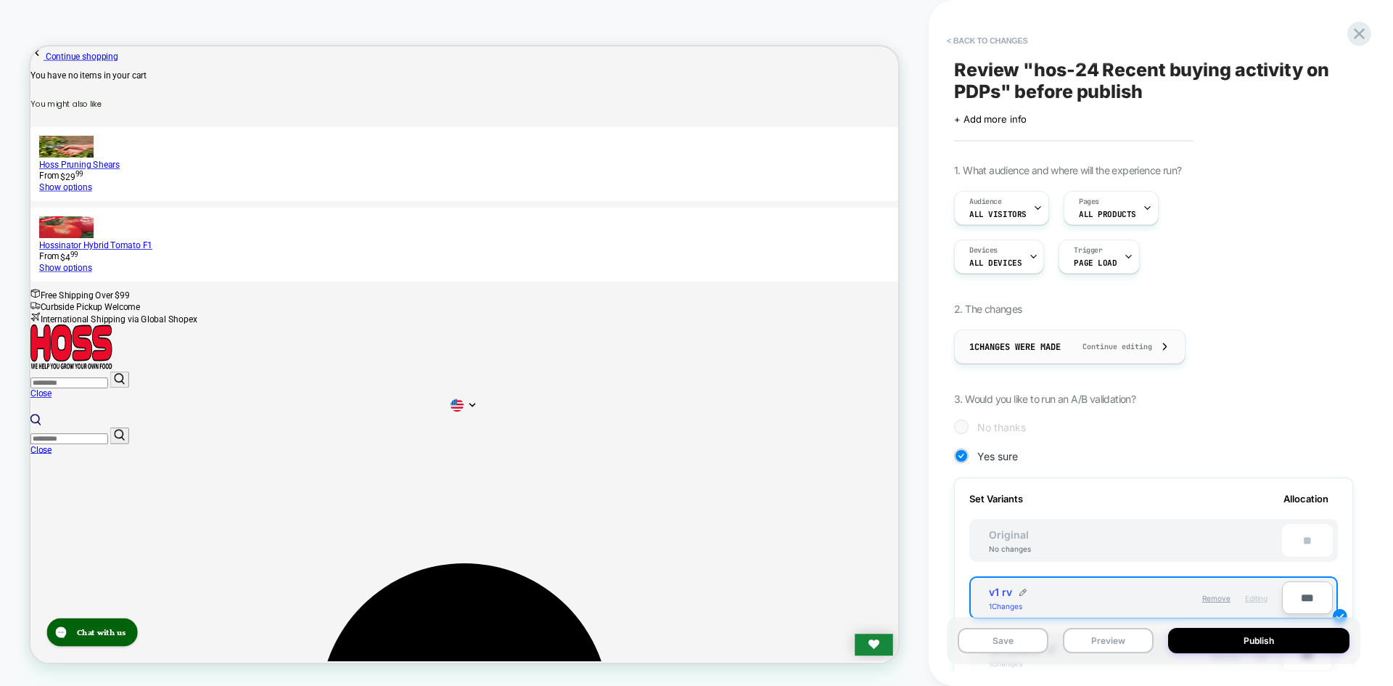
scroll to position [0, 0]
click at [971, 34] on button "< Back to changes" at bounding box center [988, 40] width 96 height 23
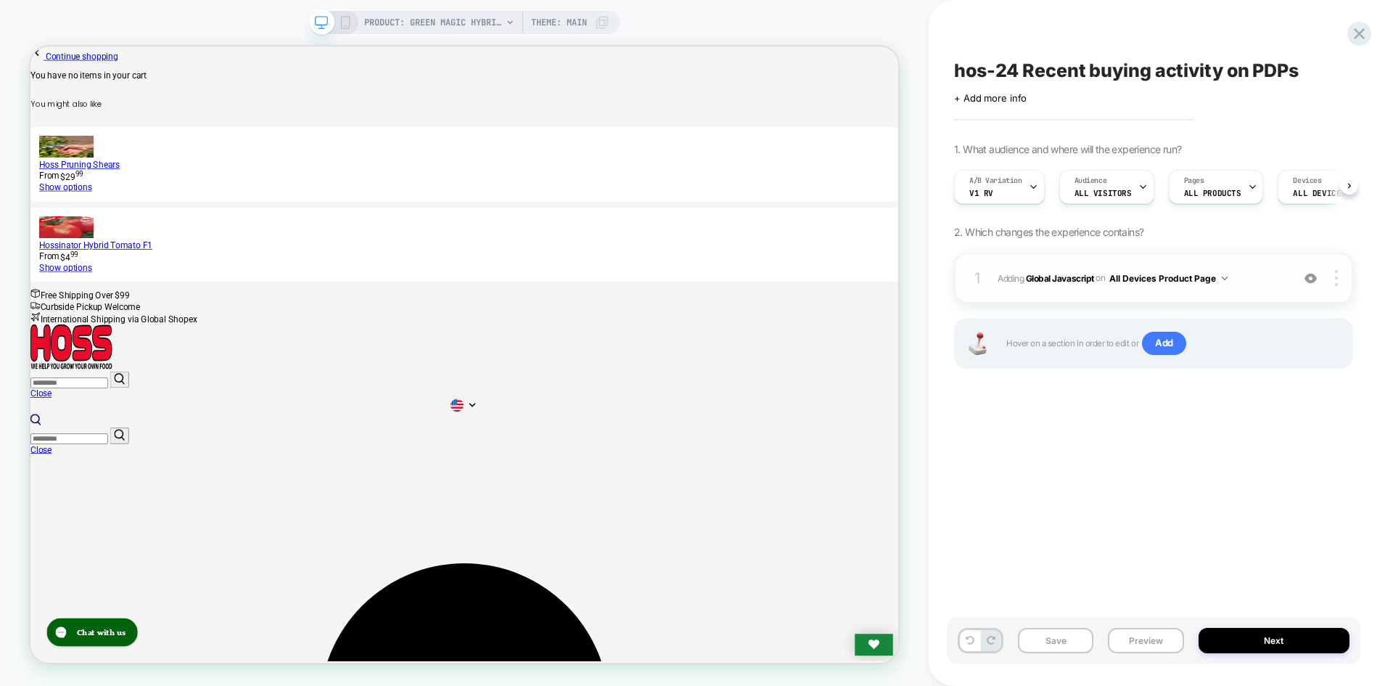
scroll to position [0, 1]
click at [1058, 279] on b "Global Javascript" at bounding box center [1060, 277] width 68 height 11
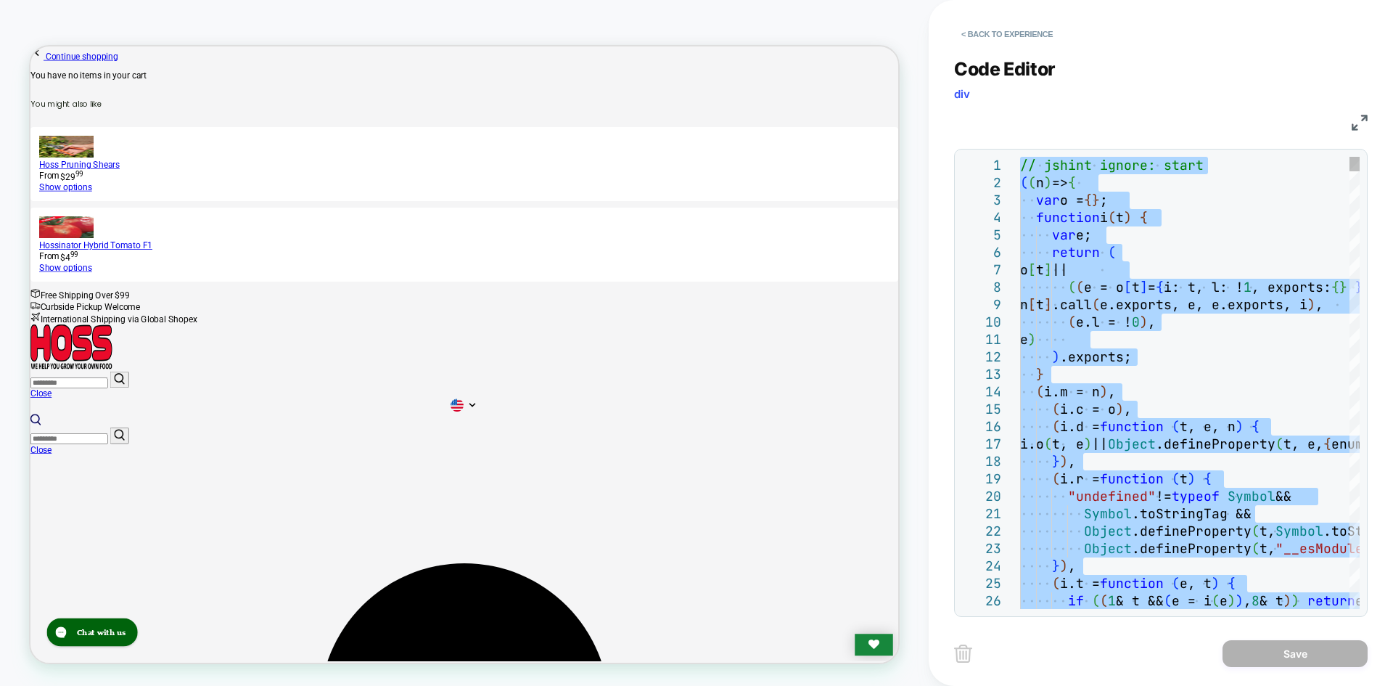
type textarea "**********"
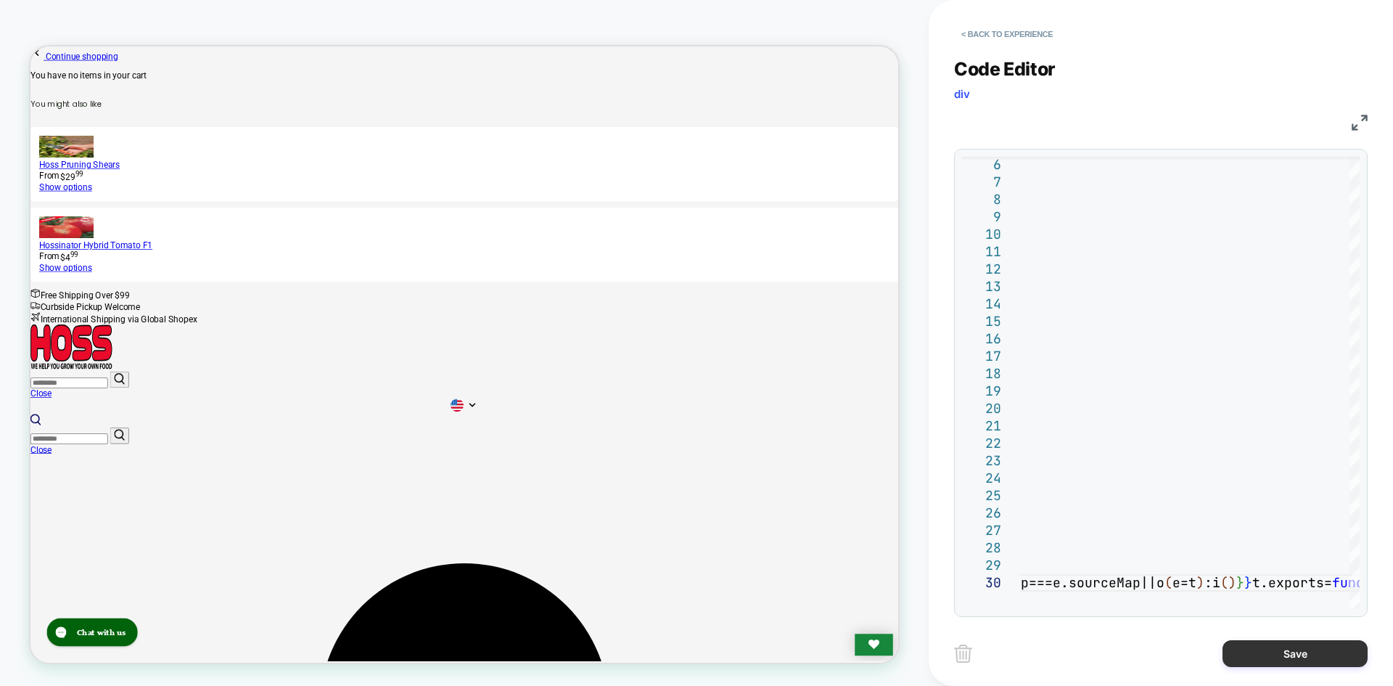
click at [1281, 657] on button "Save" at bounding box center [1295, 653] width 145 height 27
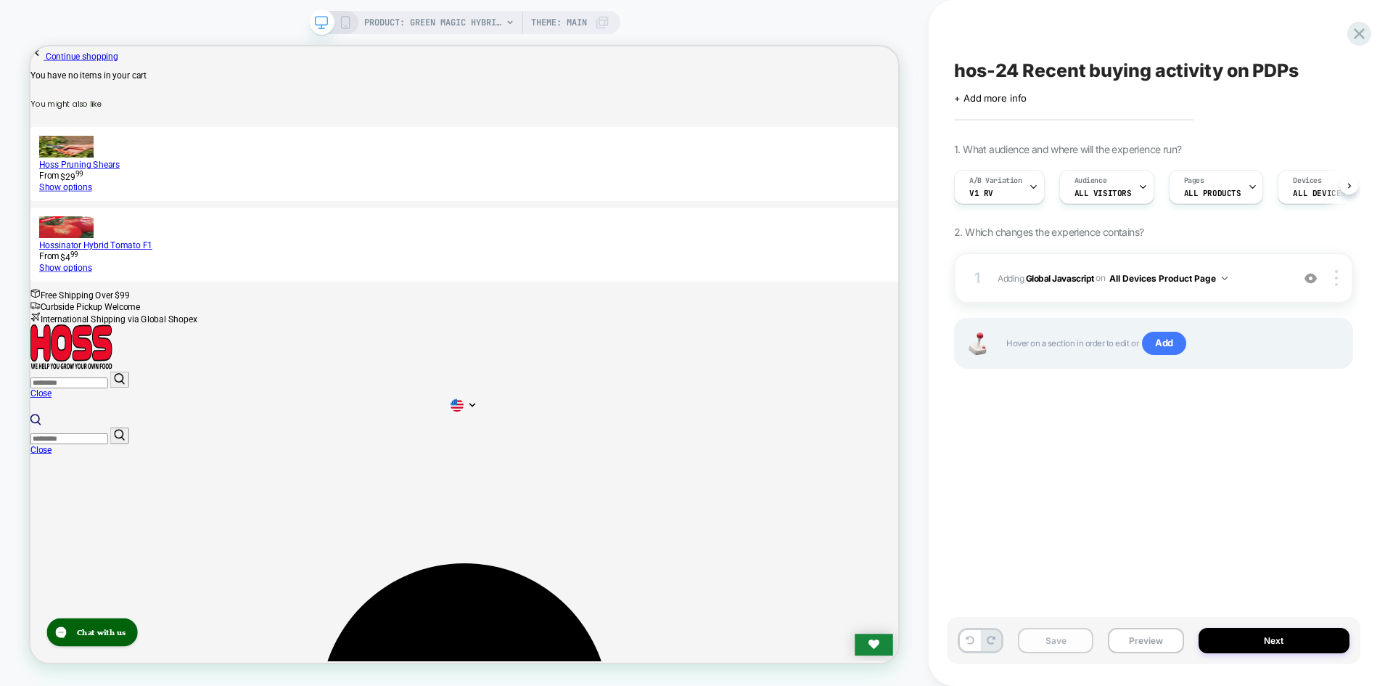
click at [1064, 648] on button "Save" at bounding box center [1055, 640] width 75 height 25
click at [1133, 639] on button "Preview" at bounding box center [1145, 640] width 75 height 25
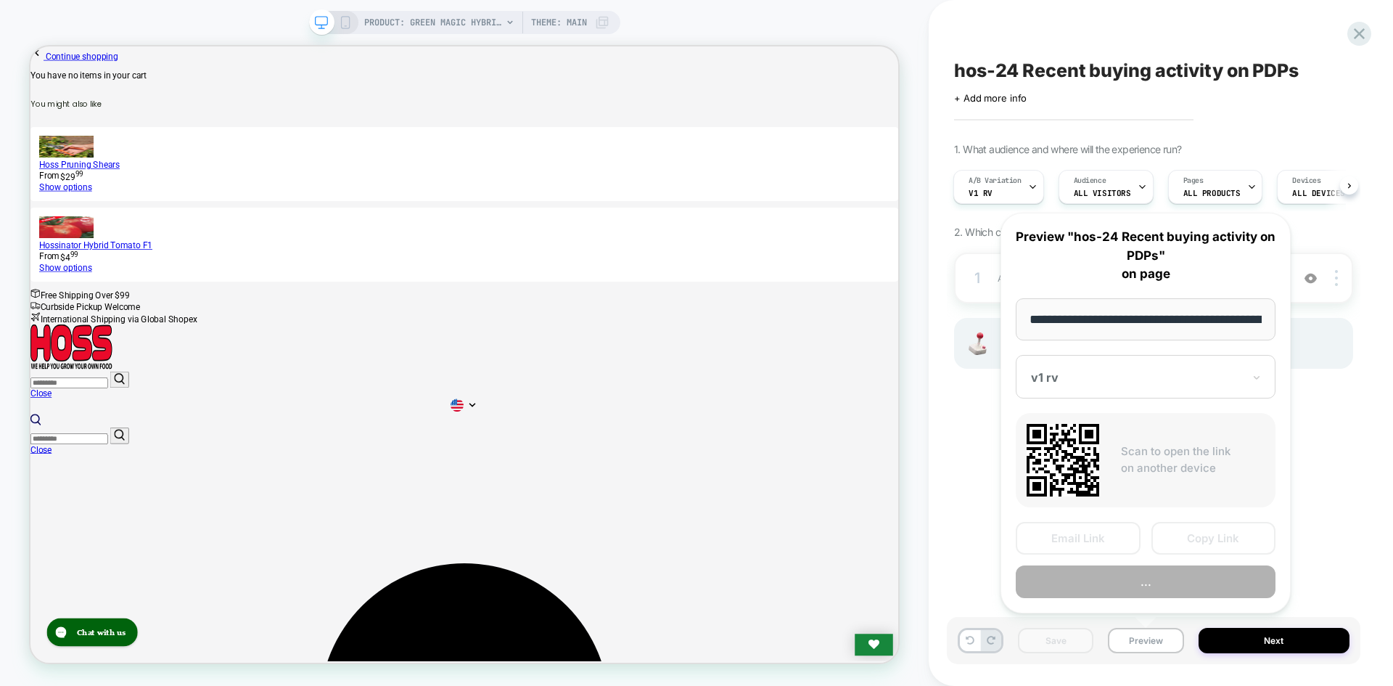
scroll to position [0, 192]
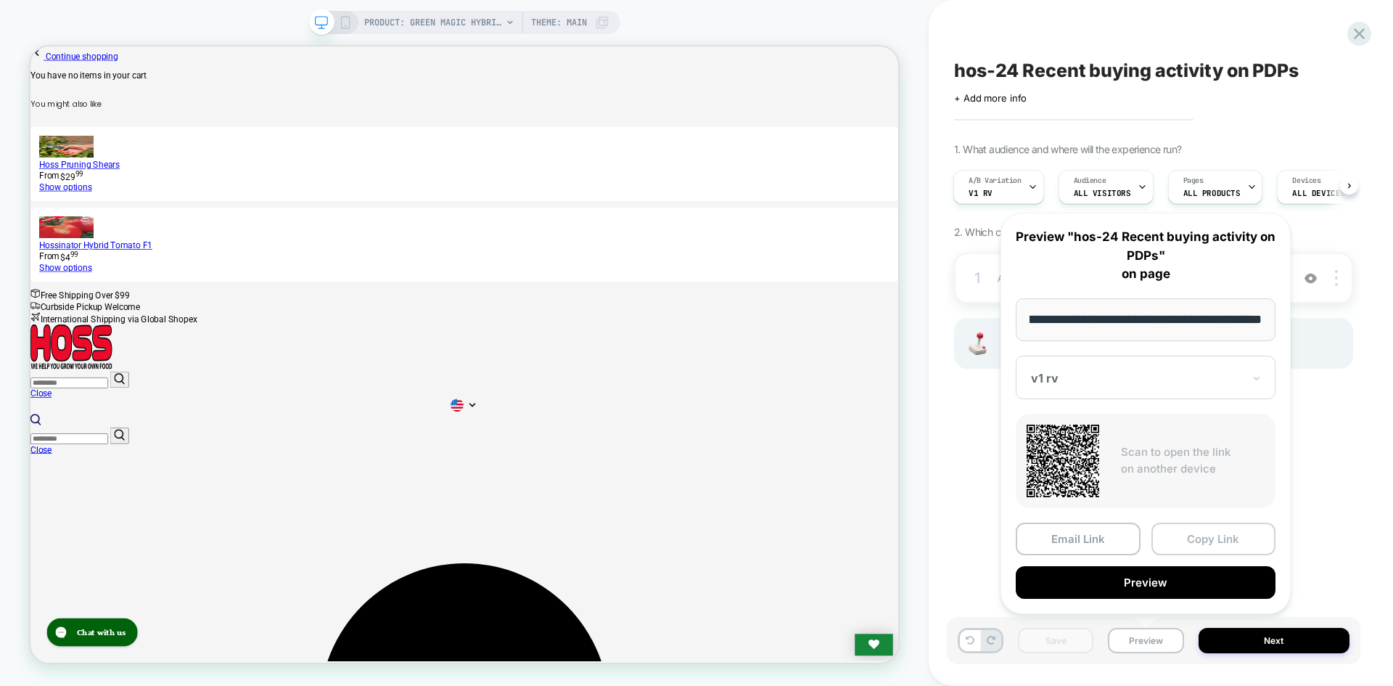
click at [1197, 522] on button "Copy Link" at bounding box center [1214, 538] width 125 height 33
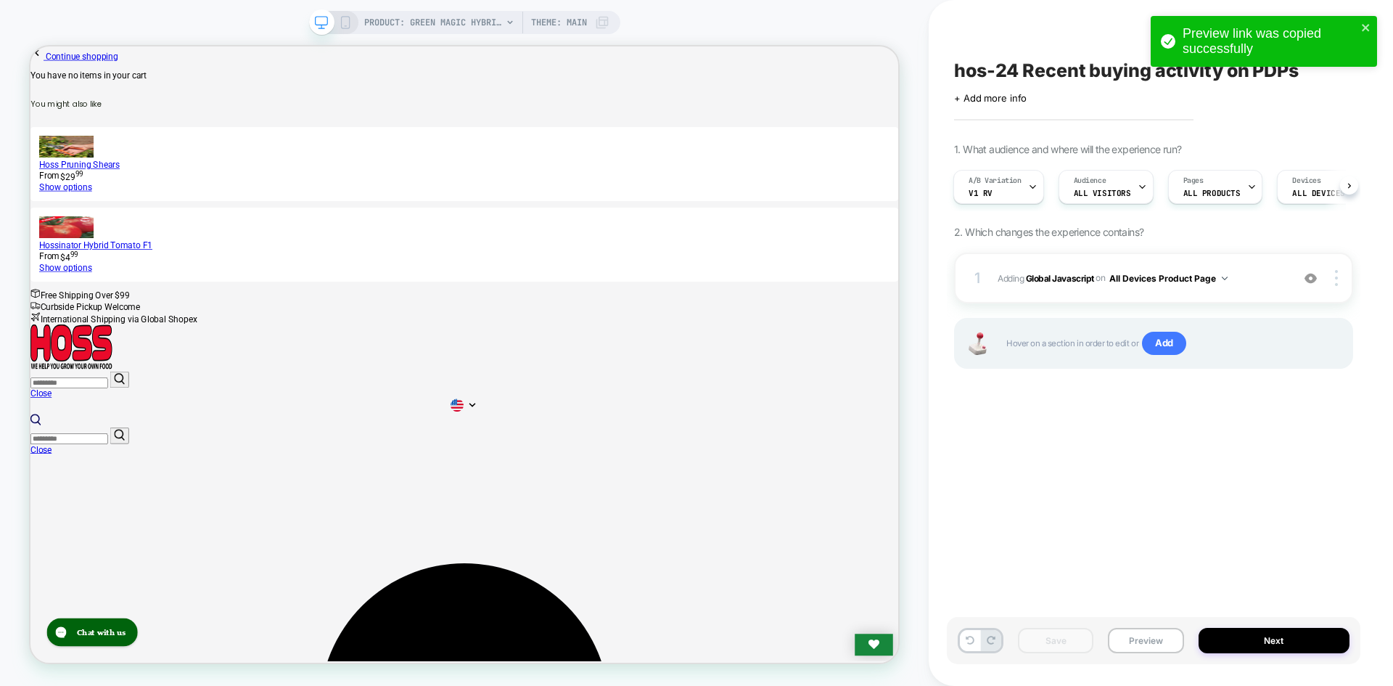
click at [1147, 626] on div "Save Preview Next" at bounding box center [1154, 640] width 414 height 47
click at [1145, 632] on button "Preview" at bounding box center [1145, 640] width 75 height 25
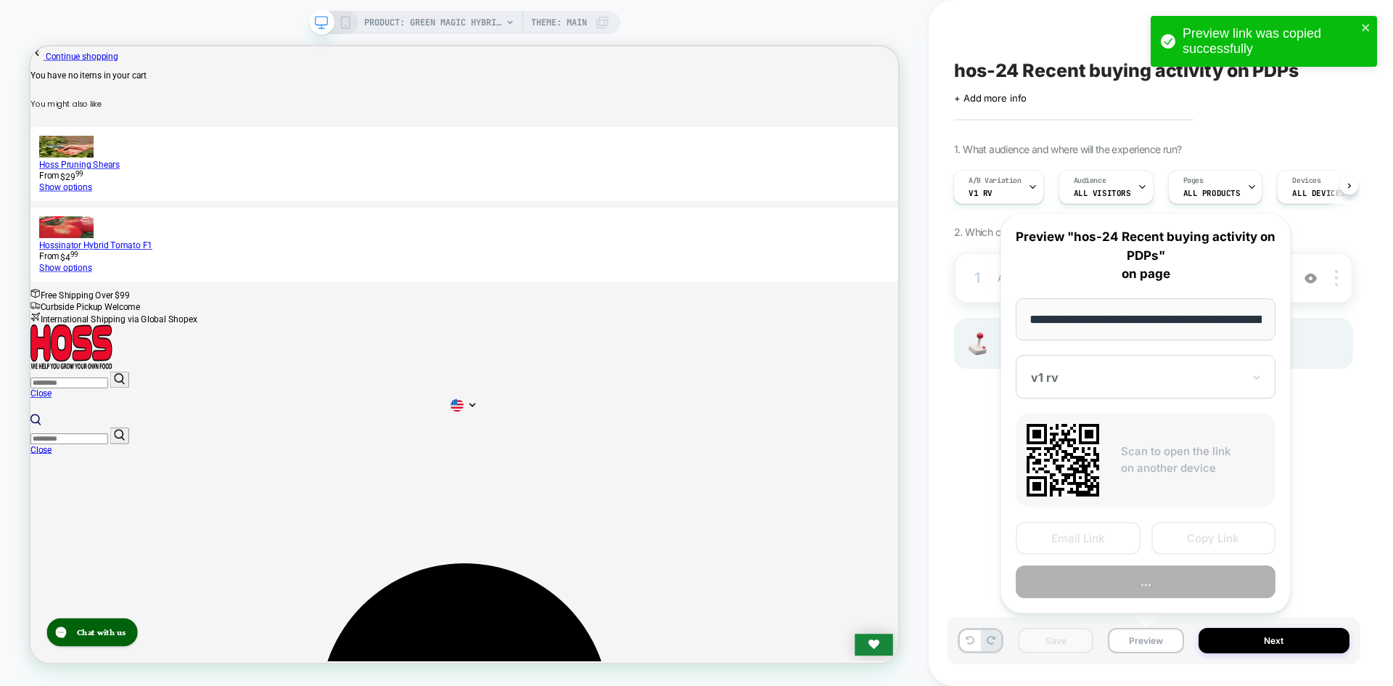
scroll to position [0, 192]
click at [1215, 530] on button "Copy Link" at bounding box center [1214, 538] width 125 height 33
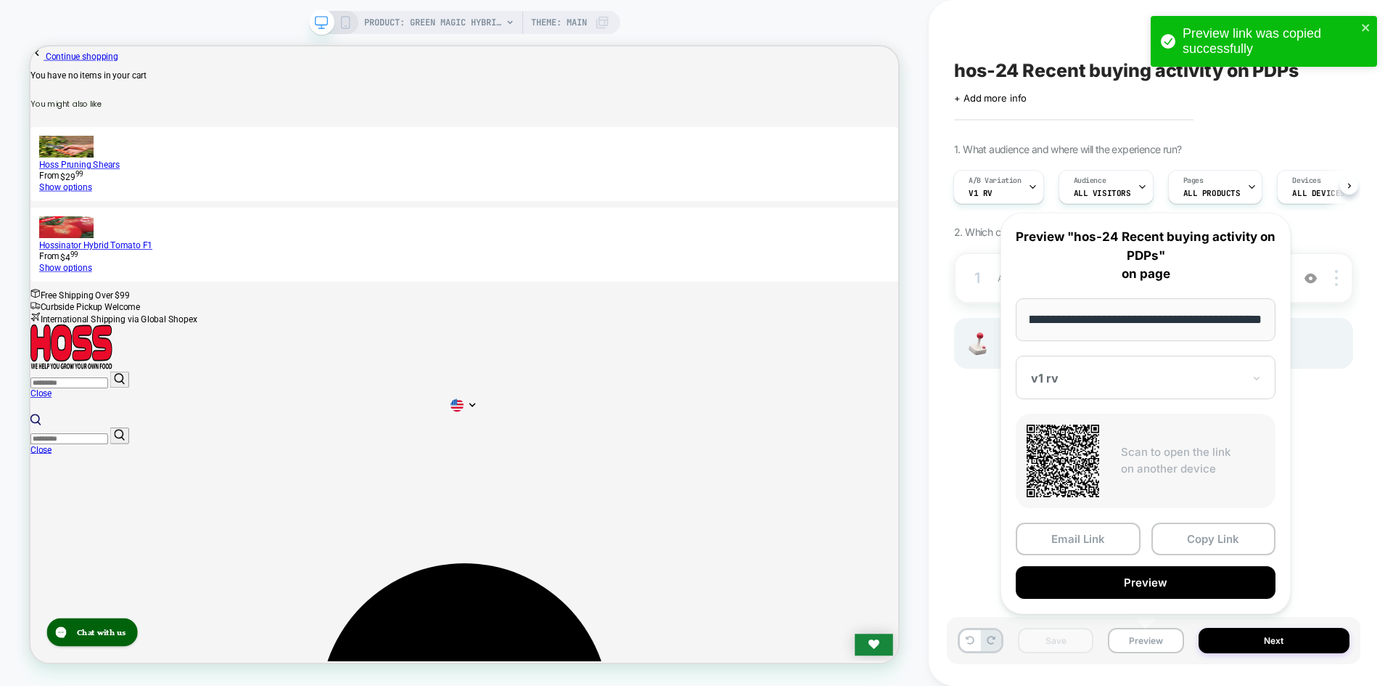
scroll to position [0, 0]
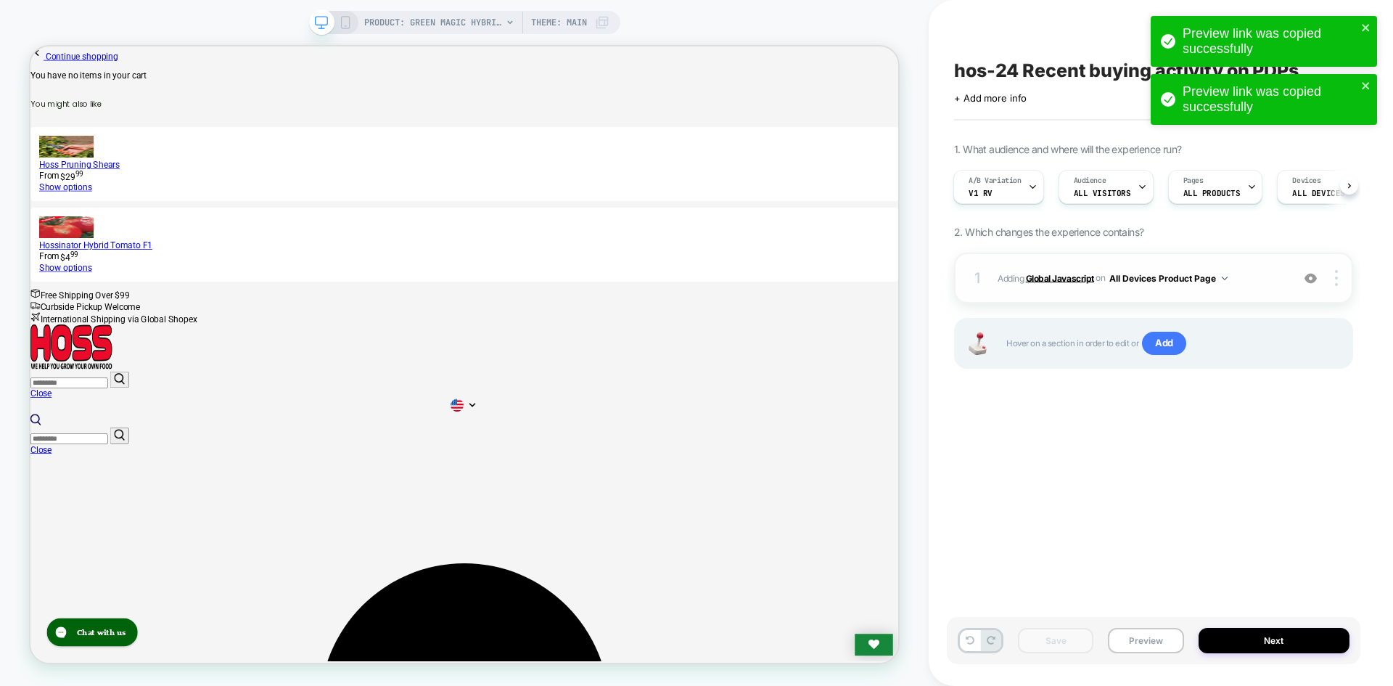
click at [1070, 283] on b "Global Javascript" at bounding box center [1060, 277] width 68 height 11
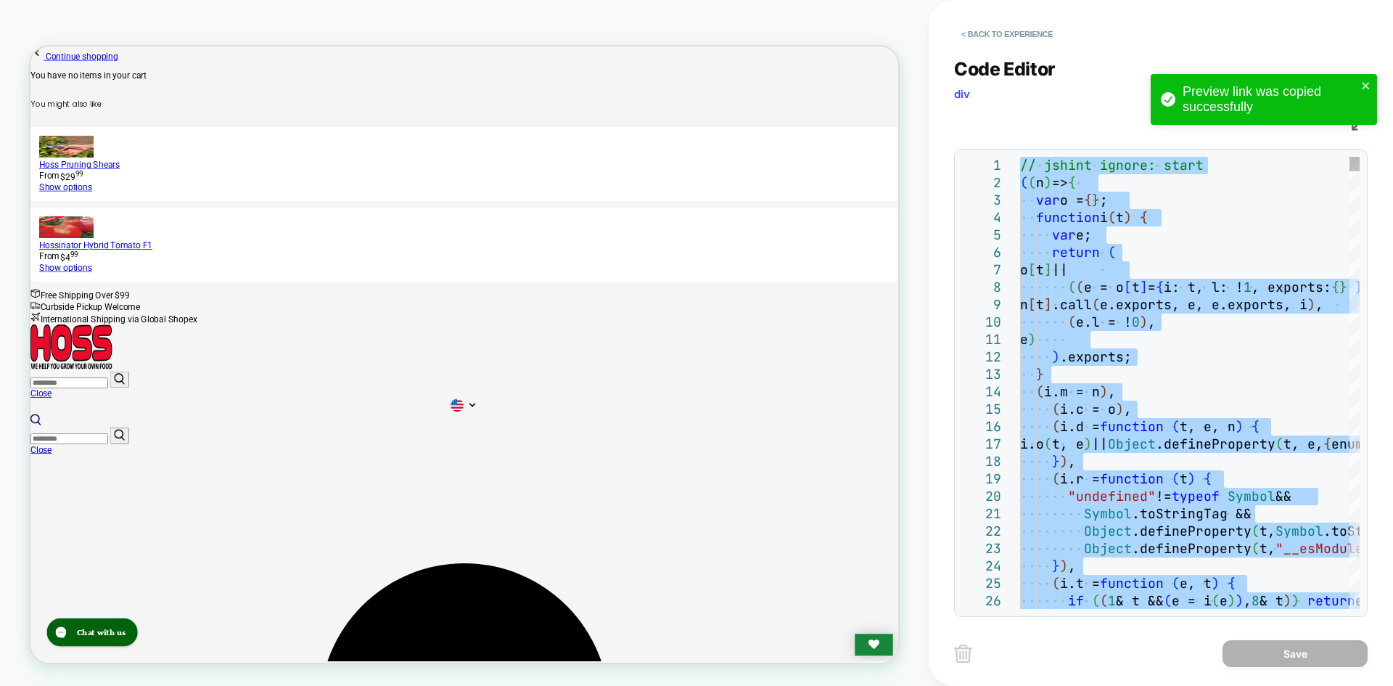
type textarea "**********"
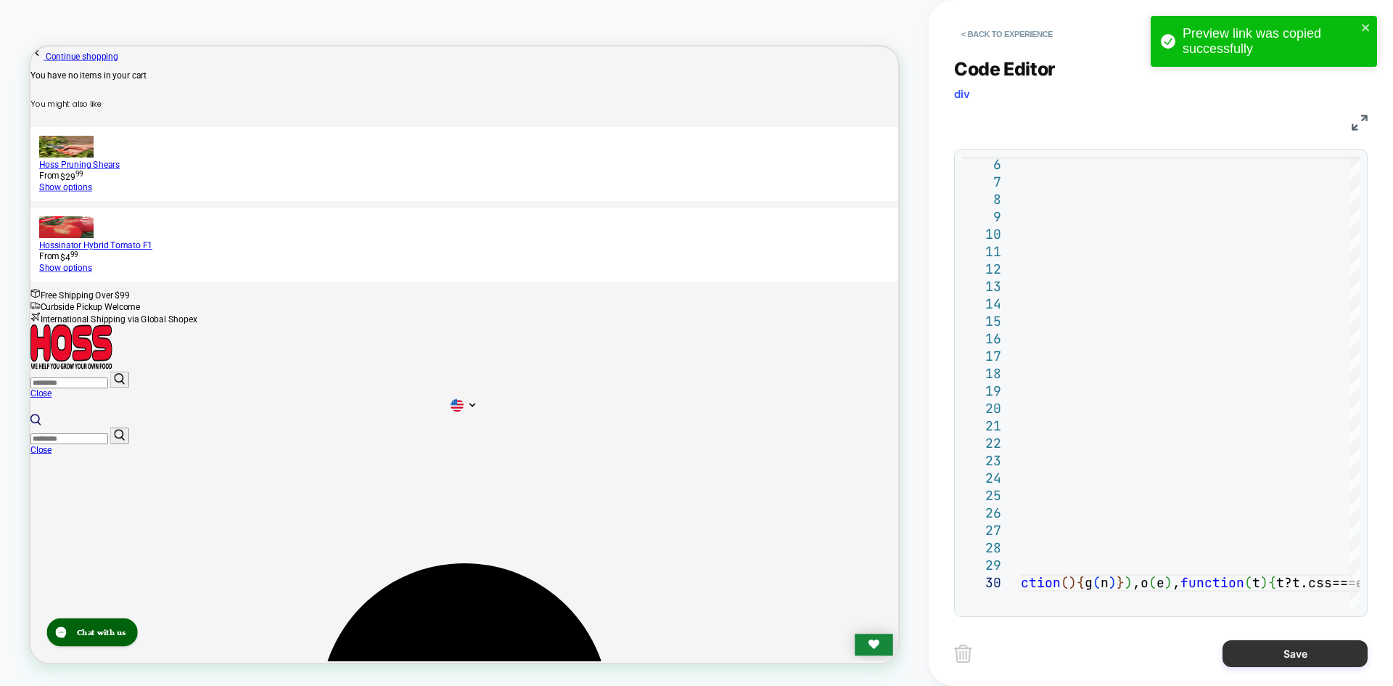
click at [1277, 654] on button "Save" at bounding box center [1295, 653] width 145 height 27
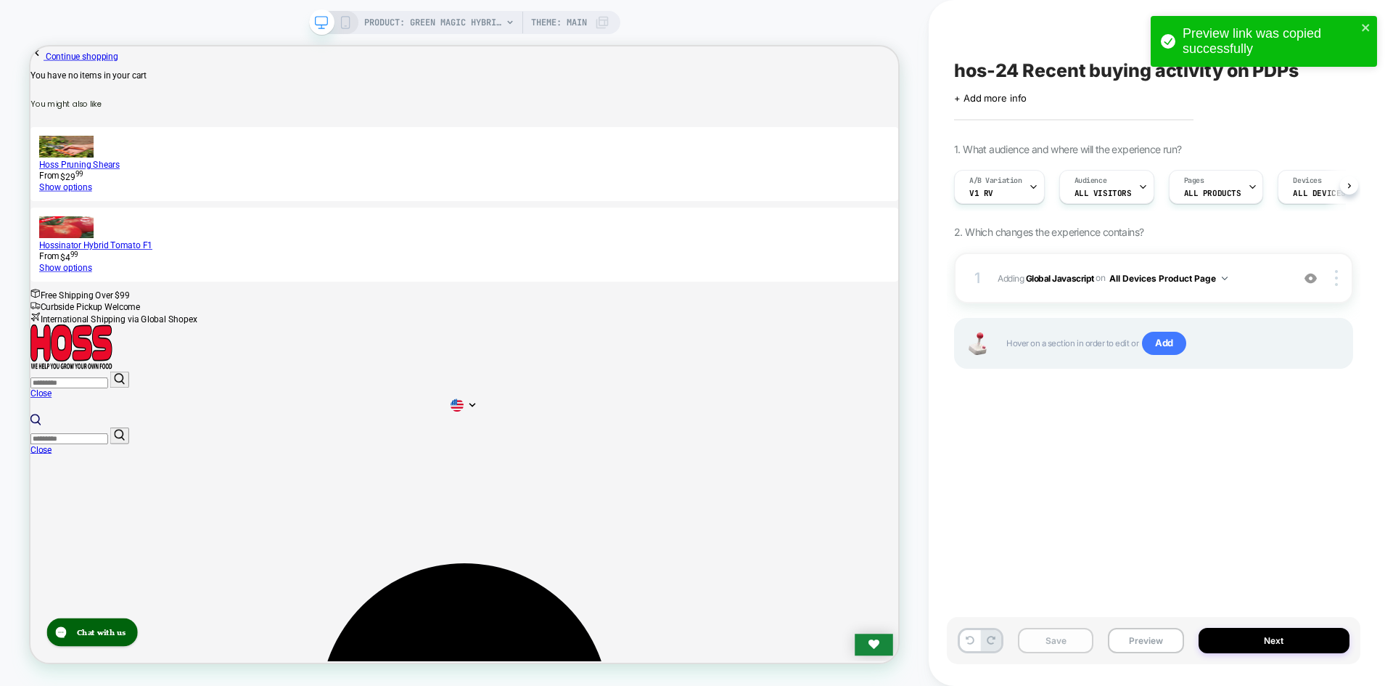
click at [1056, 641] on button "Save" at bounding box center [1055, 640] width 75 height 25
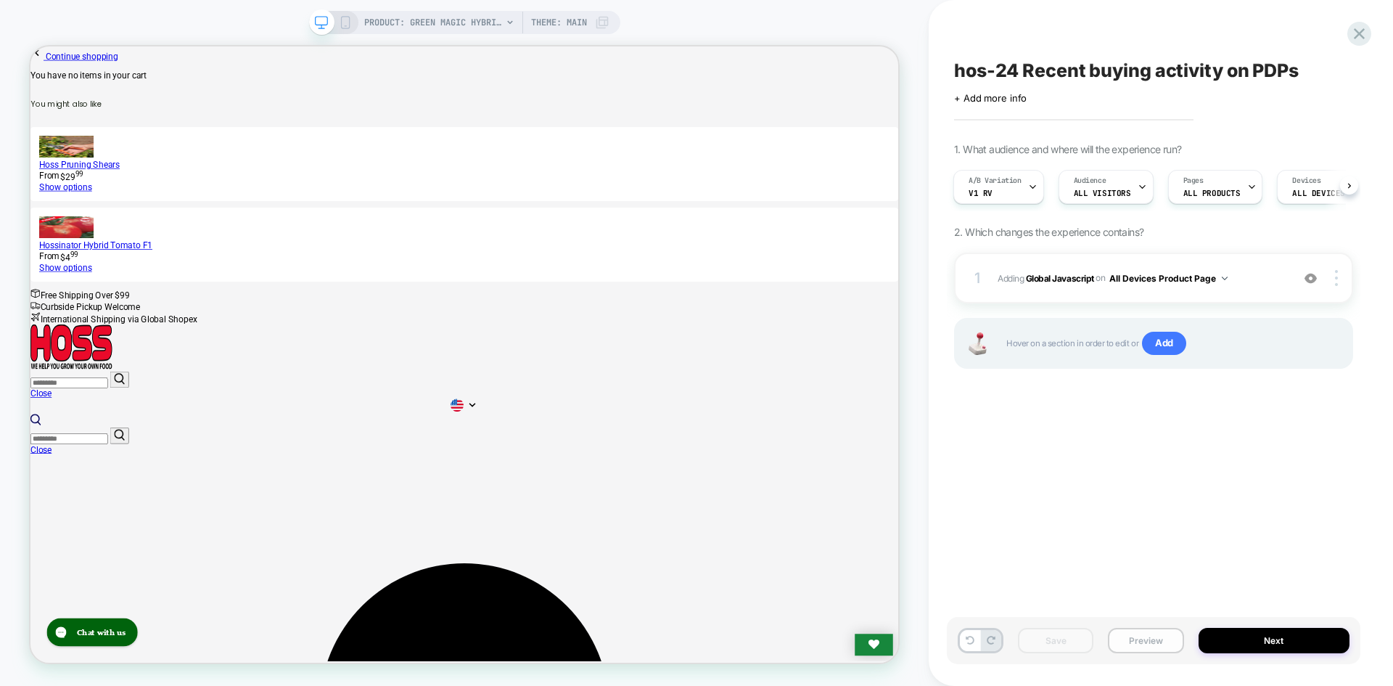
click at [1126, 645] on button "Preview" at bounding box center [1145, 640] width 75 height 25
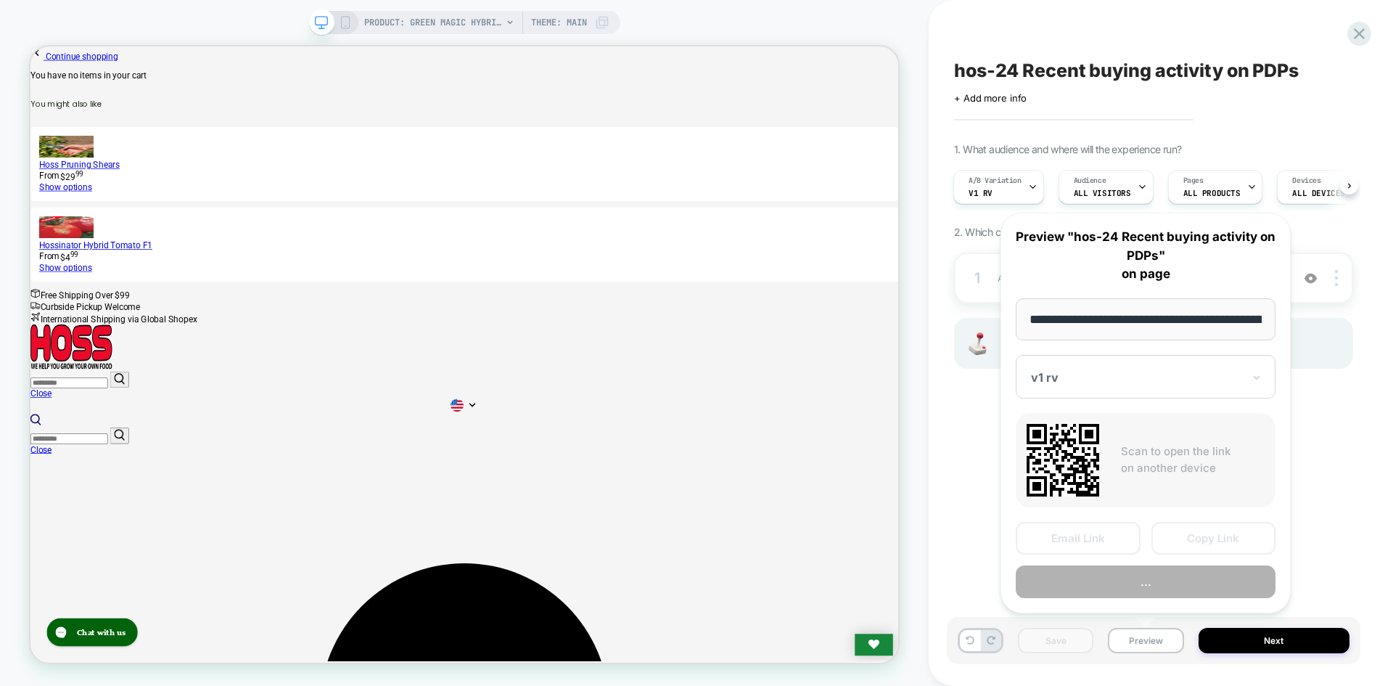
scroll to position [0, 192]
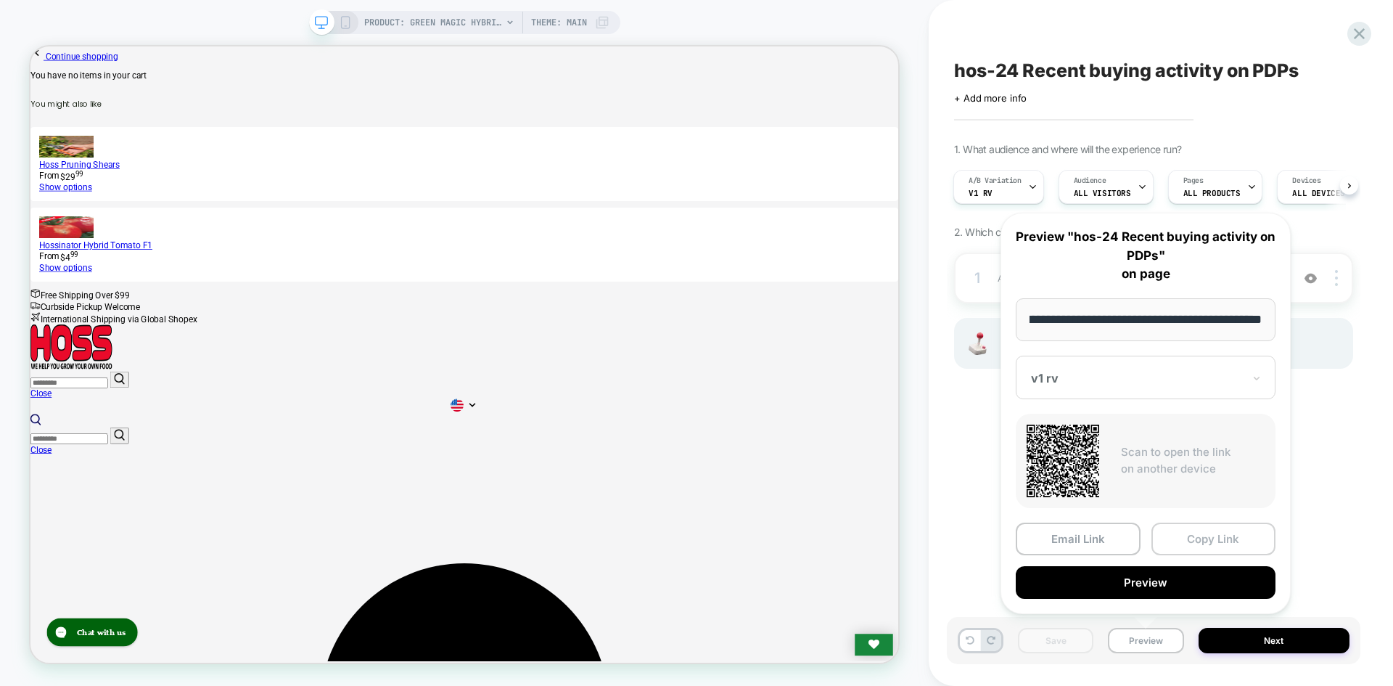
click at [1208, 534] on button "Copy Link" at bounding box center [1214, 538] width 125 height 33
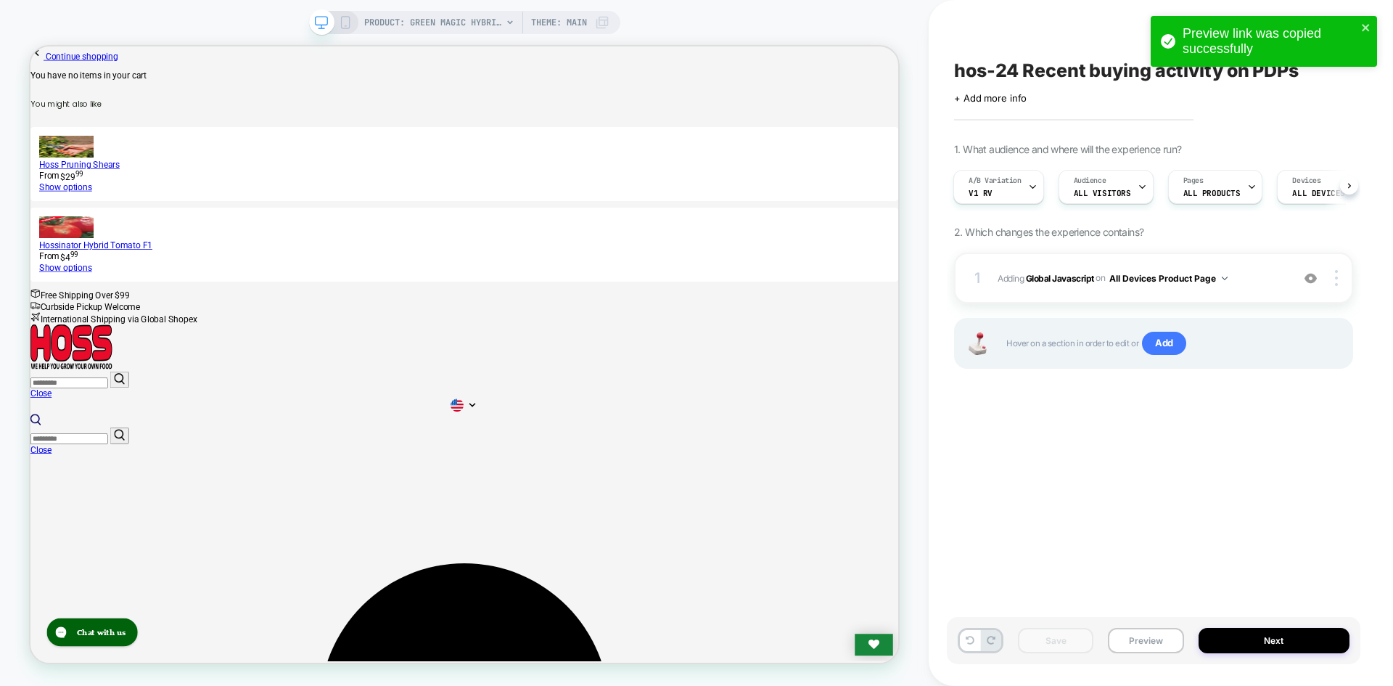
click at [1155, 657] on div "Save Preview Next" at bounding box center [1154, 640] width 414 height 47
click at [1153, 646] on button "Preview" at bounding box center [1145, 640] width 75 height 25
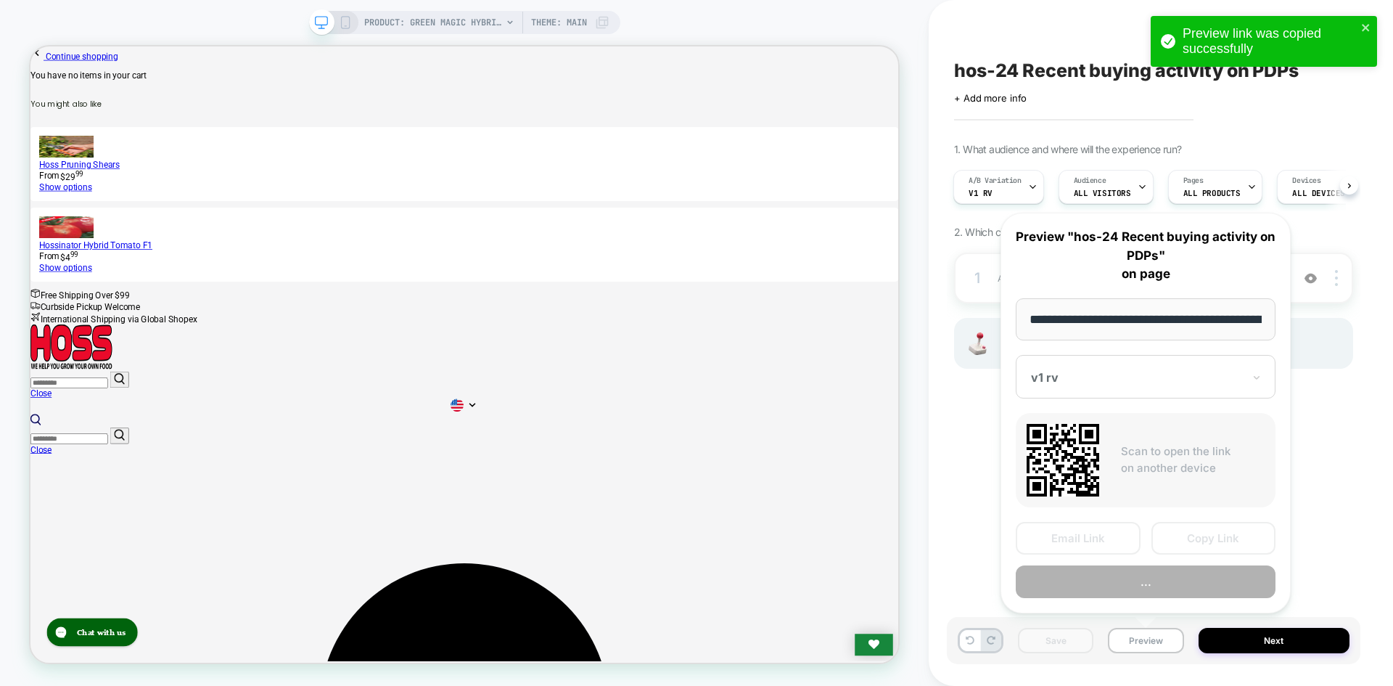
scroll to position [0, 192]
click at [1204, 543] on button "Copy Link" at bounding box center [1214, 538] width 125 height 33
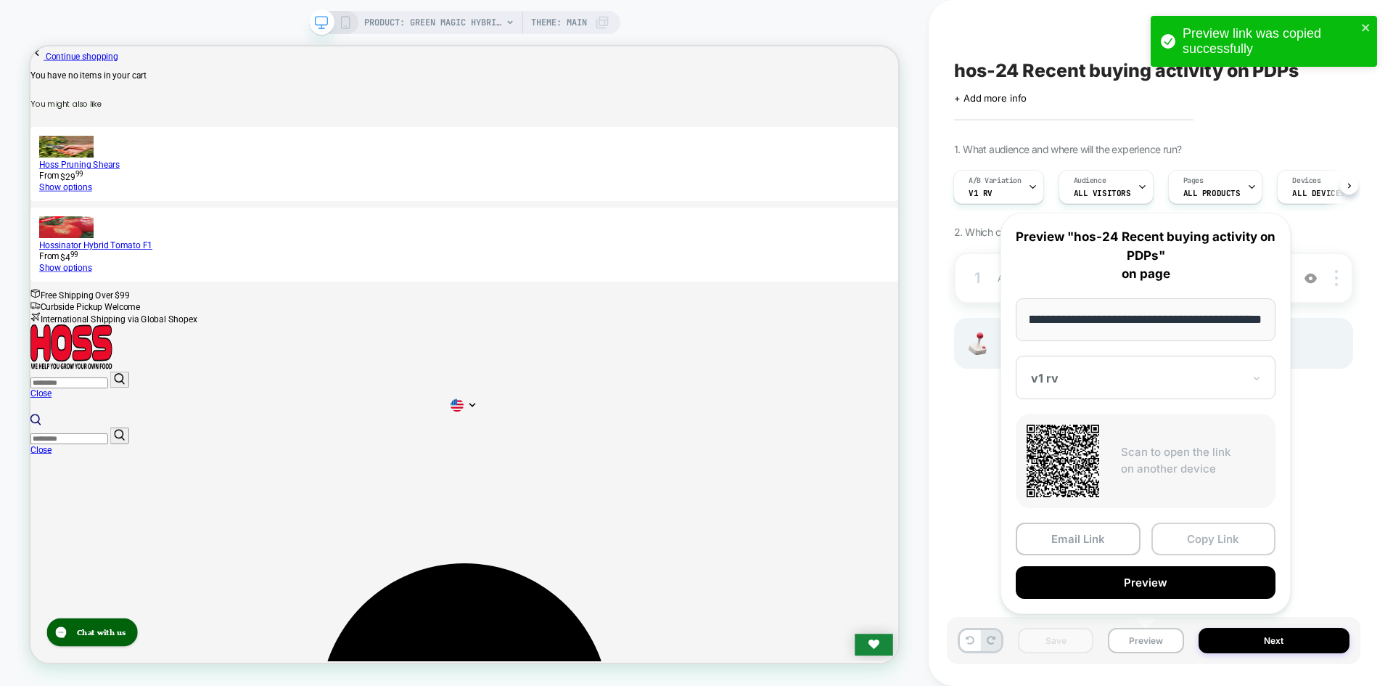
scroll to position [0, 0]
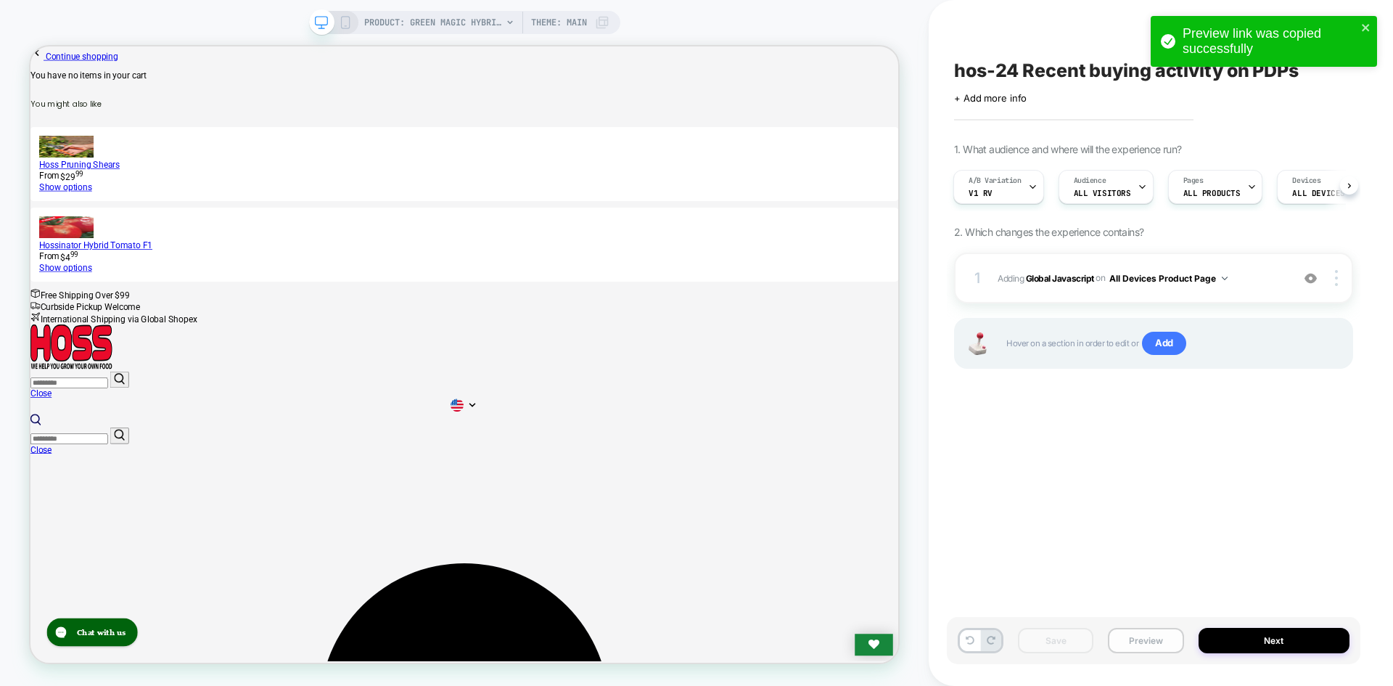
click at [1126, 632] on button "Preview" at bounding box center [1145, 640] width 75 height 25
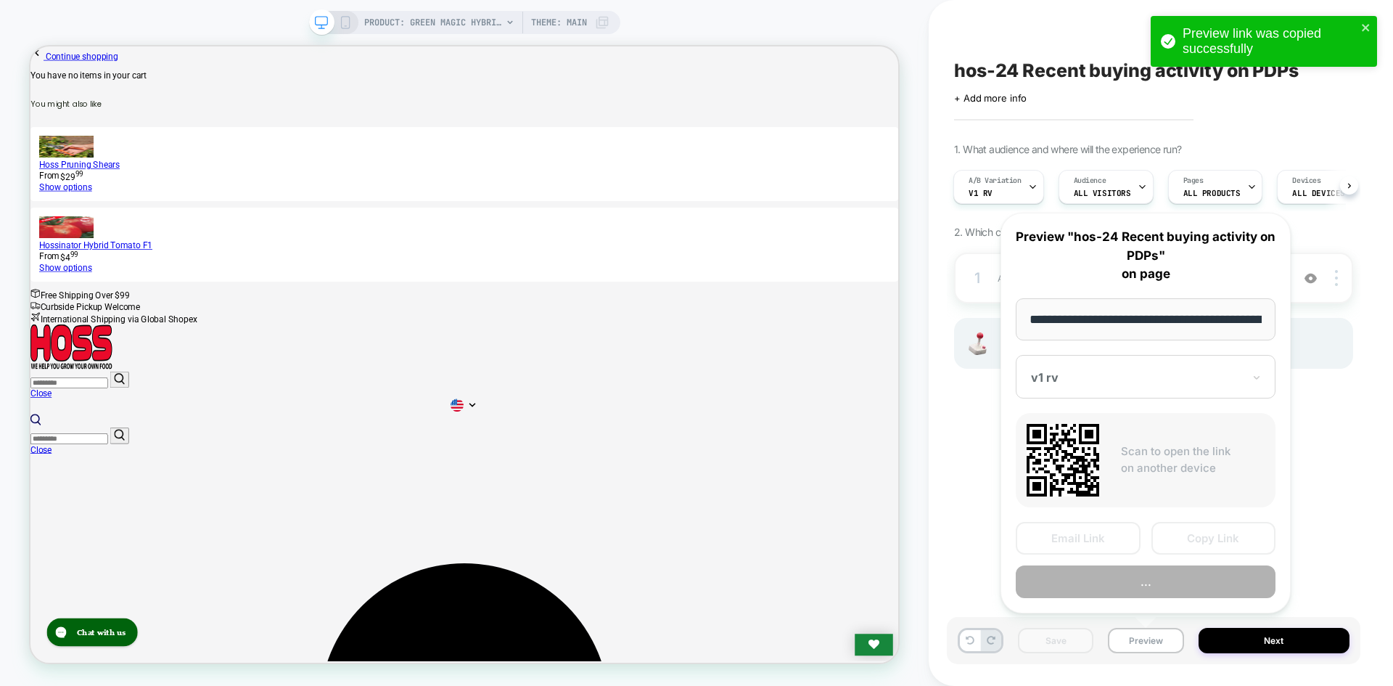
scroll to position [0, 192]
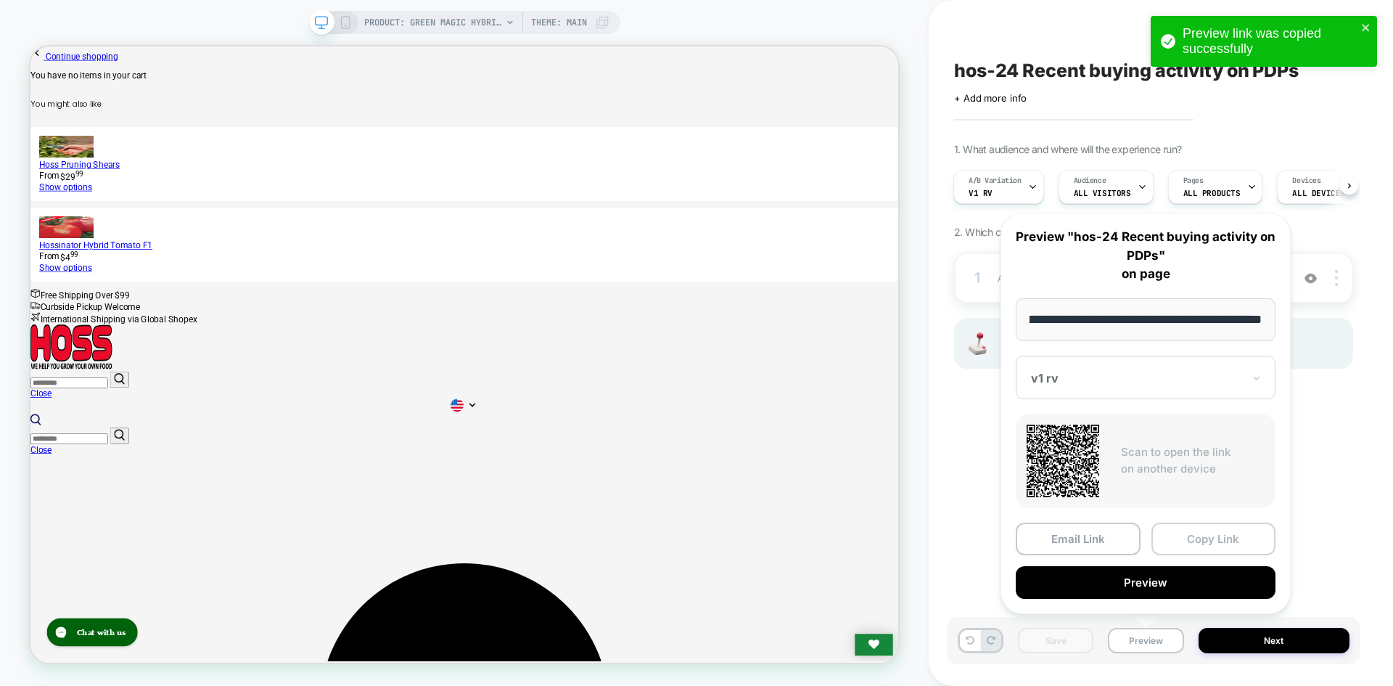
click at [1197, 538] on button "Copy Link" at bounding box center [1214, 538] width 125 height 33
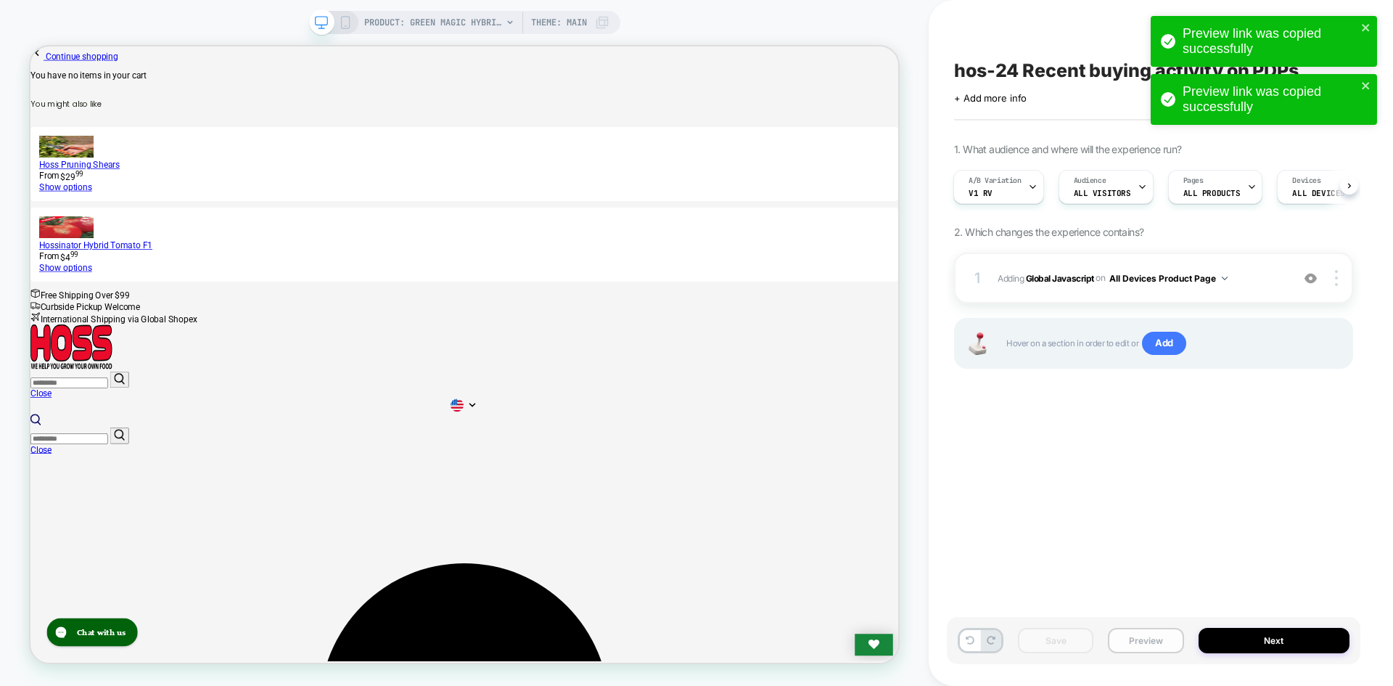
click at [1151, 649] on button "Preview" at bounding box center [1145, 640] width 75 height 25
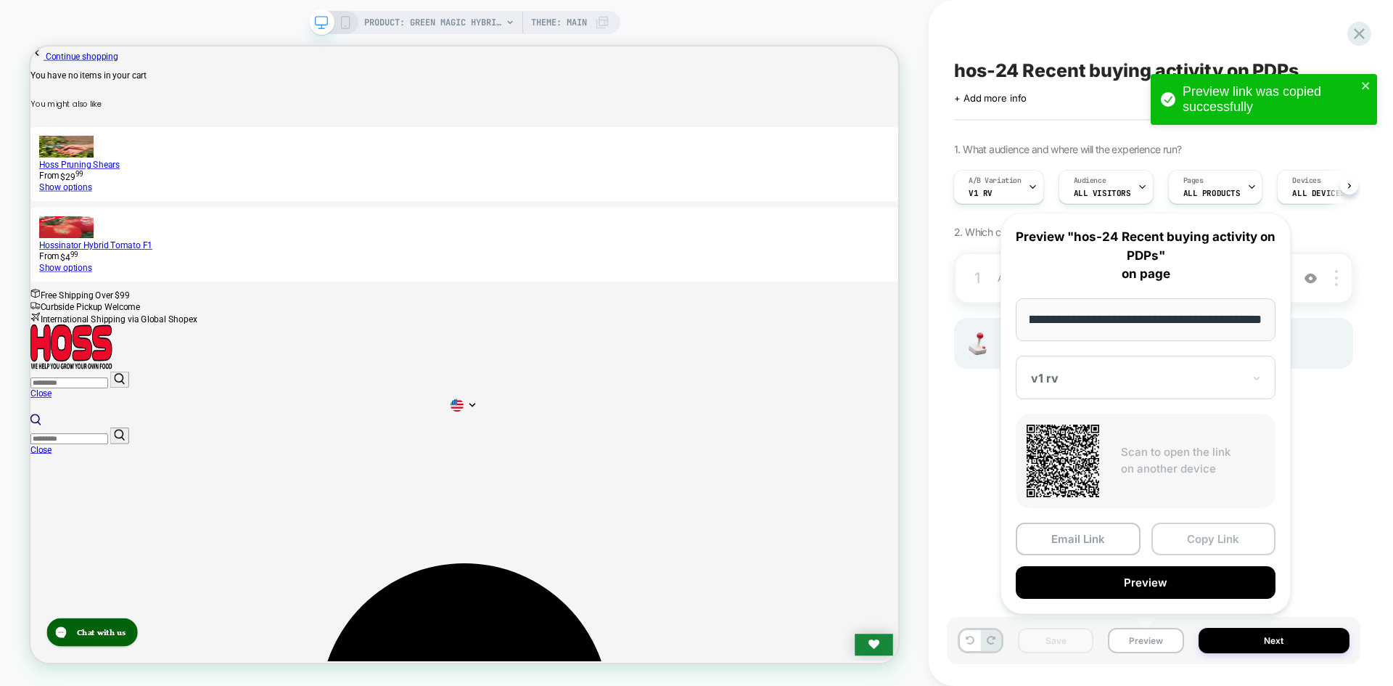
click at [1228, 542] on button "Copy Link" at bounding box center [1214, 538] width 125 height 33
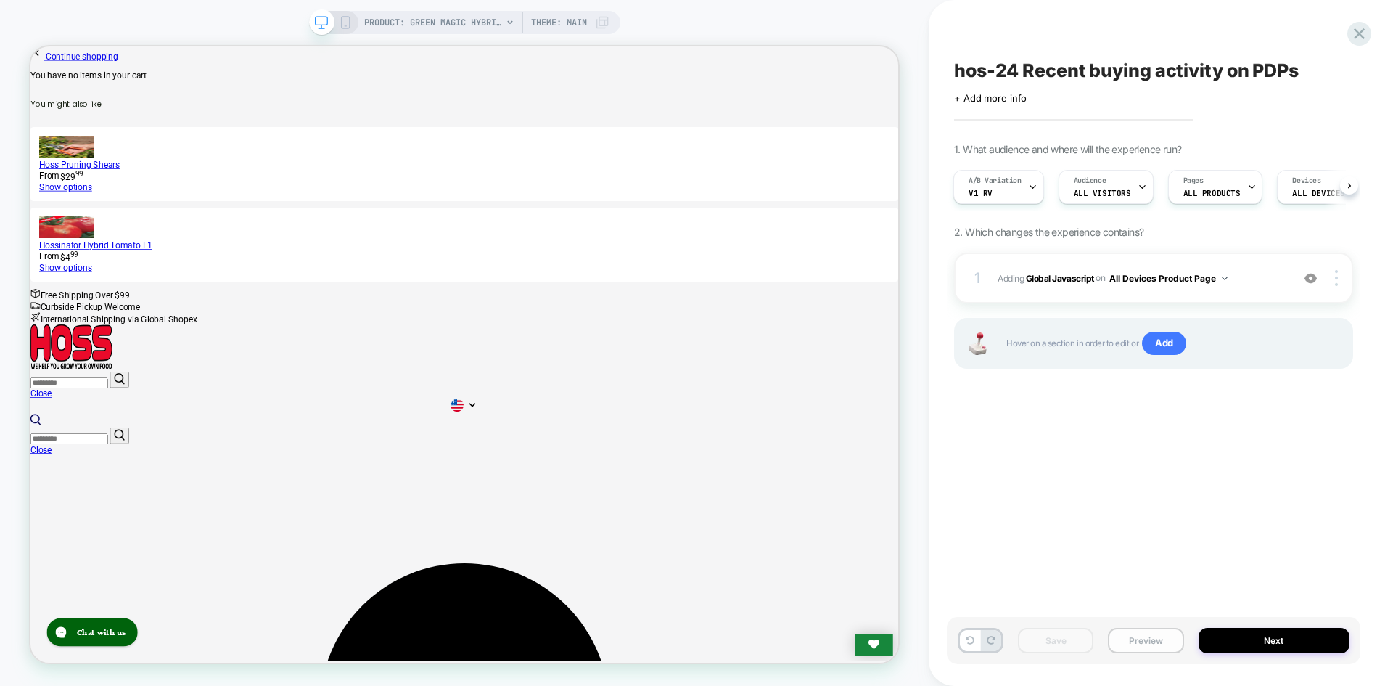
click at [1141, 634] on button "Preview" at bounding box center [1145, 640] width 75 height 25
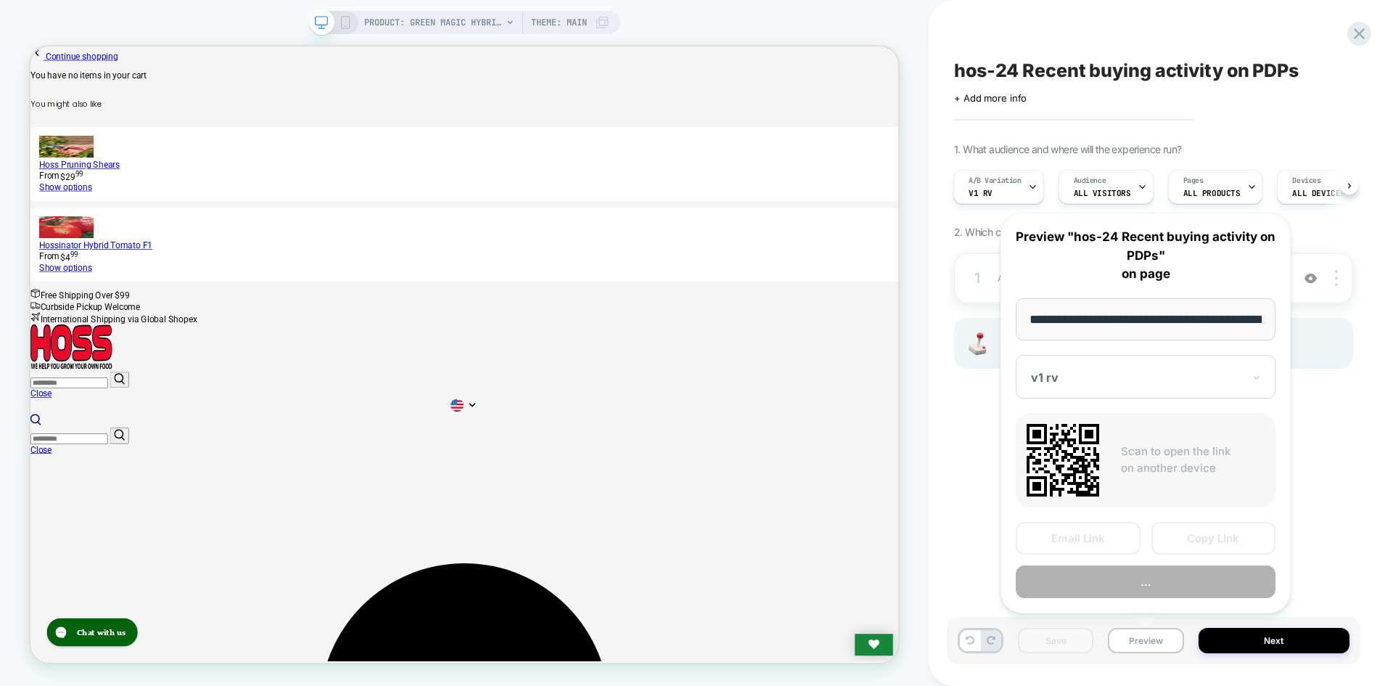
scroll to position [0, 192]
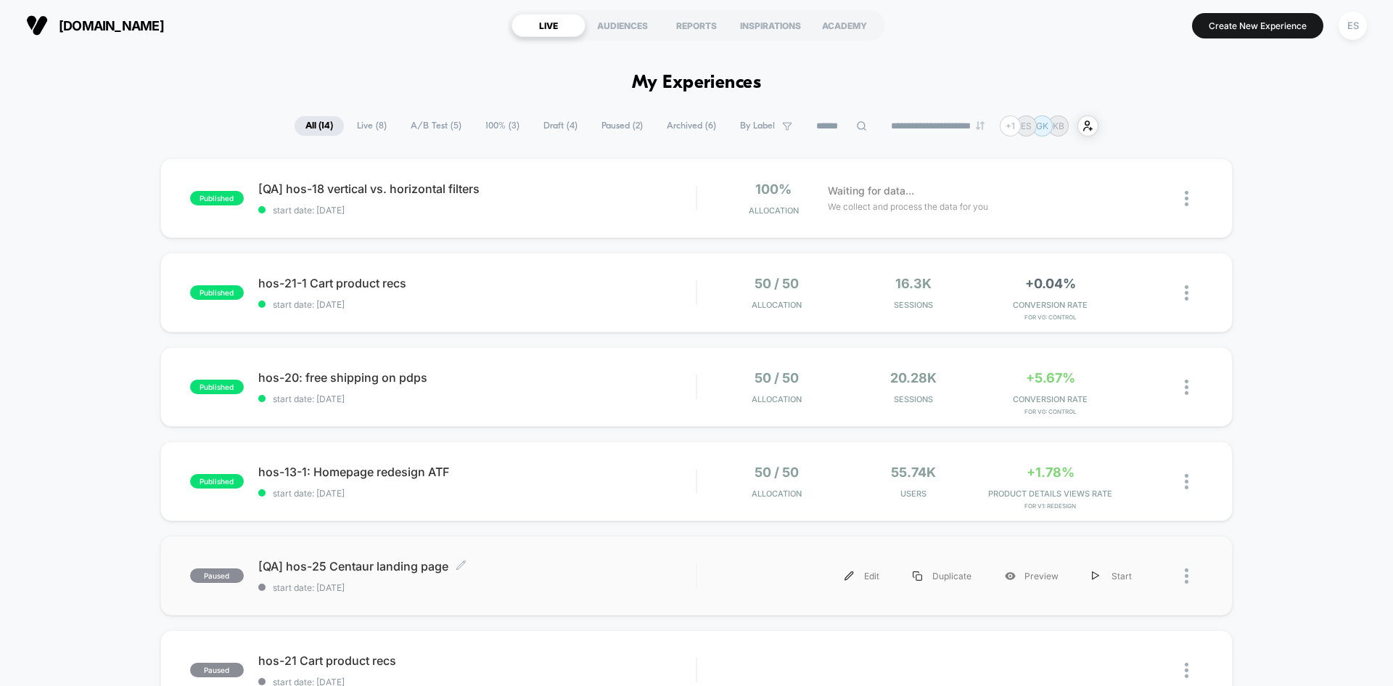
click at [406, 567] on span "[QA] hos-25 Centaur landing page Click to edit experience details" at bounding box center [477, 566] width 438 height 15
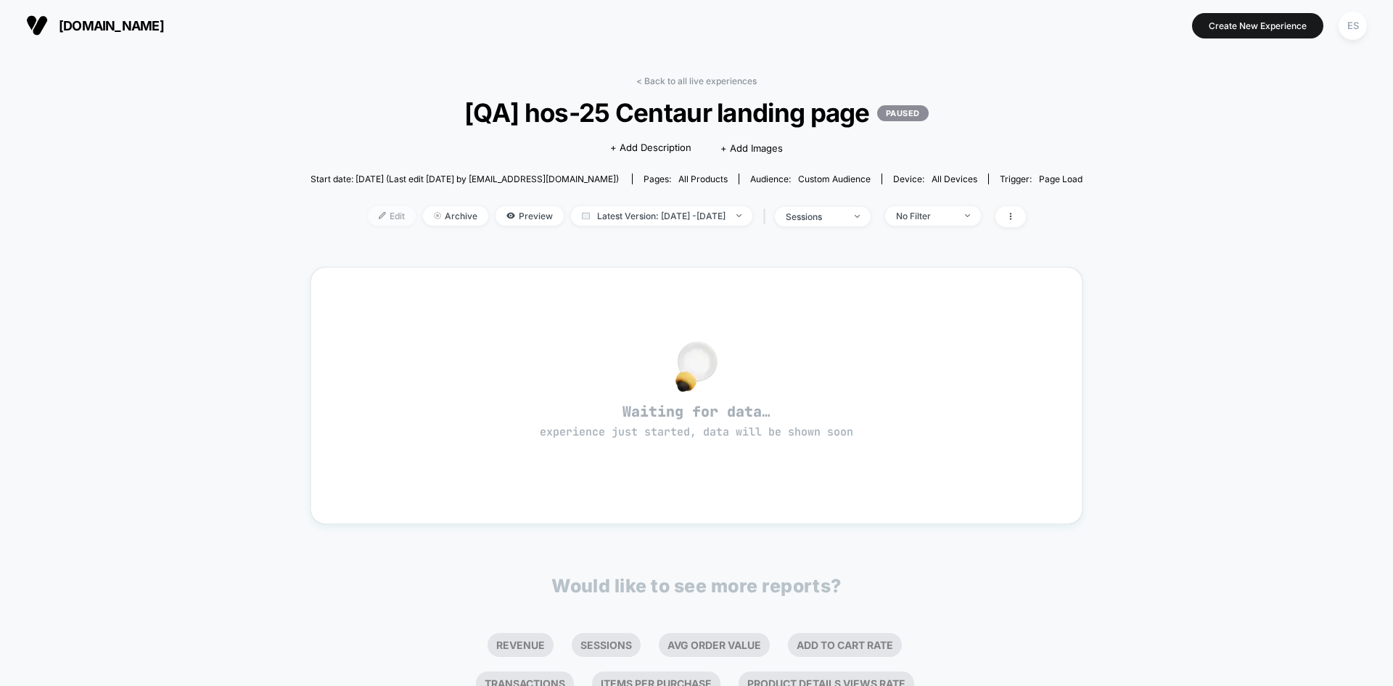
click at [379, 218] on img at bounding box center [382, 215] width 7 height 7
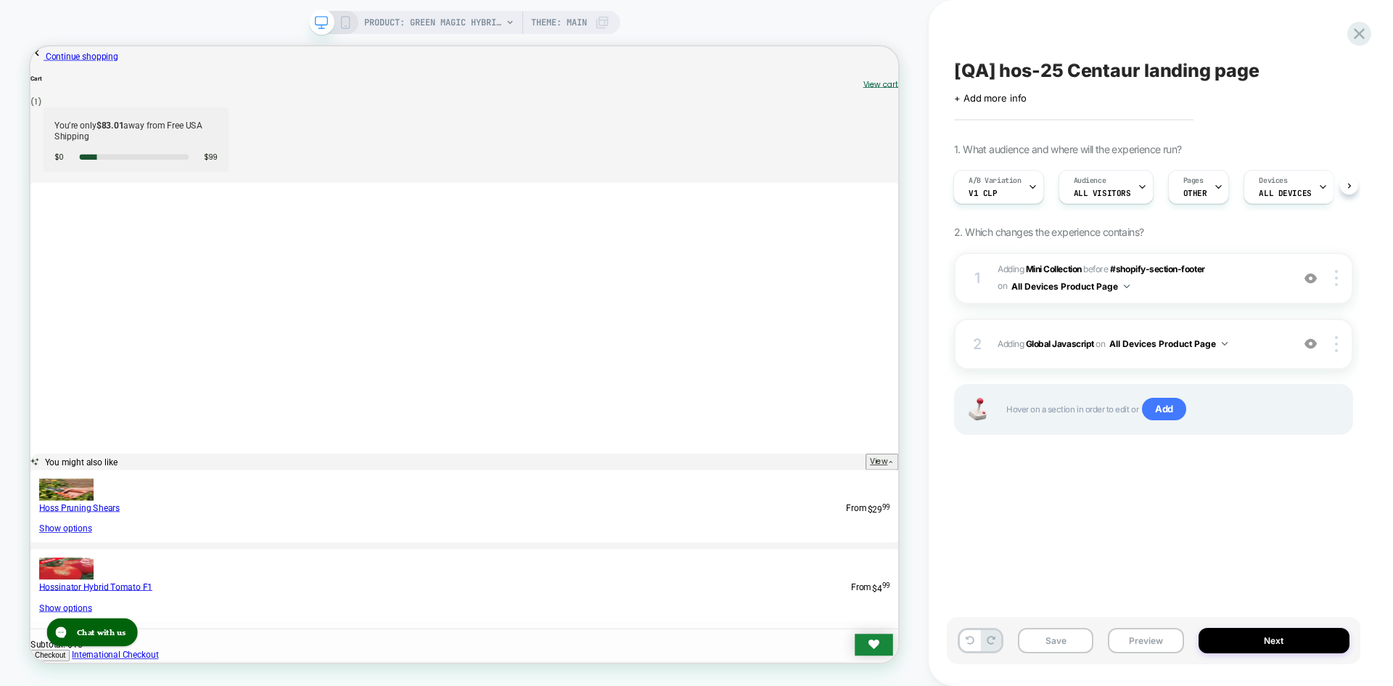
click at [1123, 657] on div "Save Preview Next" at bounding box center [1154, 640] width 414 height 47
click at [1129, 644] on button "Preview" at bounding box center [1145, 640] width 75 height 25
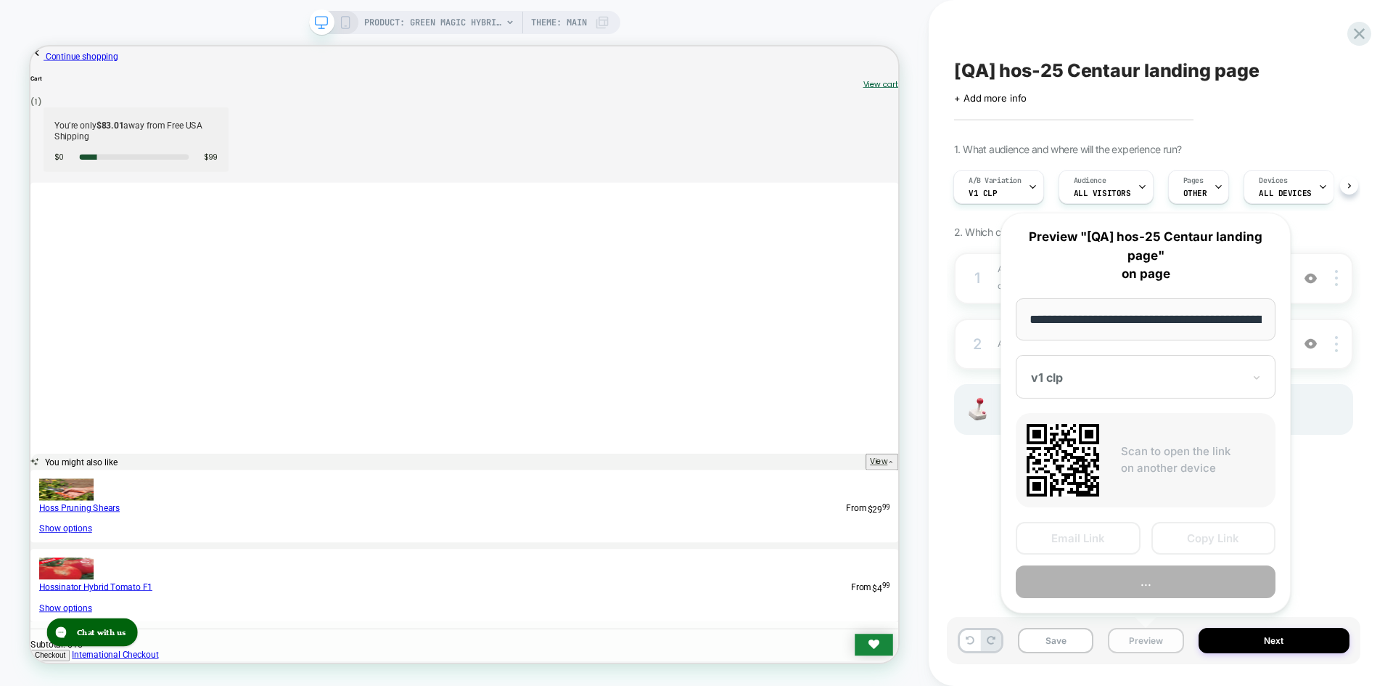
scroll to position [0, 192]
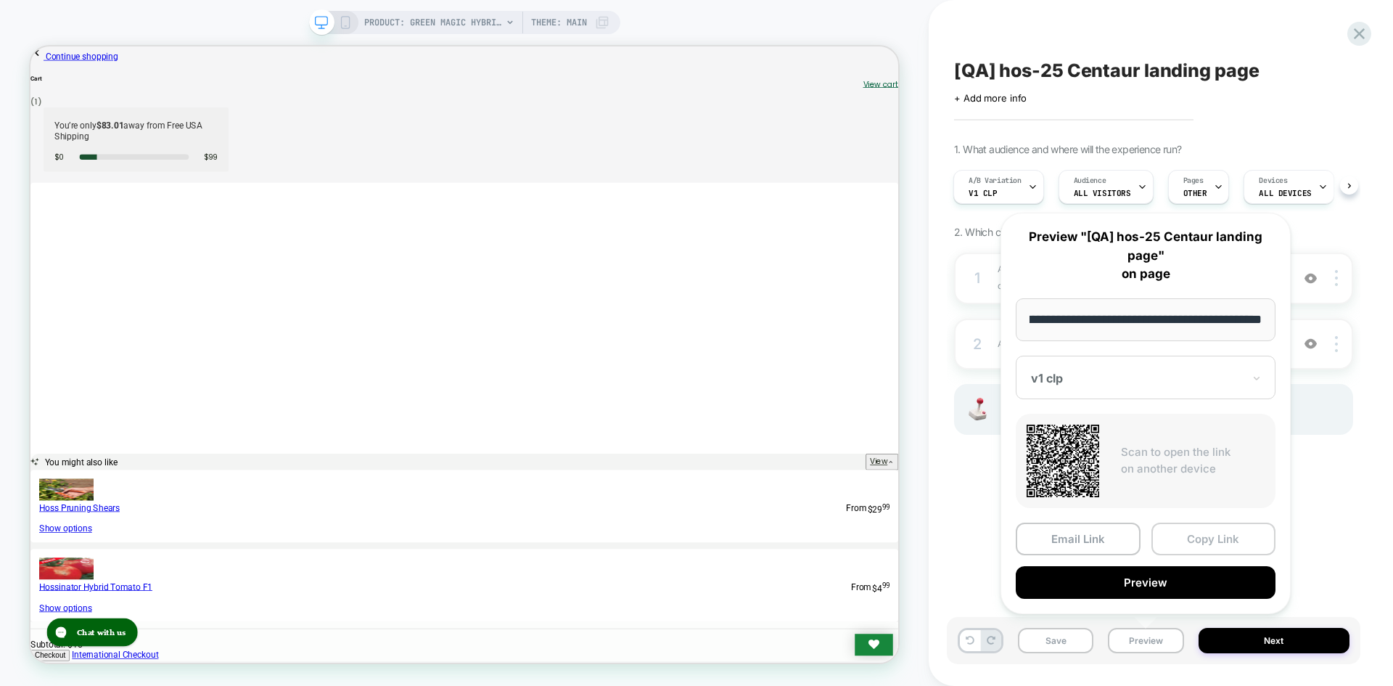
click at [1215, 542] on button "Copy Link" at bounding box center [1214, 538] width 125 height 33
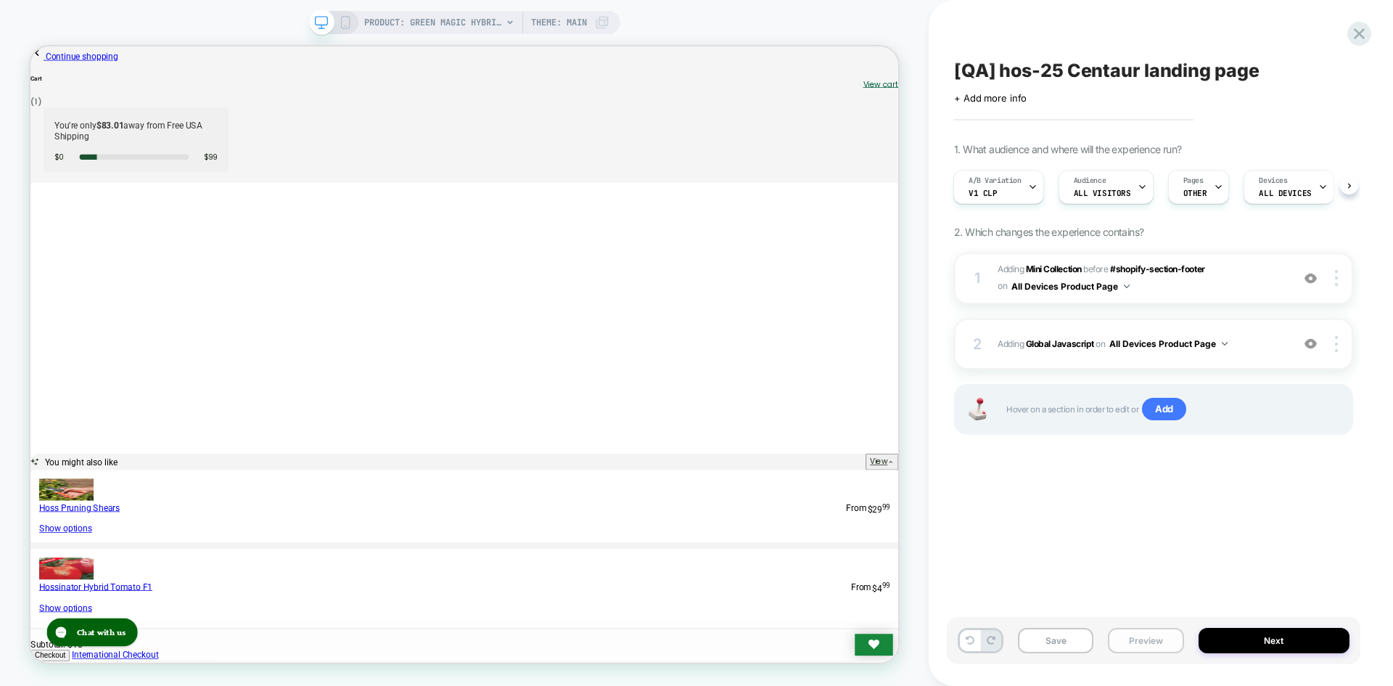
click at [1157, 643] on button "Preview" at bounding box center [1145, 640] width 75 height 25
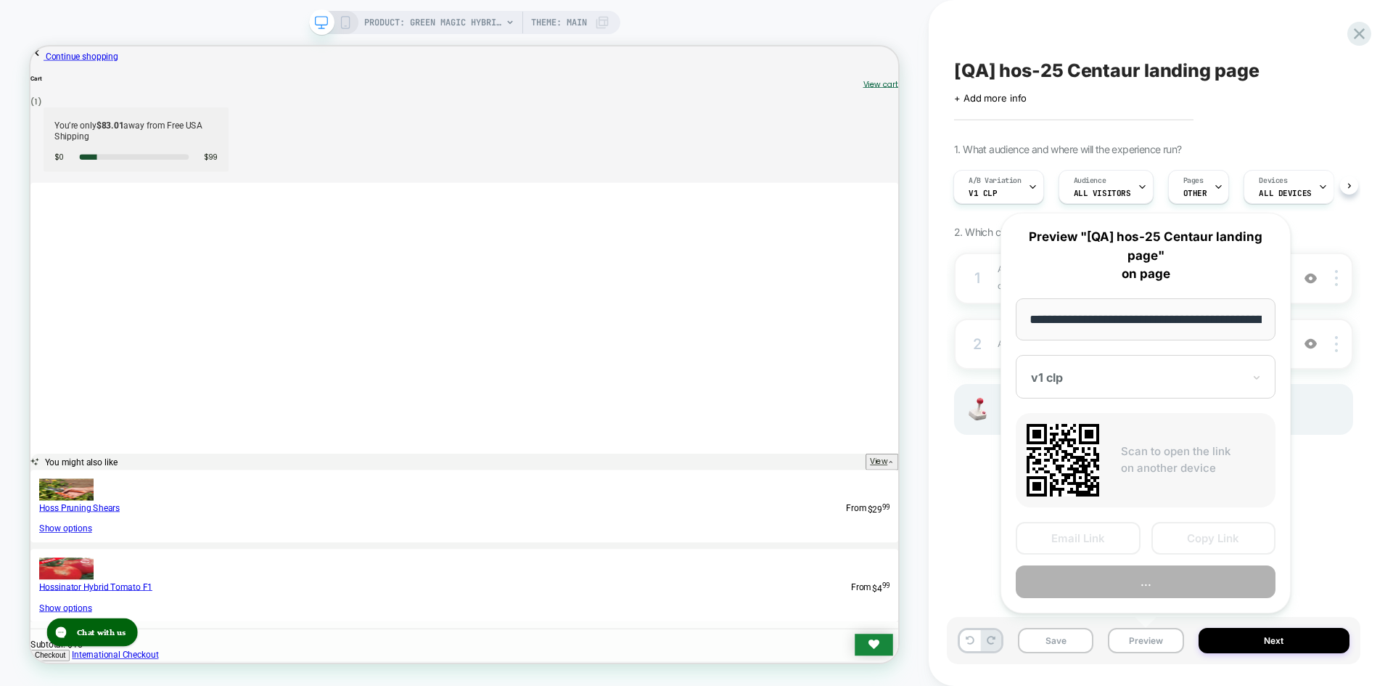
scroll to position [0, 192]
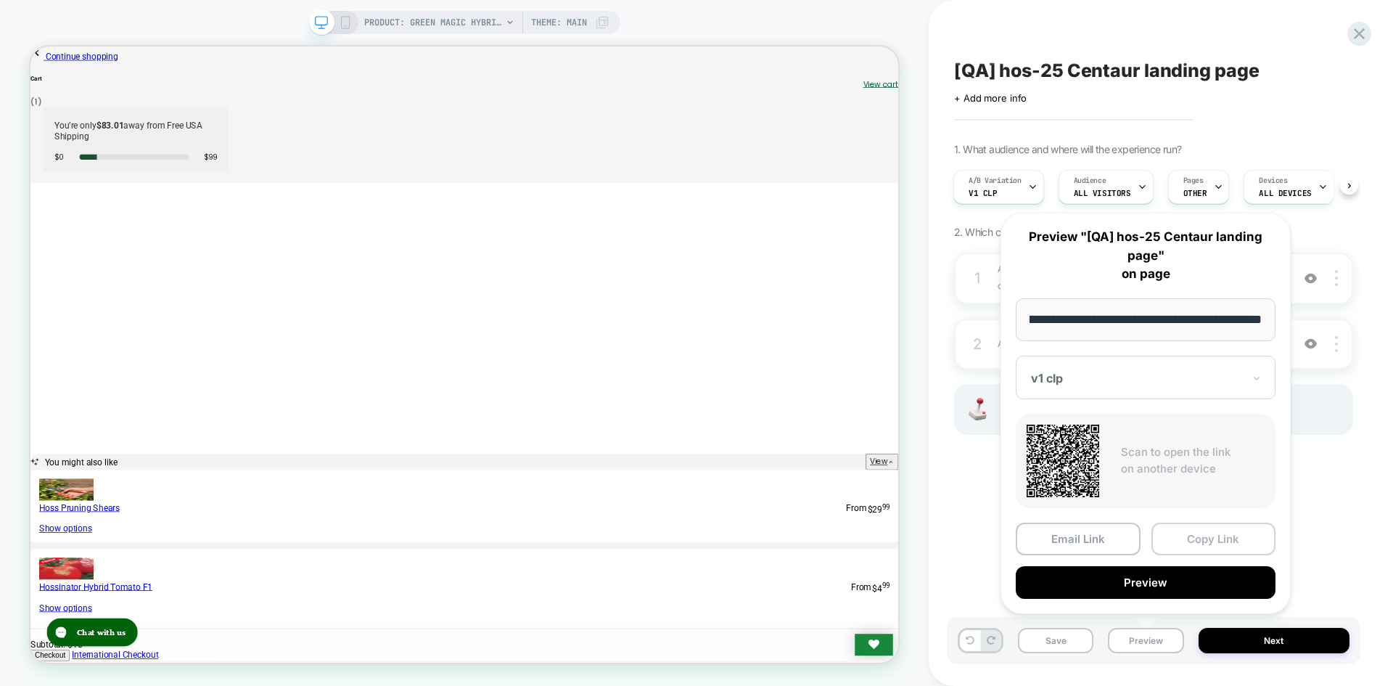
click at [1191, 539] on button "Copy Link" at bounding box center [1214, 538] width 125 height 33
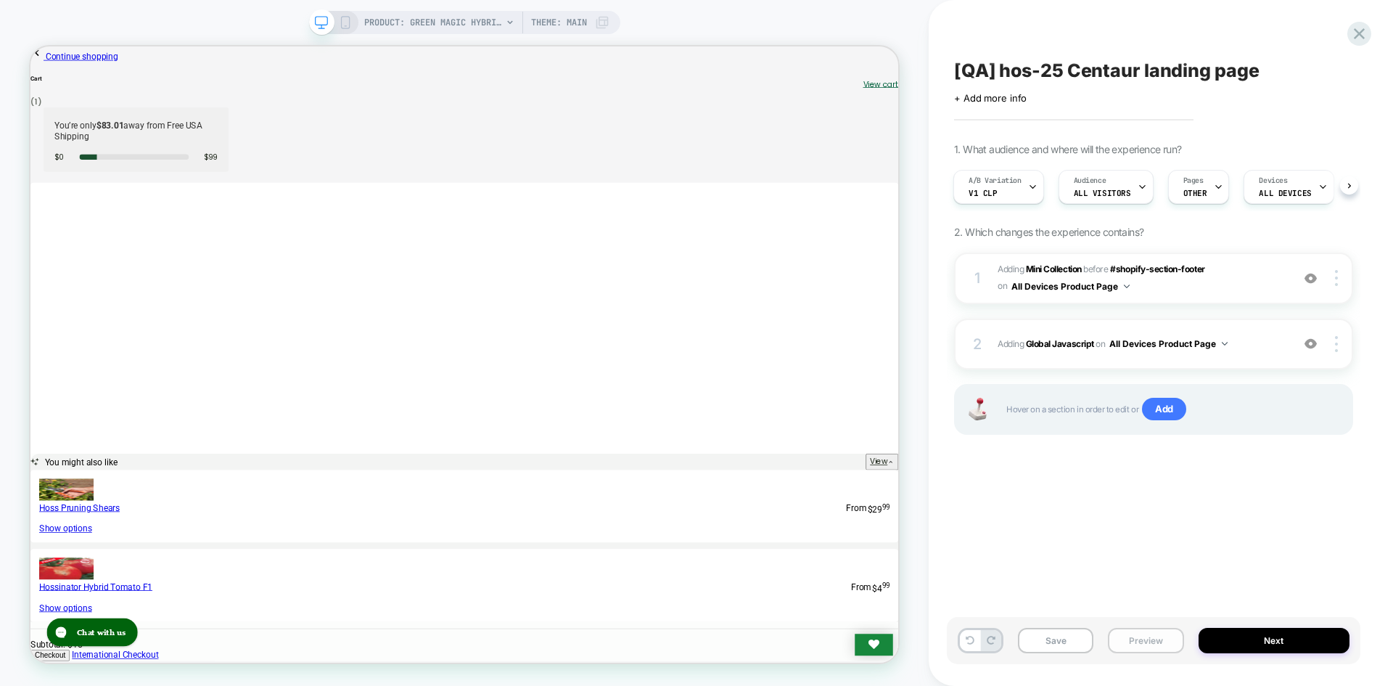
click at [1172, 652] on button "Preview" at bounding box center [1145, 640] width 75 height 25
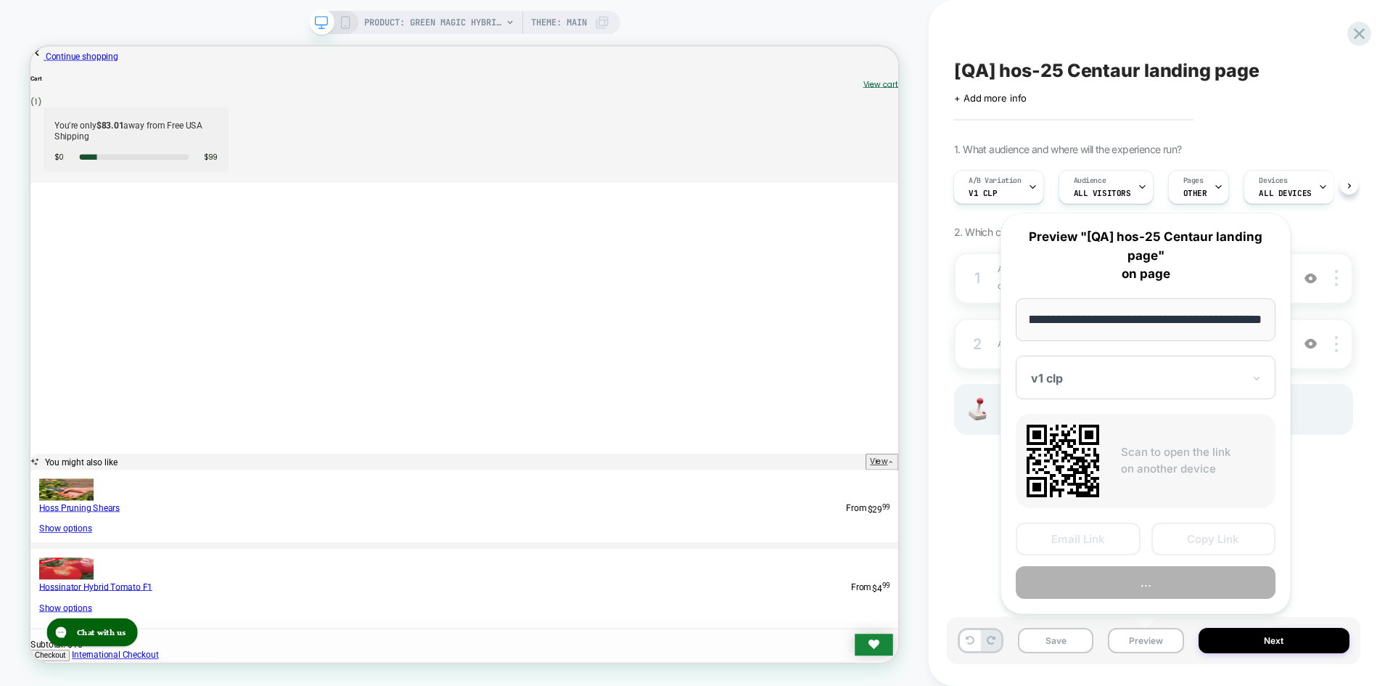
scroll to position [0, 0]
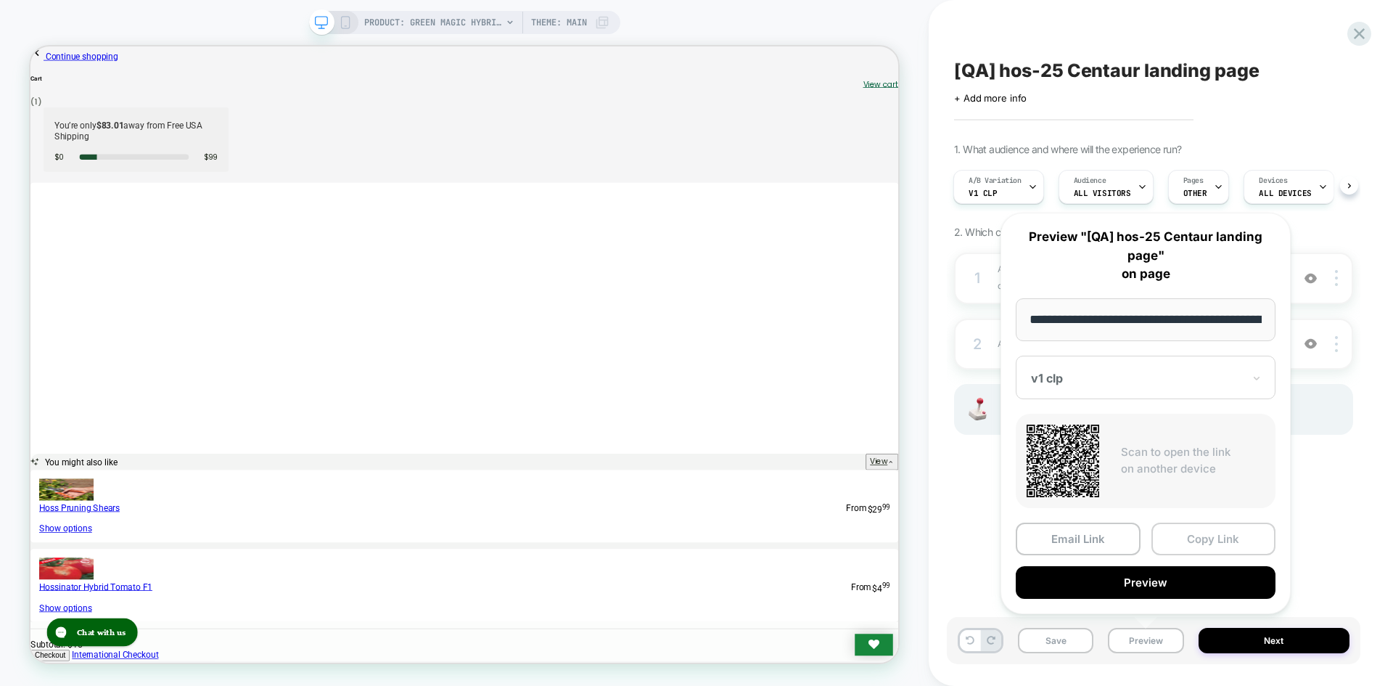
click at [1194, 543] on button "Copy Link" at bounding box center [1214, 538] width 125 height 33
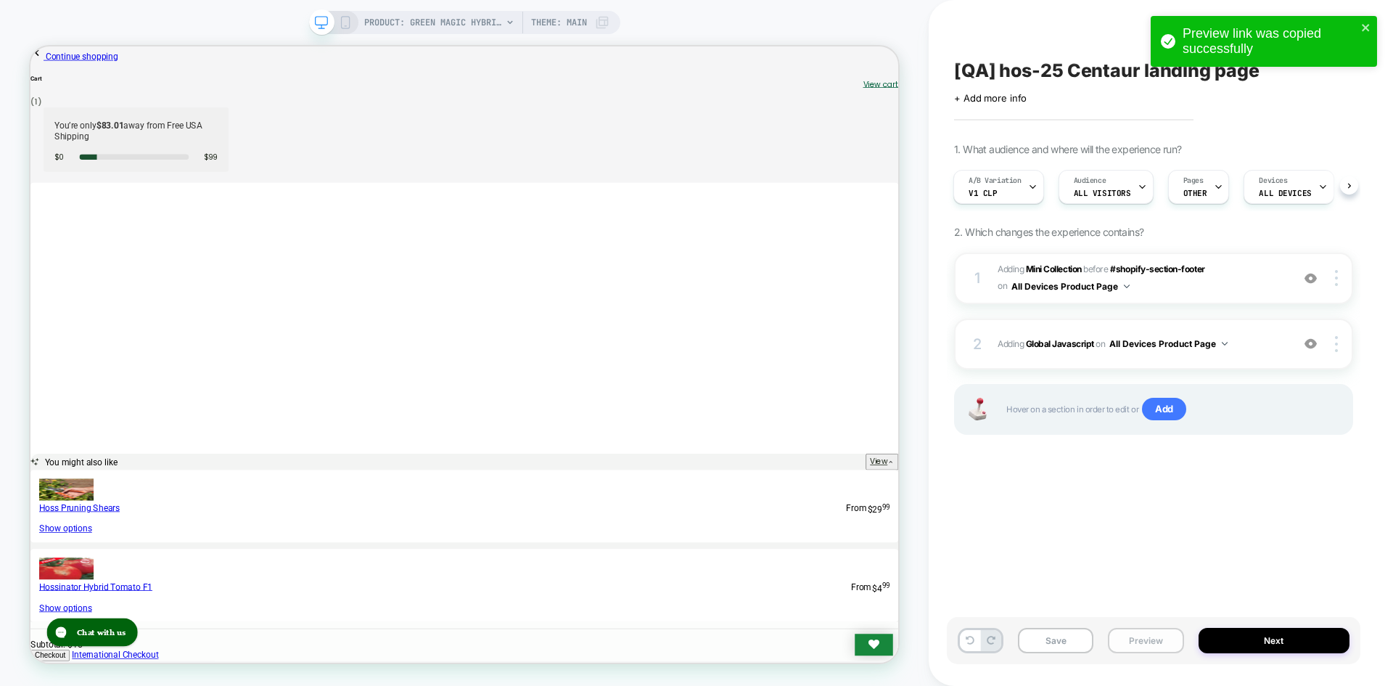
click at [1133, 645] on button "Preview" at bounding box center [1145, 640] width 75 height 25
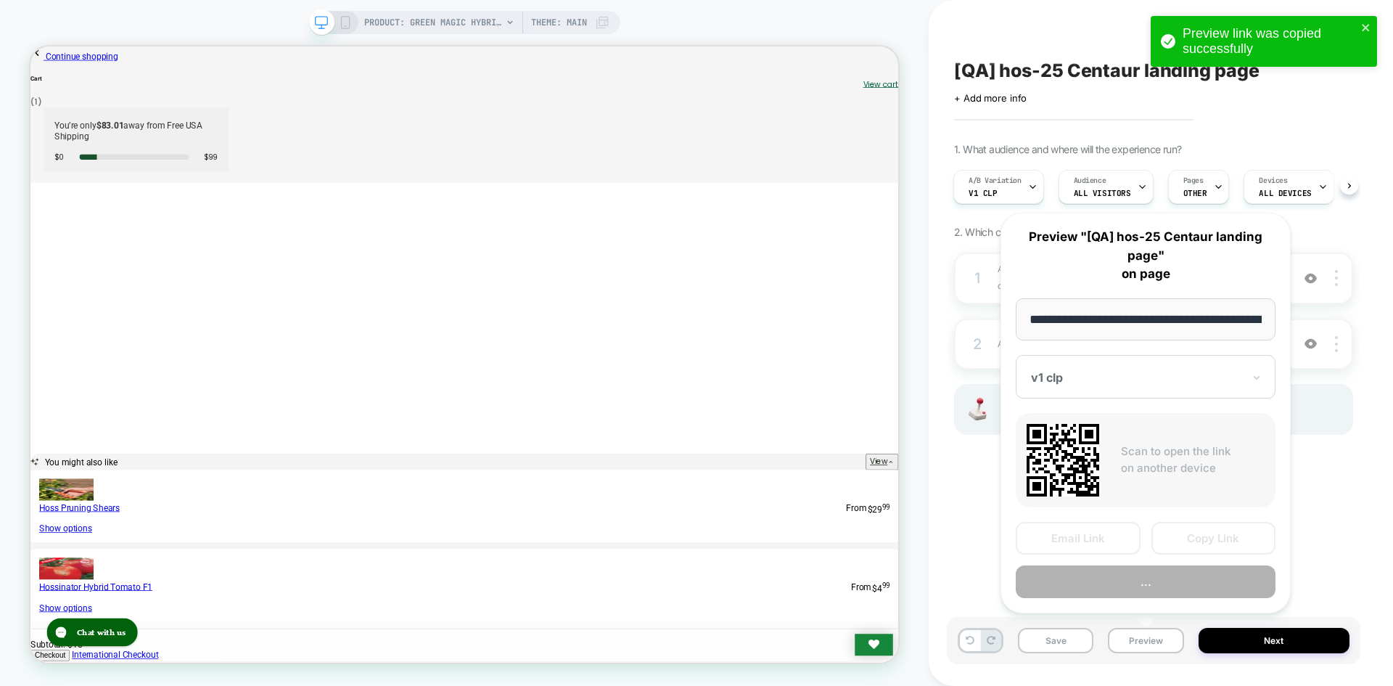
scroll to position [0, 192]
click at [1186, 533] on button "Copy Link" at bounding box center [1214, 538] width 125 height 33
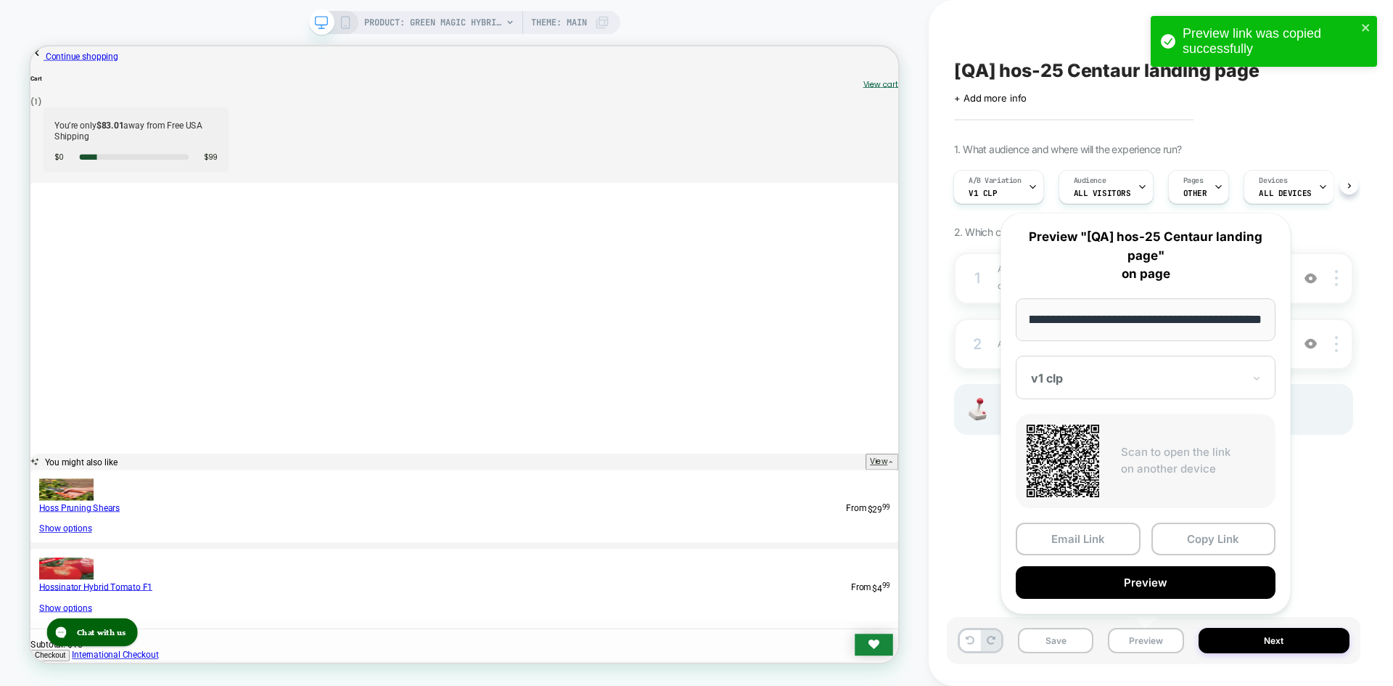
scroll to position [0, 0]
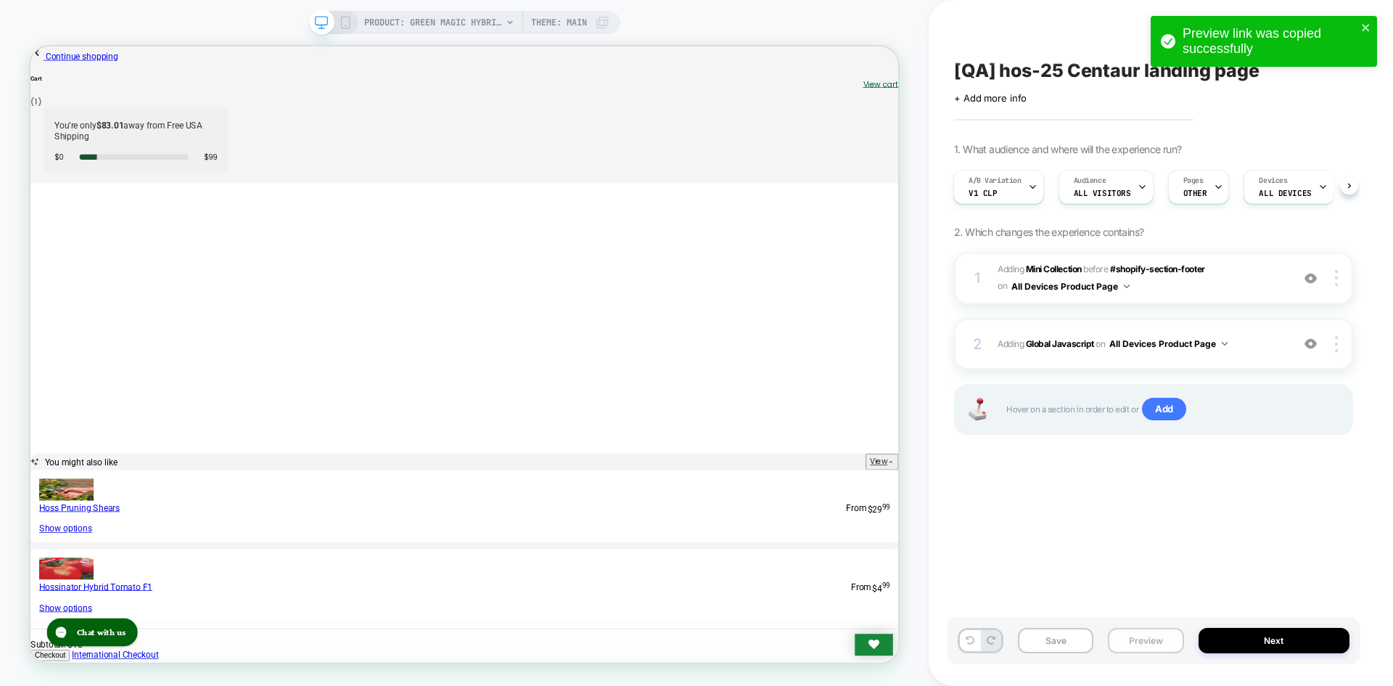
click at [1165, 641] on button "Preview" at bounding box center [1145, 640] width 75 height 25
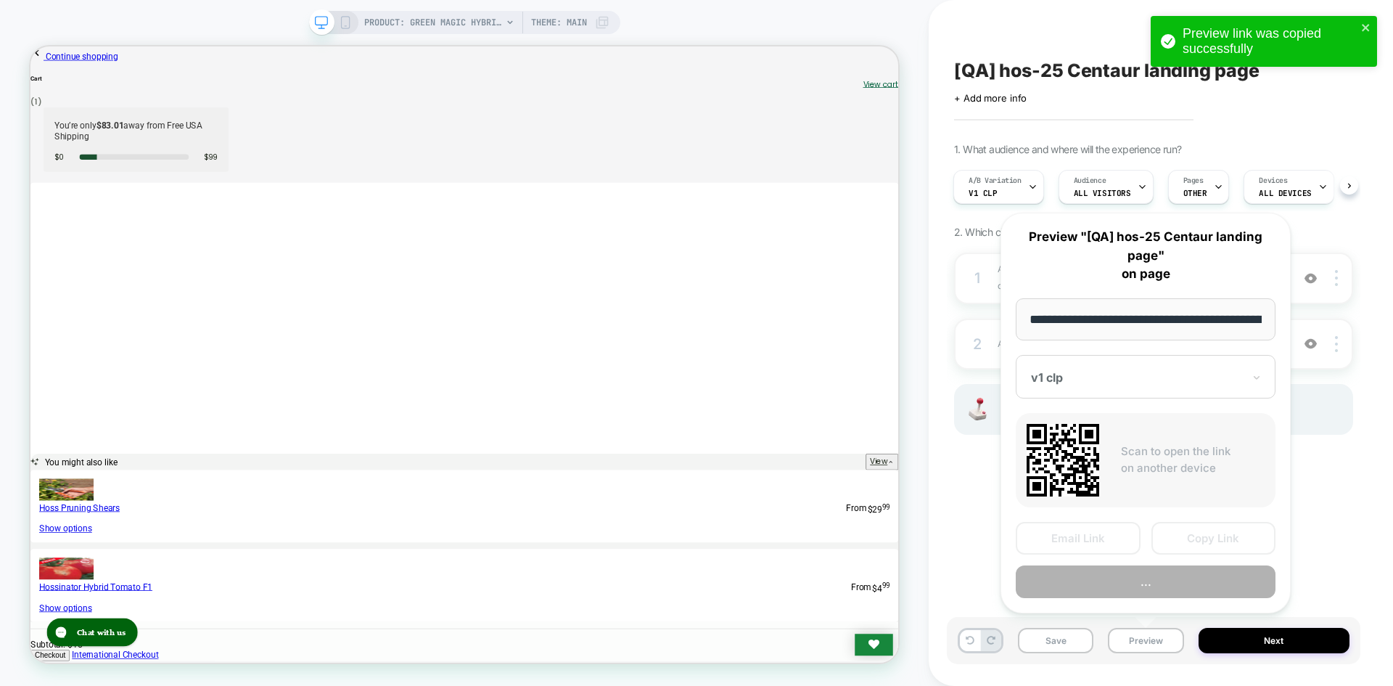
scroll to position [0, 192]
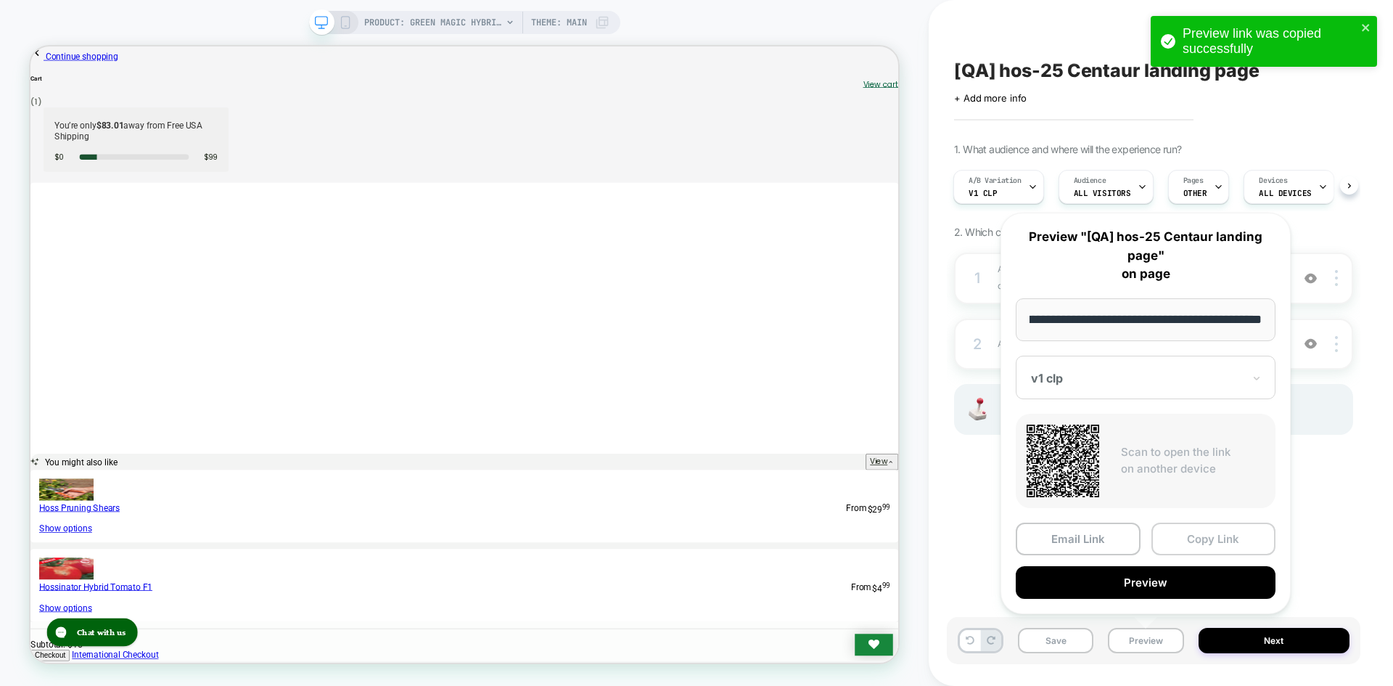
click at [1197, 544] on button "Copy Link" at bounding box center [1214, 538] width 125 height 33
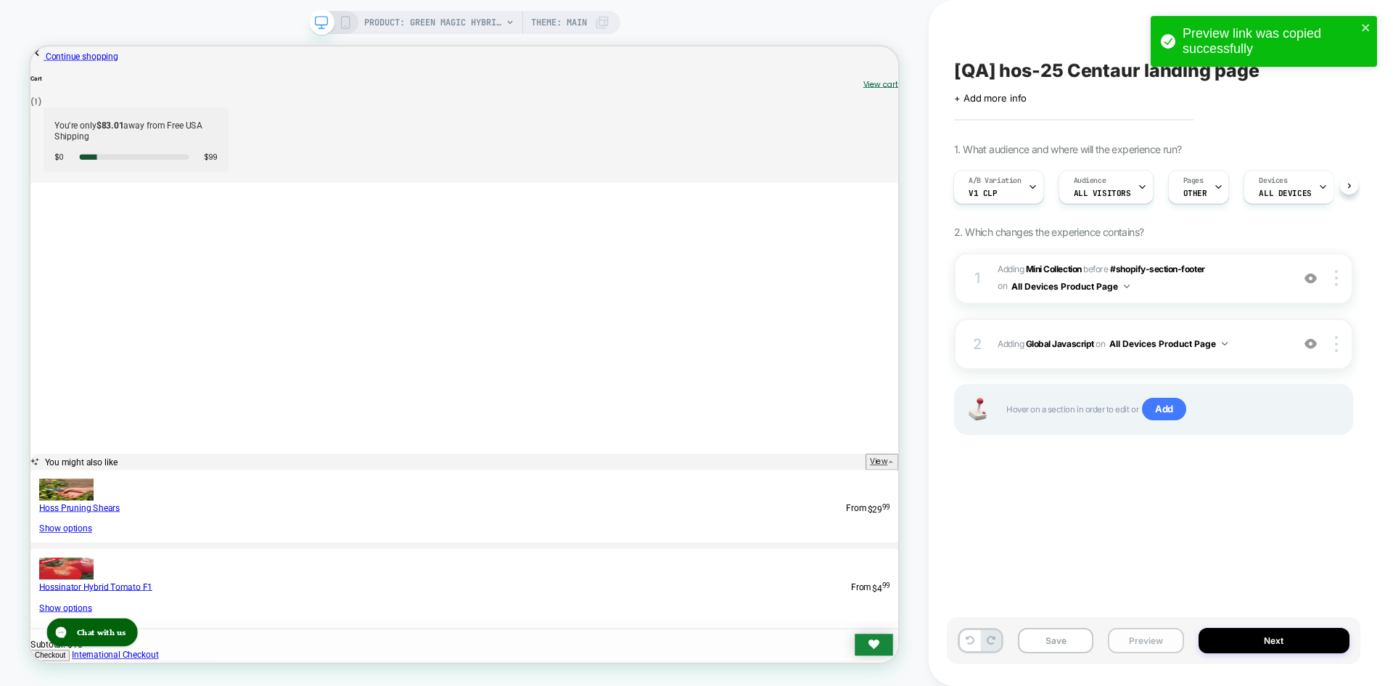
click at [1144, 639] on button "Preview" at bounding box center [1145, 640] width 75 height 25
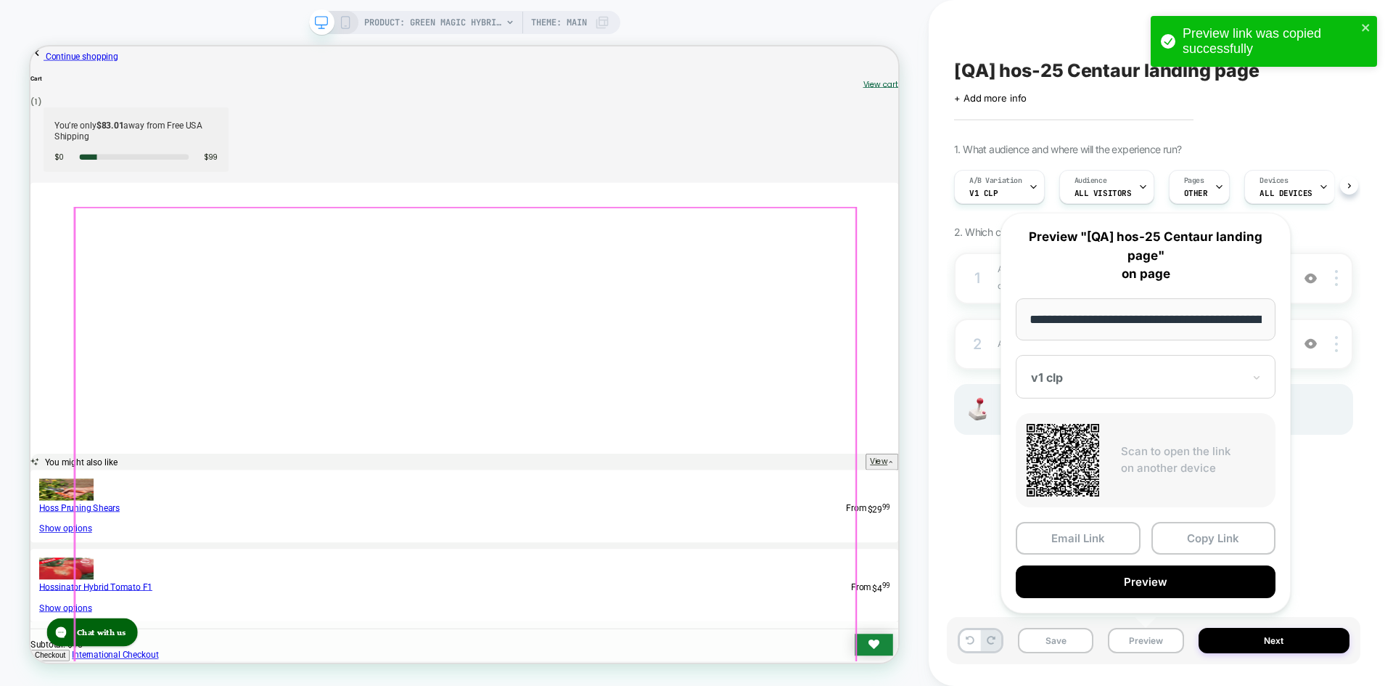
scroll to position [0, 1]
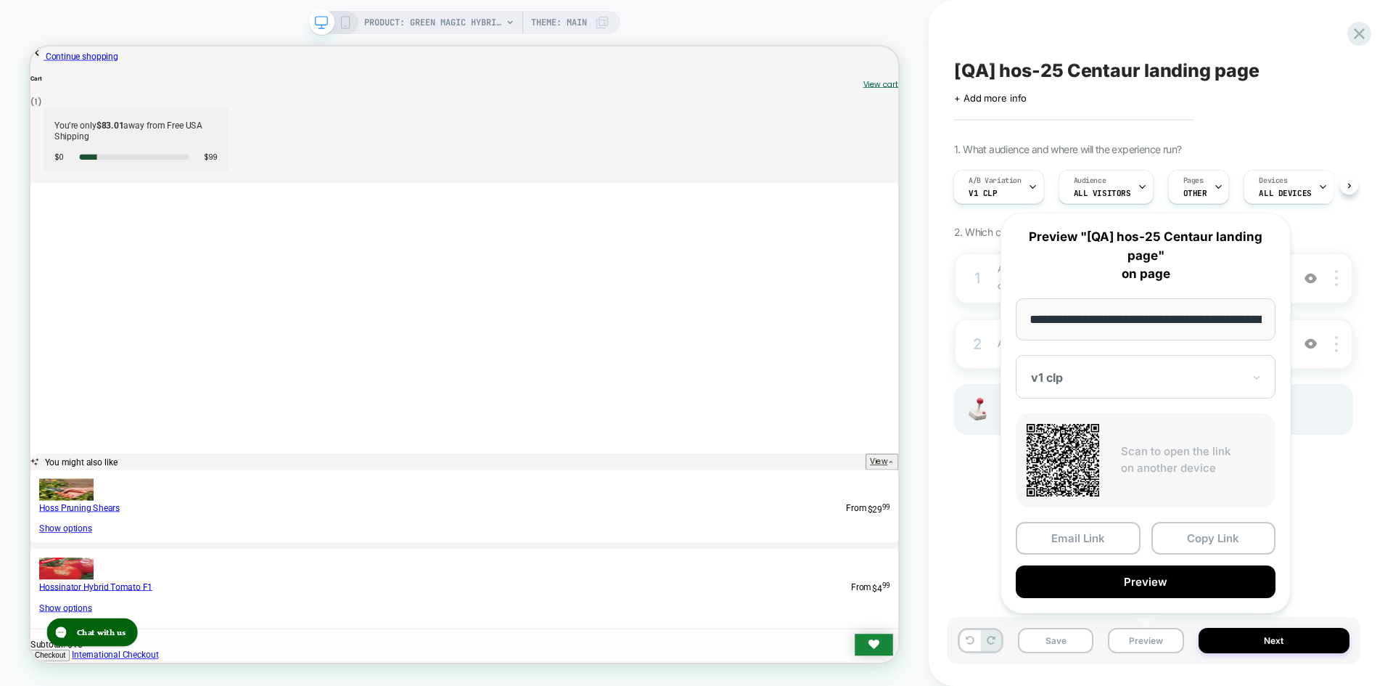
click at [987, 493] on div "**********" at bounding box center [1145, 413] width 319 height 430
click at [1376, 447] on div "[QA] hos-25 Centaur landing page Click to edit experience details + Add more in…" at bounding box center [1161, 343] width 464 height 686
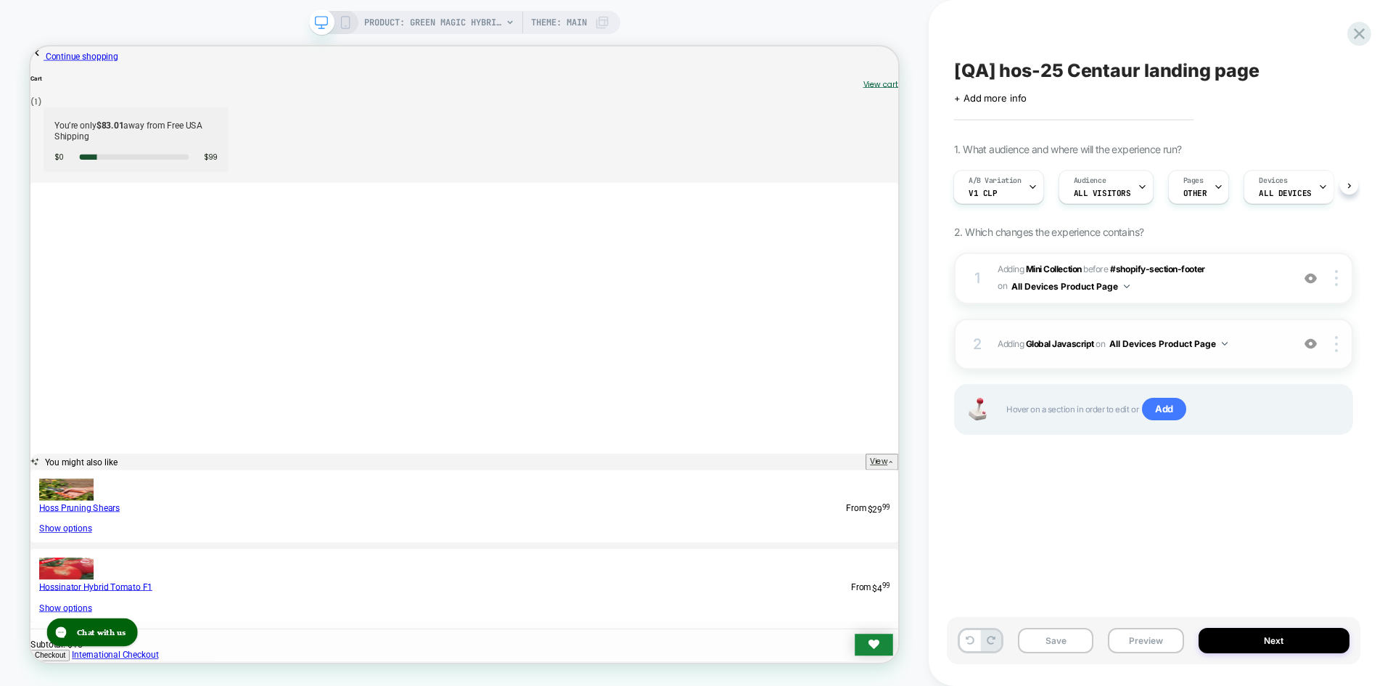
click at [1060, 349] on span "Adding Global Javascript on All Devices Product Page" at bounding box center [1141, 344] width 287 height 18
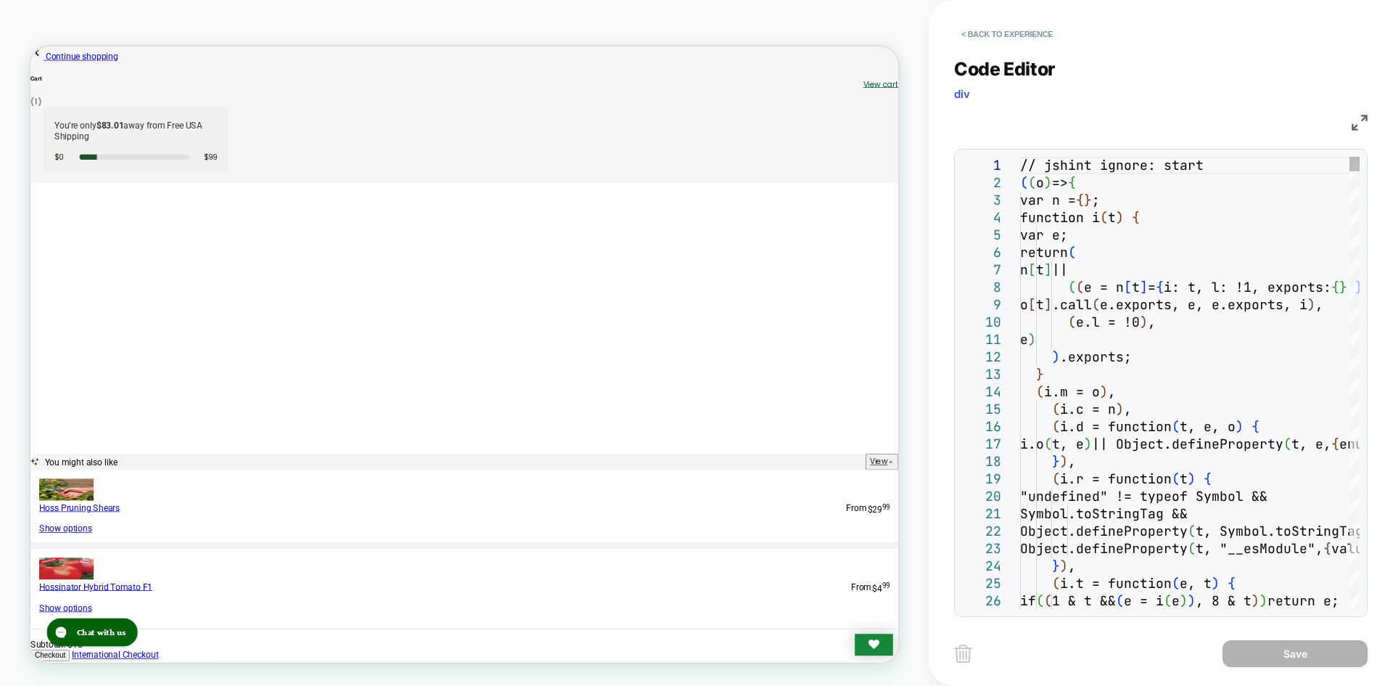
scroll to position [0, 0]
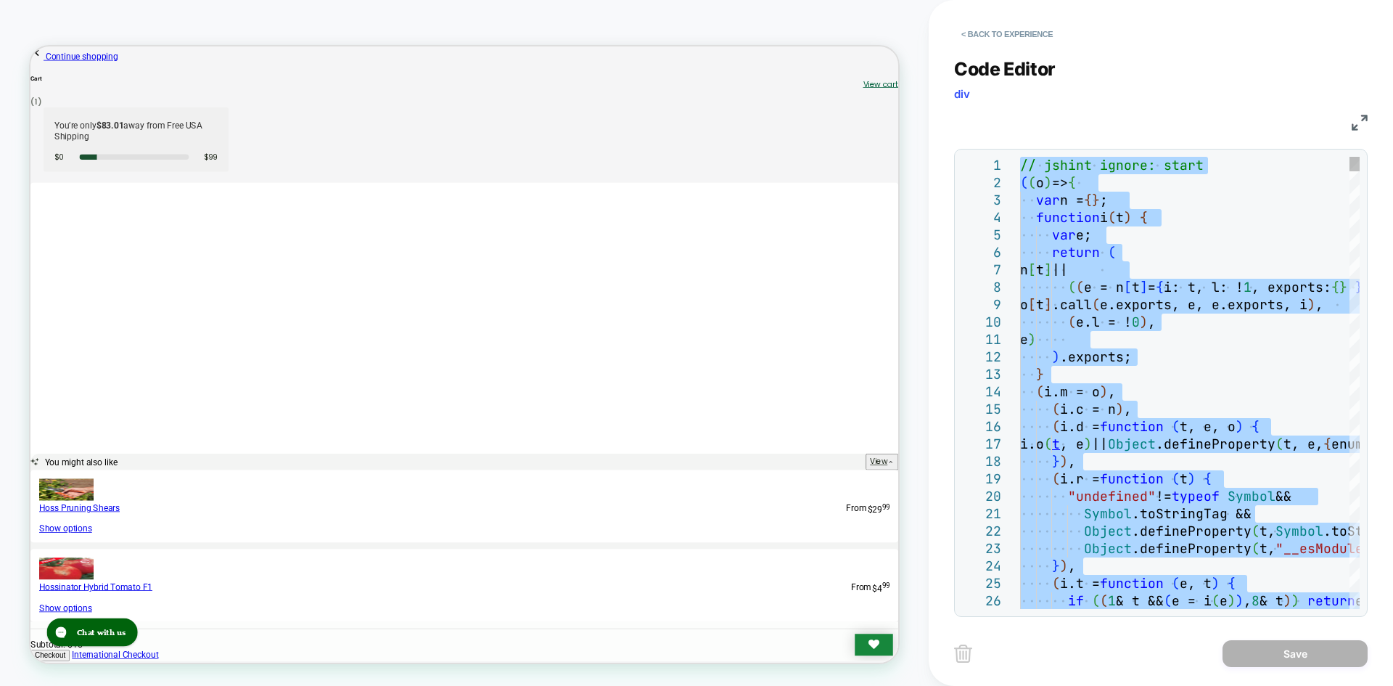
type textarea "**********"
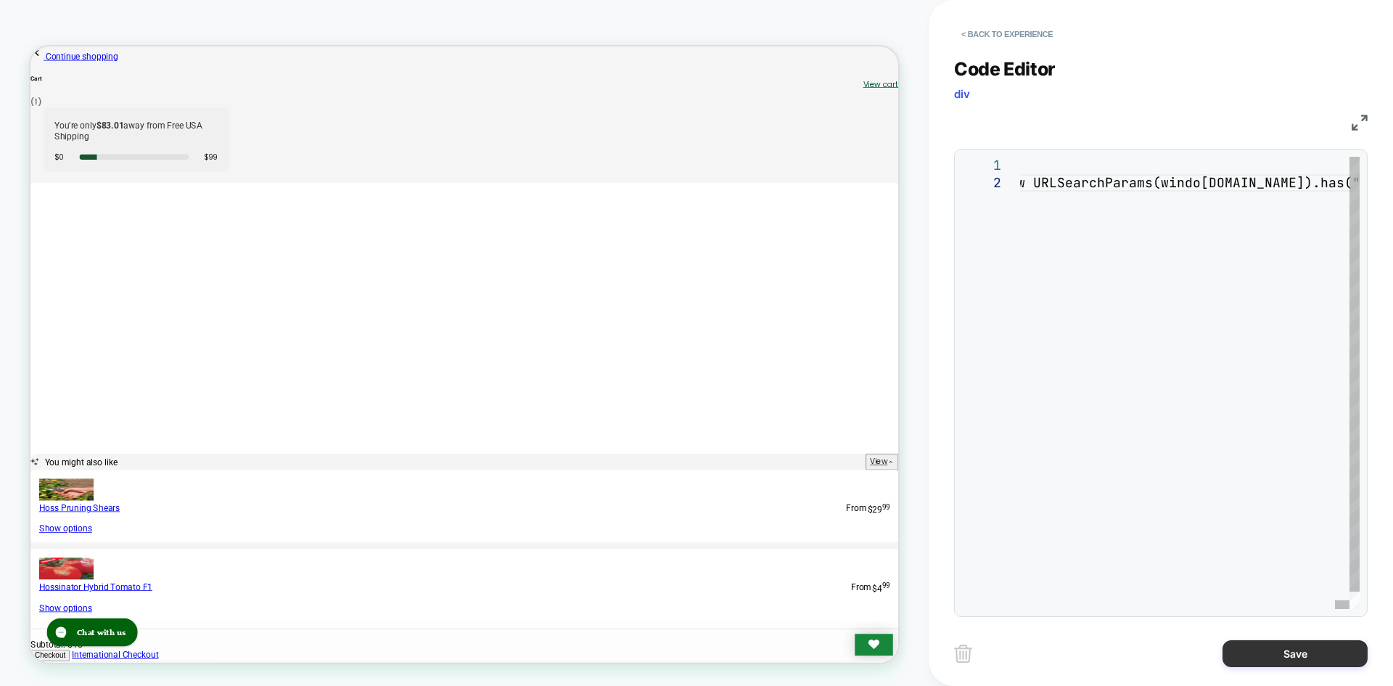
click at [1268, 649] on button "Save" at bounding box center [1295, 653] width 145 height 27
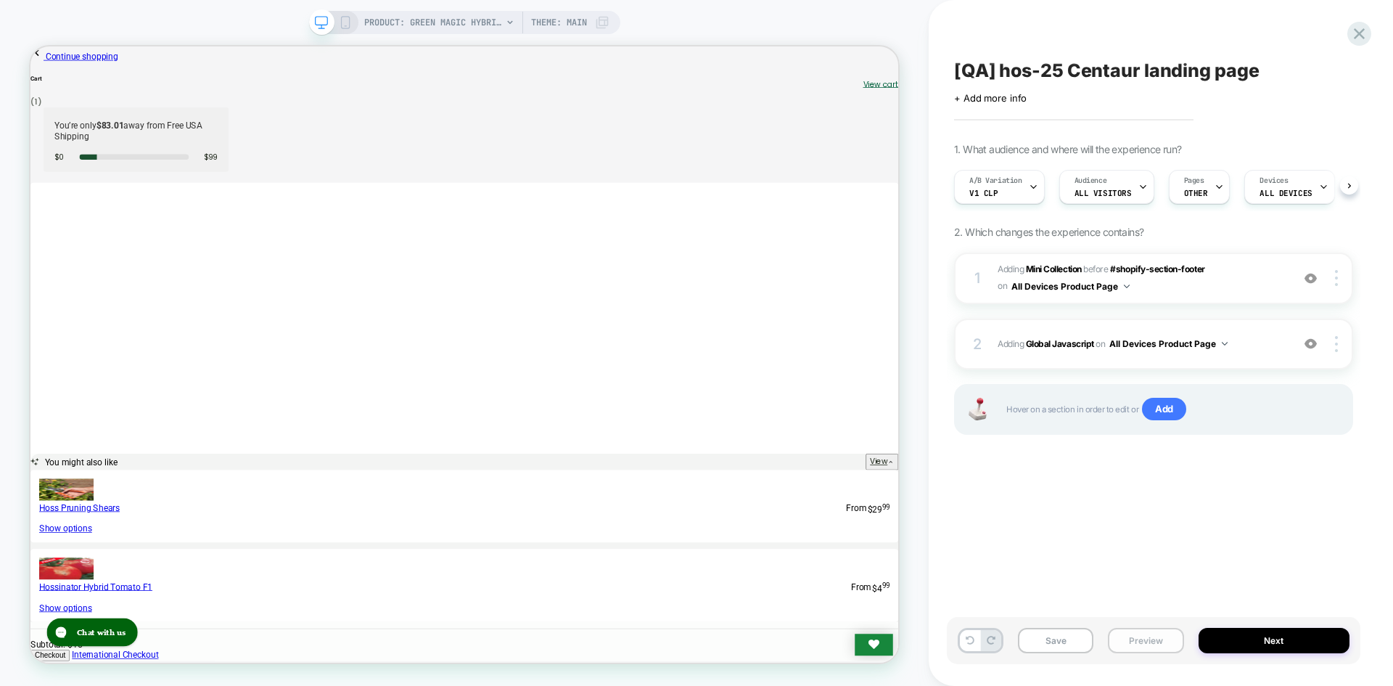
click at [1066, 644] on button "Save" at bounding box center [1055, 640] width 75 height 25
click at [1124, 643] on button "Preview" at bounding box center [1145, 640] width 75 height 25
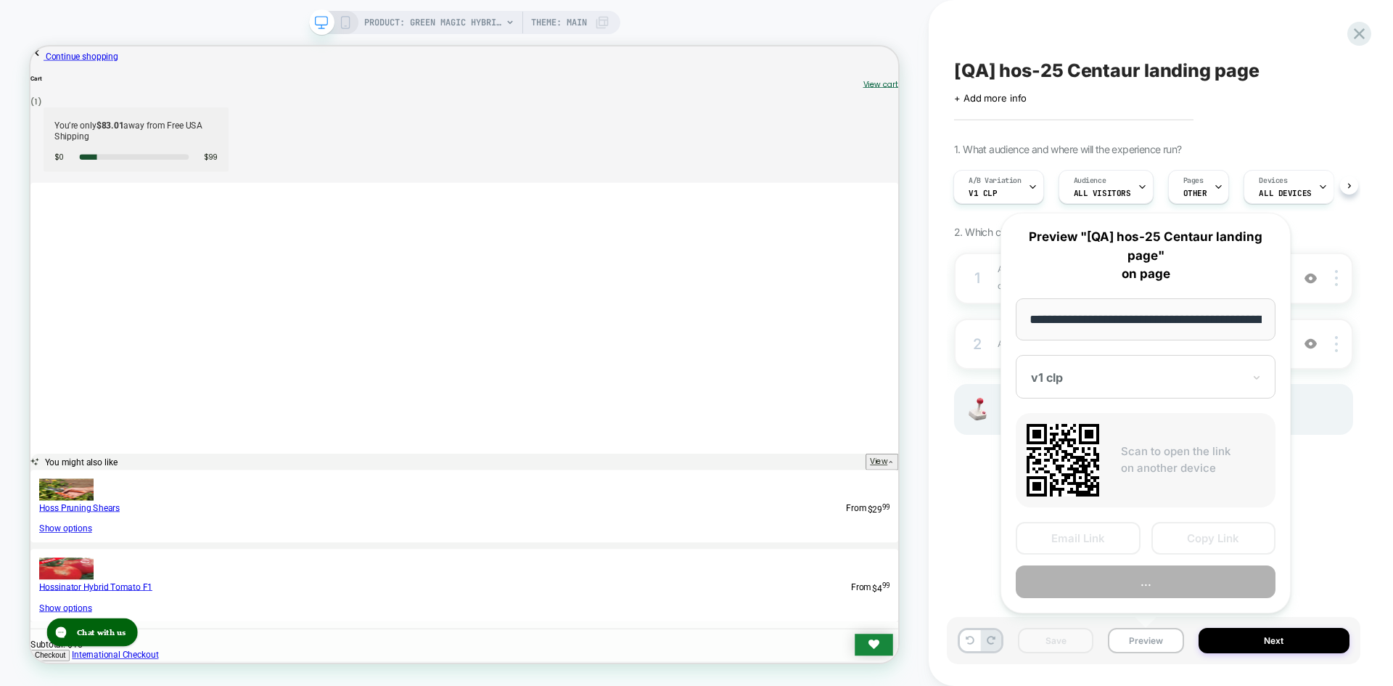
scroll to position [0, 192]
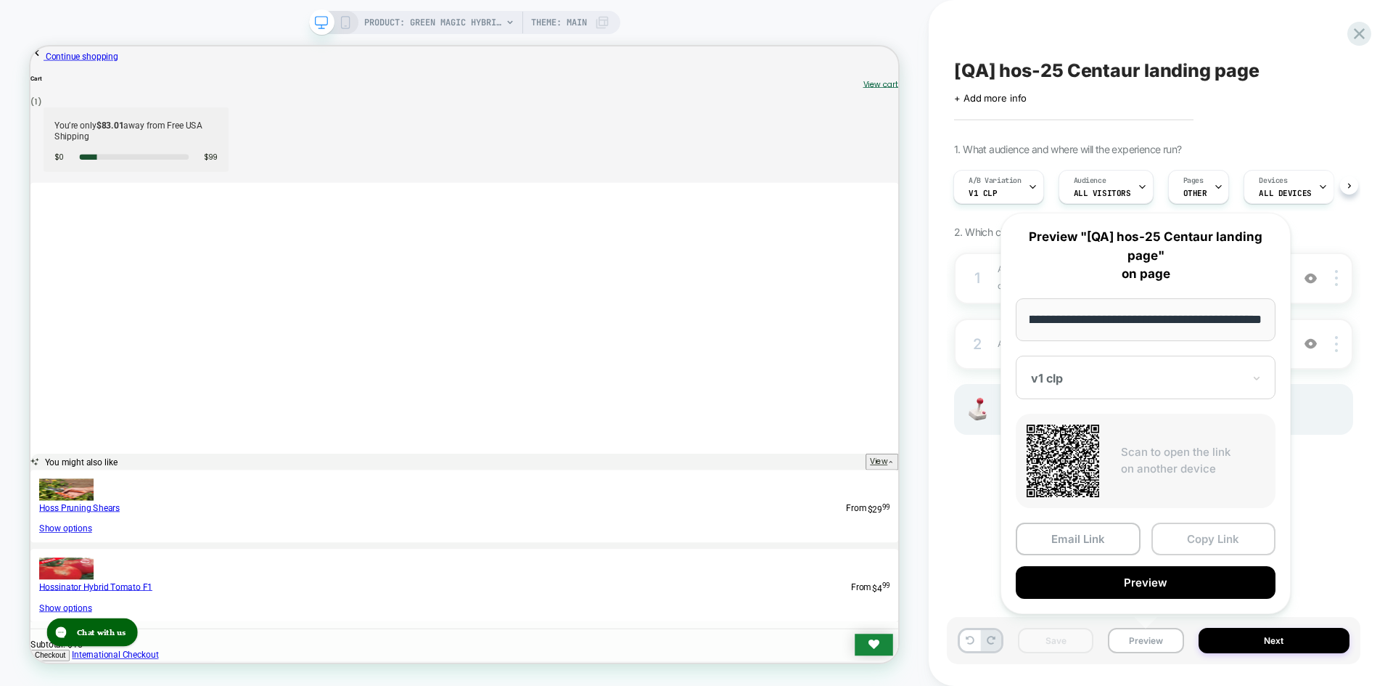
click at [1220, 524] on button "Copy Link" at bounding box center [1214, 538] width 125 height 33
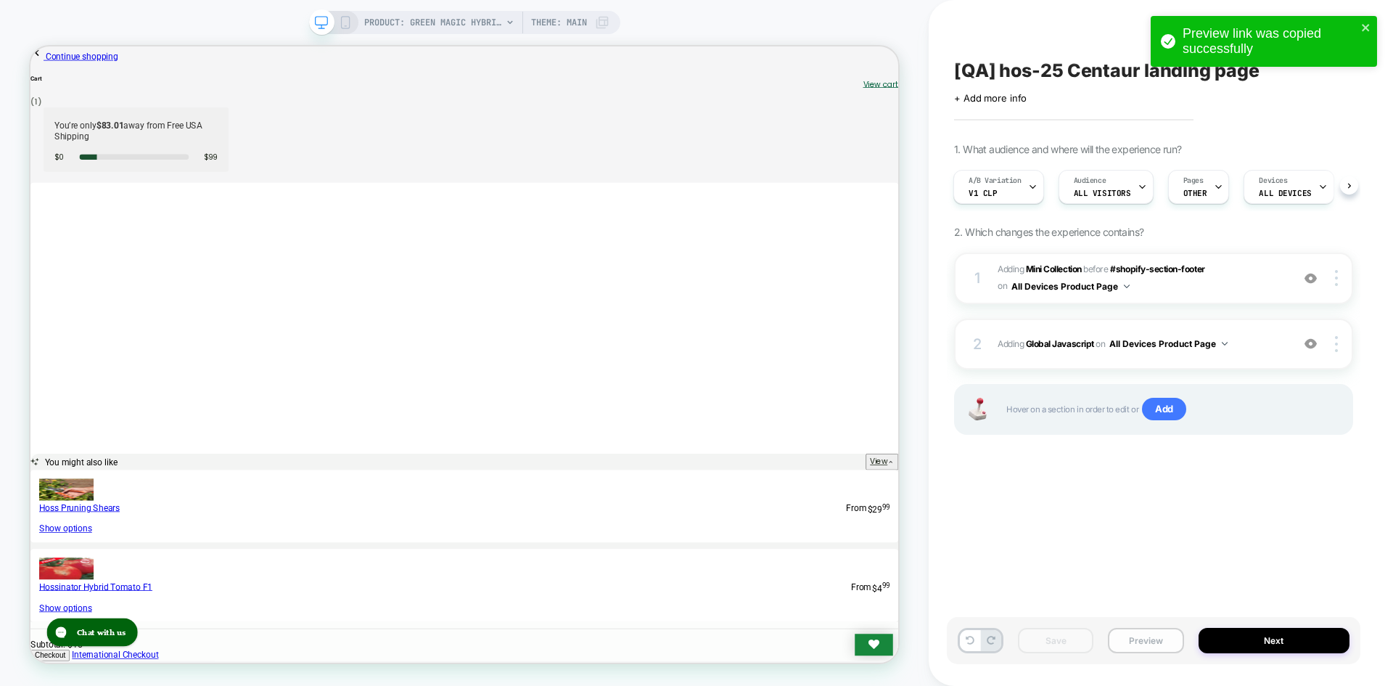
click at [1136, 636] on button "Preview" at bounding box center [1145, 640] width 75 height 25
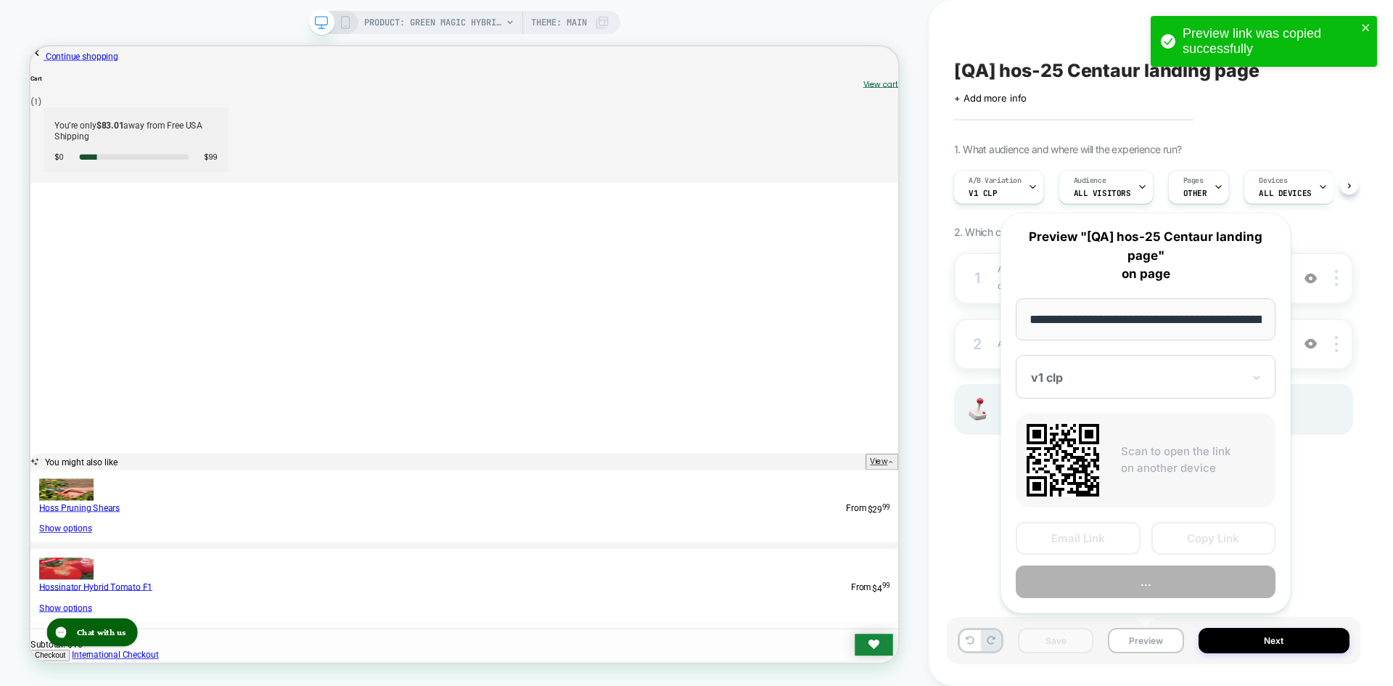
scroll to position [0, 192]
click at [1252, 528] on button "Copy Link" at bounding box center [1214, 538] width 125 height 33
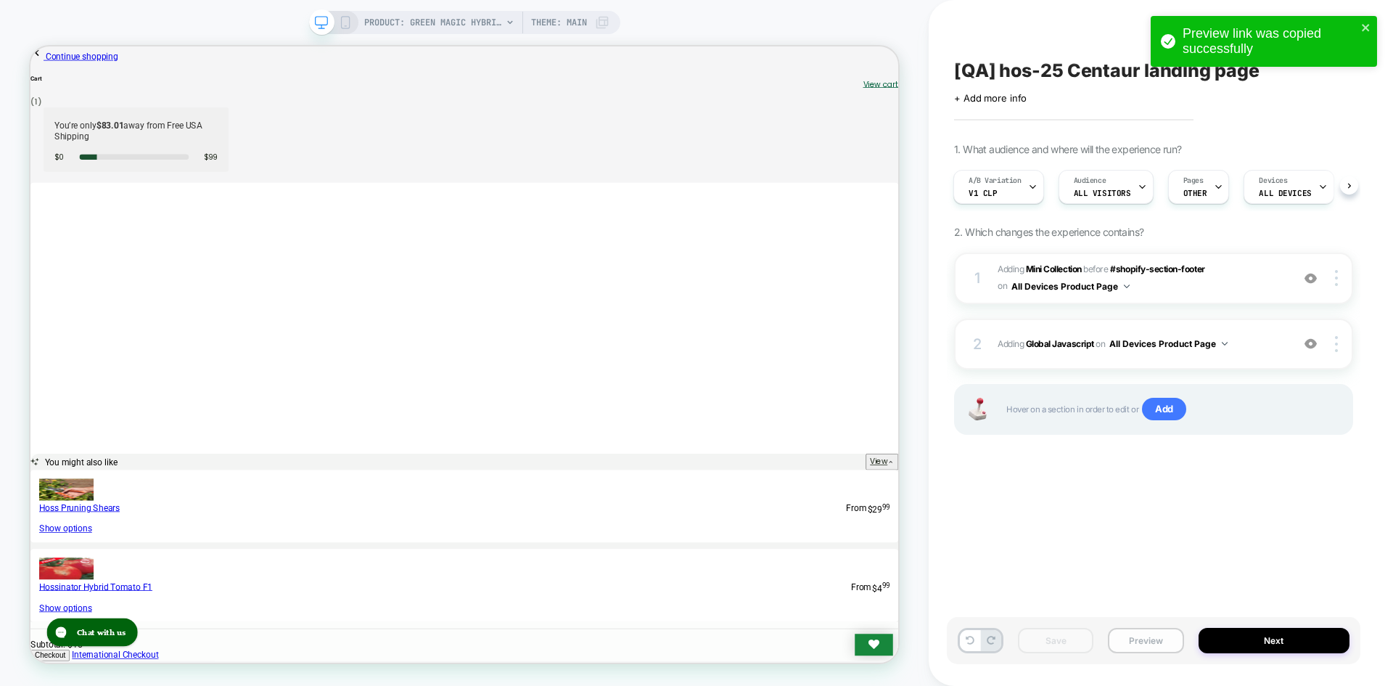
click at [1166, 647] on button "Preview" at bounding box center [1145, 640] width 75 height 25
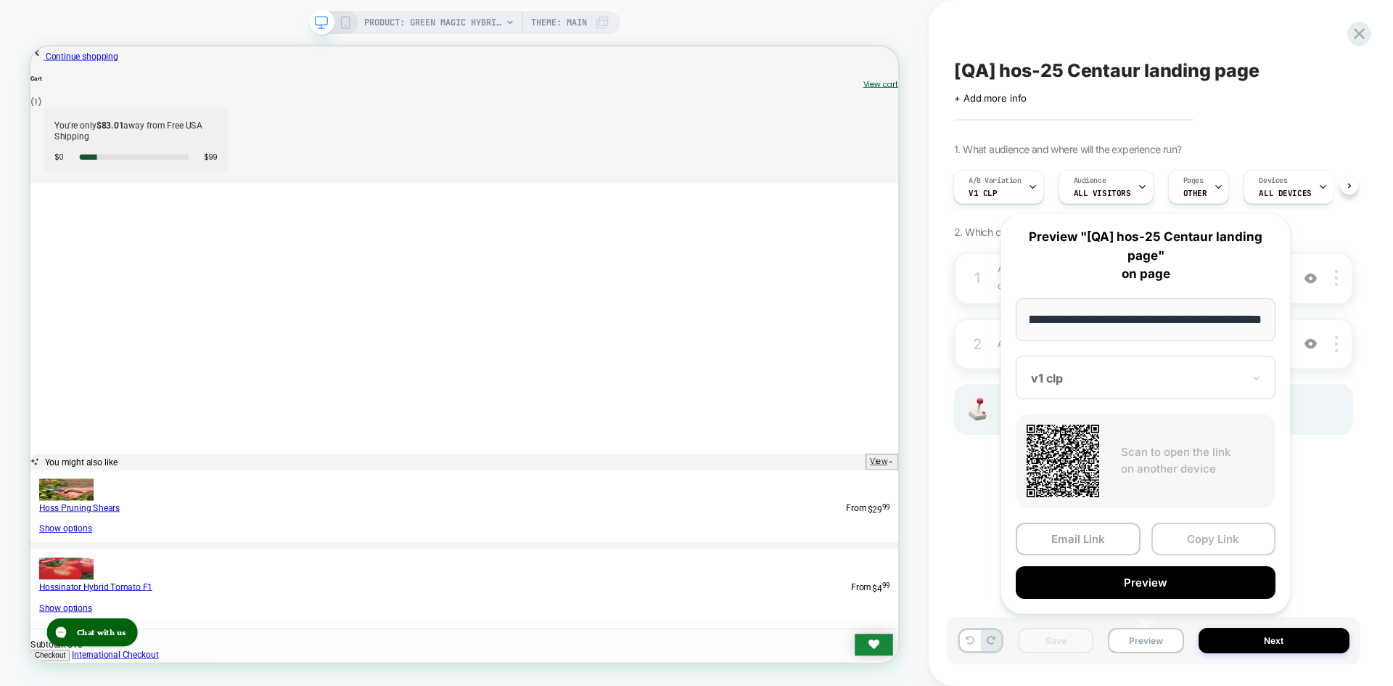
click at [1217, 544] on button "Copy Link" at bounding box center [1214, 538] width 125 height 33
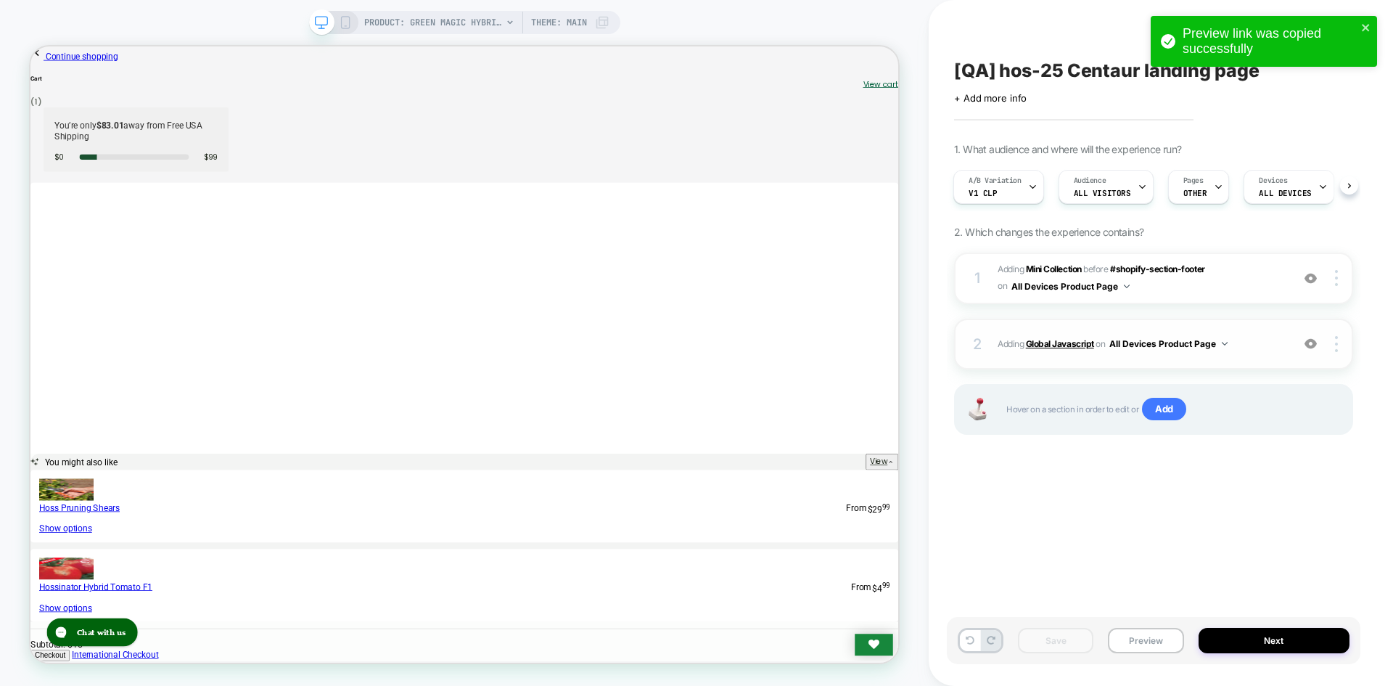
click at [1076, 348] on b "Global Javascript" at bounding box center [1060, 343] width 68 height 11
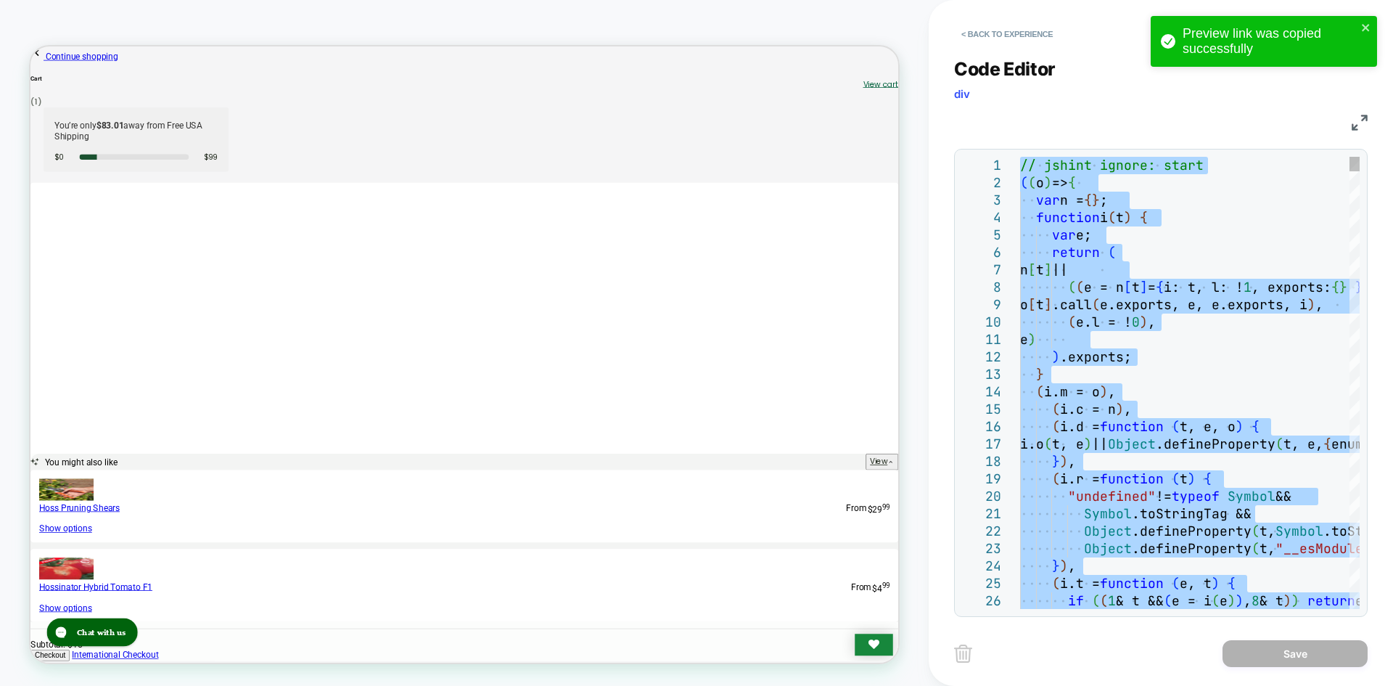
type textarea "**********"
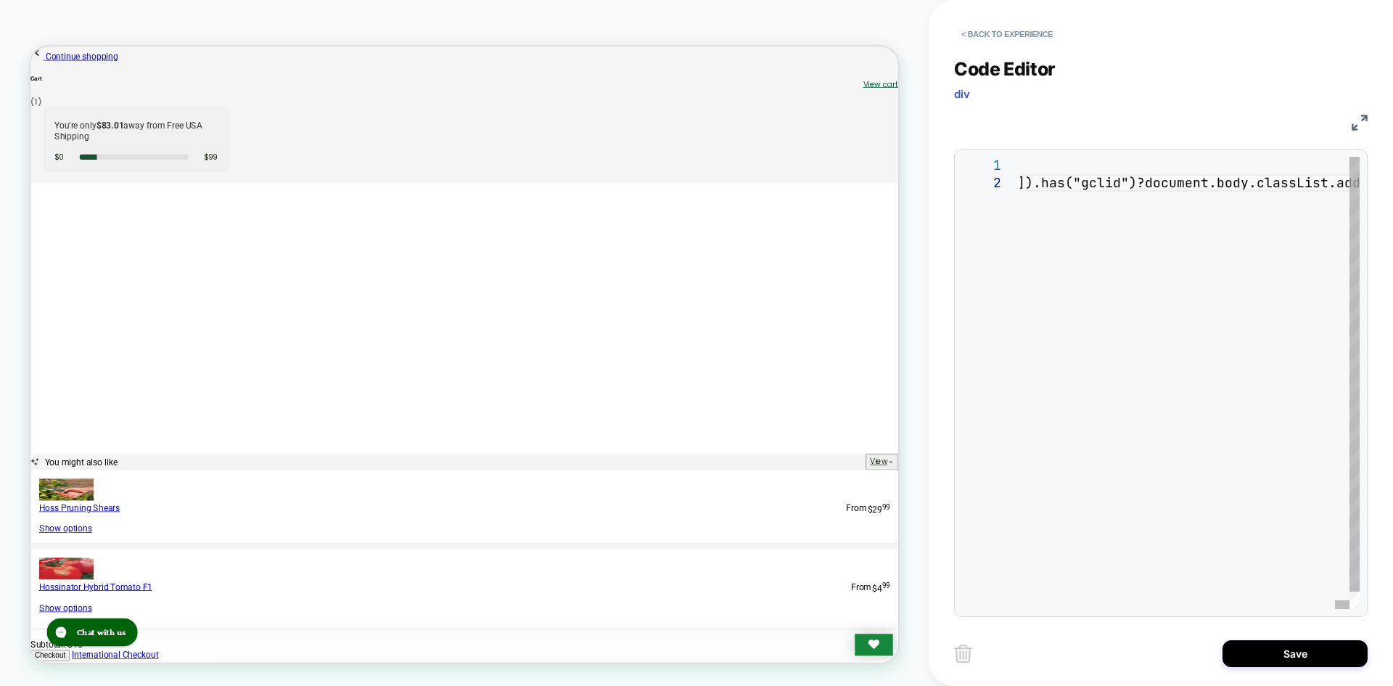
click at [1287, 662] on button "Save" at bounding box center [1295, 653] width 145 height 27
click at [1287, 654] on button "Save" at bounding box center [1295, 653] width 145 height 27
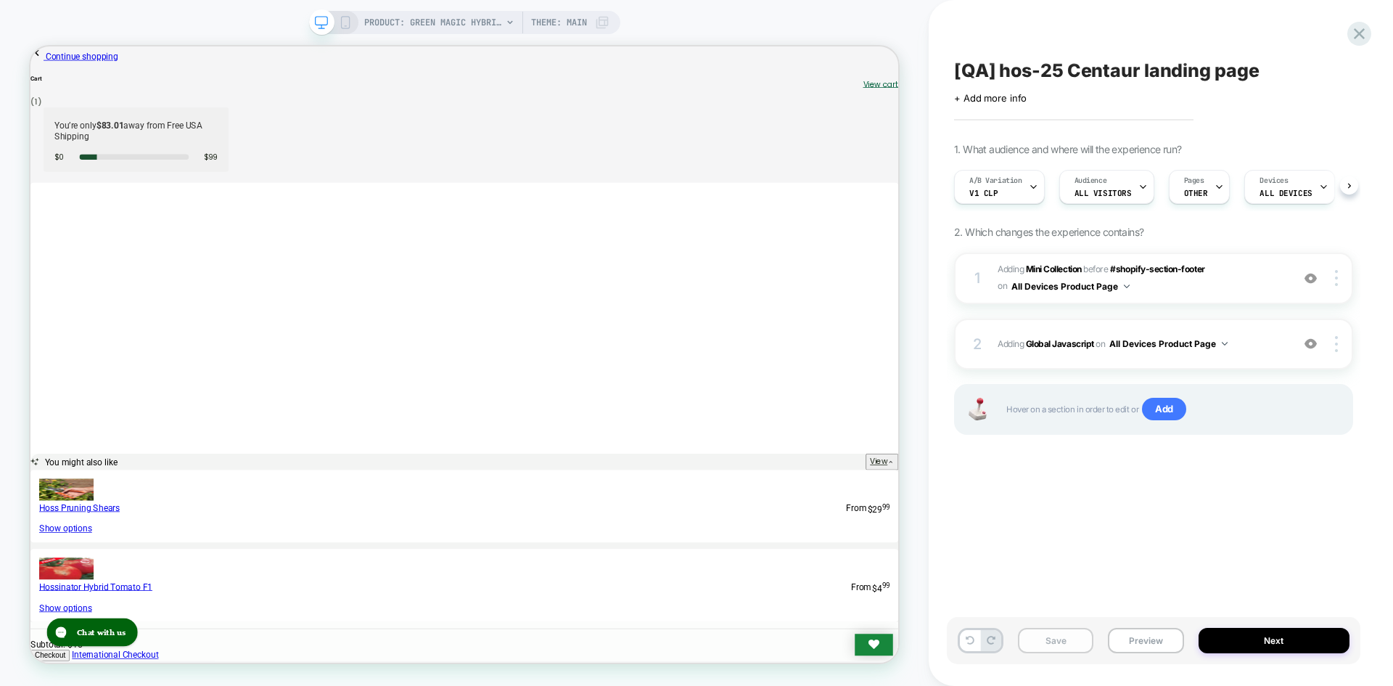
click at [1043, 652] on button "Save" at bounding box center [1055, 640] width 75 height 25
click at [1050, 650] on button "Save" at bounding box center [1055, 640] width 75 height 25
click at [1113, 647] on button "Preview" at bounding box center [1145, 640] width 75 height 25
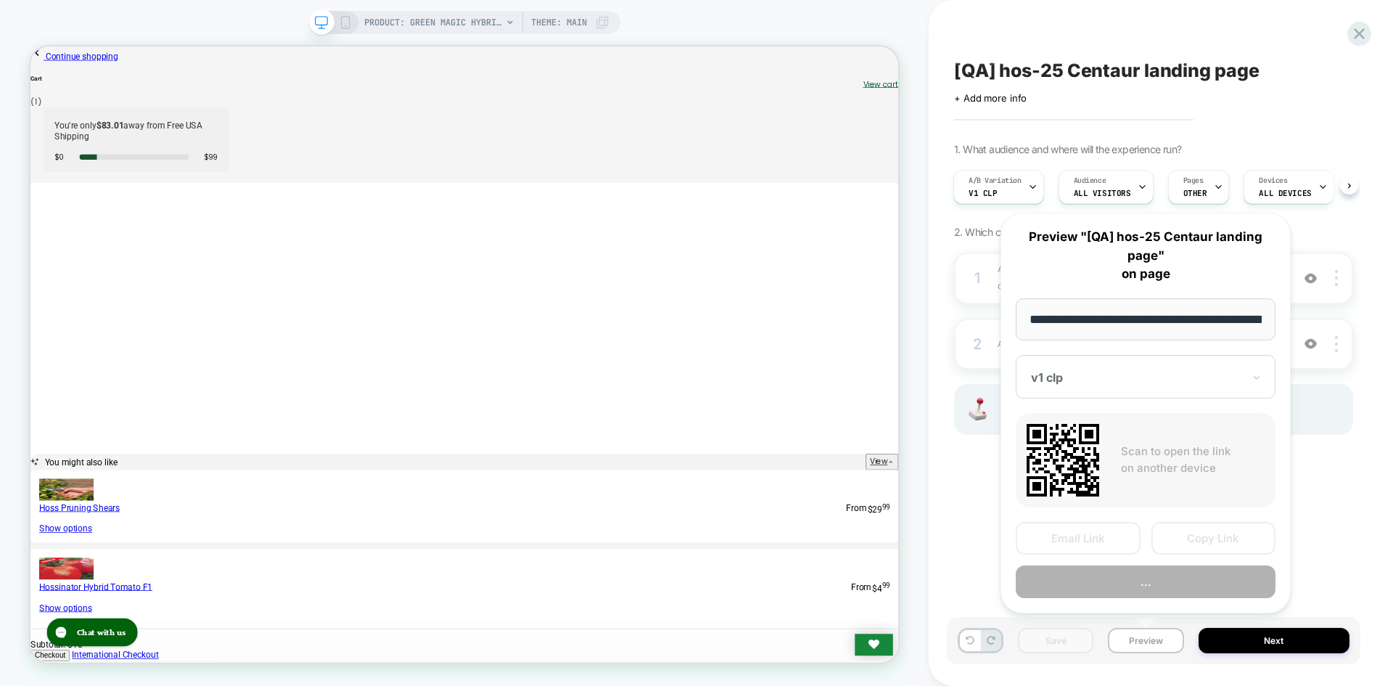
scroll to position [0, 192]
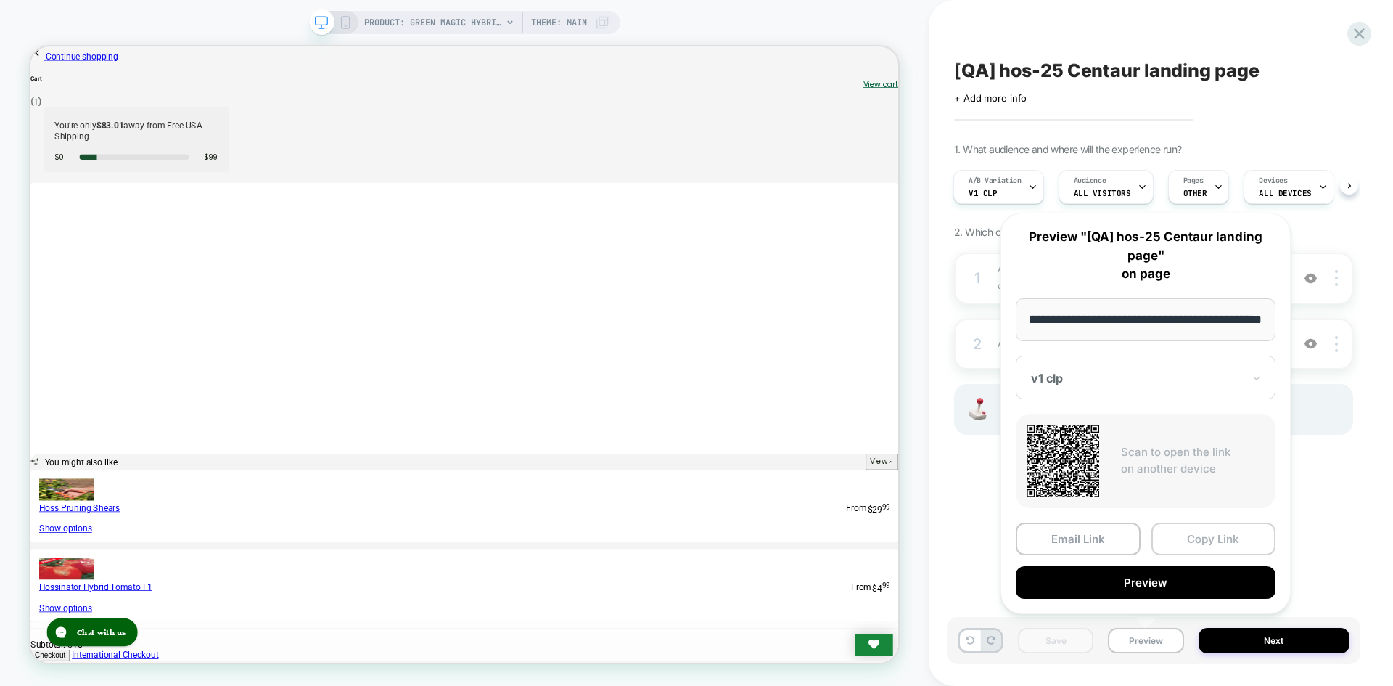
click at [1204, 535] on button "Copy Link" at bounding box center [1214, 538] width 125 height 33
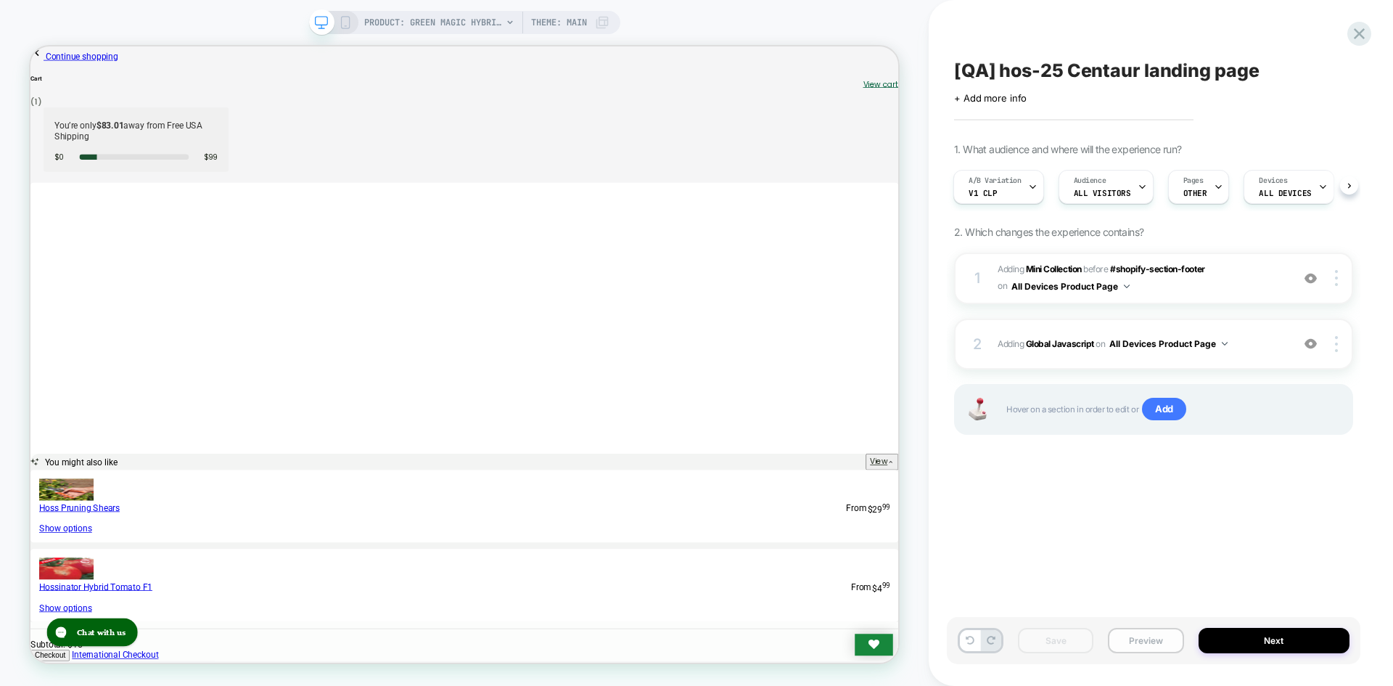
click at [1140, 633] on button "Preview" at bounding box center [1145, 640] width 75 height 25
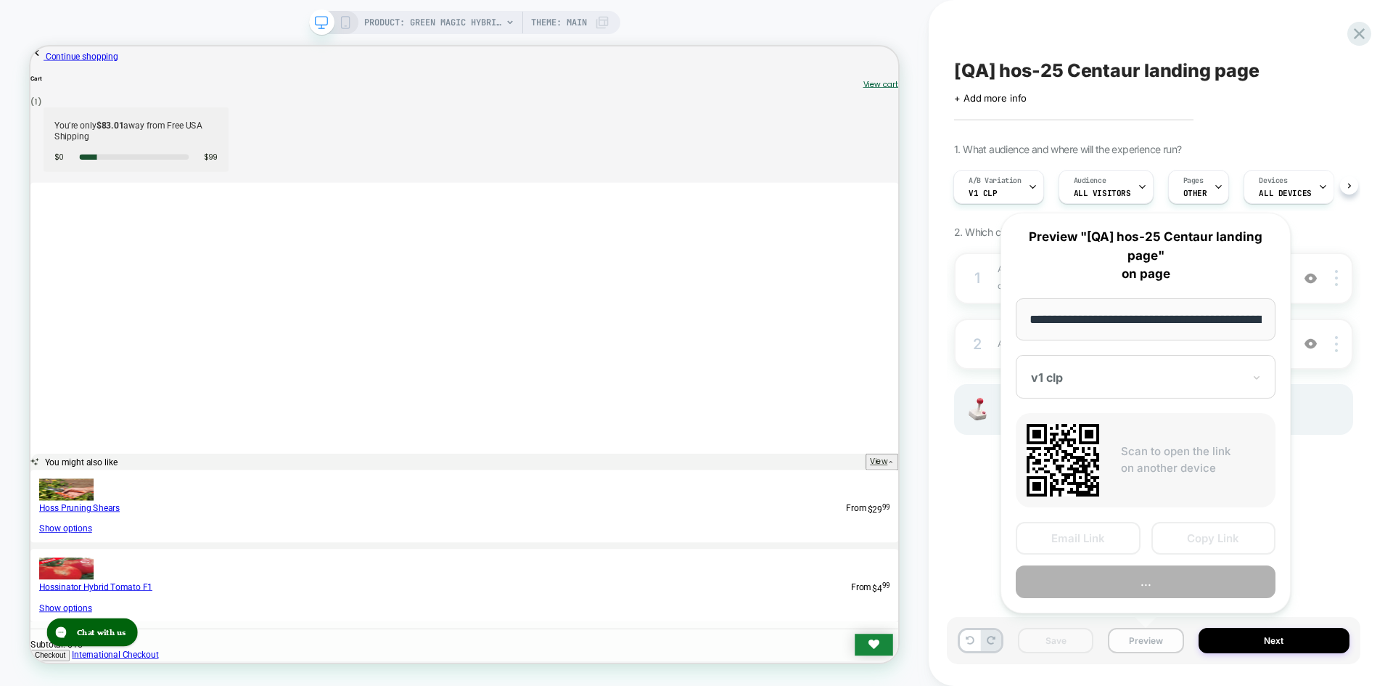
scroll to position [0, 192]
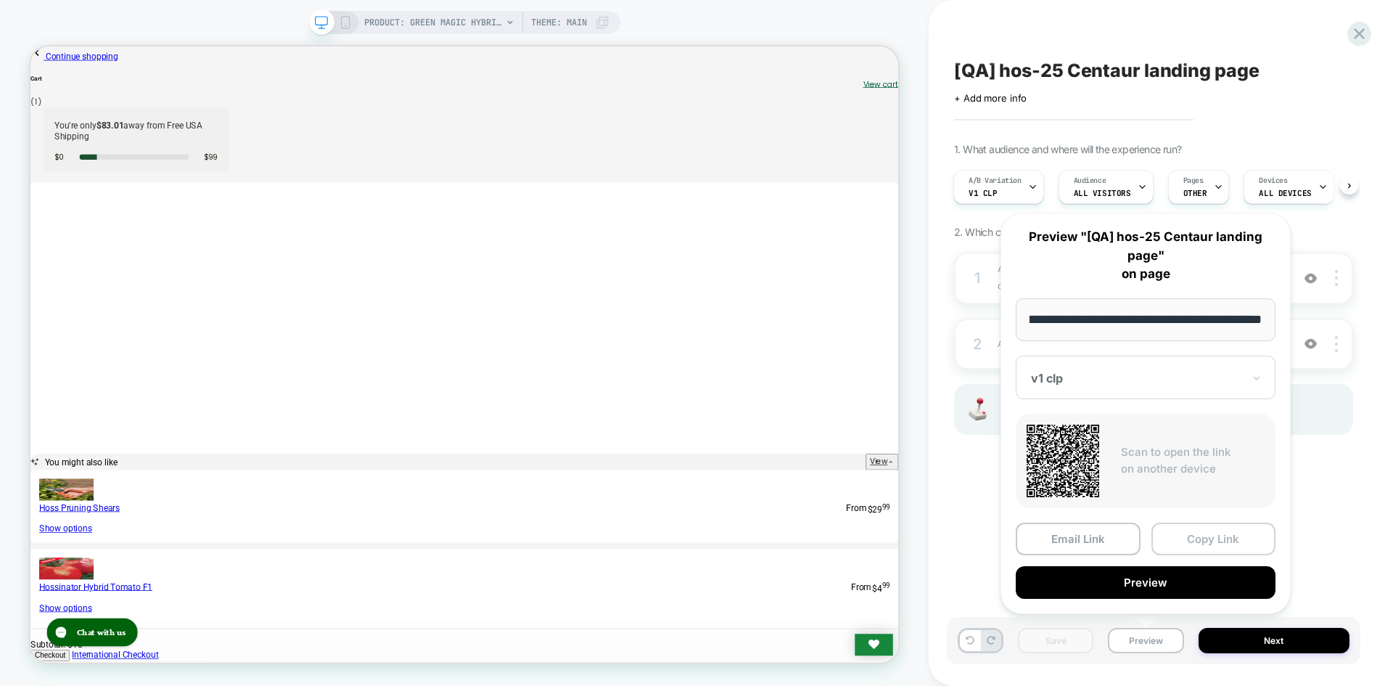
click at [1228, 544] on button "Copy Link" at bounding box center [1214, 538] width 125 height 33
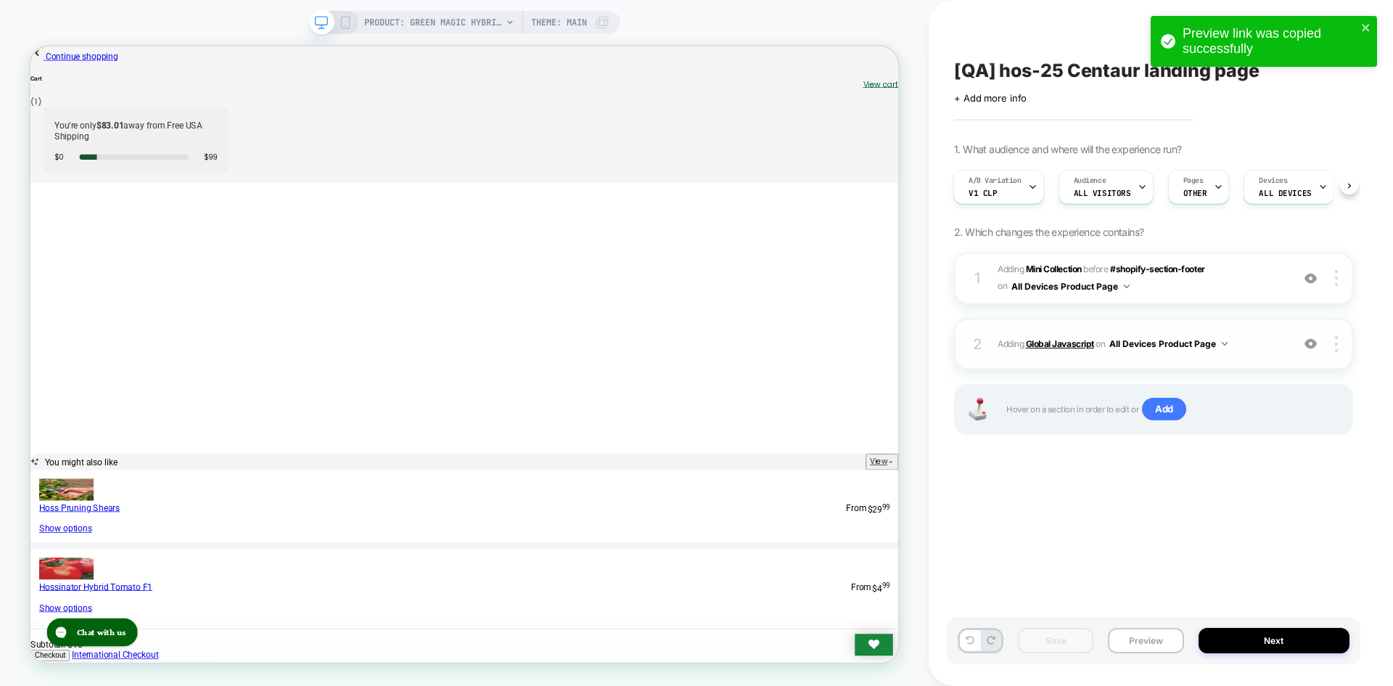
click at [1056, 348] on b "Global Javascript" at bounding box center [1060, 343] width 68 height 11
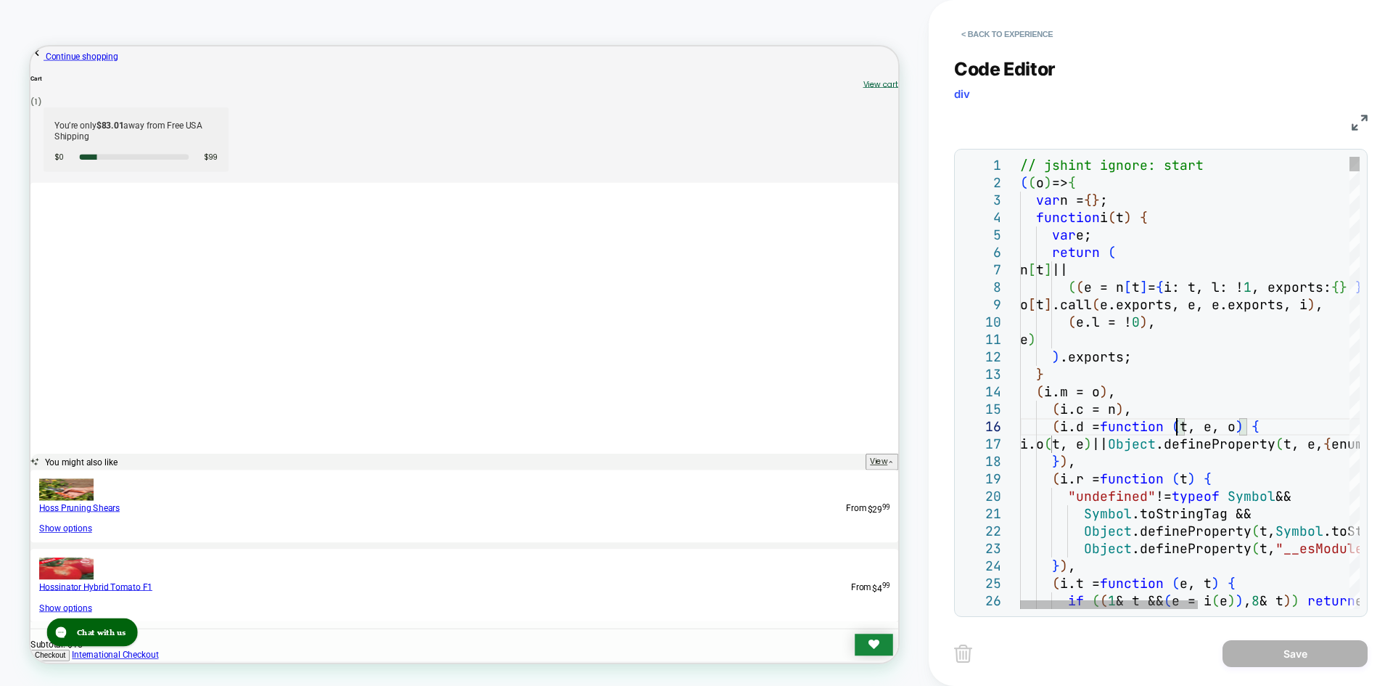
click at [408, 684] on div "PRODUCT: Green Magic Hybrid Broccoli F1 PRODUCT: Green Magic Hybrid Broccoli F1…" at bounding box center [464, 343] width 929 height 686
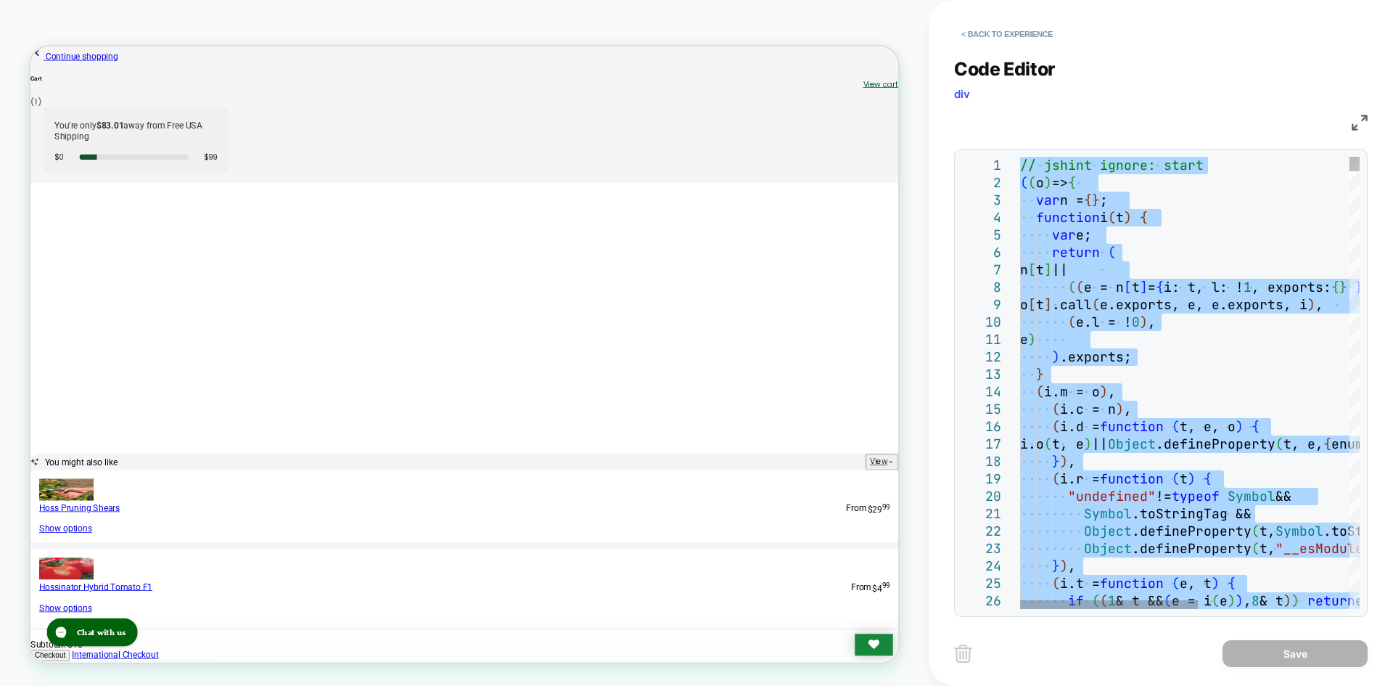
type textarea "**********"
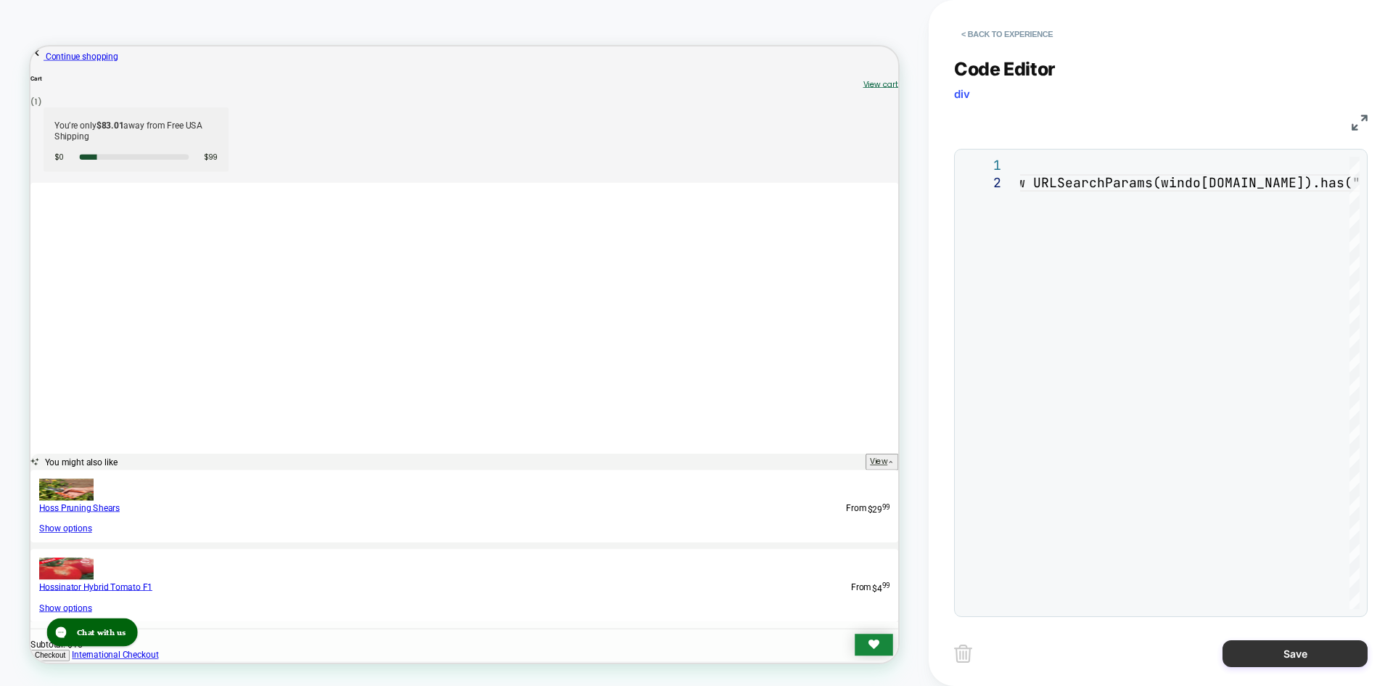
click at [1293, 655] on button "Save" at bounding box center [1295, 653] width 145 height 27
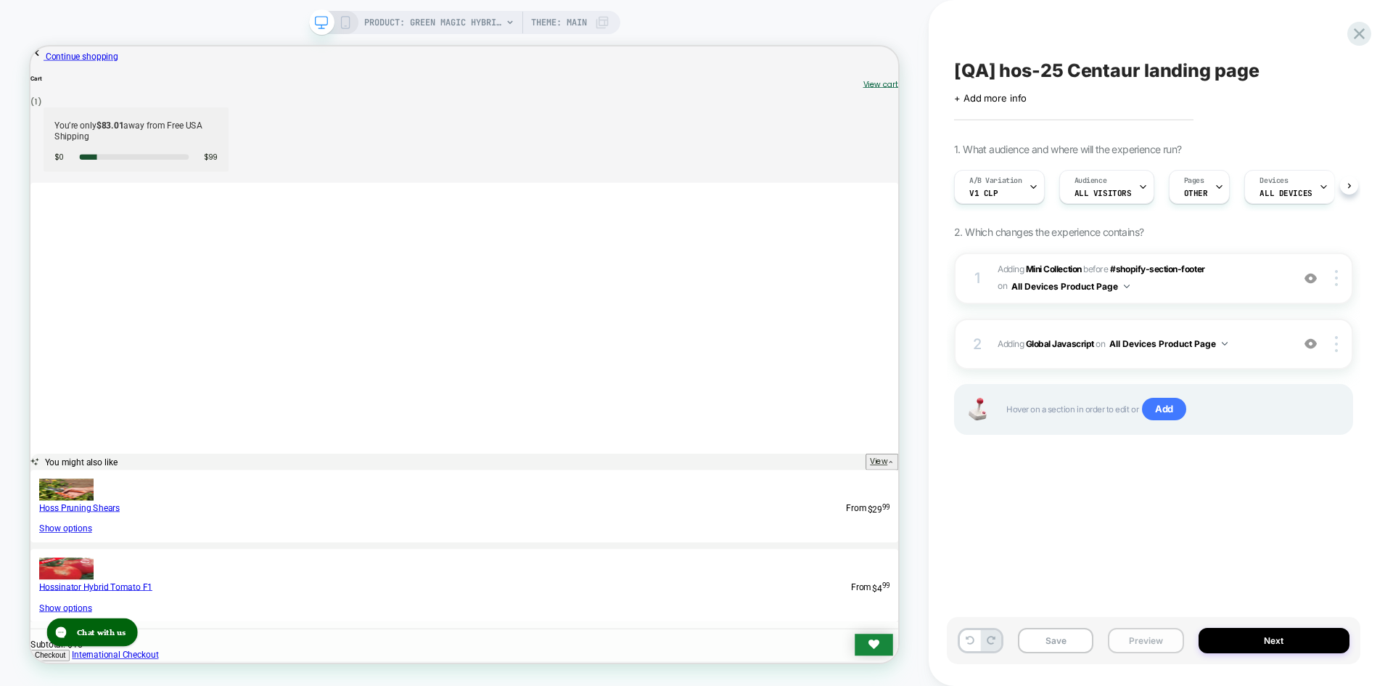
click at [1070, 640] on button "Save" at bounding box center [1055, 640] width 75 height 25
click at [1156, 642] on button "Preview" at bounding box center [1145, 640] width 75 height 25
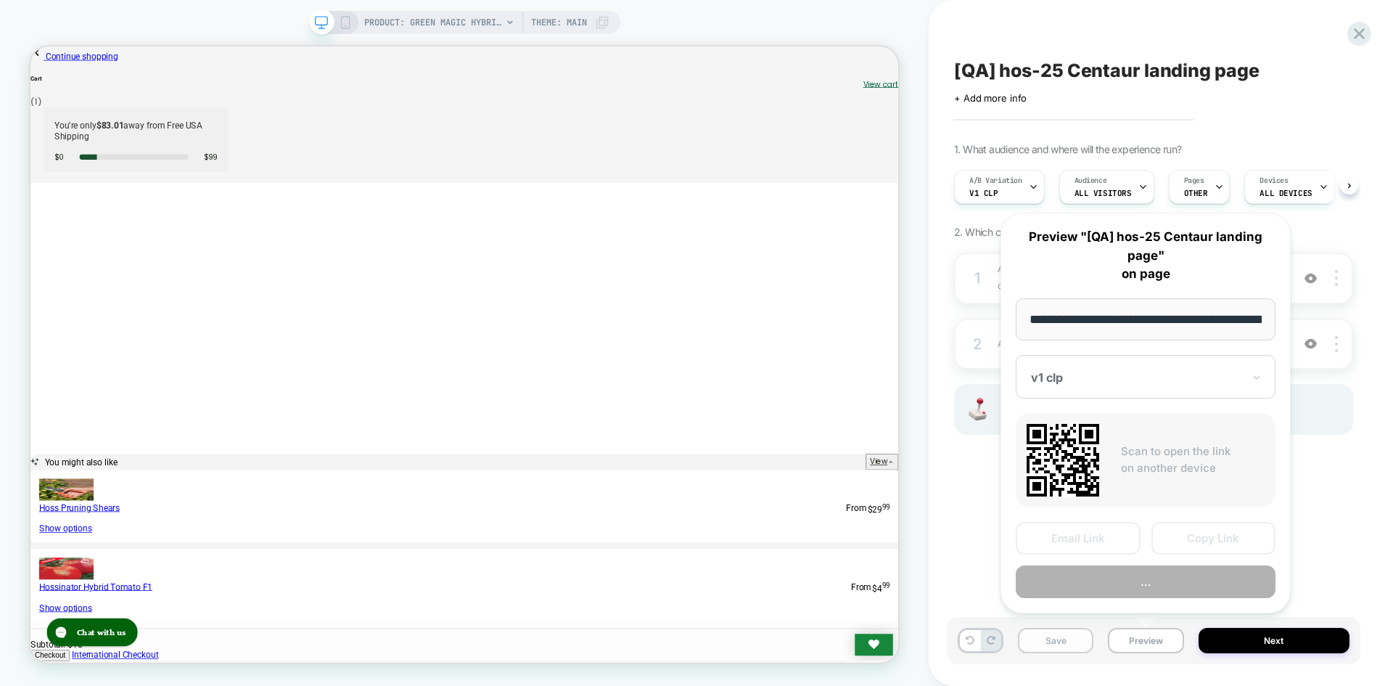
click at [1056, 646] on button "Save" at bounding box center [1055, 640] width 75 height 25
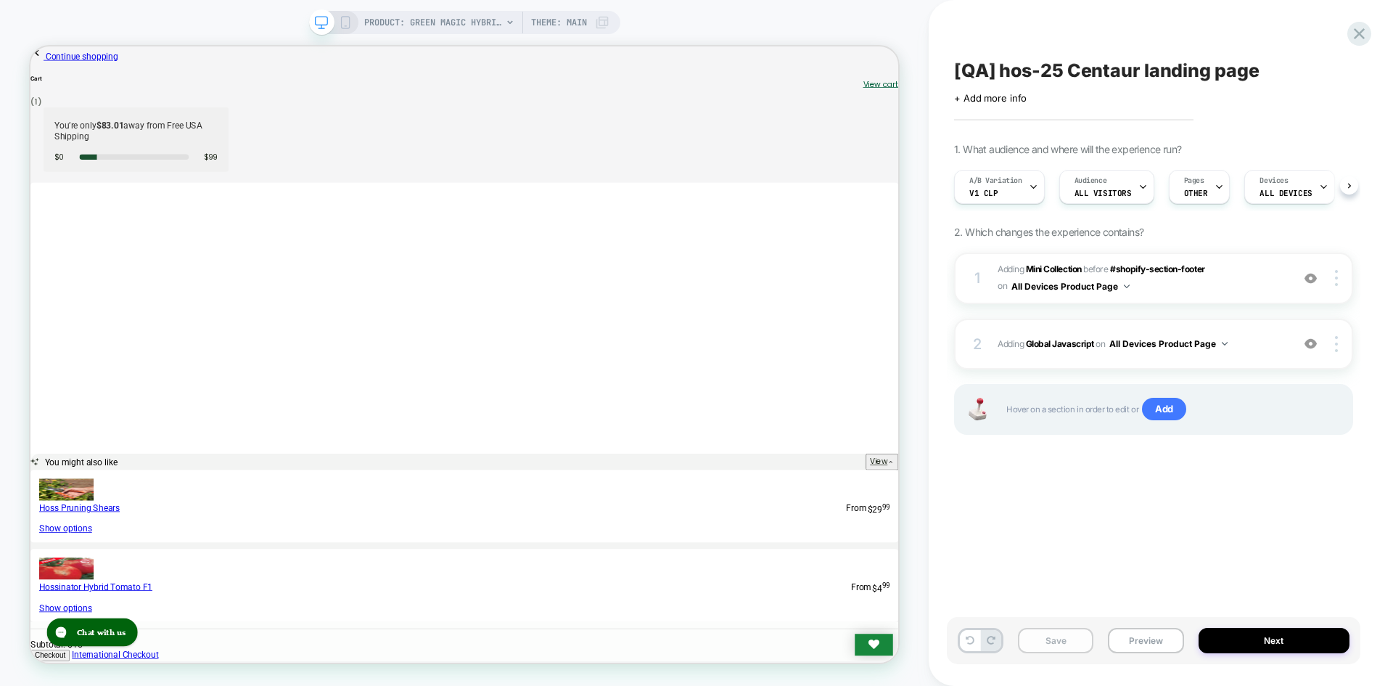
scroll to position [0, 1]
click at [1159, 641] on button "Preview" at bounding box center [1145, 640] width 75 height 25
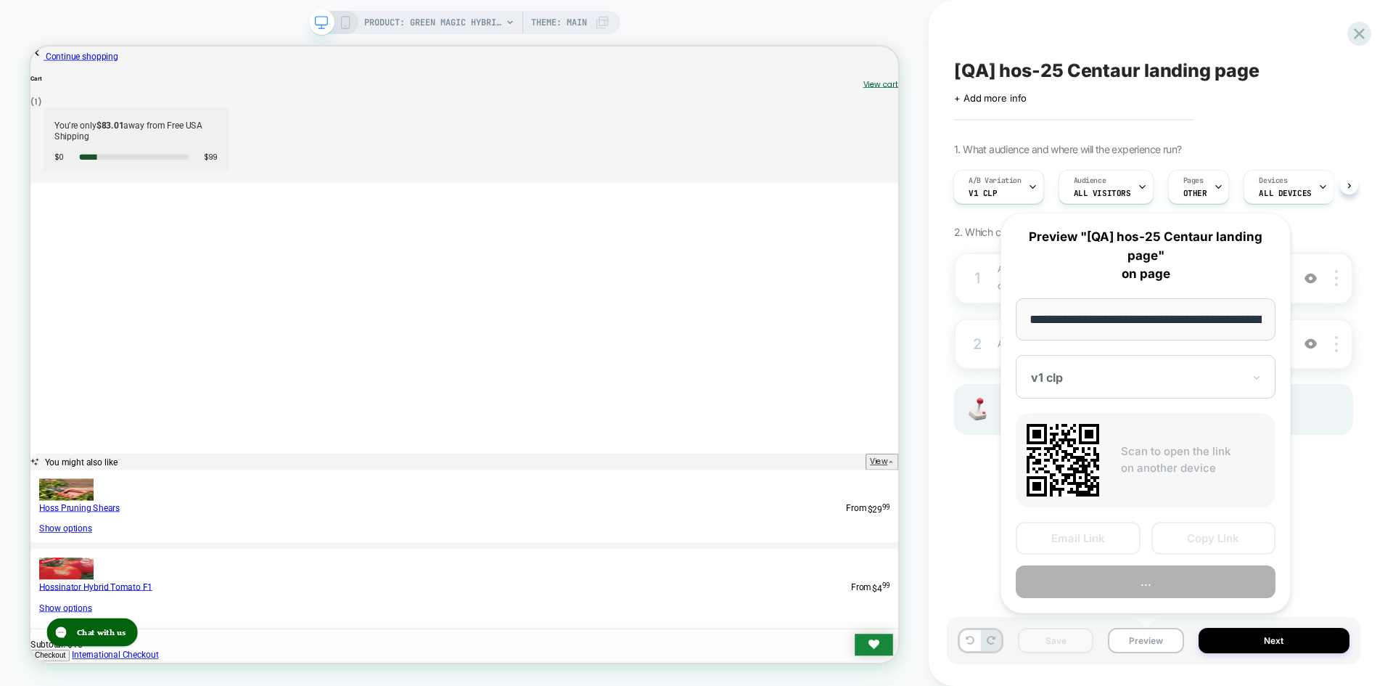
scroll to position [0, 192]
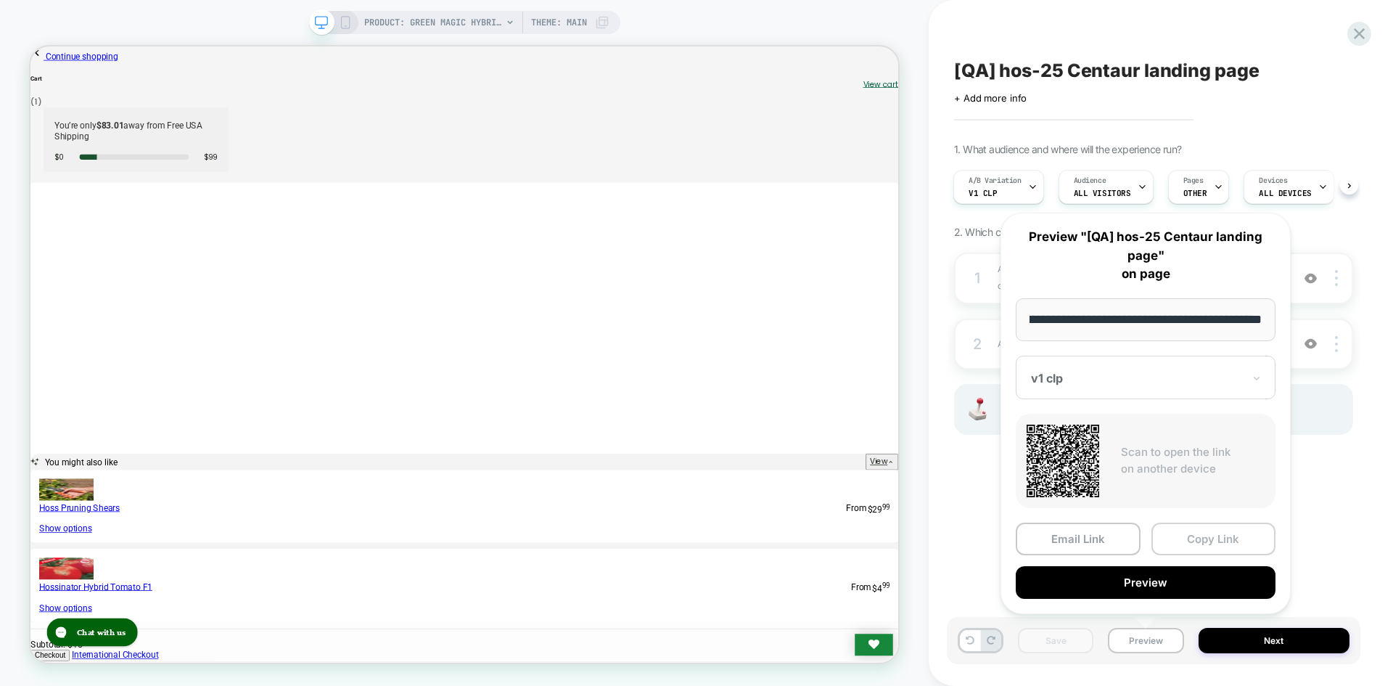
click at [1222, 530] on button "Copy Link" at bounding box center [1214, 538] width 125 height 33
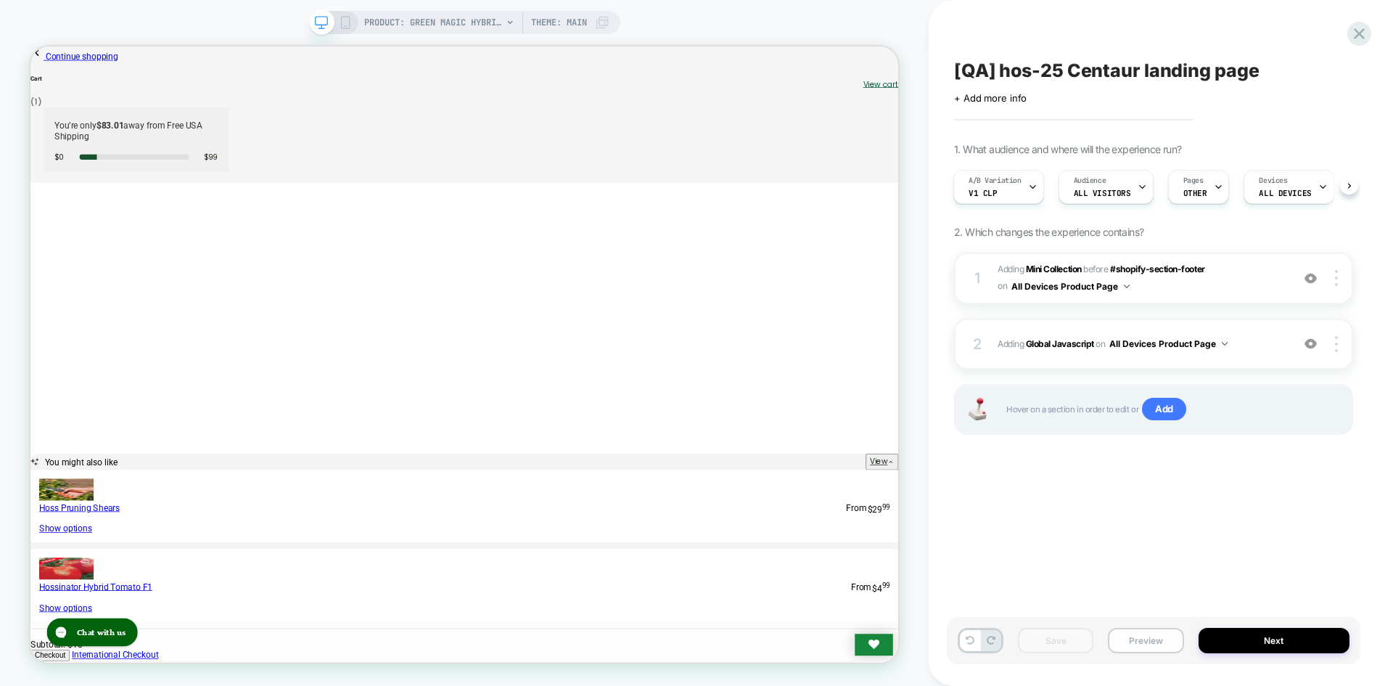
click at [1160, 642] on button "Preview" at bounding box center [1145, 640] width 75 height 25
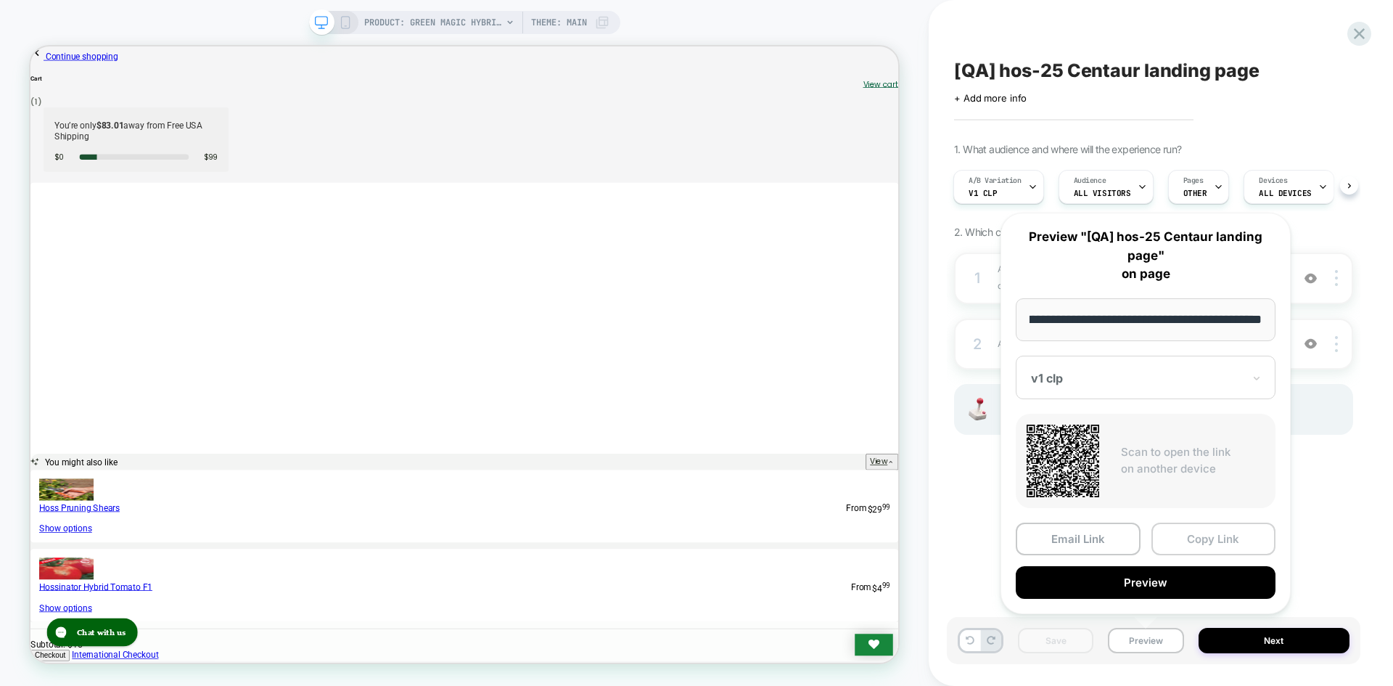
click at [1213, 546] on button "Copy Link" at bounding box center [1214, 538] width 125 height 33
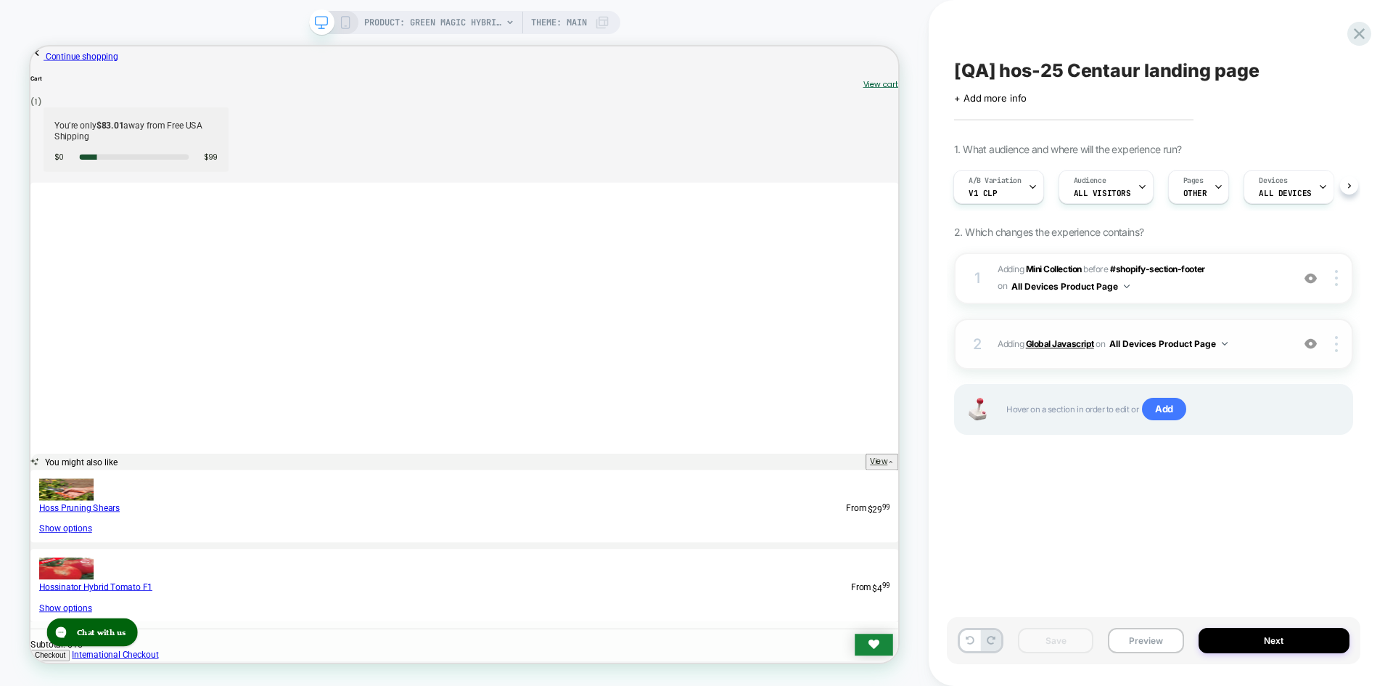
click at [1064, 342] on b "Global Javascript" at bounding box center [1060, 343] width 68 height 11
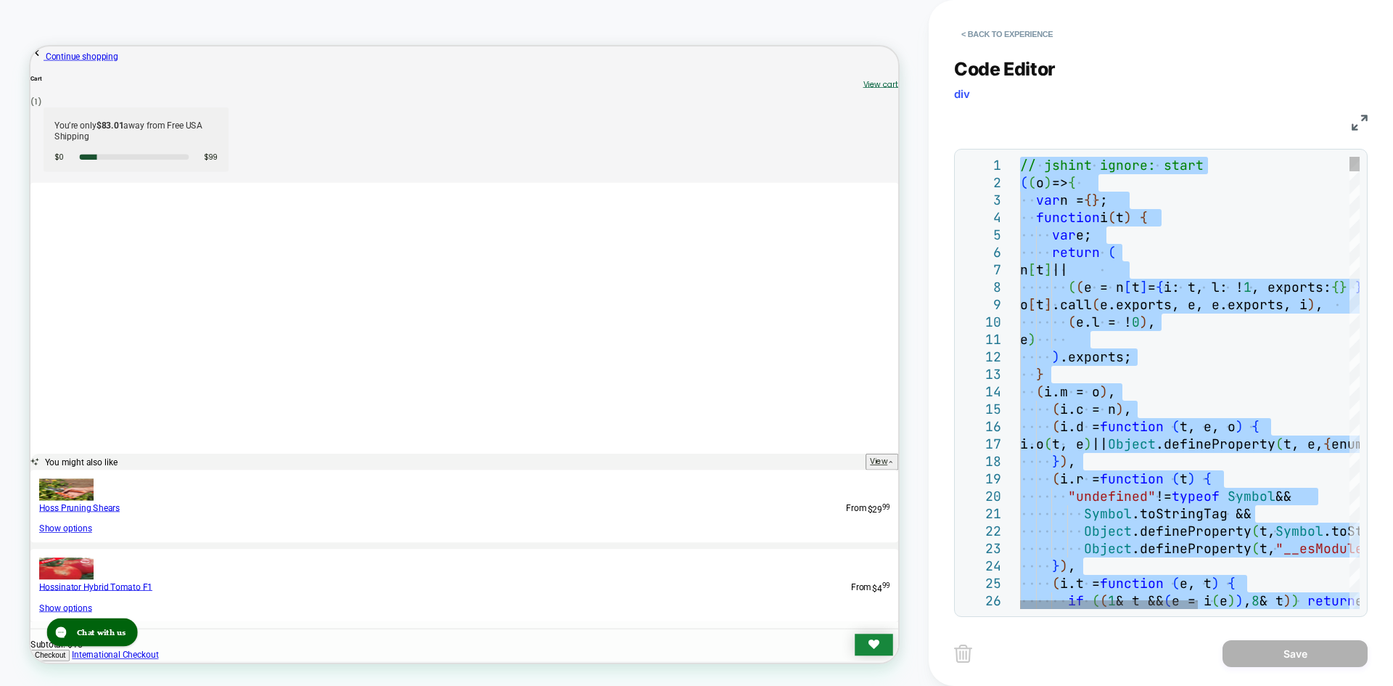
type textarea "**********"
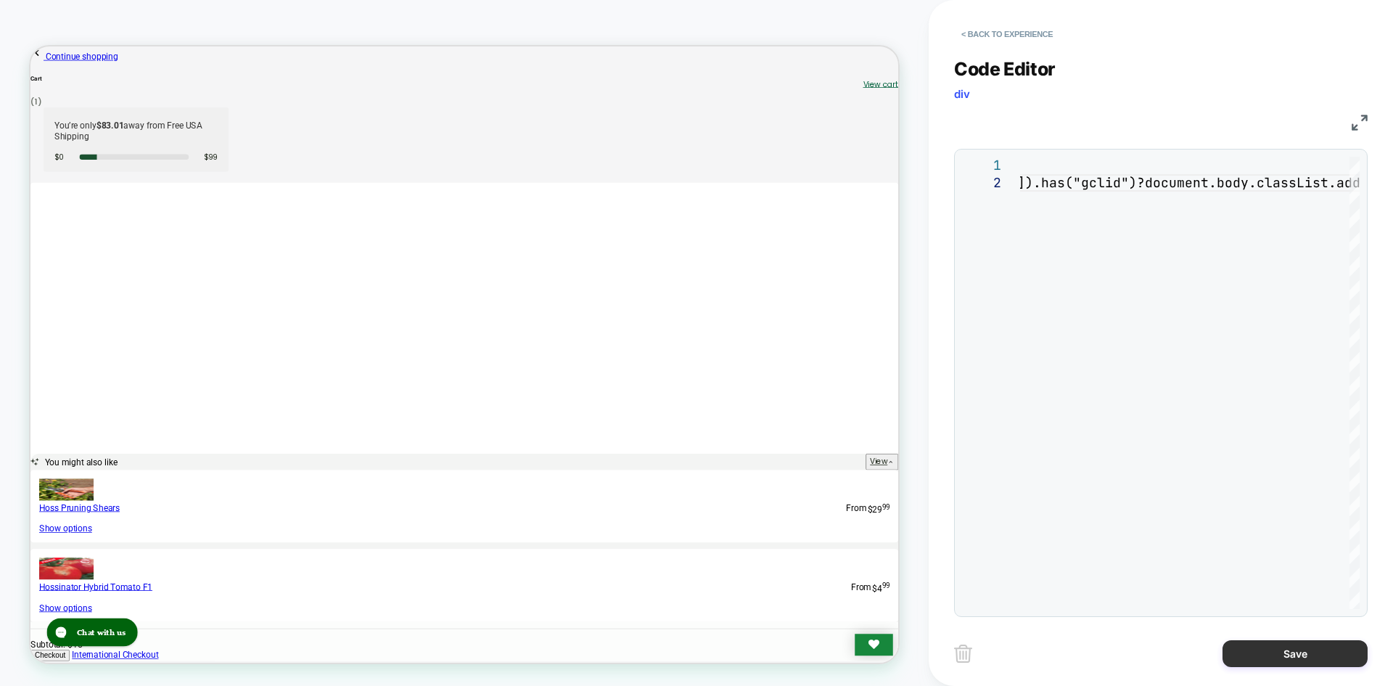
click at [1255, 657] on button "Save" at bounding box center [1295, 653] width 145 height 27
click at [1264, 655] on button "Save" at bounding box center [1295, 653] width 145 height 27
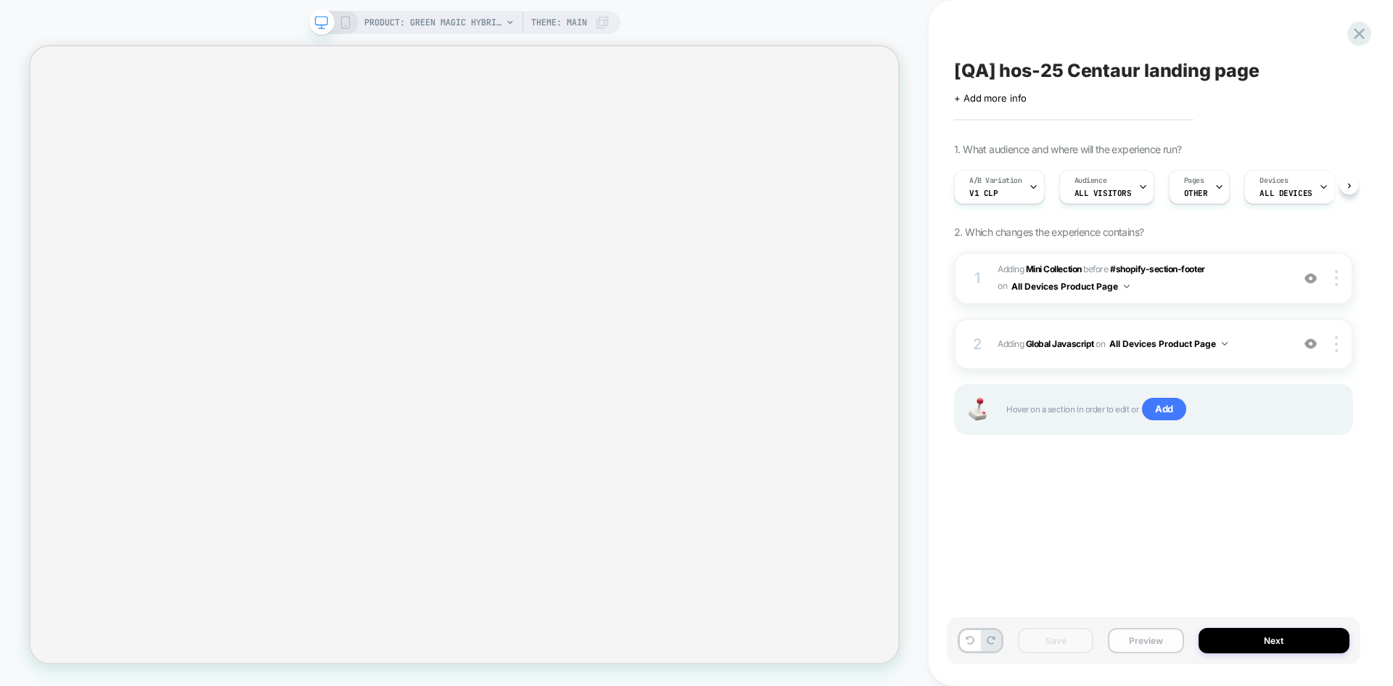
click at [1161, 649] on button "Preview" at bounding box center [1145, 640] width 75 height 25
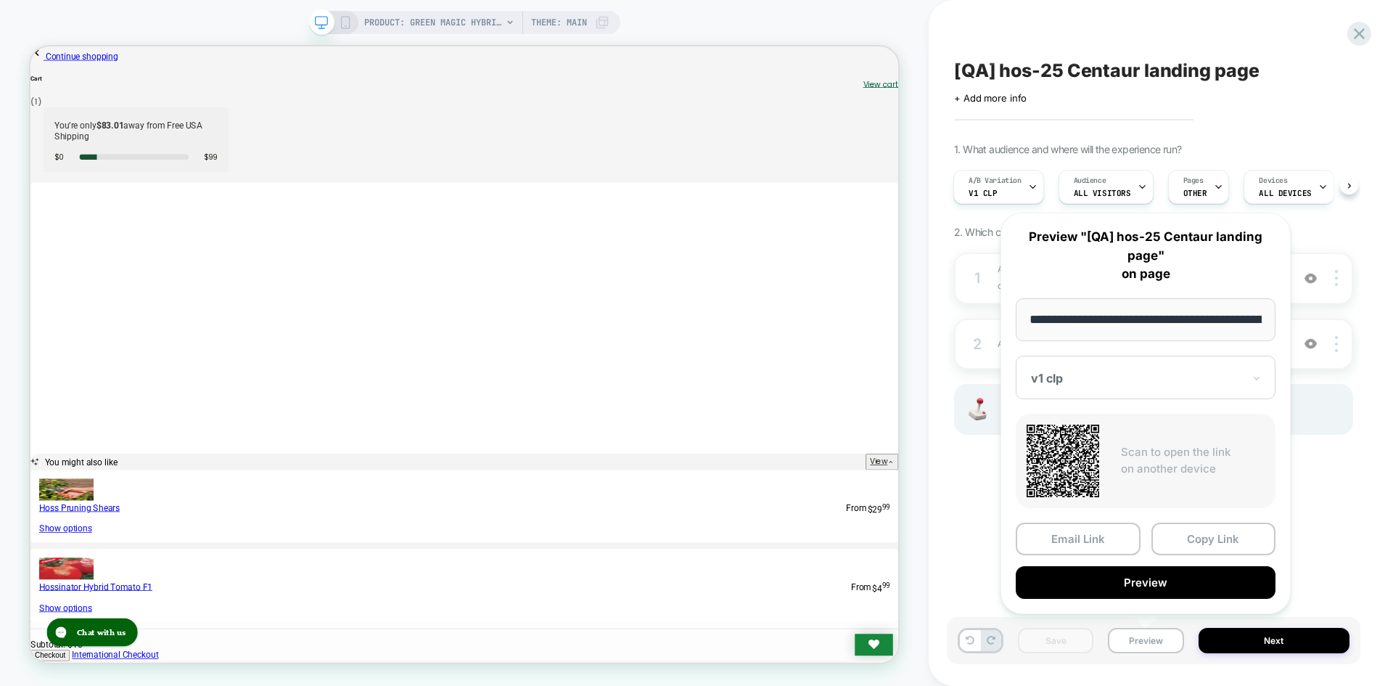
drag, startPoint x: 1195, startPoint y: 528, endPoint x: 1206, endPoint y: 491, distance: 38.6
click at [1195, 528] on button "Copy Link" at bounding box center [1214, 538] width 125 height 33
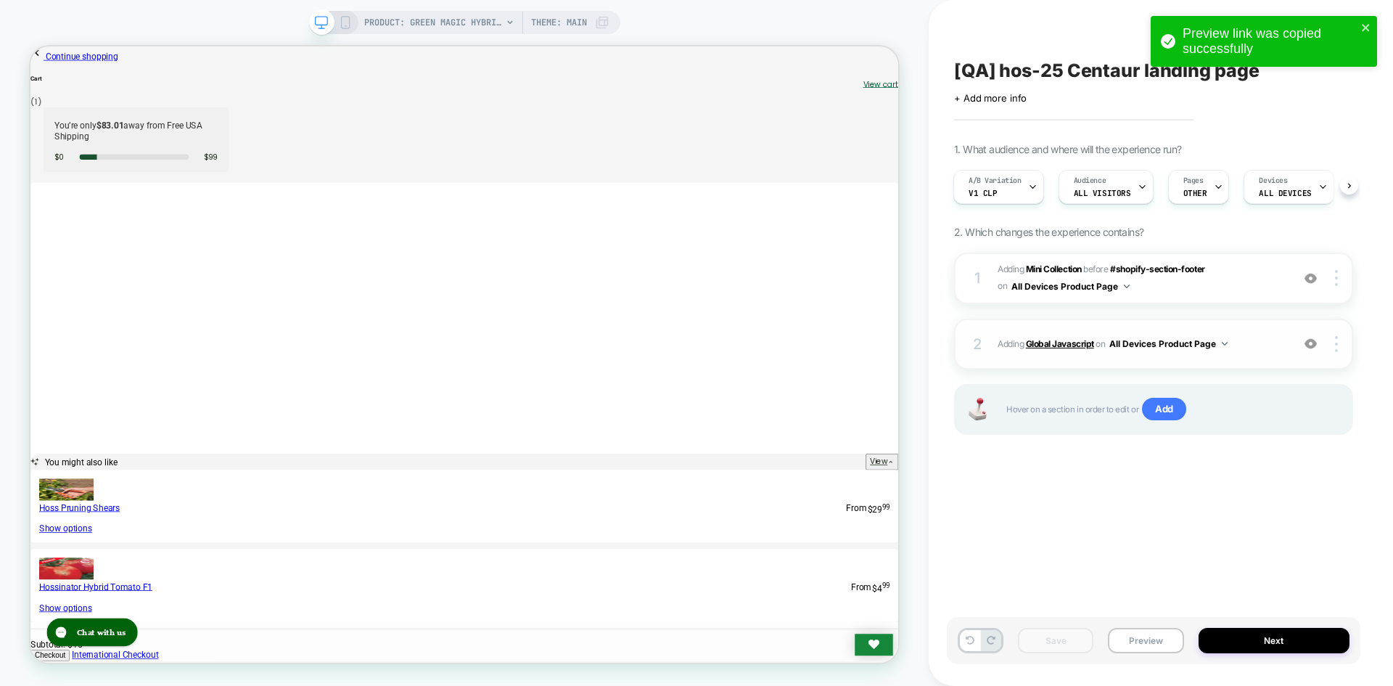
click at [1046, 345] on b "Global Javascript" at bounding box center [1060, 343] width 68 height 11
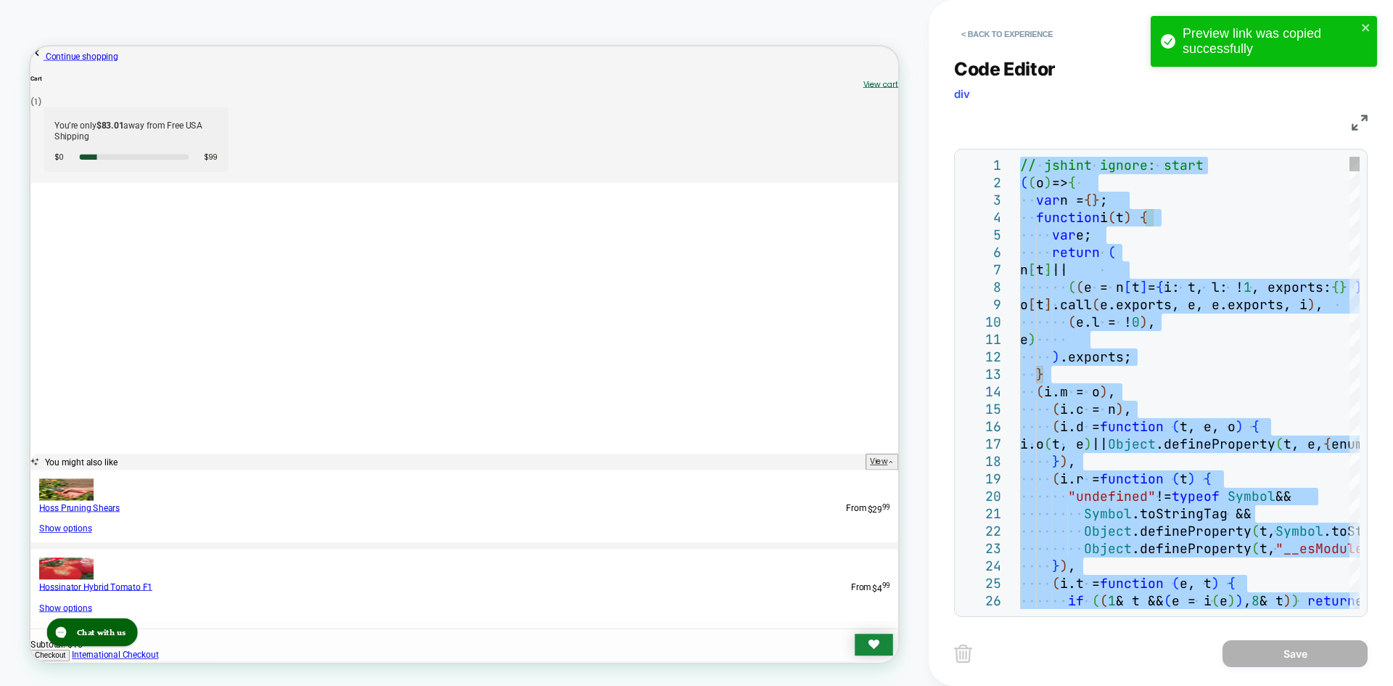
type textarea "**********"
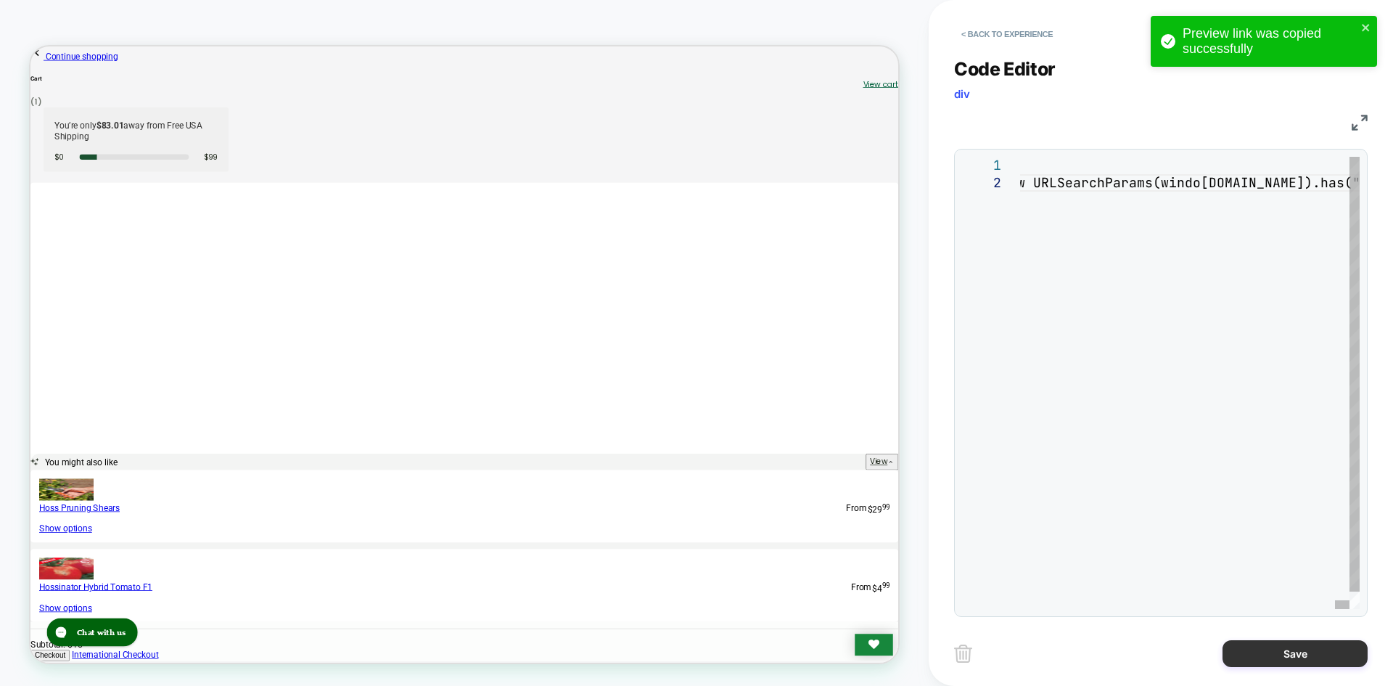
click at [1287, 655] on button "Save" at bounding box center [1295, 653] width 145 height 27
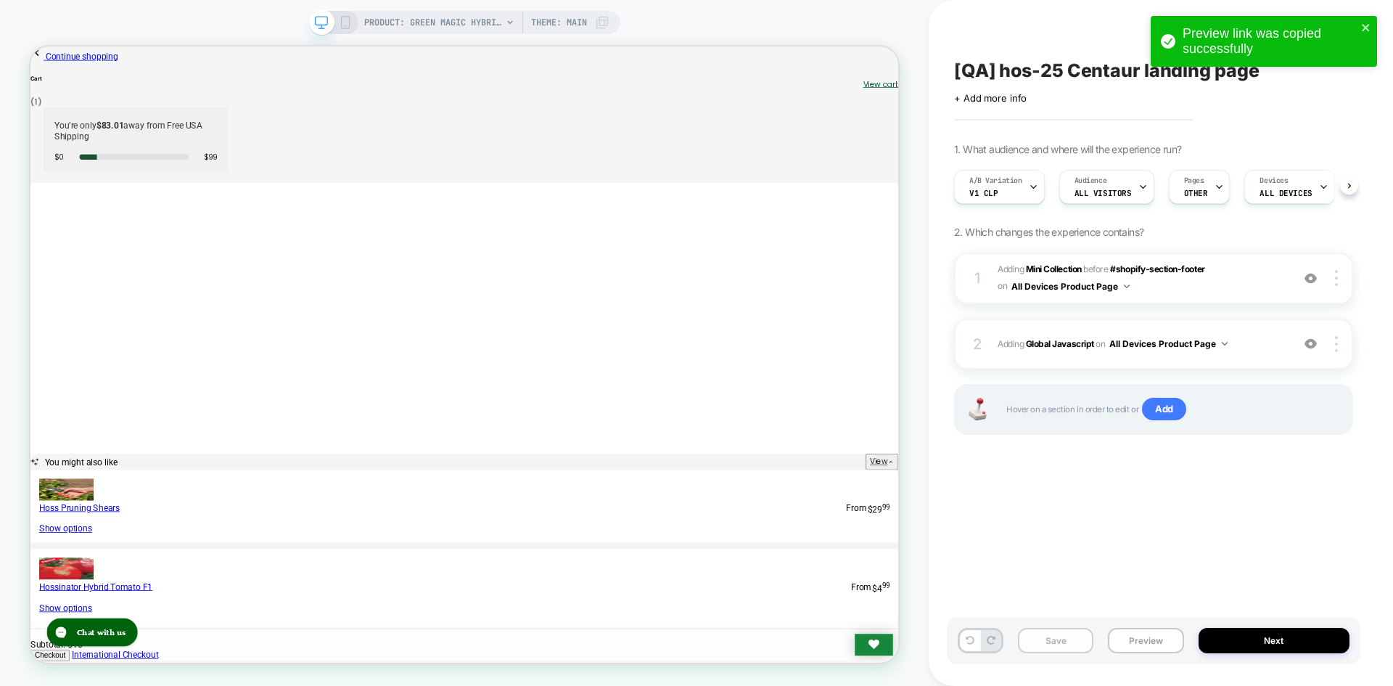
click at [1041, 648] on button "Save" at bounding box center [1055, 640] width 75 height 25
click at [1044, 643] on button "Save" at bounding box center [1055, 640] width 75 height 25
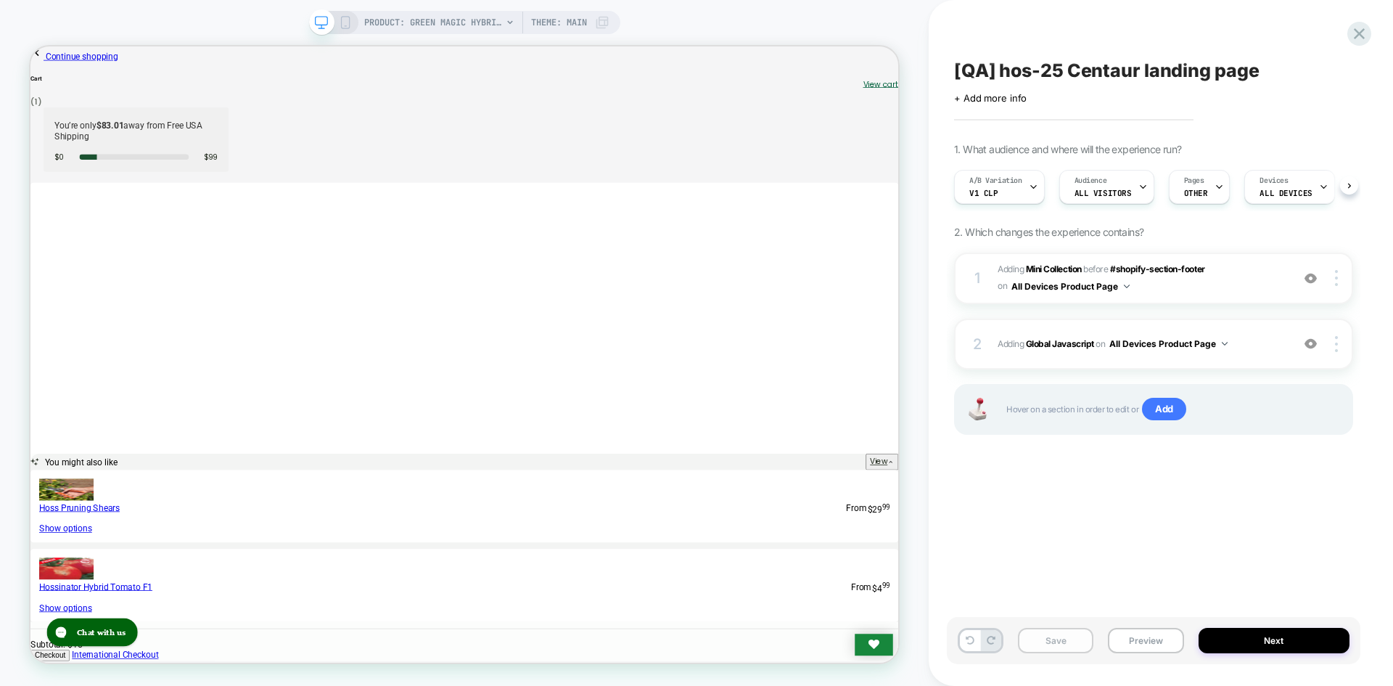
click at [1044, 643] on button "Save" at bounding box center [1055, 640] width 75 height 25
click at [1072, 644] on button "Save" at bounding box center [1055, 640] width 75 height 25
click at [1113, 641] on button "Preview" at bounding box center [1145, 640] width 75 height 25
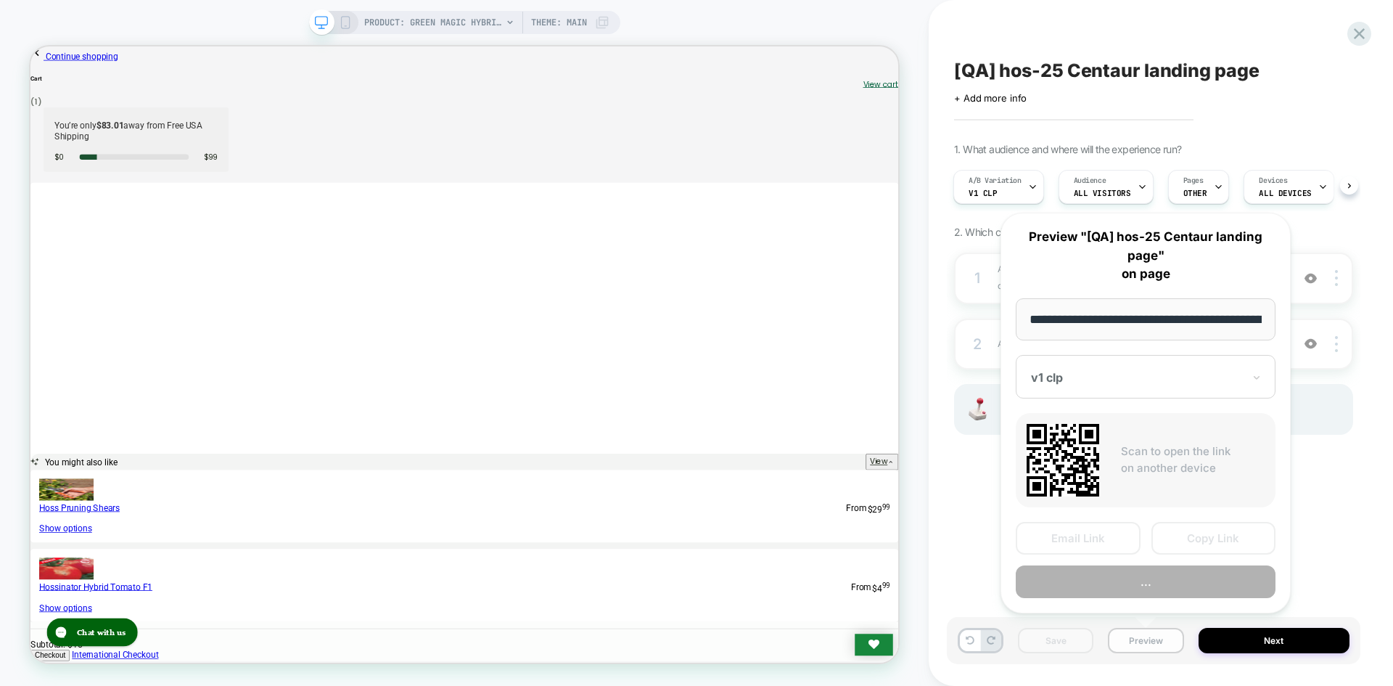
scroll to position [0, 192]
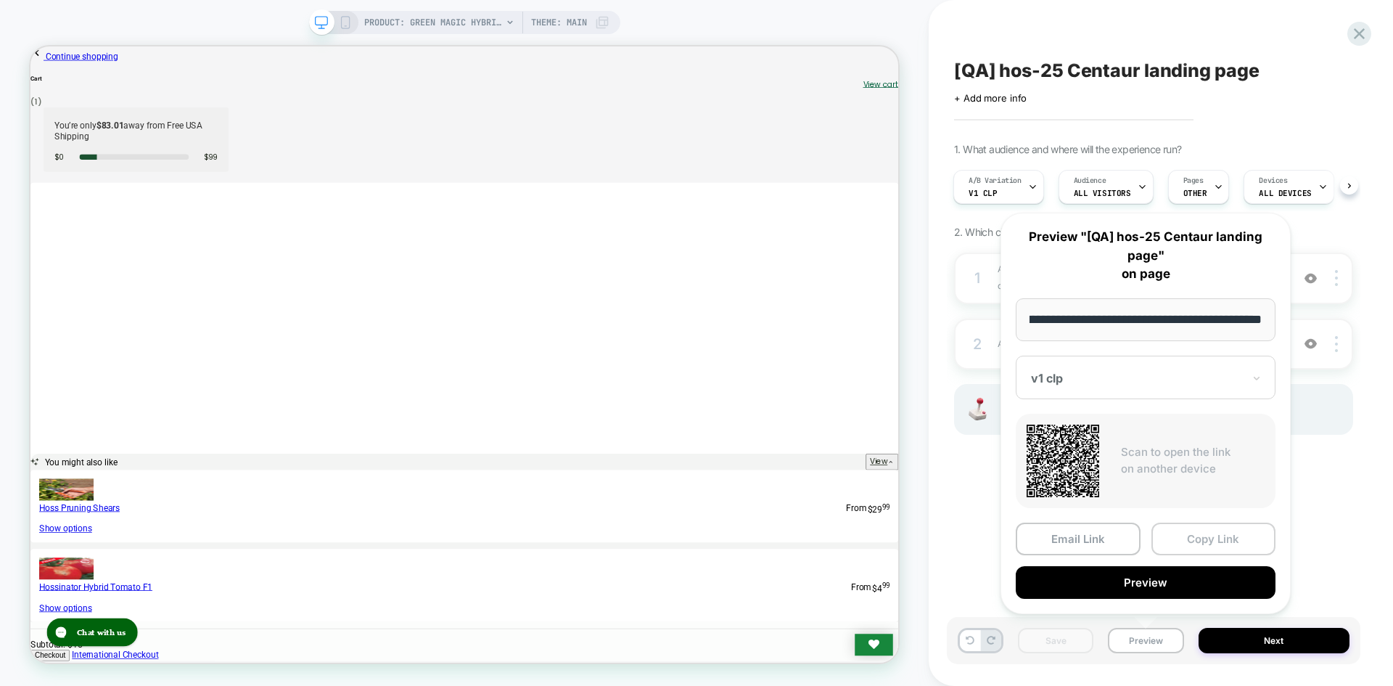
click at [1199, 543] on button "Copy Link" at bounding box center [1214, 538] width 125 height 33
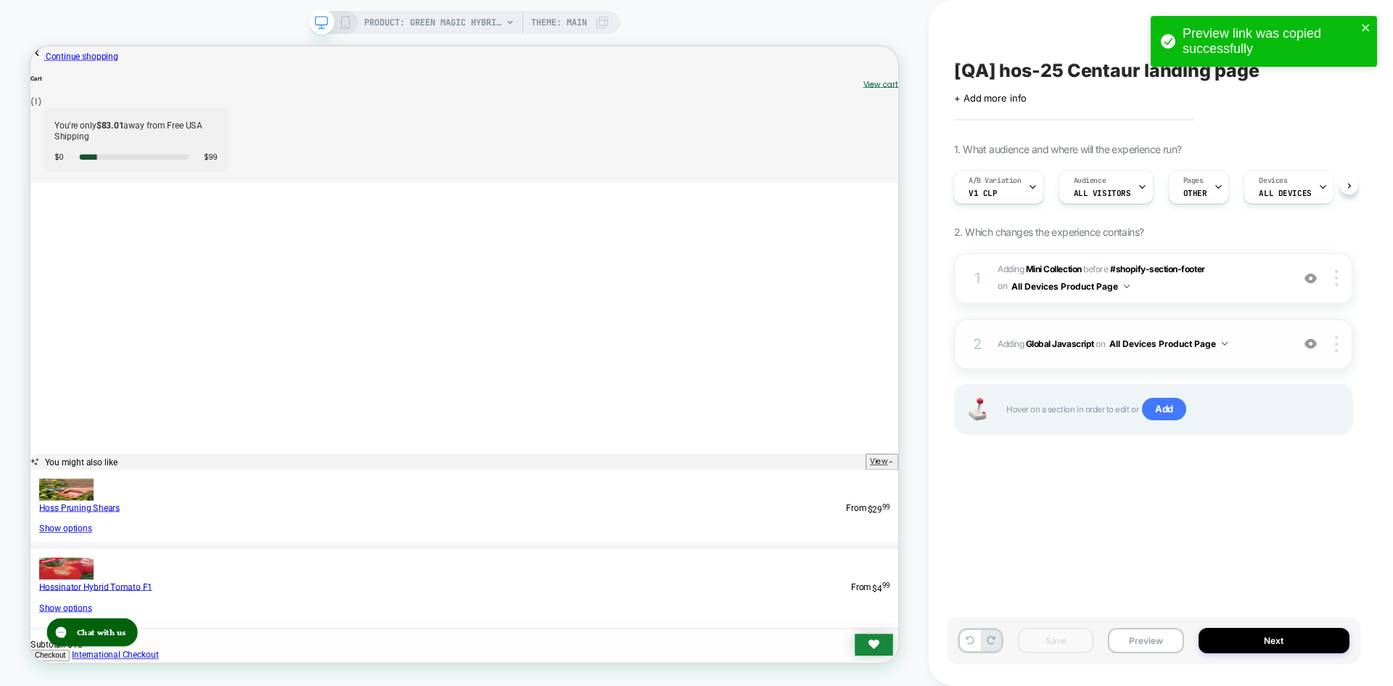
click at [1102, 340] on span "on" at bounding box center [1100, 344] width 9 height 16
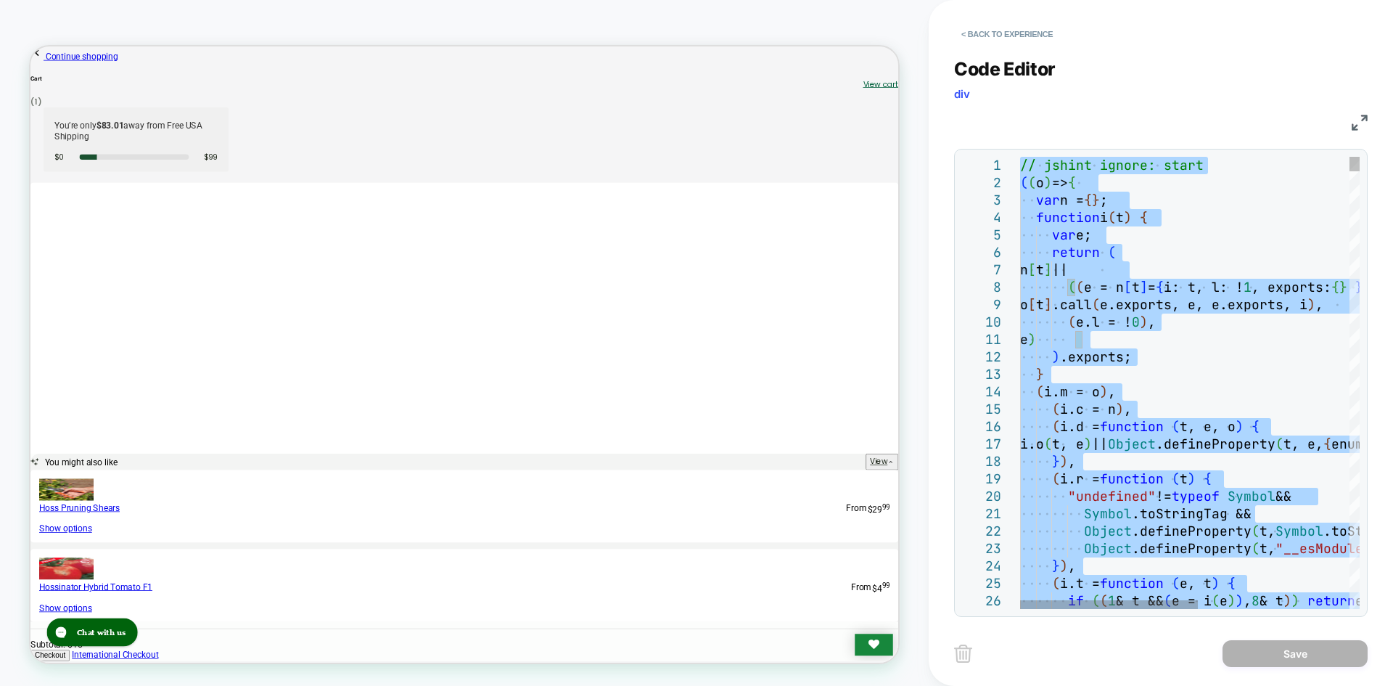
type textarea "**********"
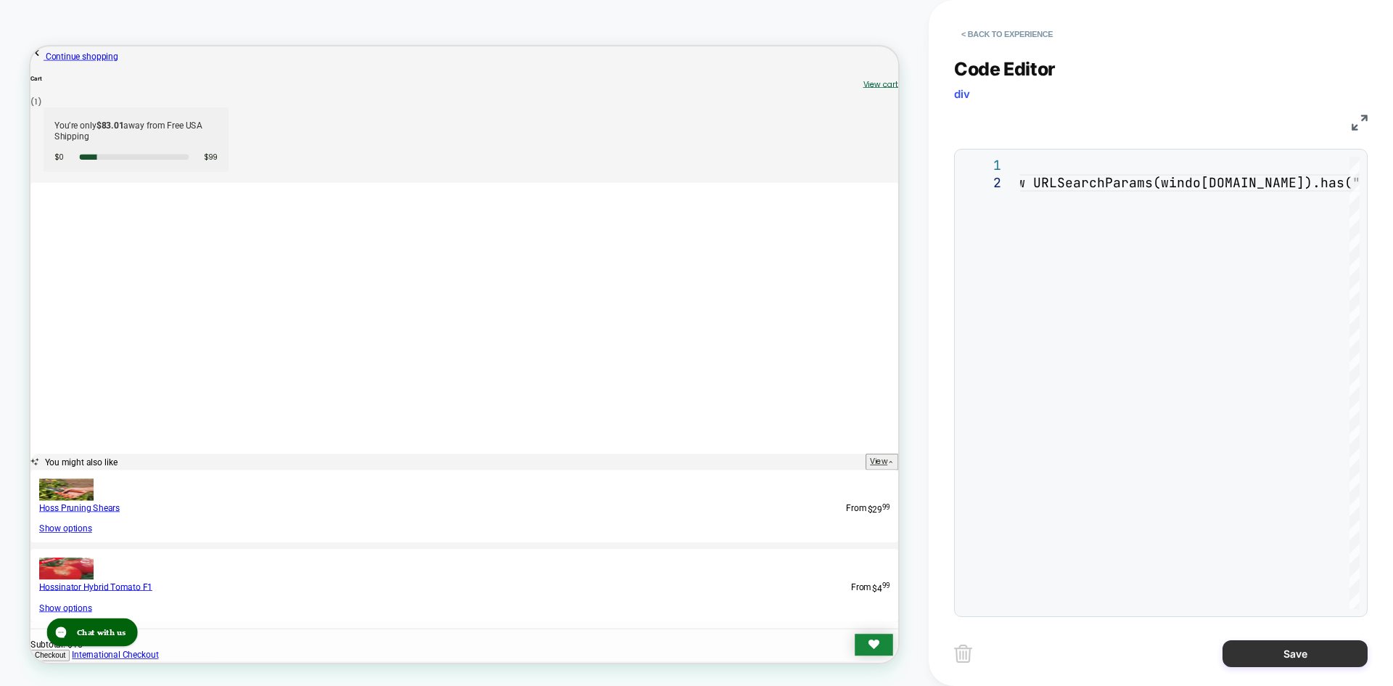
click at [1237, 645] on button "Save" at bounding box center [1295, 653] width 145 height 27
click at [1292, 657] on button "Save" at bounding box center [1295, 653] width 145 height 27
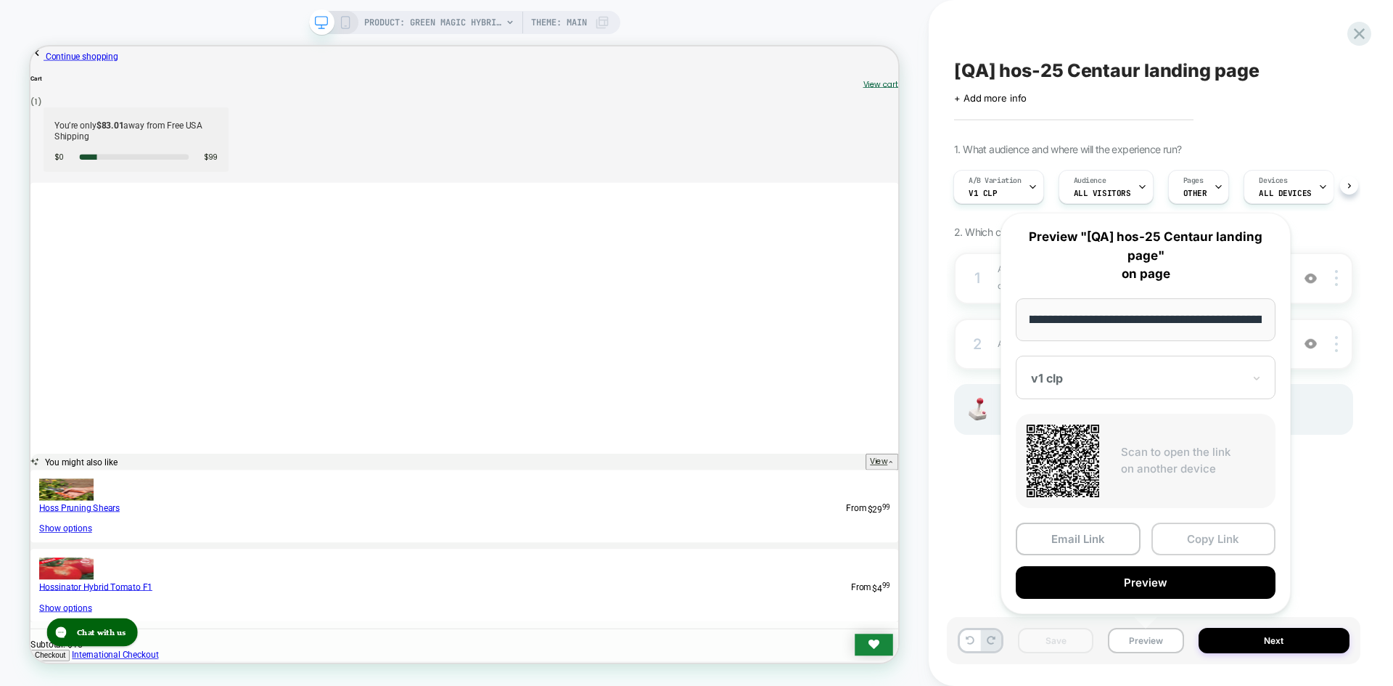
click at [1179, 542] on button "Copy Link" at bounding box center [1214, 538] width 125 height 33
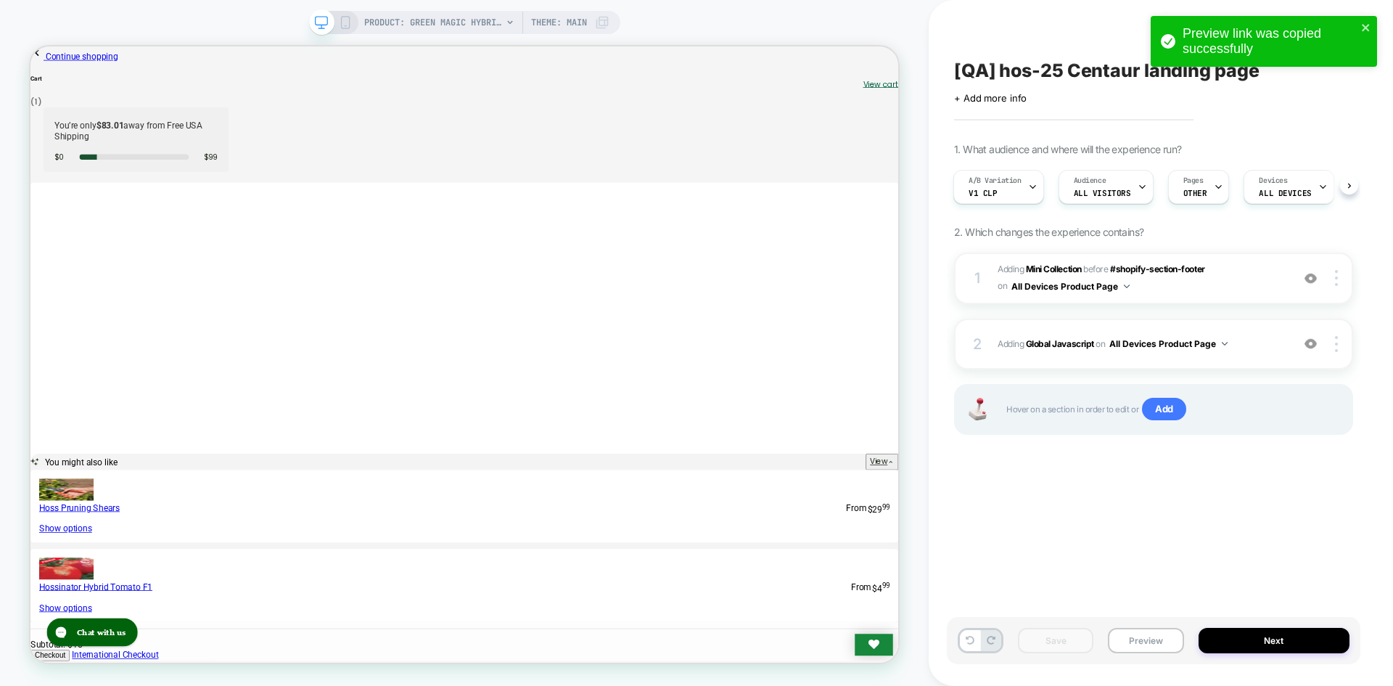
click at [1137, 625] on div "Save Preview Next" at bounding box center [1154, 640] width 414 height 47
click at [1141, 627] on div "Save Preview Next" at bounding box center [1154, 640] width 414 height 47
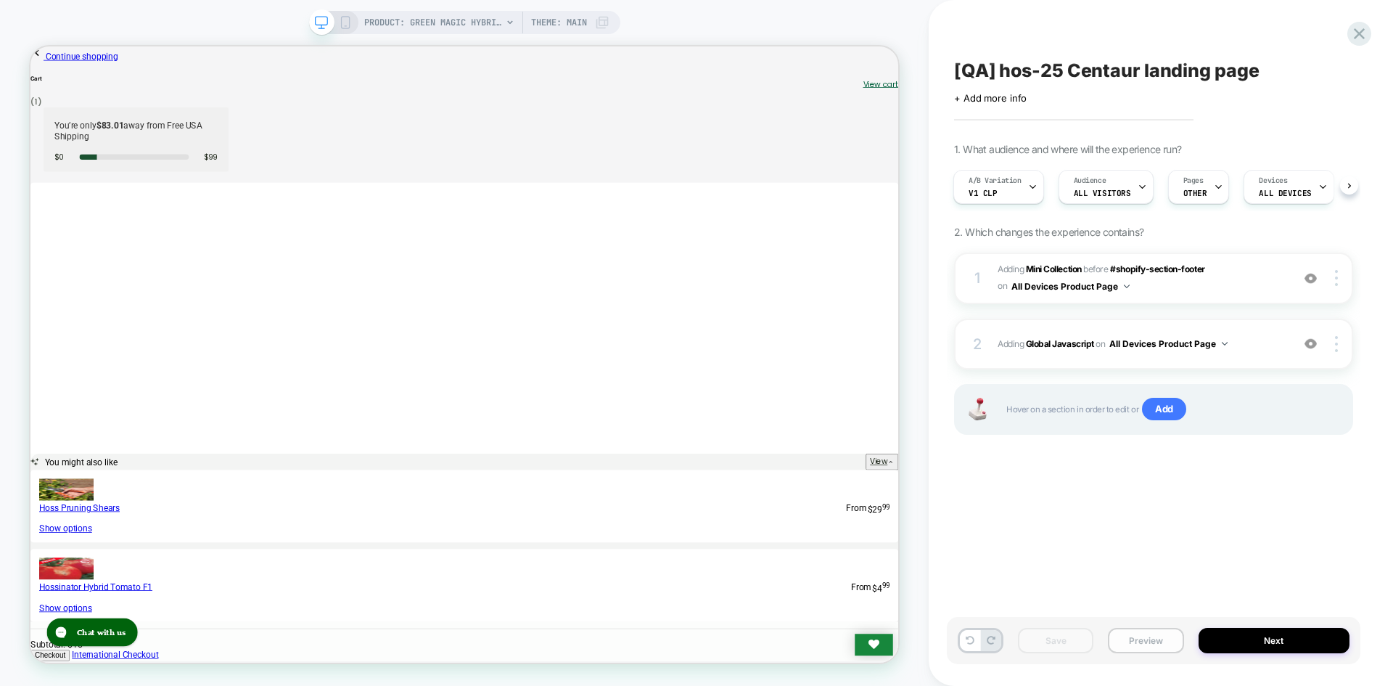
click at [1141, 629] on button "Preview" at bounding box center [1145, 640] width 75 height 25
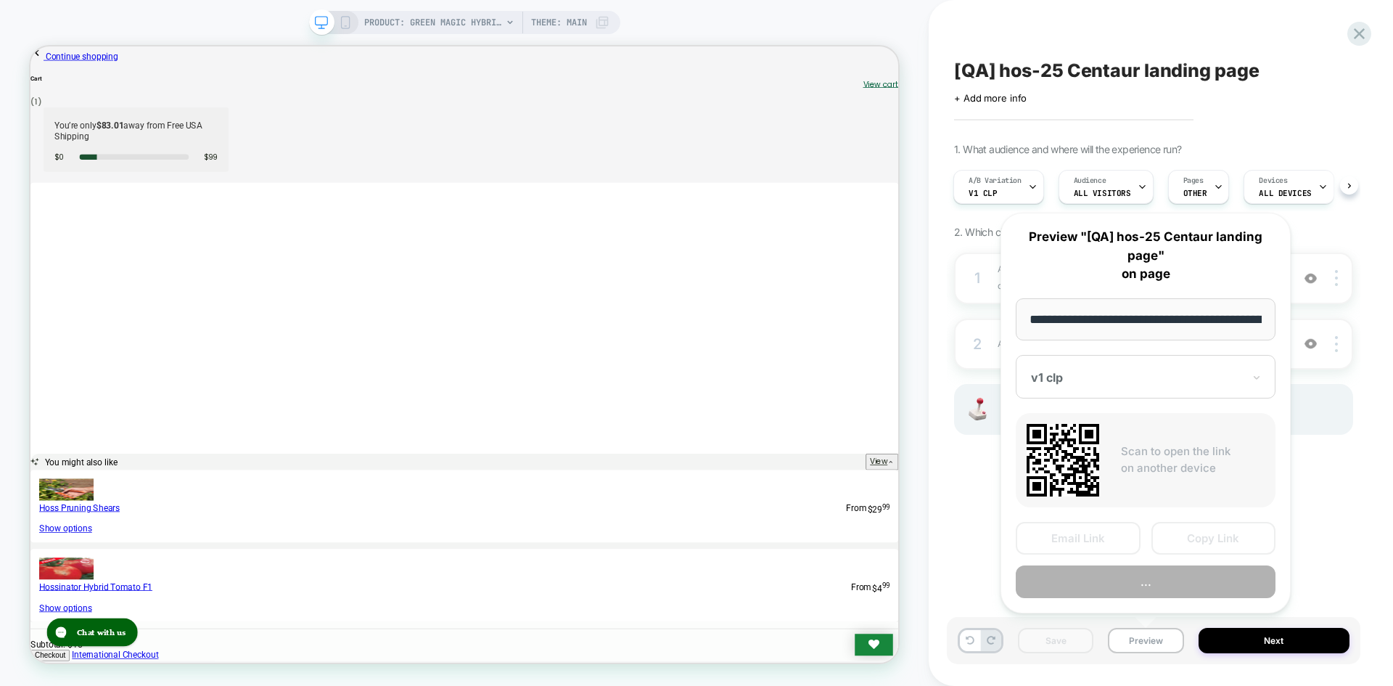
scroll to position [0, 192]
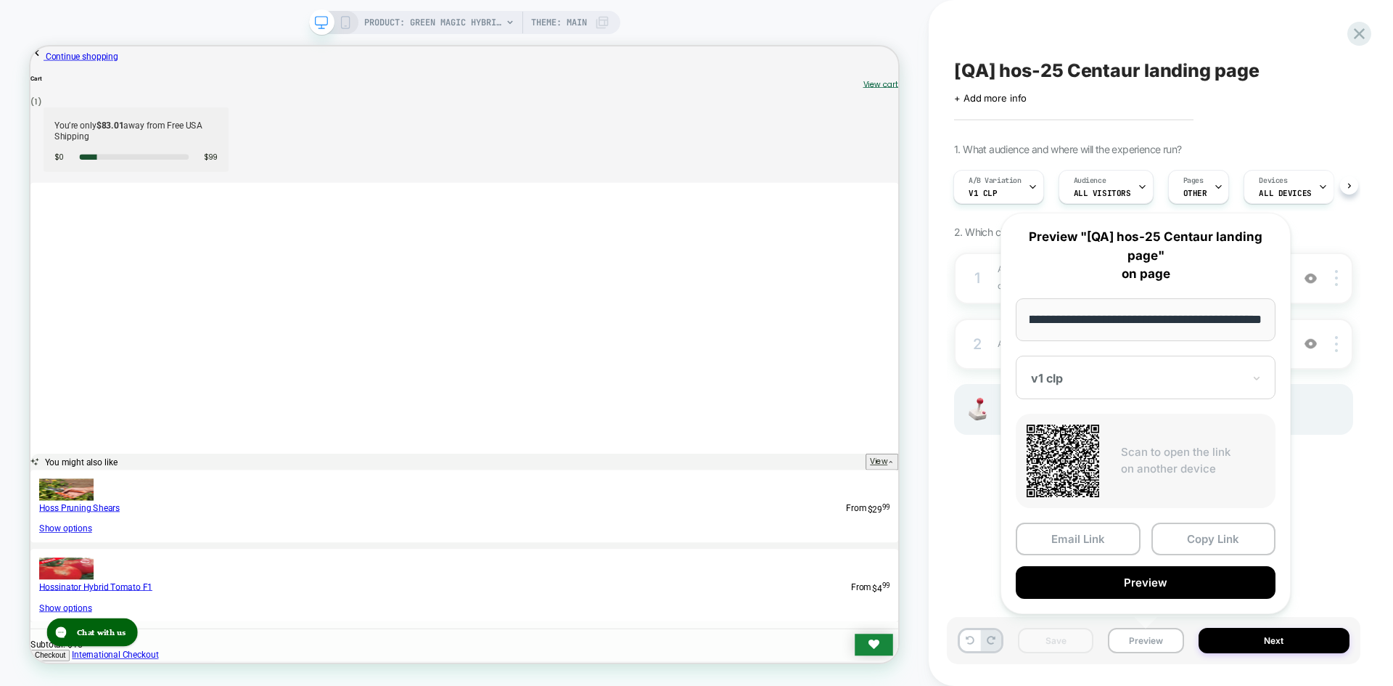
drag, startPoint x: 1224, startPoint y: 536, endPoint x: 1238, endPoint y: 443, distance: 94.6
click at [1223, 536] on button "Copy Link" at bounding box center [1214, 538] width 125 height 33
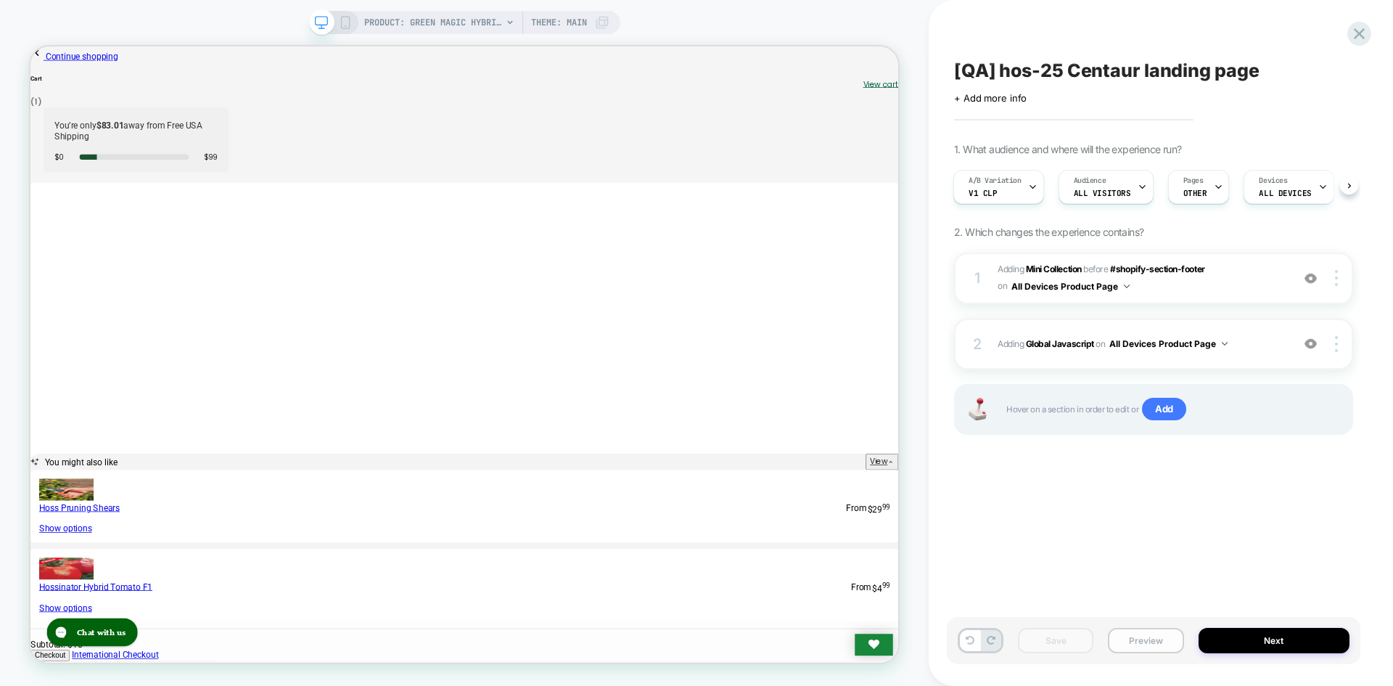
click at [1141, 630] on button "Preview" at bounding box center [1145, 640] width 75 height 25
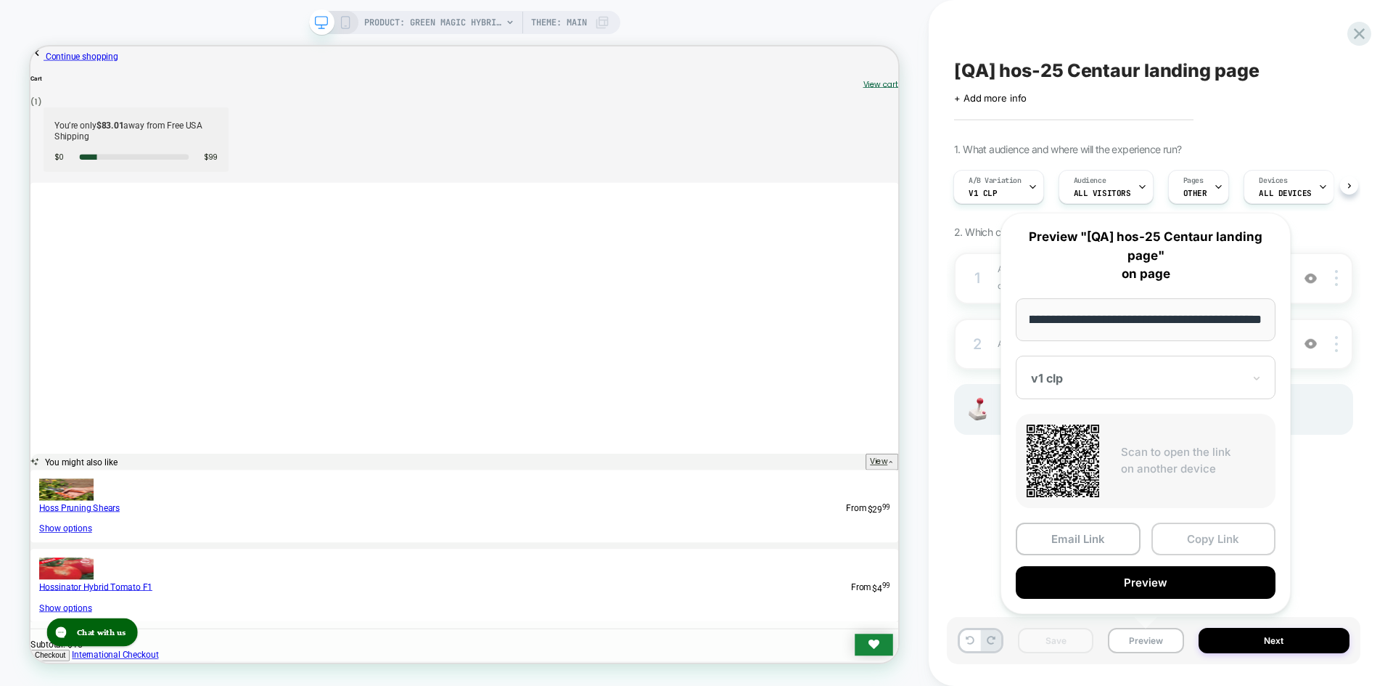
click at [1220, 543] on button "Copy Link" at bounding box center [1214, 538] width 125 height 33
